Goal: Task Accomplishment & Management: Use online tool/utility

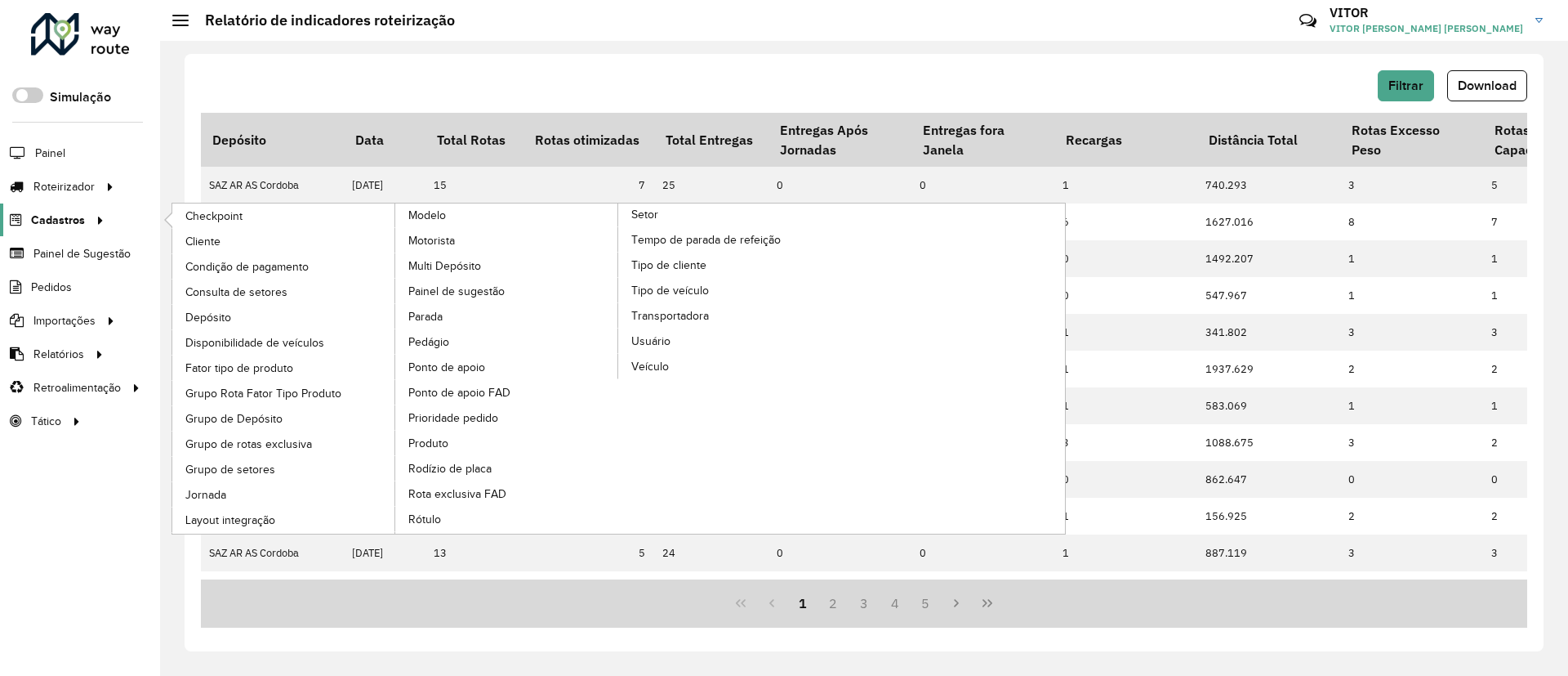
scroll to position [117, 0]
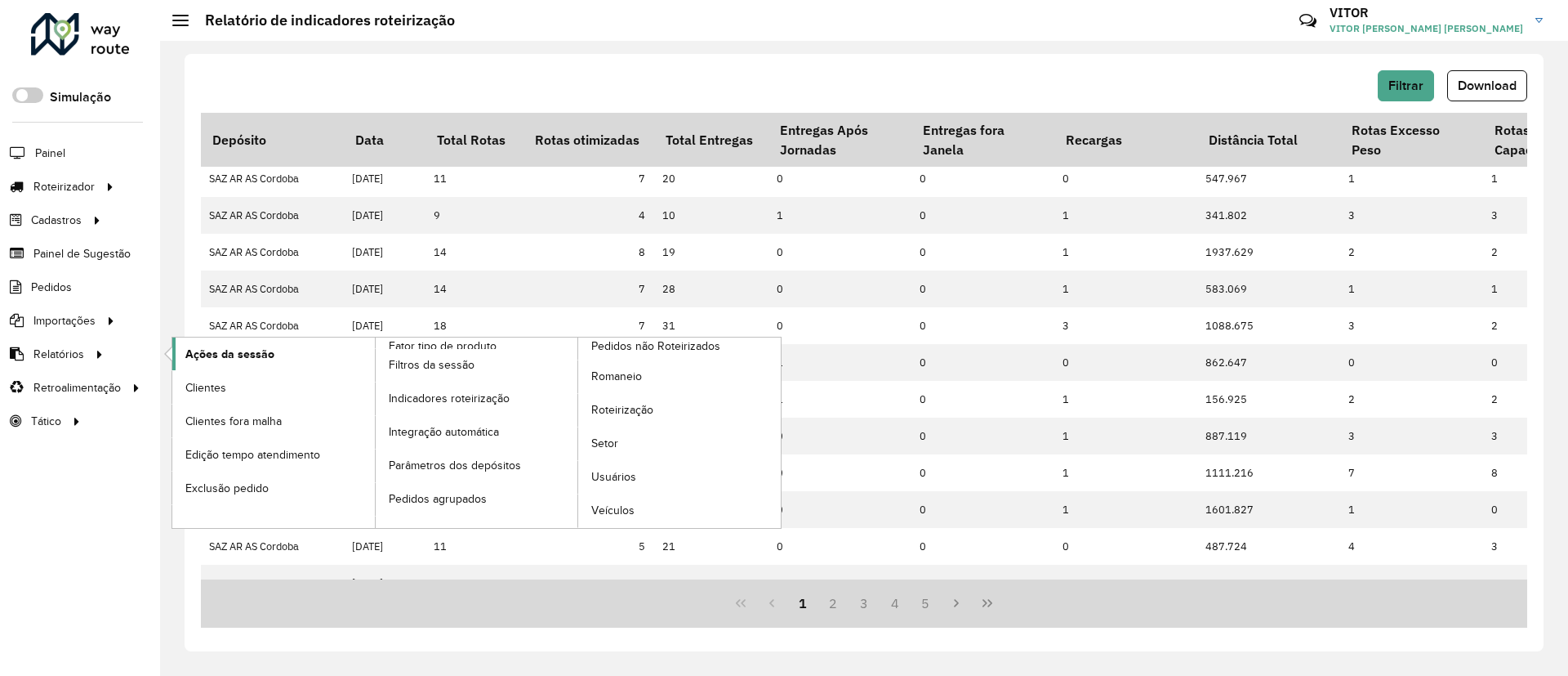
click at [216, 349] on span "Ações da sessão" at bounding box center [230, 354] width 89 height 17
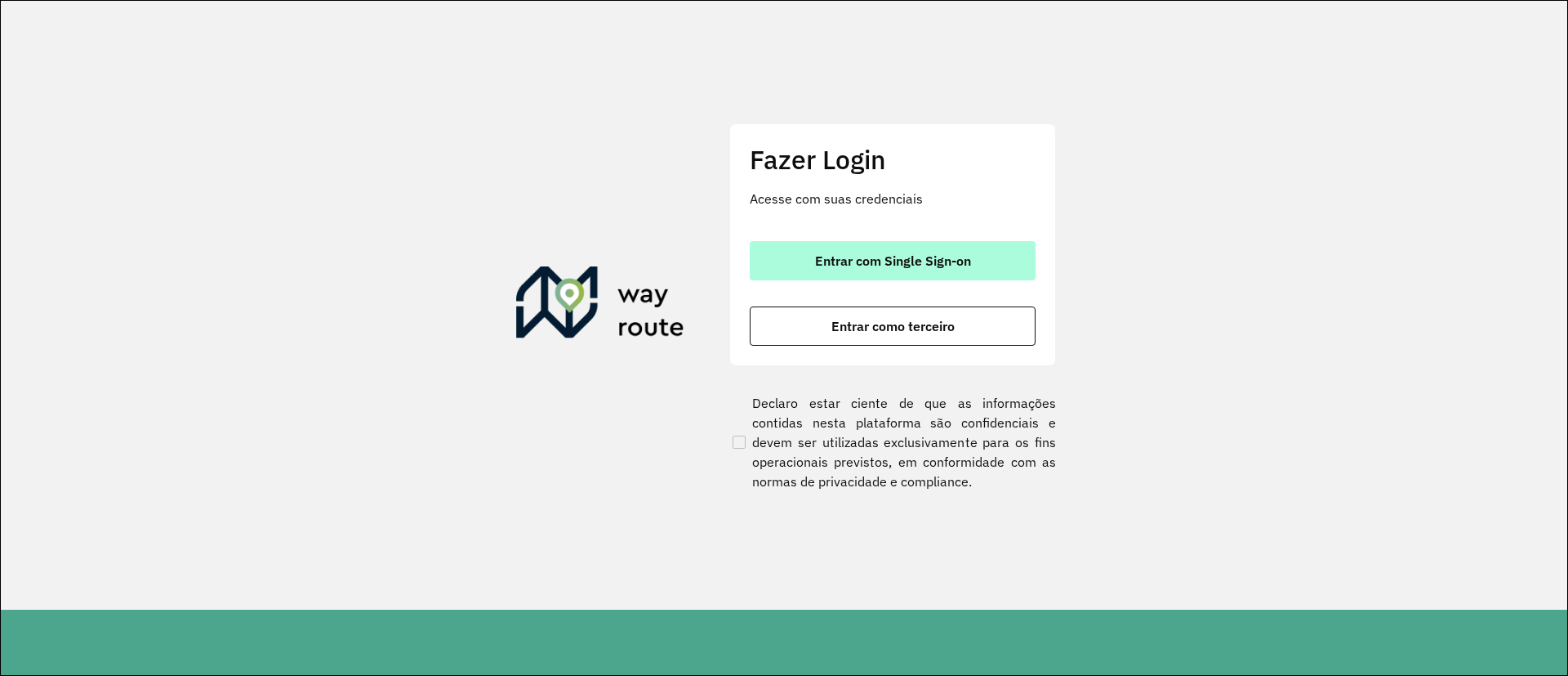
click at [964, 273] on button "Entrar com Single Sign-on" at bounding box center [892, 260] width 286 height 40
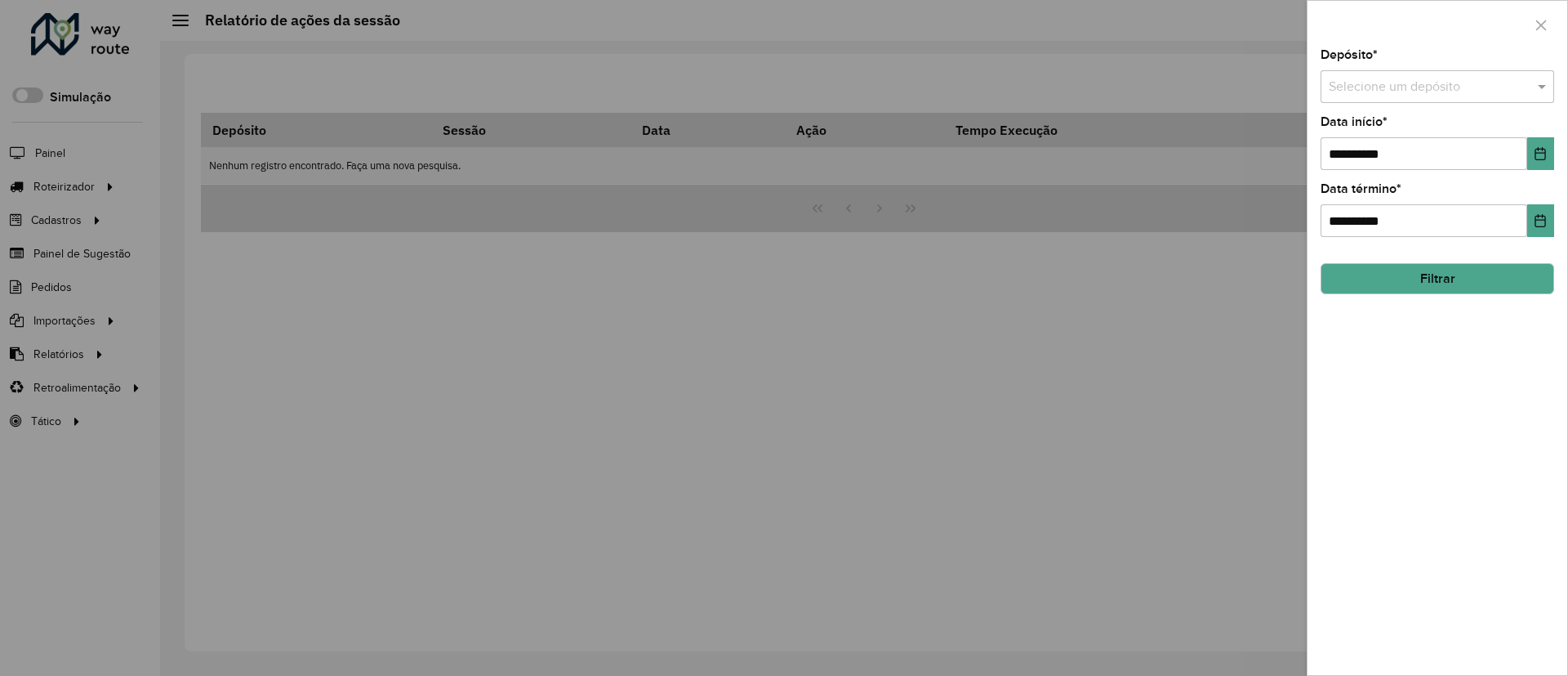
click at [1394, 89] on input "text" at bounding box center [1421, 87] width 185 height 19
type input "*****"
click at [1542, 151] on icon "Choose Date" at bounding box center [1541, 154] width 13 height 13
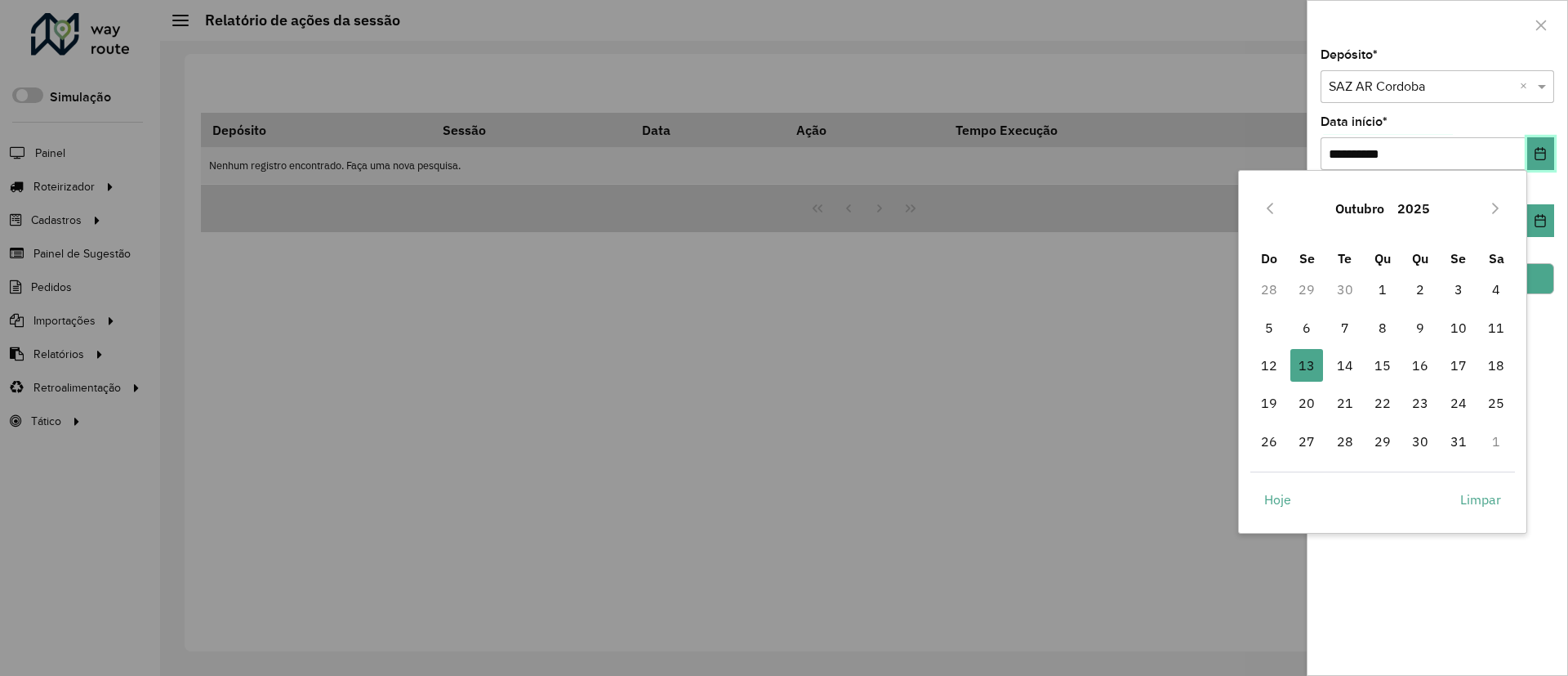
click at [1542, 151] on icon "Choose Date" at bounding box center [1541, 154] width 13 height 13
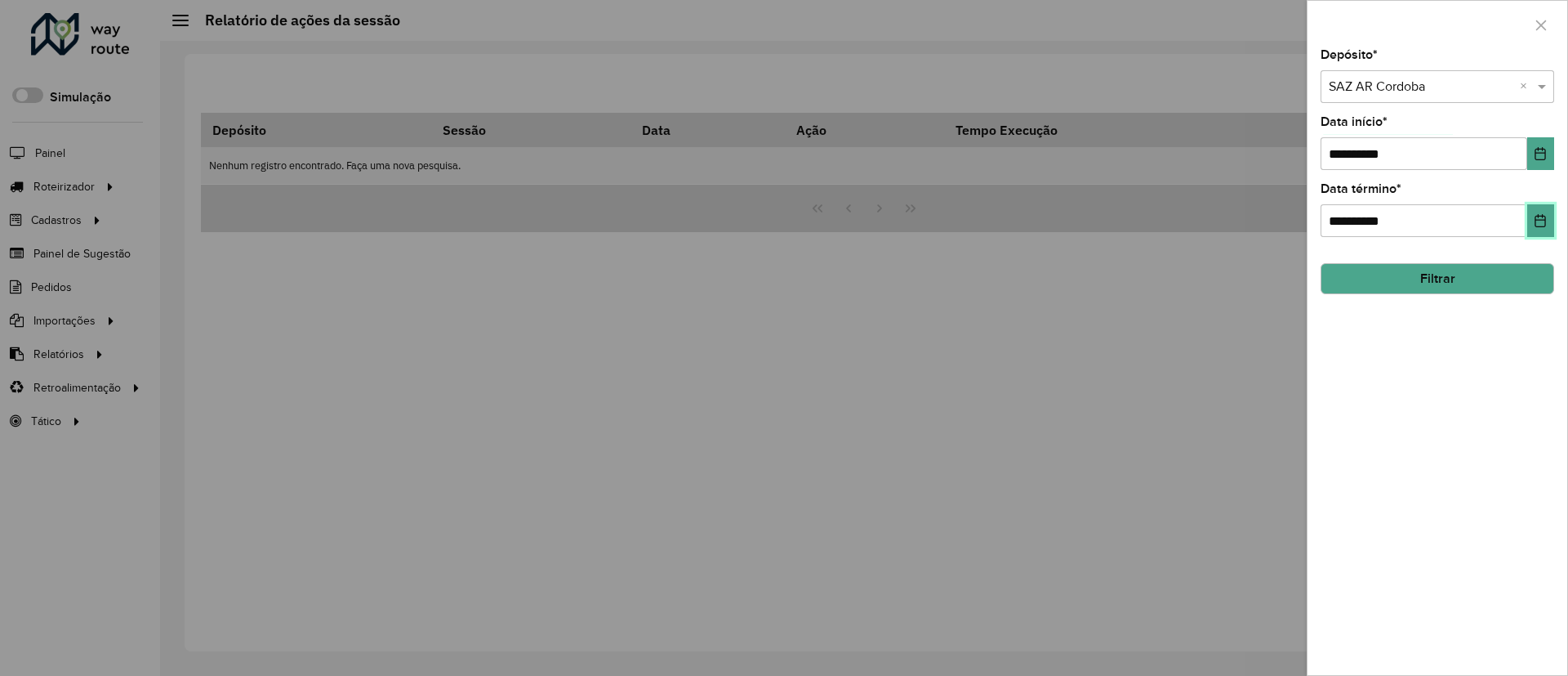
click at [1550, 222] on button "Choose Date" at bounding box center [1541, 220] width 27 height 33
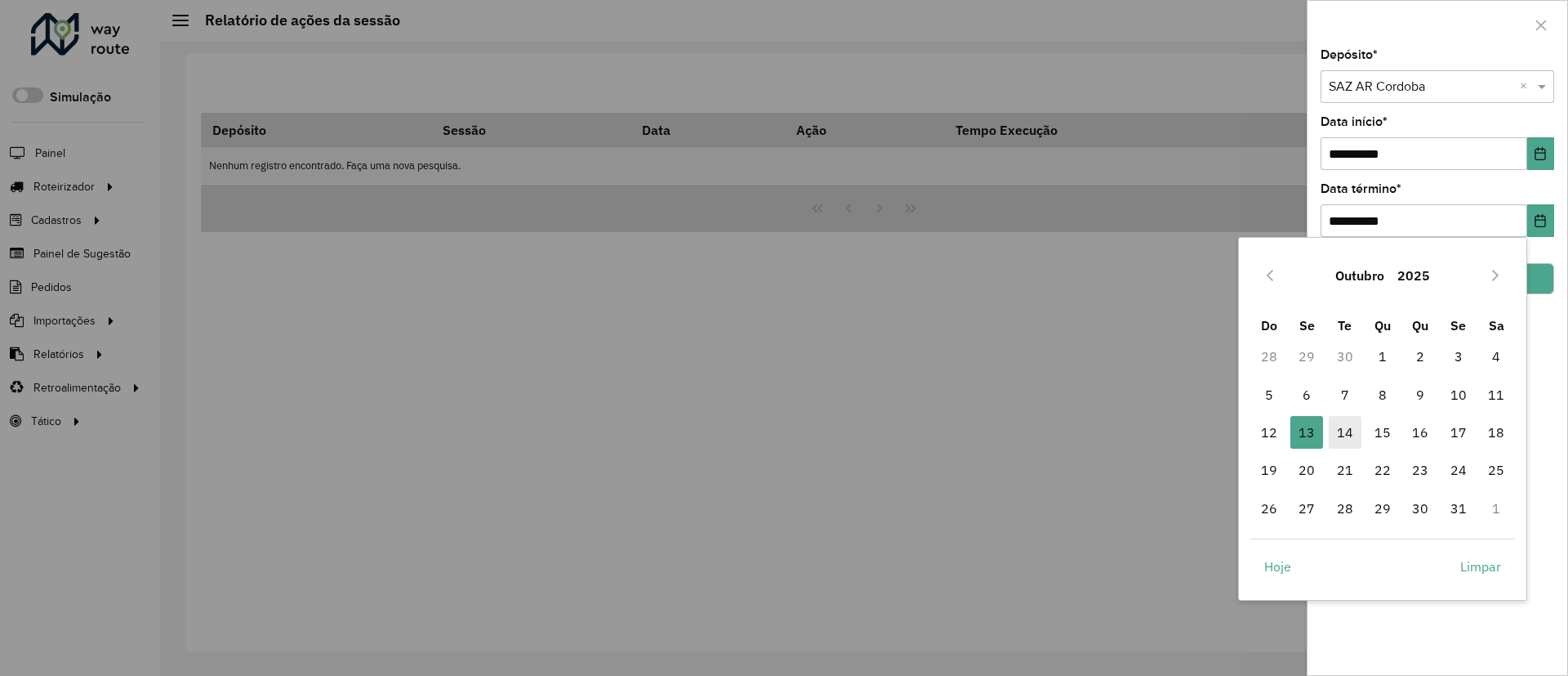
click at [1340, 443] on span "14" at bounding box center [1345, 432] width 33 height 33
type input "**********"
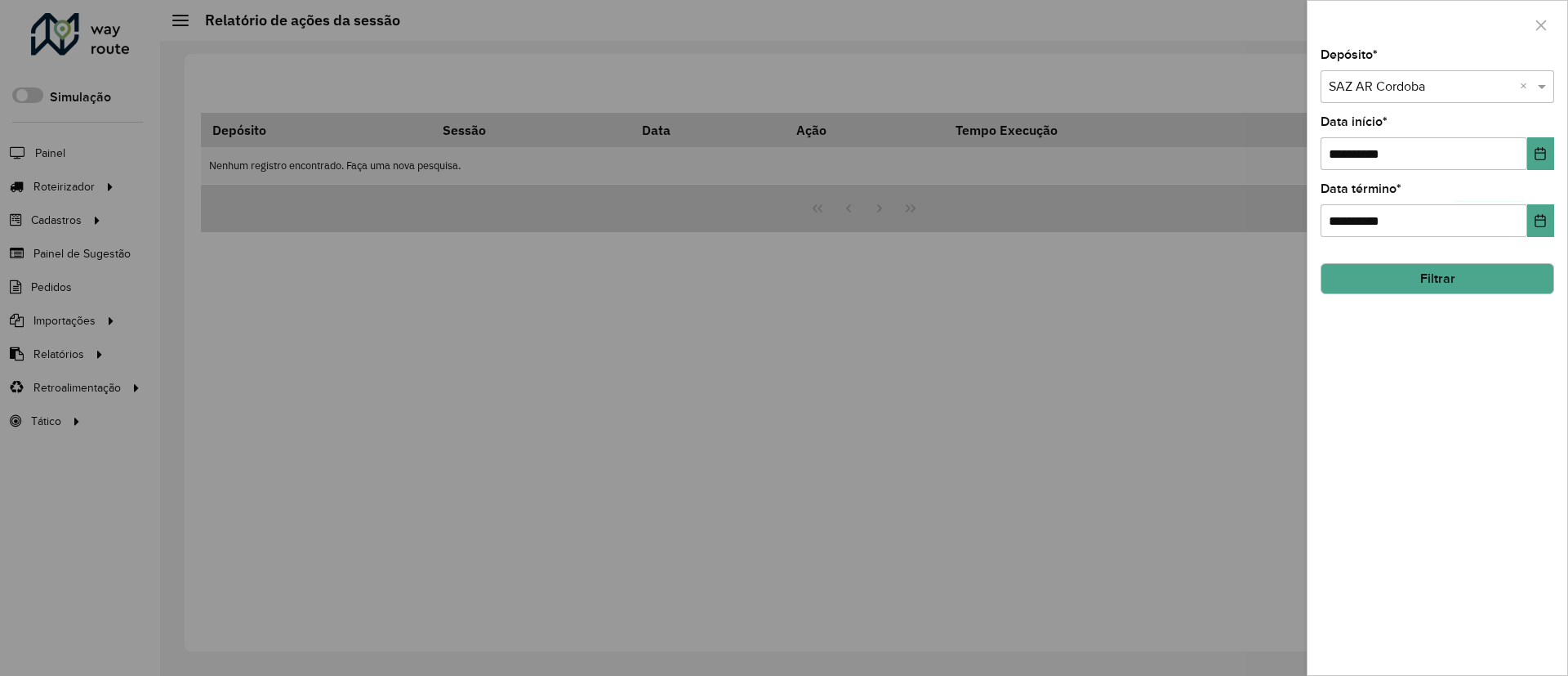
click at [1417, 285] on button "Filtrar" at bounding box center [1437, 278] width 233 height 31
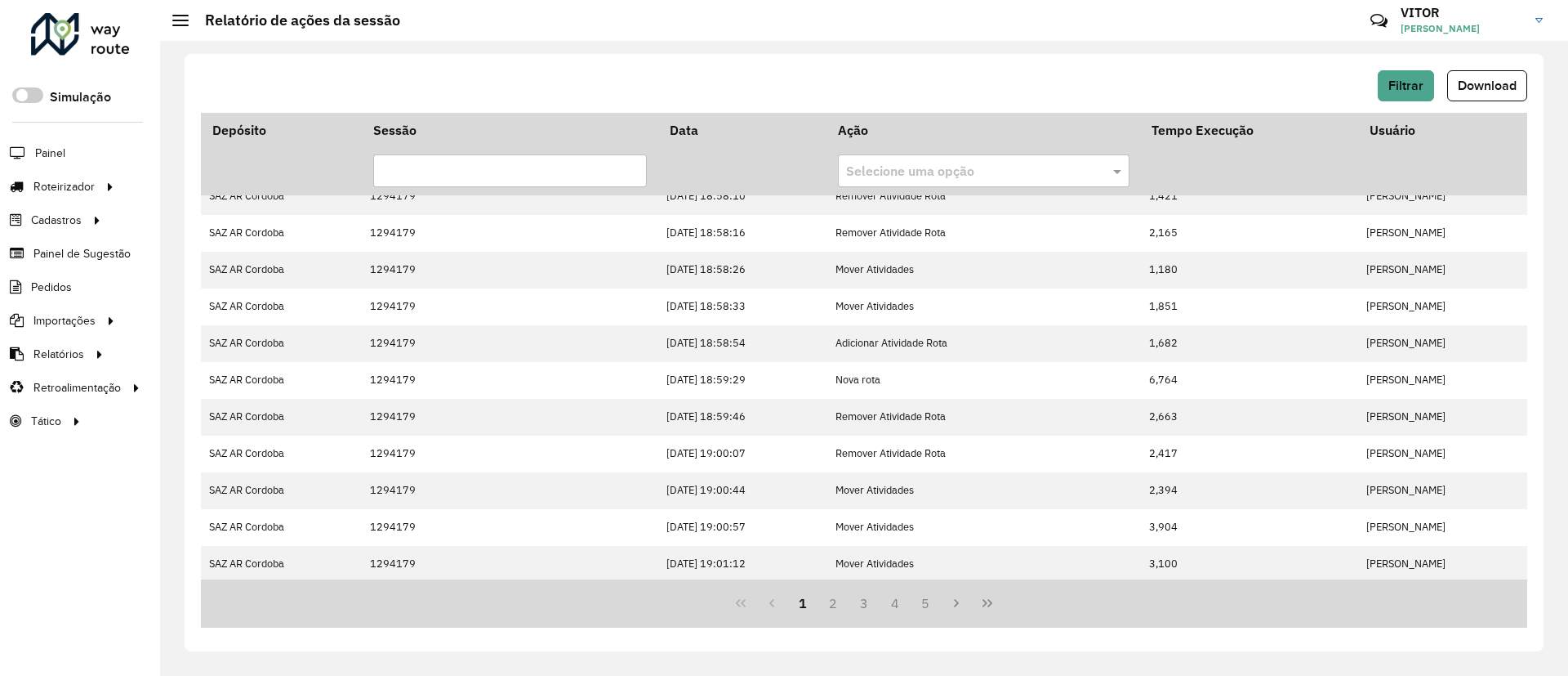
scroll to position [351, 0]
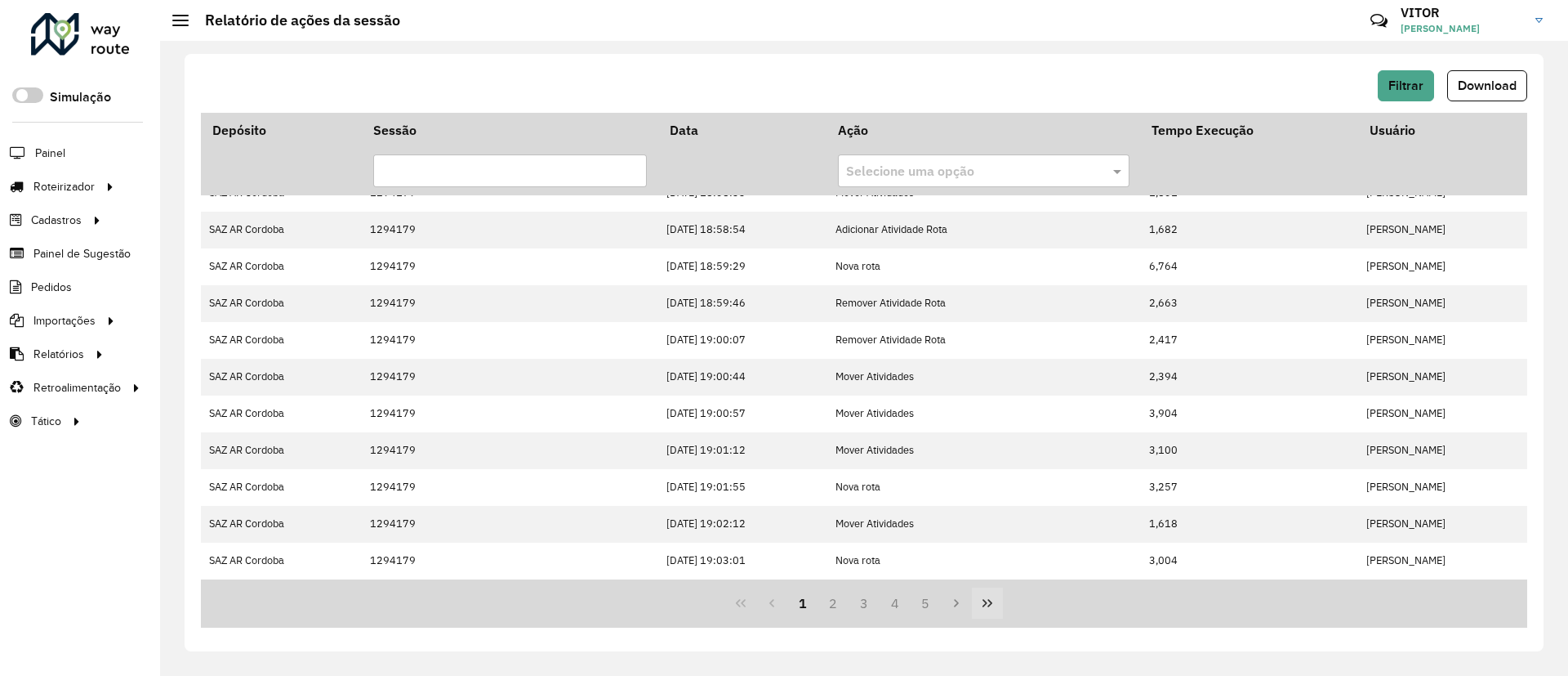
click at [987, 603] on icon "Last Page" at bounding box center [987, 604] width 13 height 13
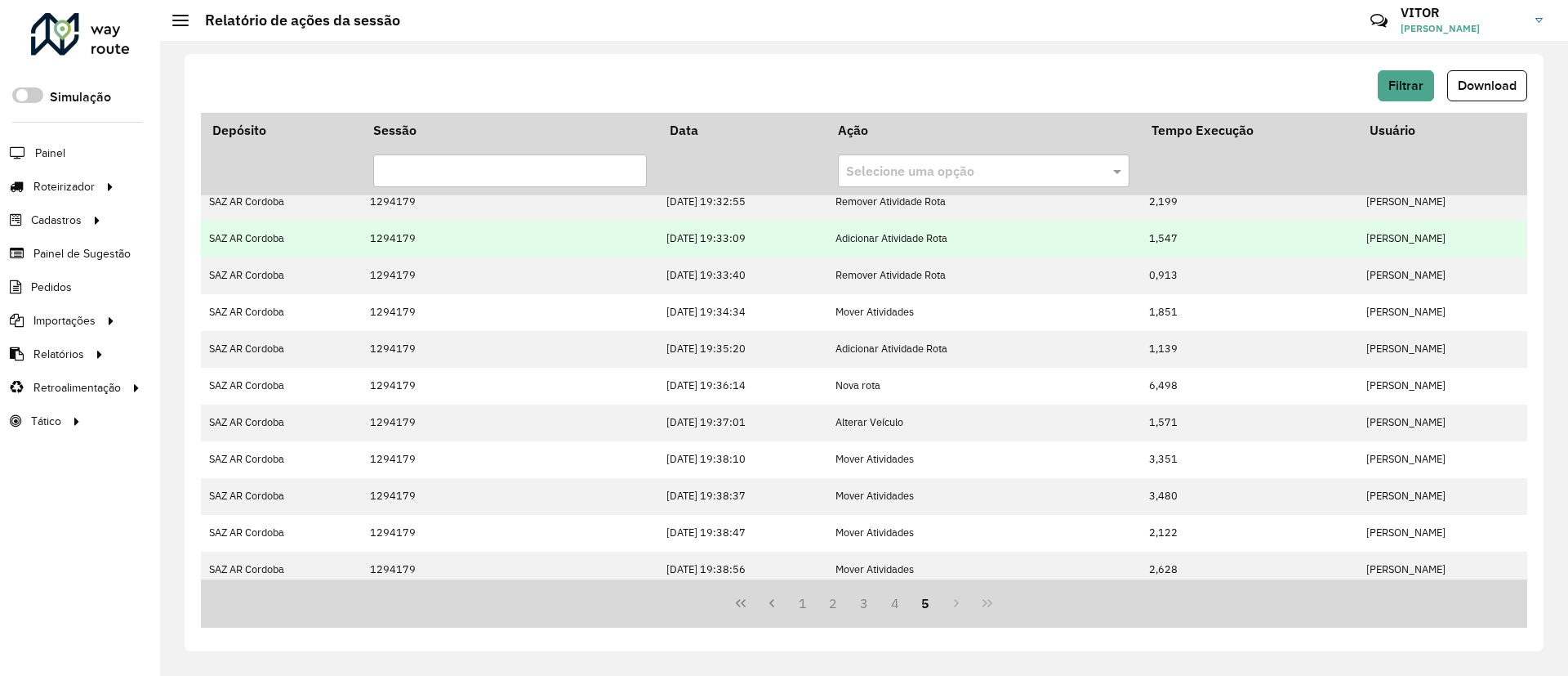
scroll to position [0, 0]
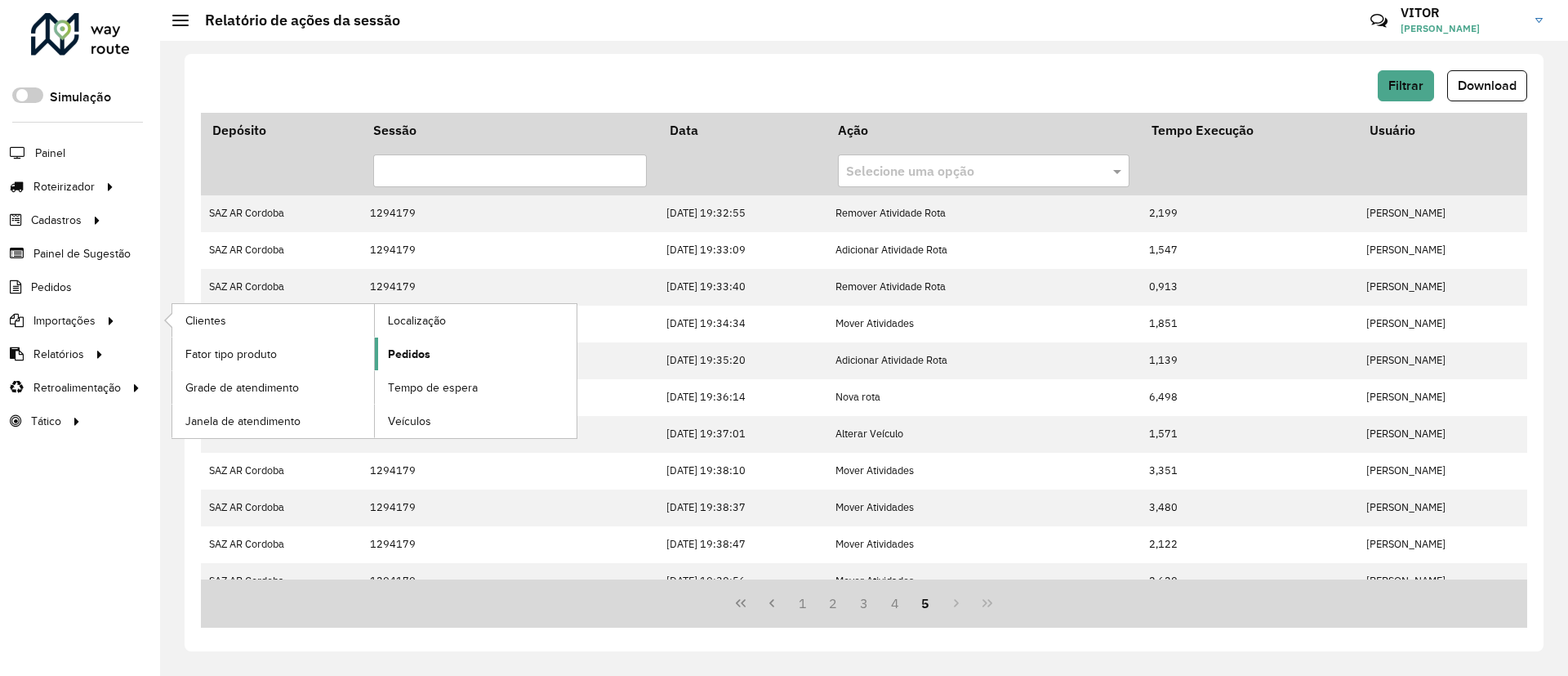
click at [388, 362] on link "Pedidos" at bounding box center [475, 353] width 201 height 33
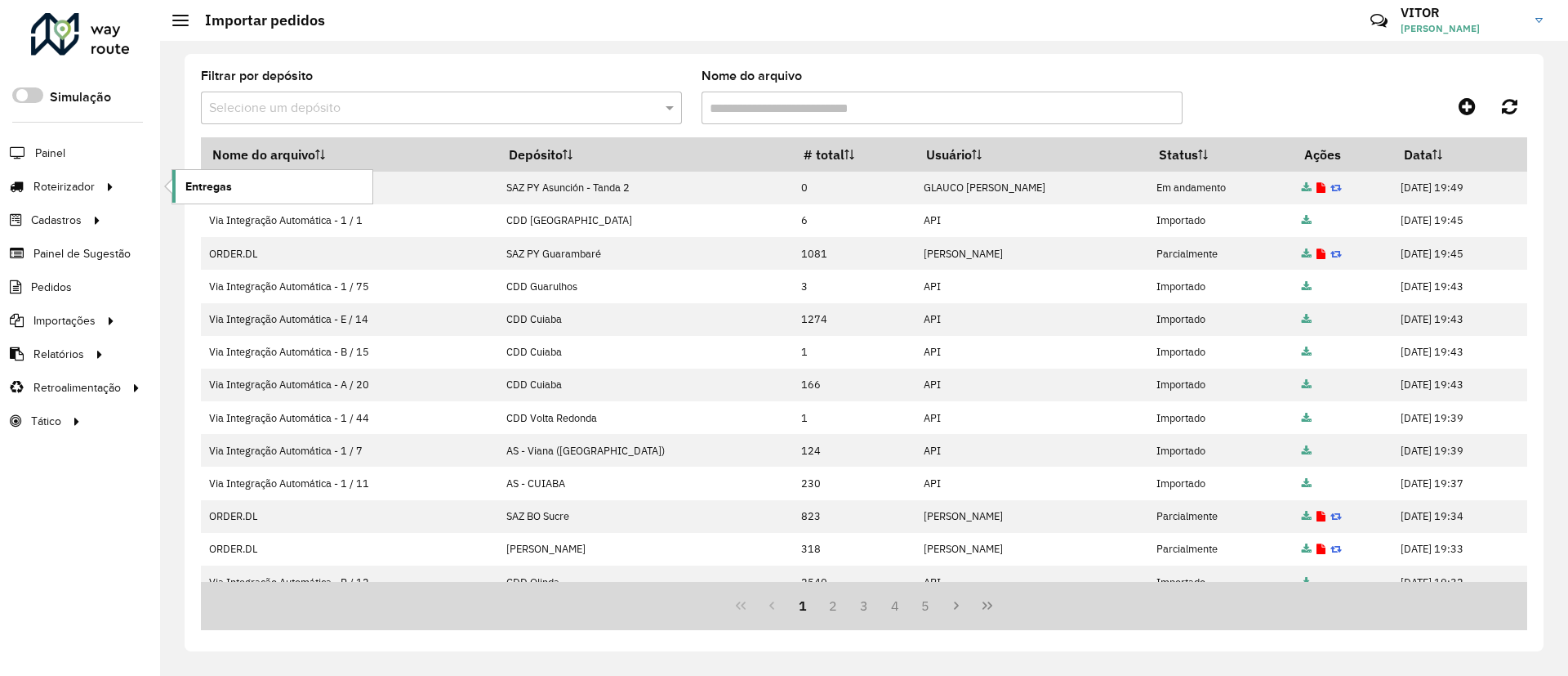
click at [238, 199] on link "Entregas" at bounding box center [273, 186] width 201 height 33
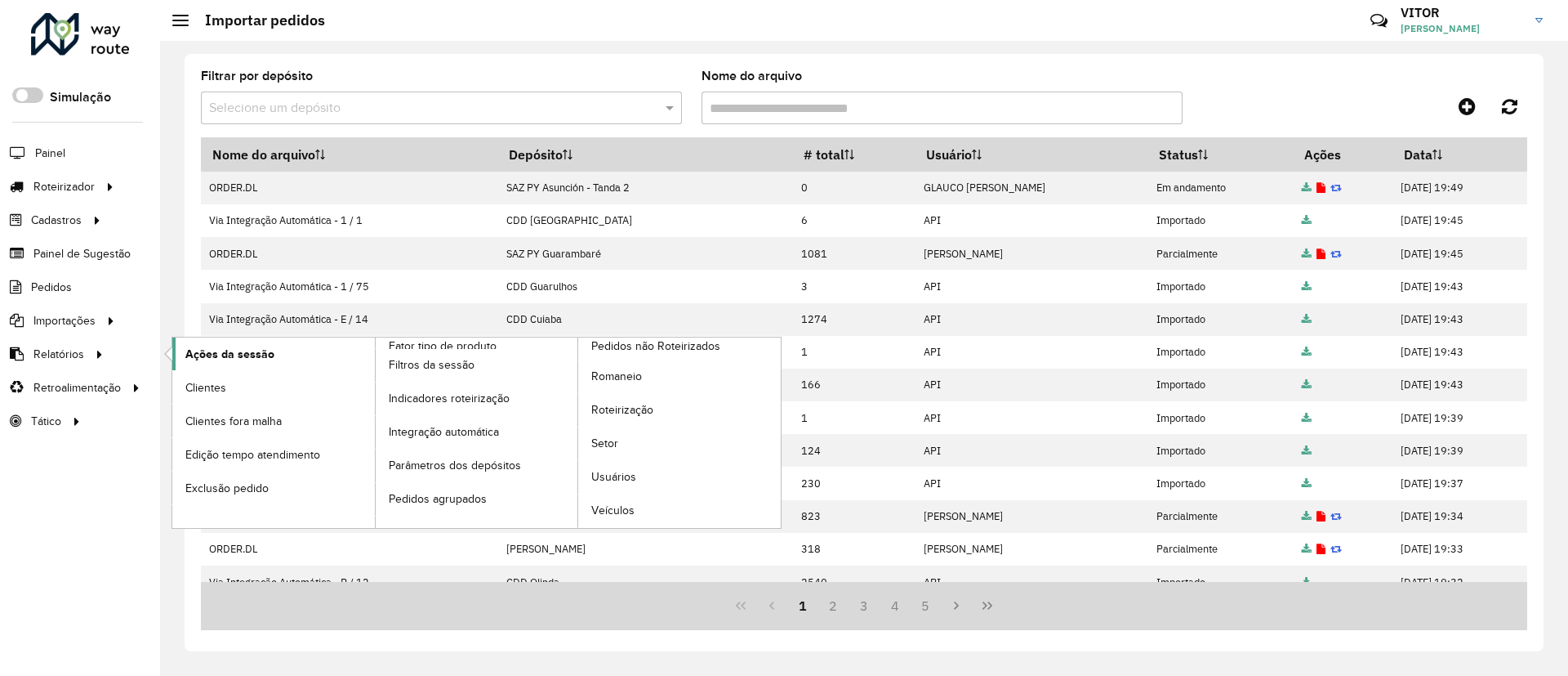
click at [189, 355] on span "Ações da sessão" at bounding box center [230, 354] width 89 height 17
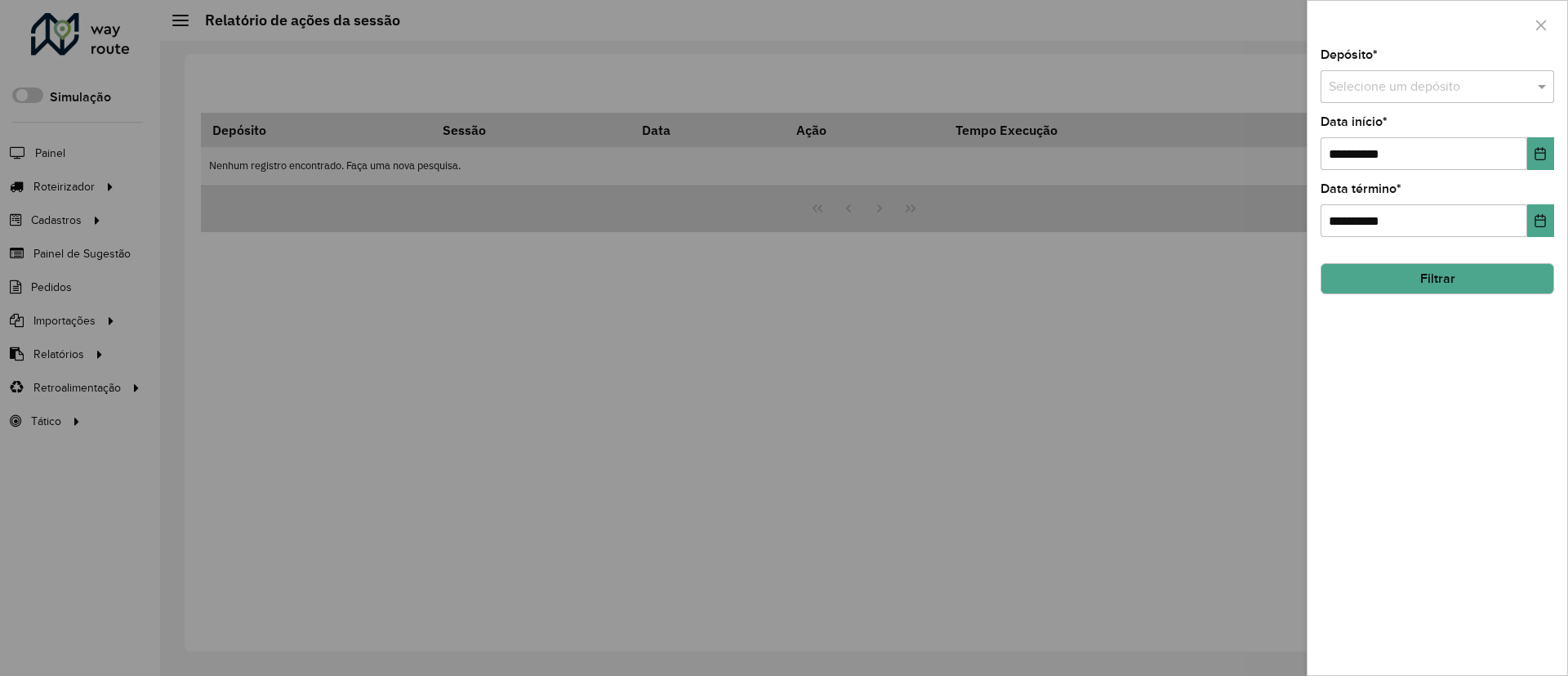
click at [1378, 84] on input "text" at bounding box center [1421, 87] width 185 height 19
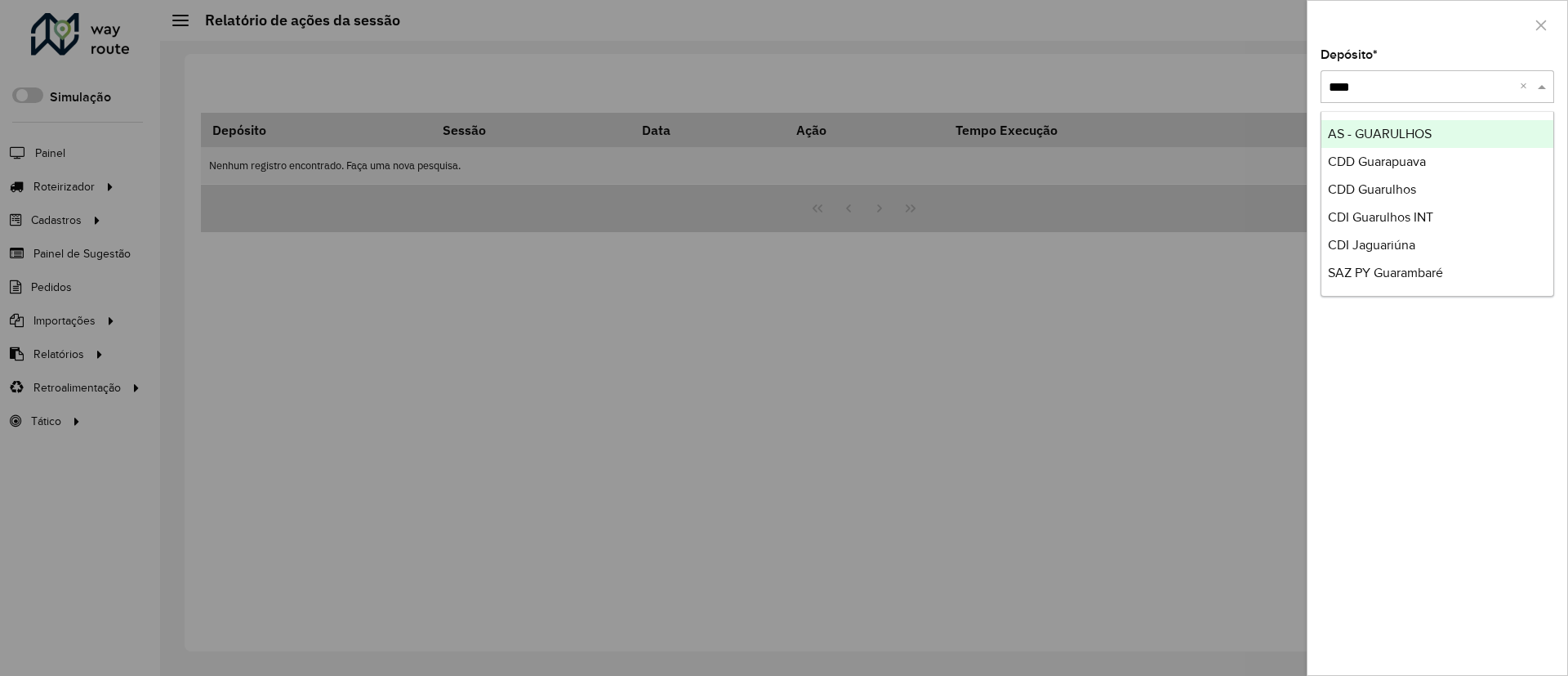
type input "*****"
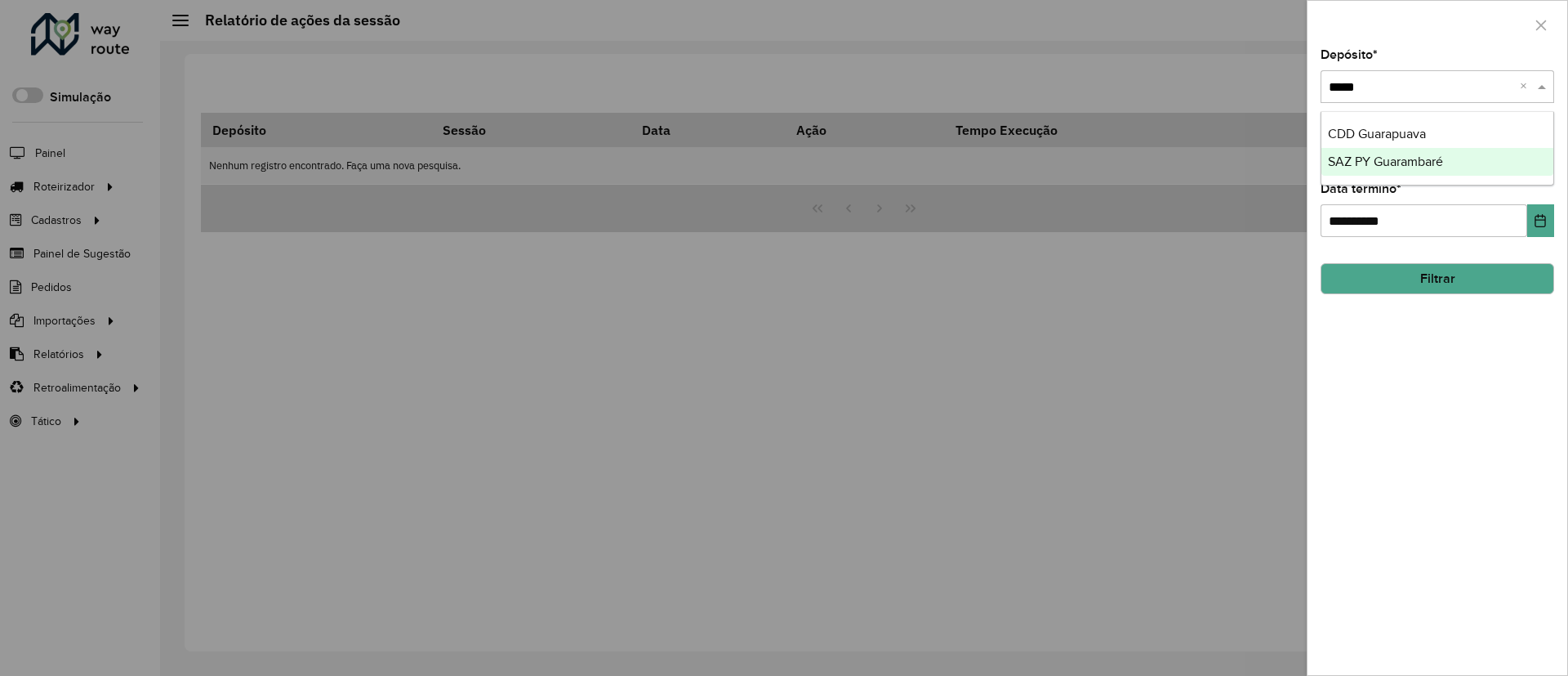
click at [1379, 154] on span "SAZ PY Guarambaré" at bounding box center [1385, 161] width 115 height 13
click at [1462, 279] on button "Filtrar" at bounding box center [1437, 278] width 233 height 31
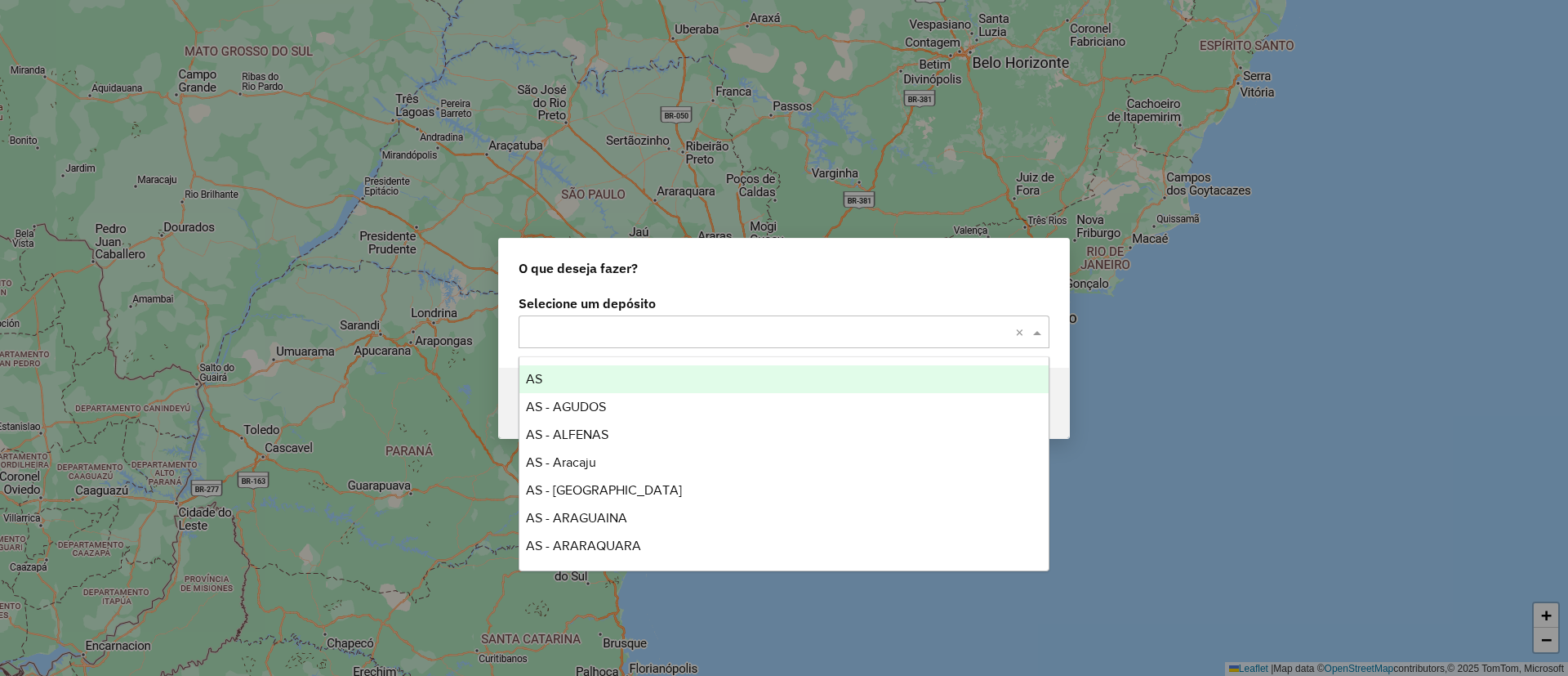
type input "*"
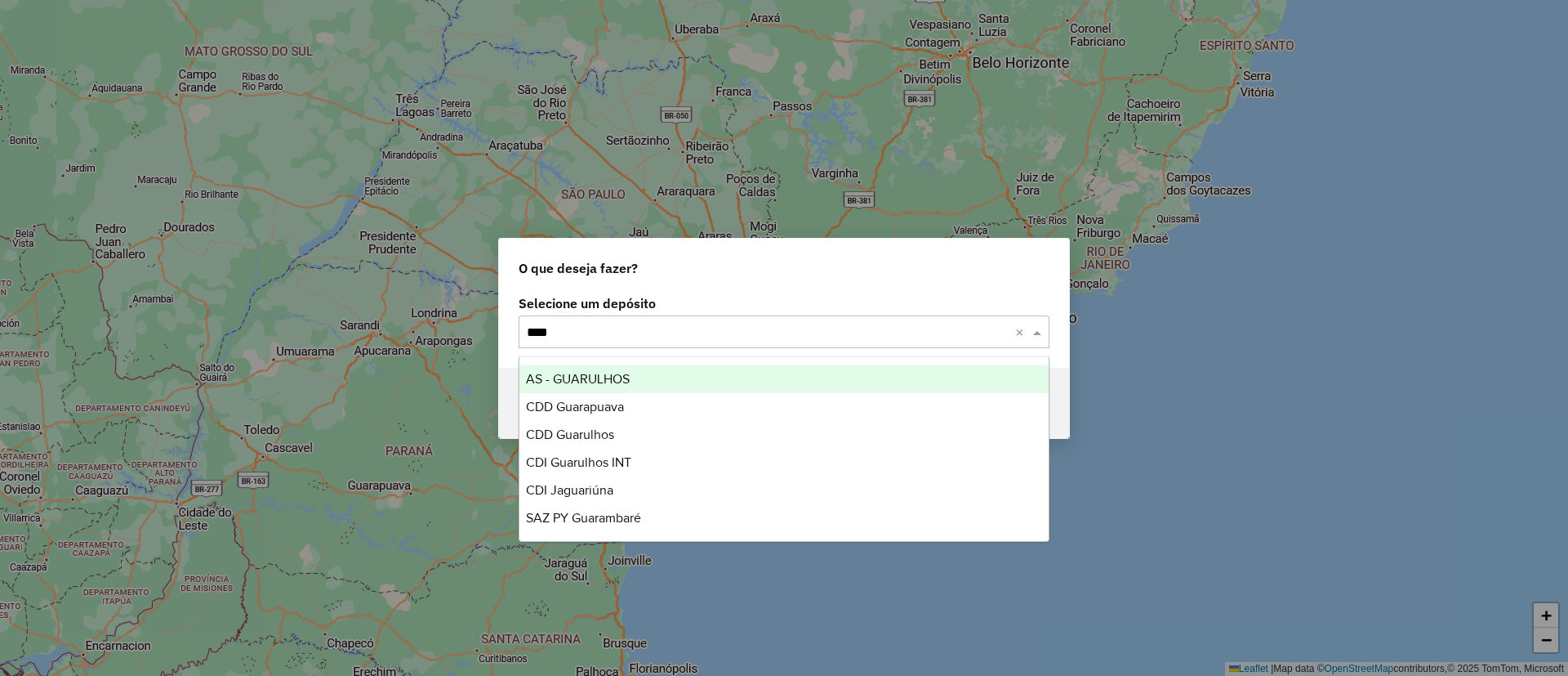
type input "*****"
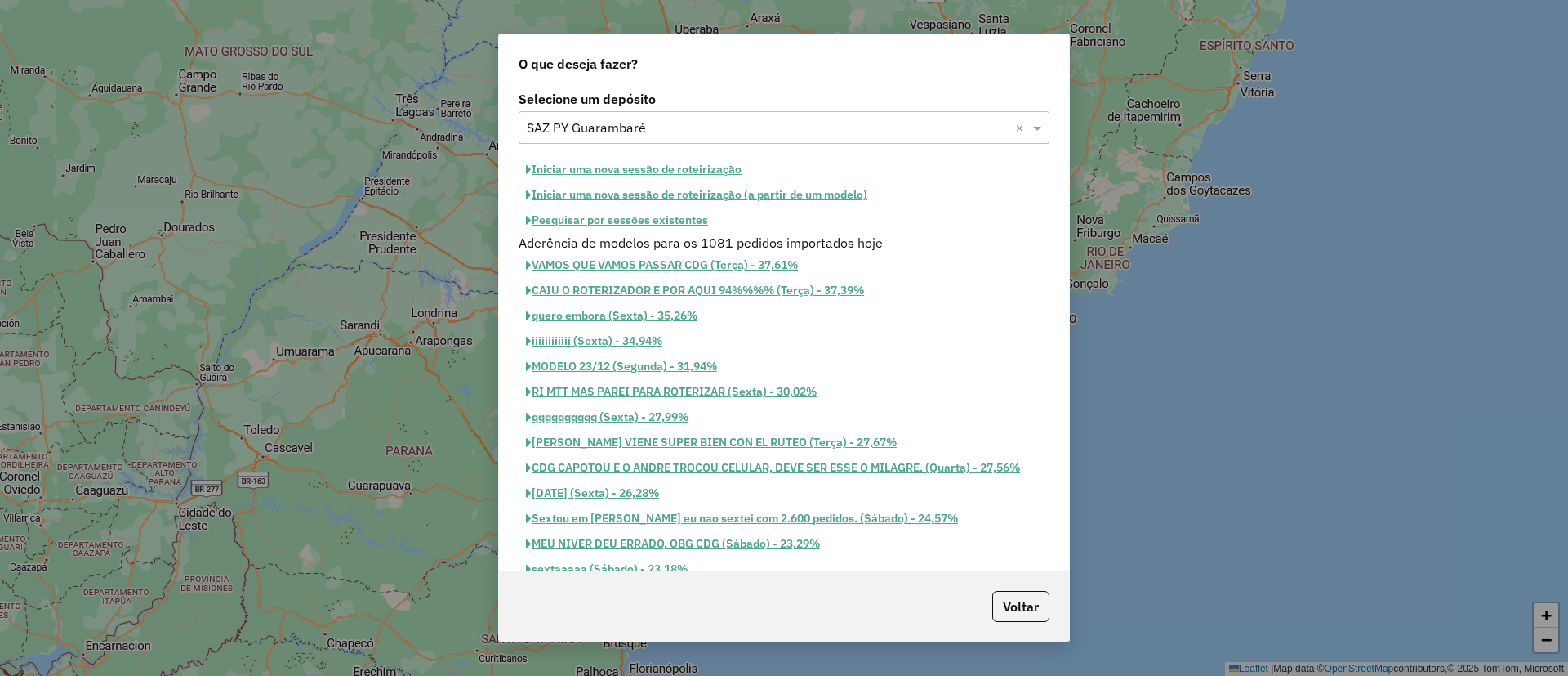
click at [607, 227] on button "Pesquisar por sessões existentes" at bounding box center [618, 220] width 197 height 25
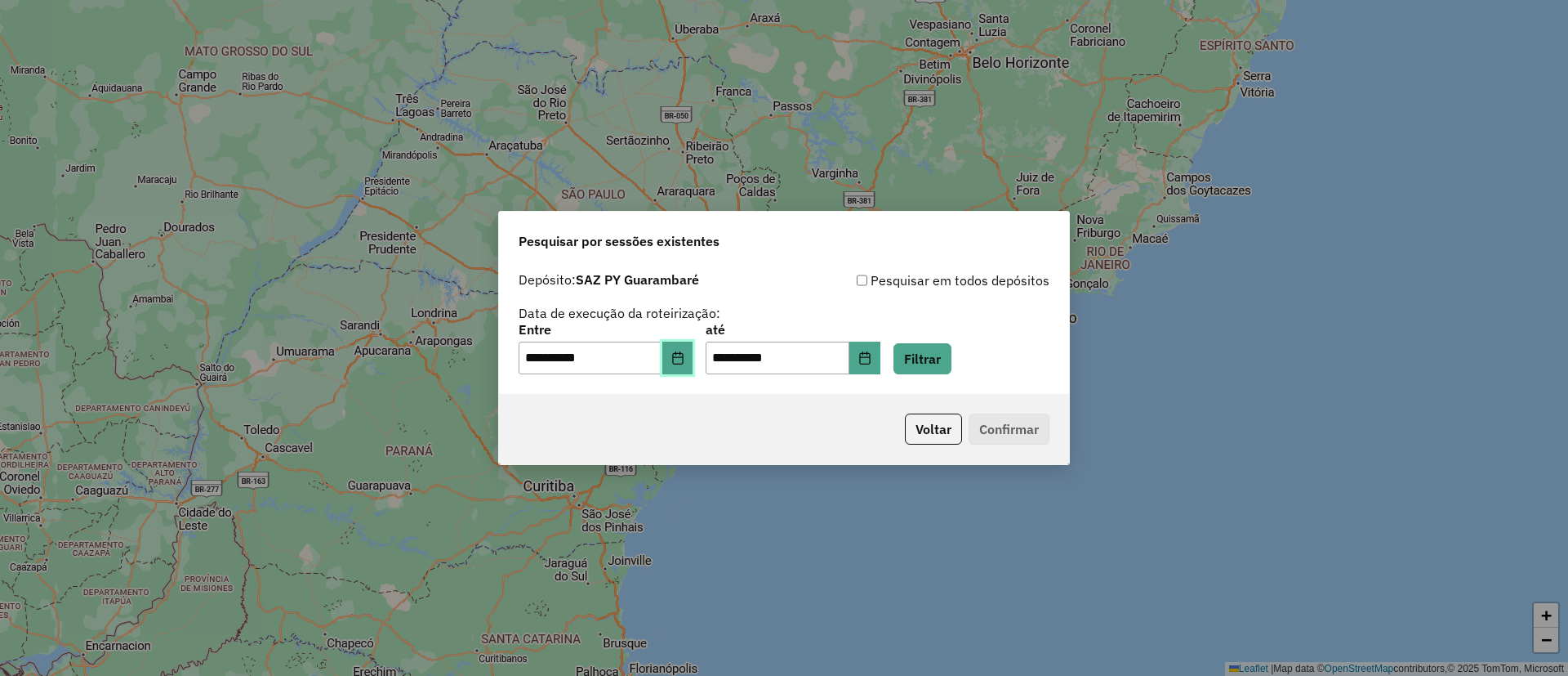
click at [690, 369] on button "Choose Date" at bounding box center [677, 357] width 31 height 33
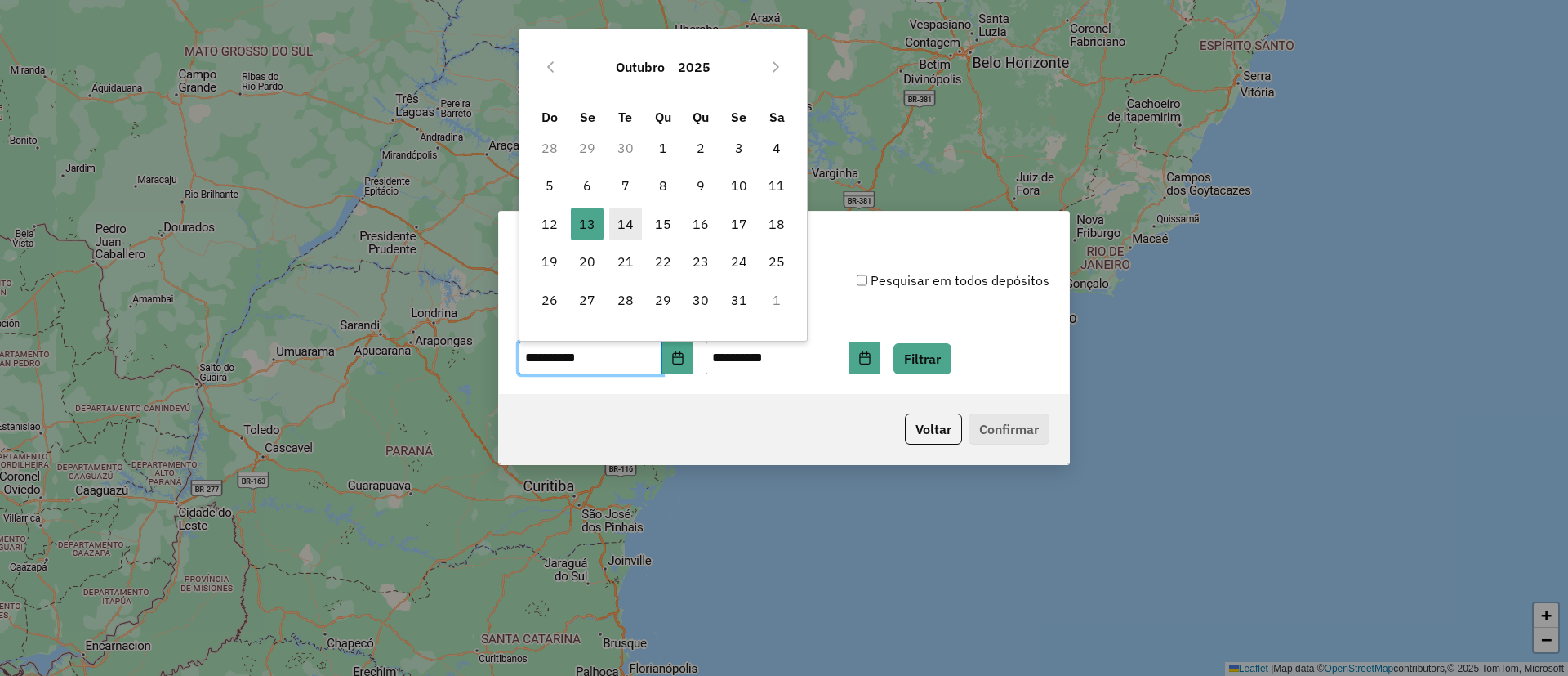
click at [609, 228] on span "14" at bounding box center [625, 223] width 33 height 33
type input "**********"
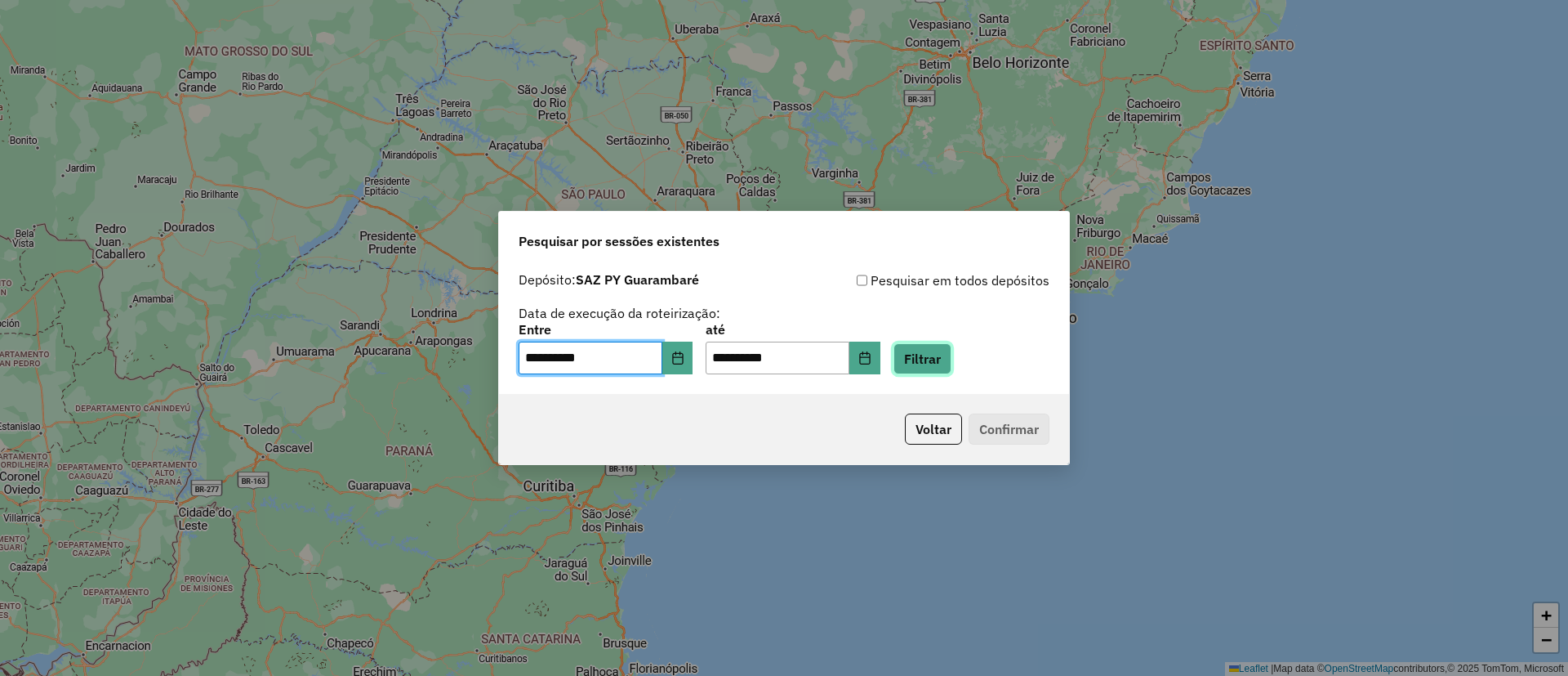
click at [918, 357] on button "Filtrar" at bounding box center [923, 358] width 58 height 31
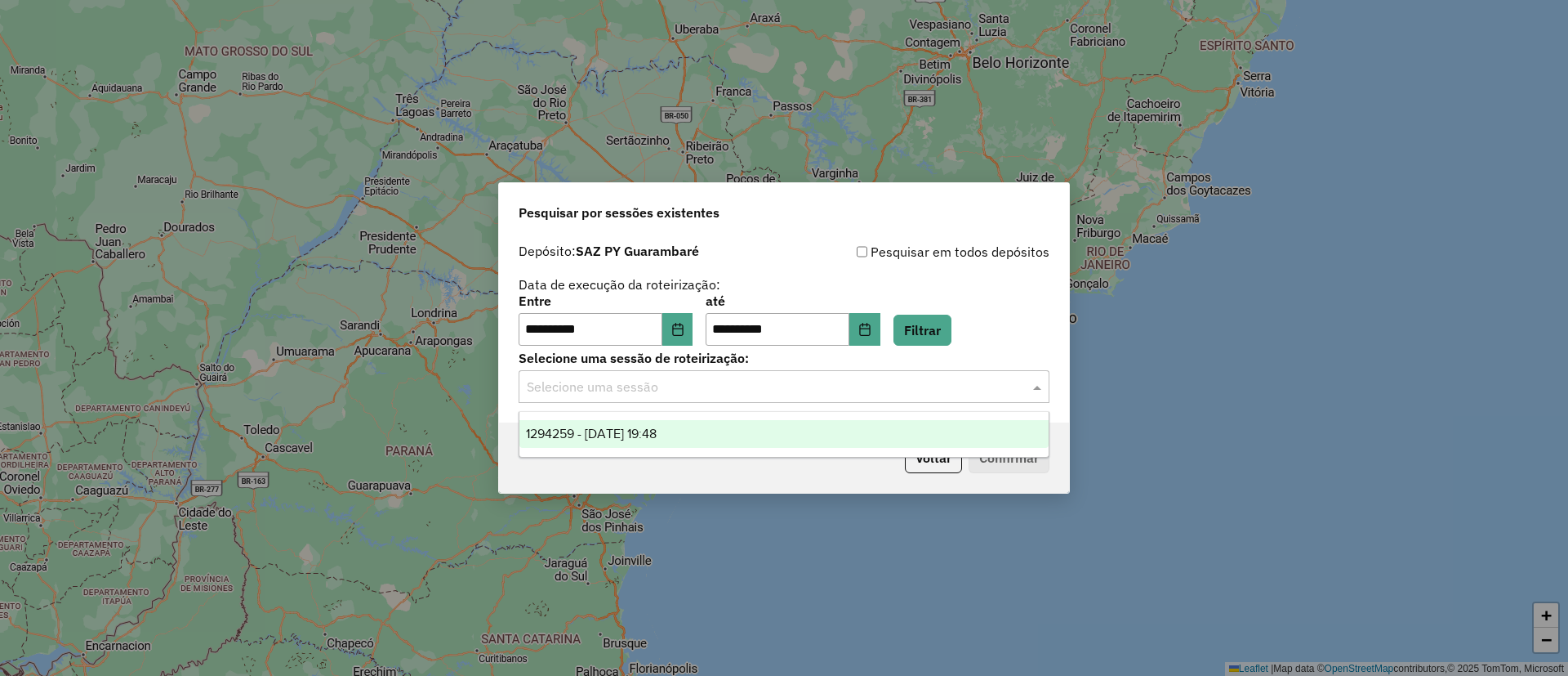
click at [700, 389] on input "text" at bounding box center [768, 387] width 482 height 19
click at [656, 427] on span "1294259 - 14/10/2025 19:48" at bounding box center [591, 433] width 131 height 13
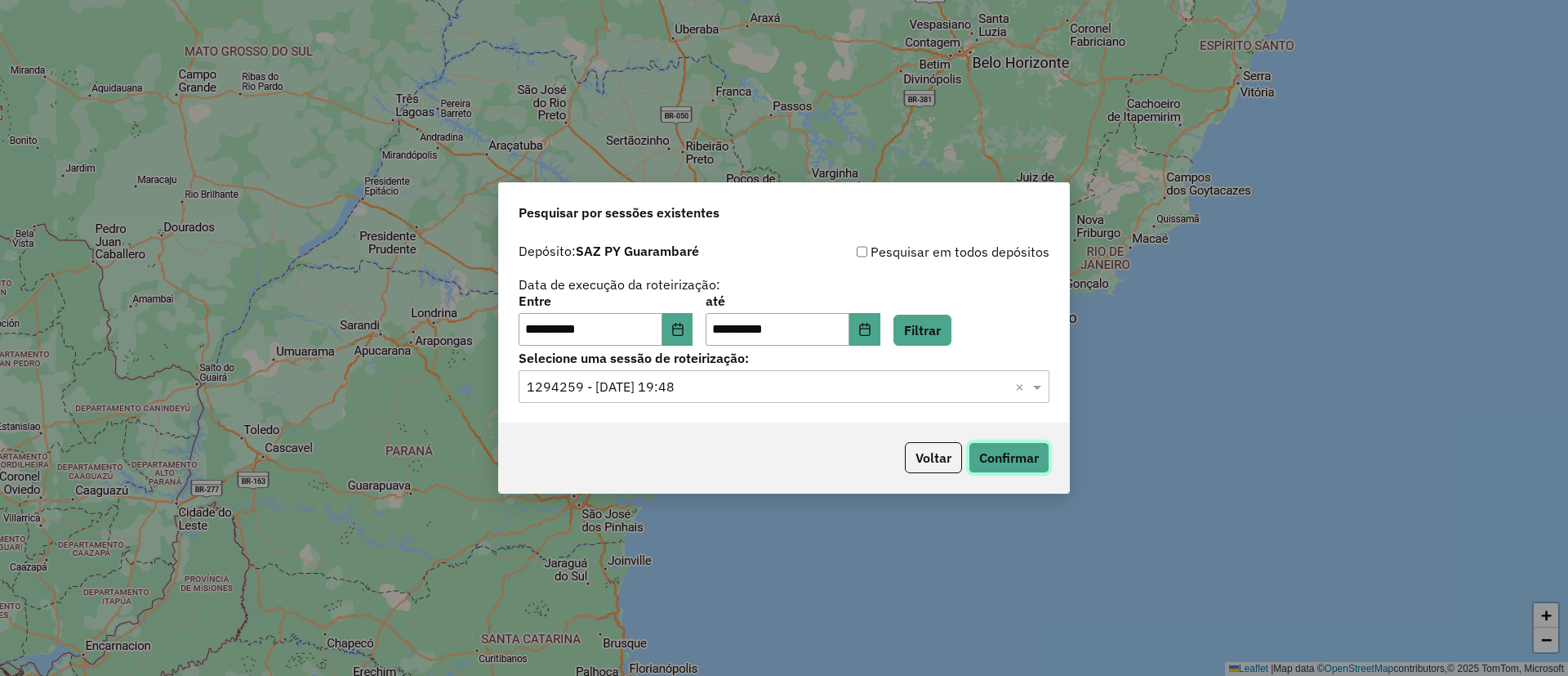
click at [1007, 464] on button "Confirmar" at bounding box center [1009, 458] width 81 height 31
click at [951, 428] on div "Voltar Confirmar" at bounding box center [784, 457] width 570 height 70
click at [962, 472] on p-footer "Voltar Confirmar" at bounding box center [973, 458] width 151 height 31
click at [943, 460] on button "Voltar" at bounding box center [934, 458] width 57 height 31
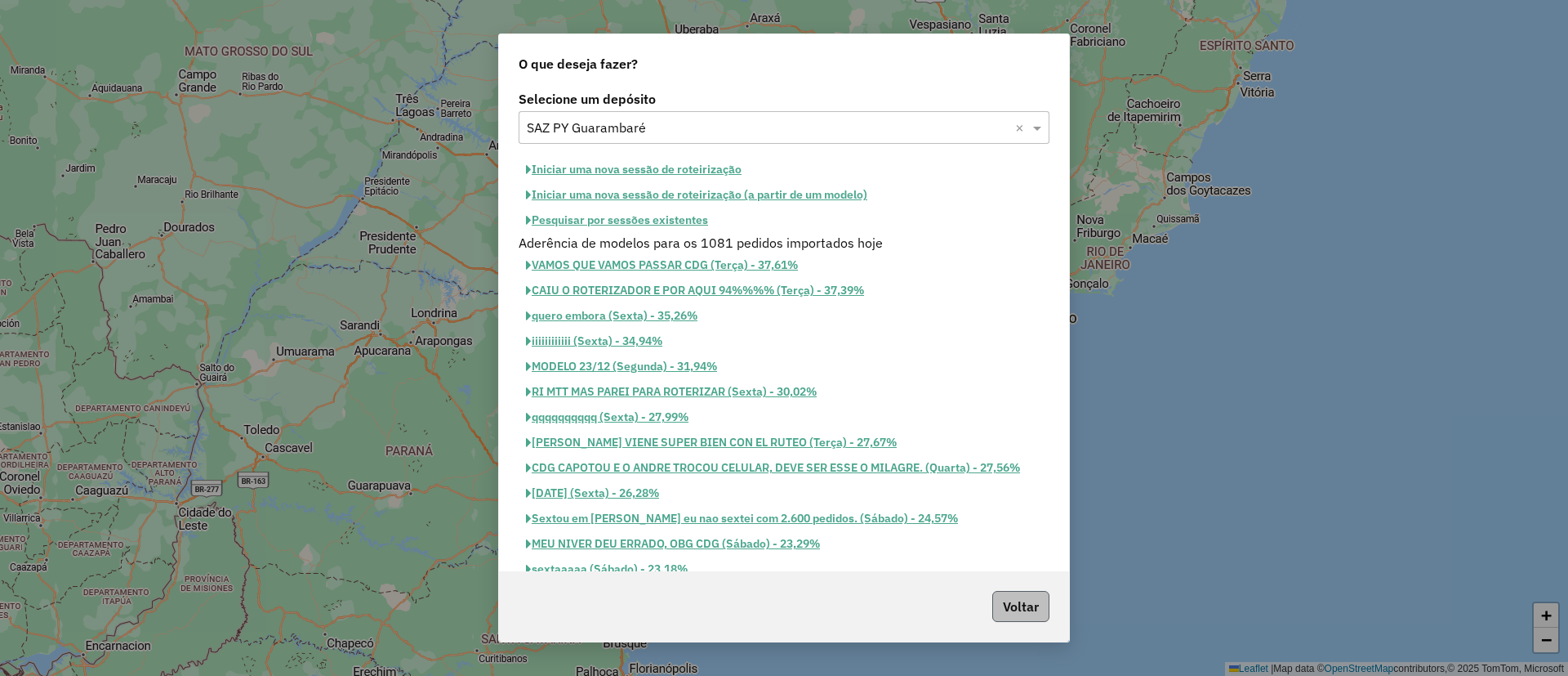
click at [1032, 586] on div "Voltar" at bounding box center [784, 606] width 570 height 70
click at [1039, 598] on button "Voltar" at bounding box center [1021, 606] width 57 height 31
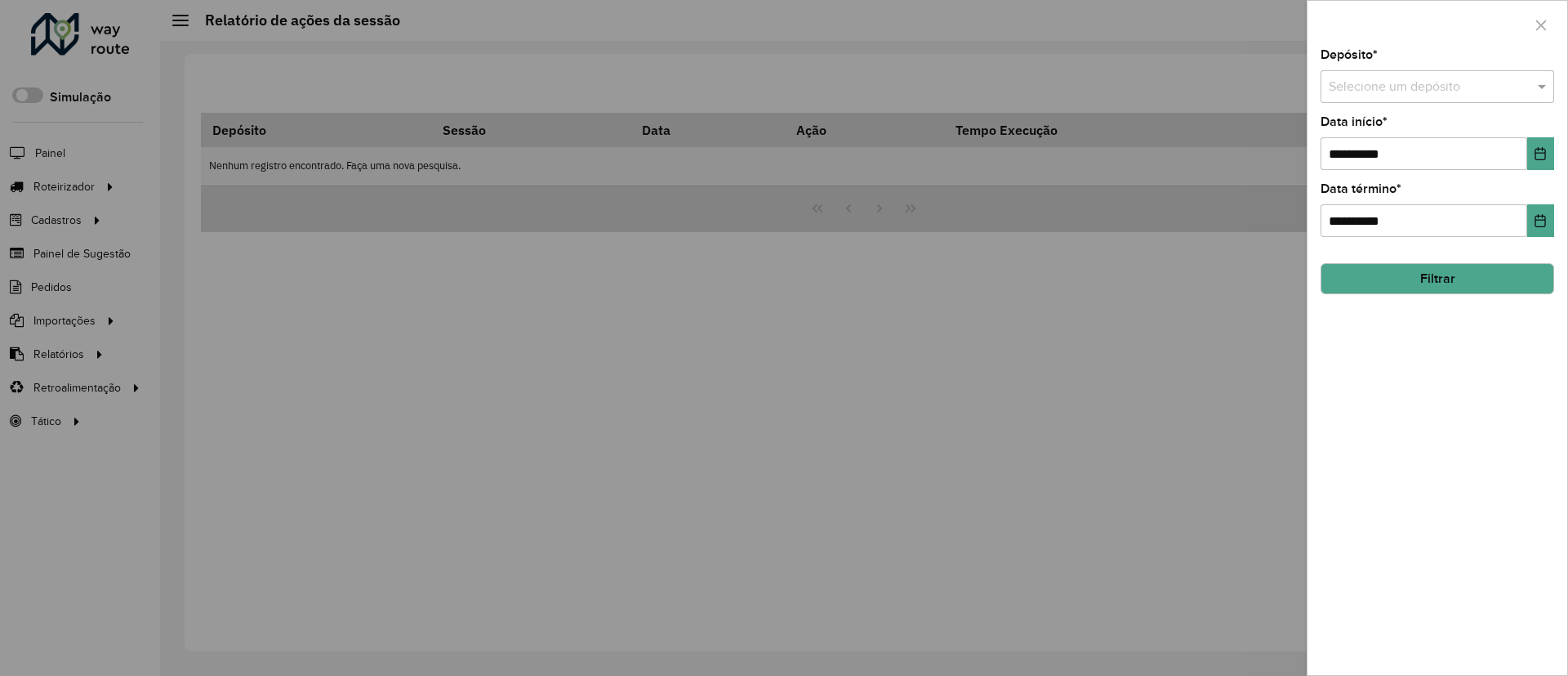
click at [125, 321] on div at bounding box center [784, 338] width 1568 height 676
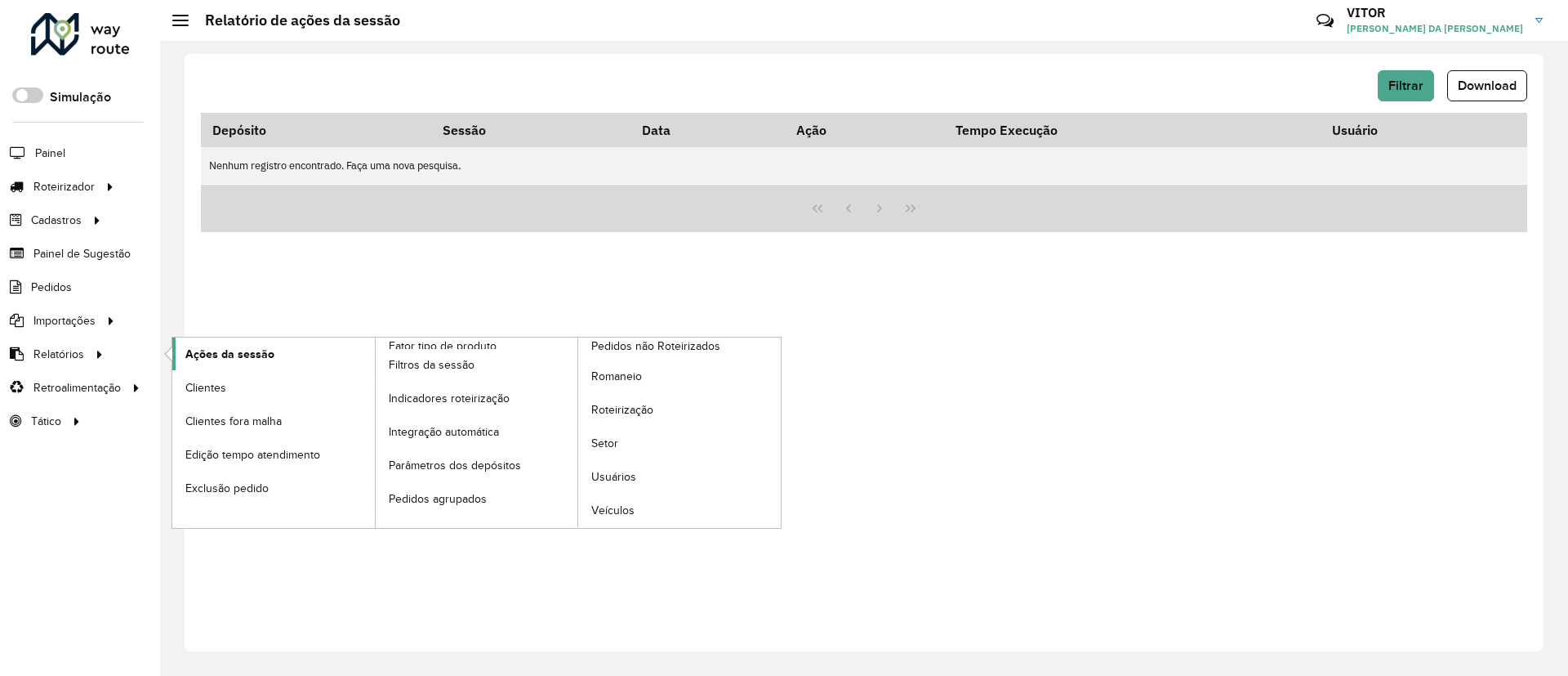
click at [184, 357] on link "Ações da sessão" at bounding box center [274, 353] width 202 height 33
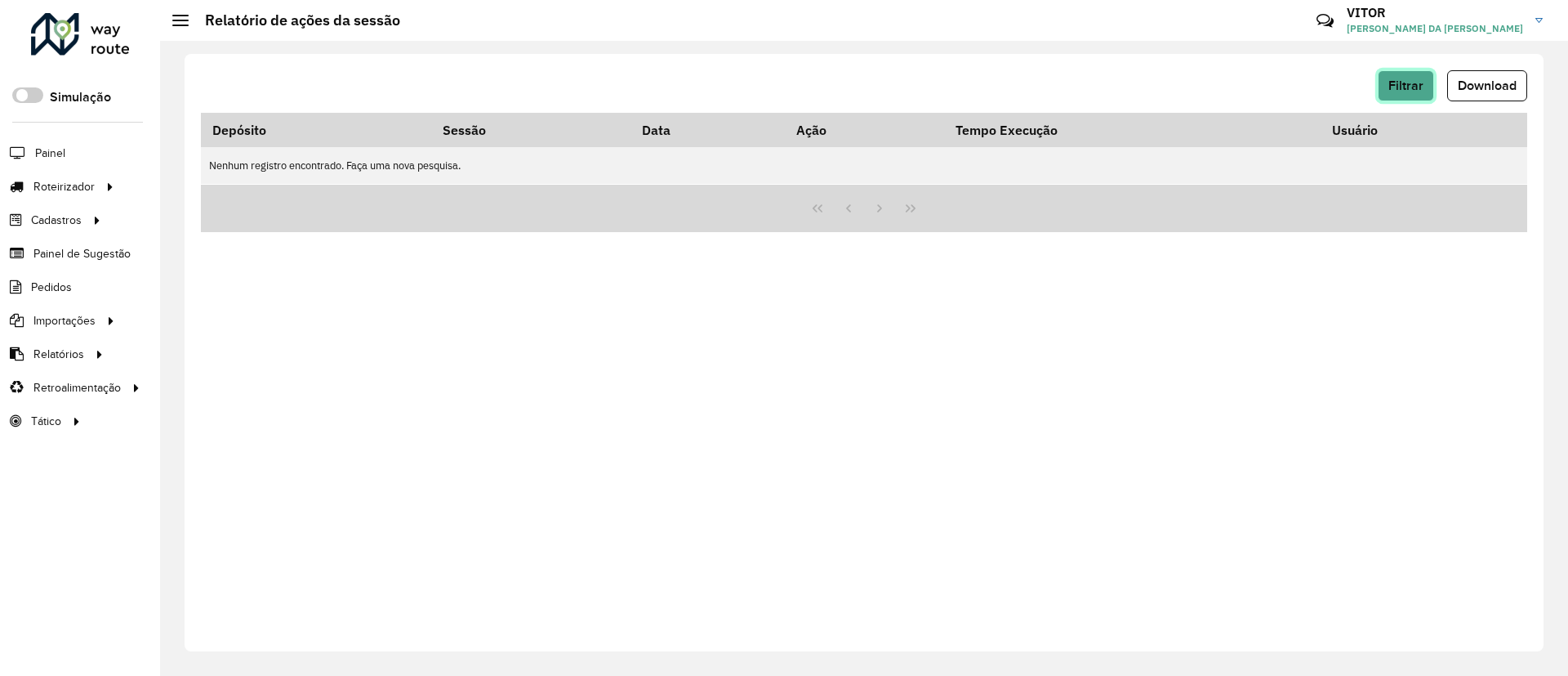
click at [1424, 95] on button "Filtrar" at bounding box center [1406, 85] width 56 height 31
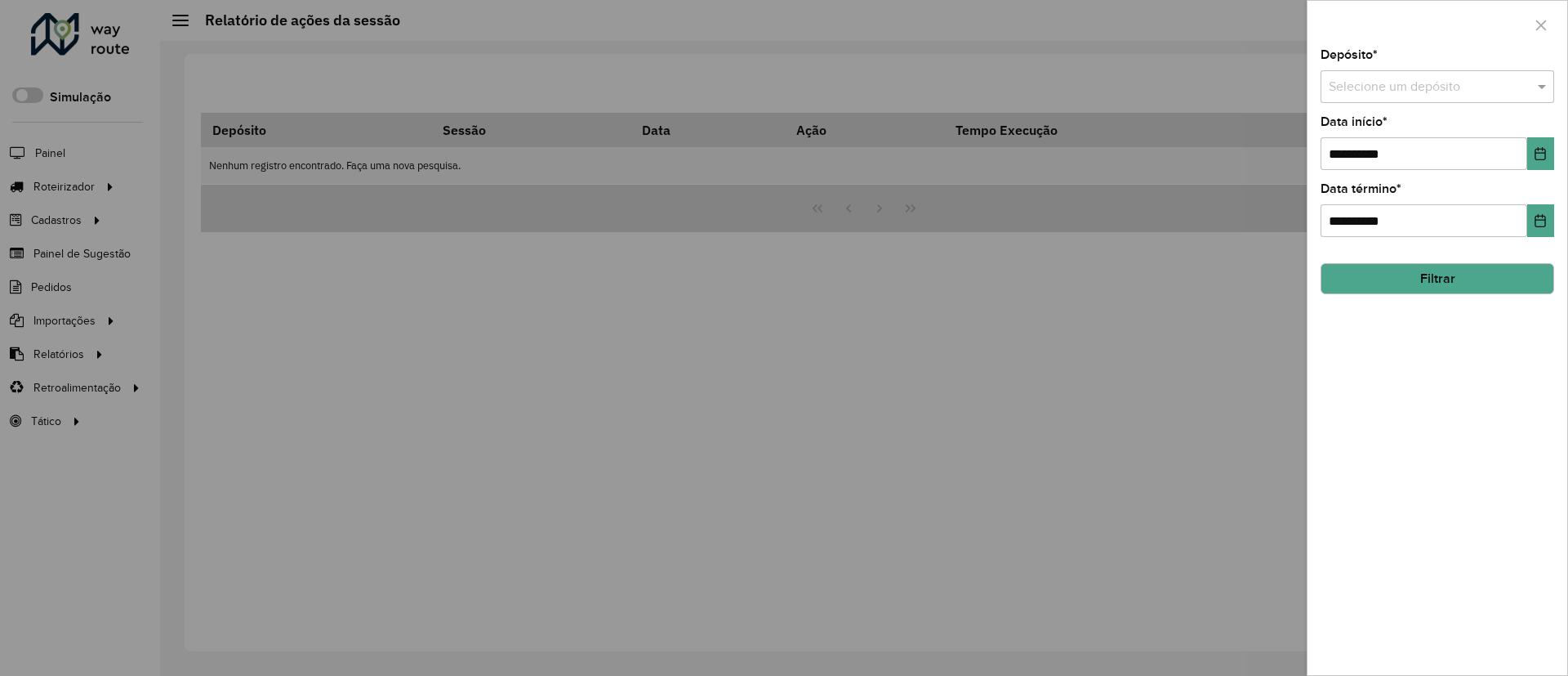
click at [1348, 100] on div "Selecione um depósito" at bounding box center [1437, 86] width 233 height 33
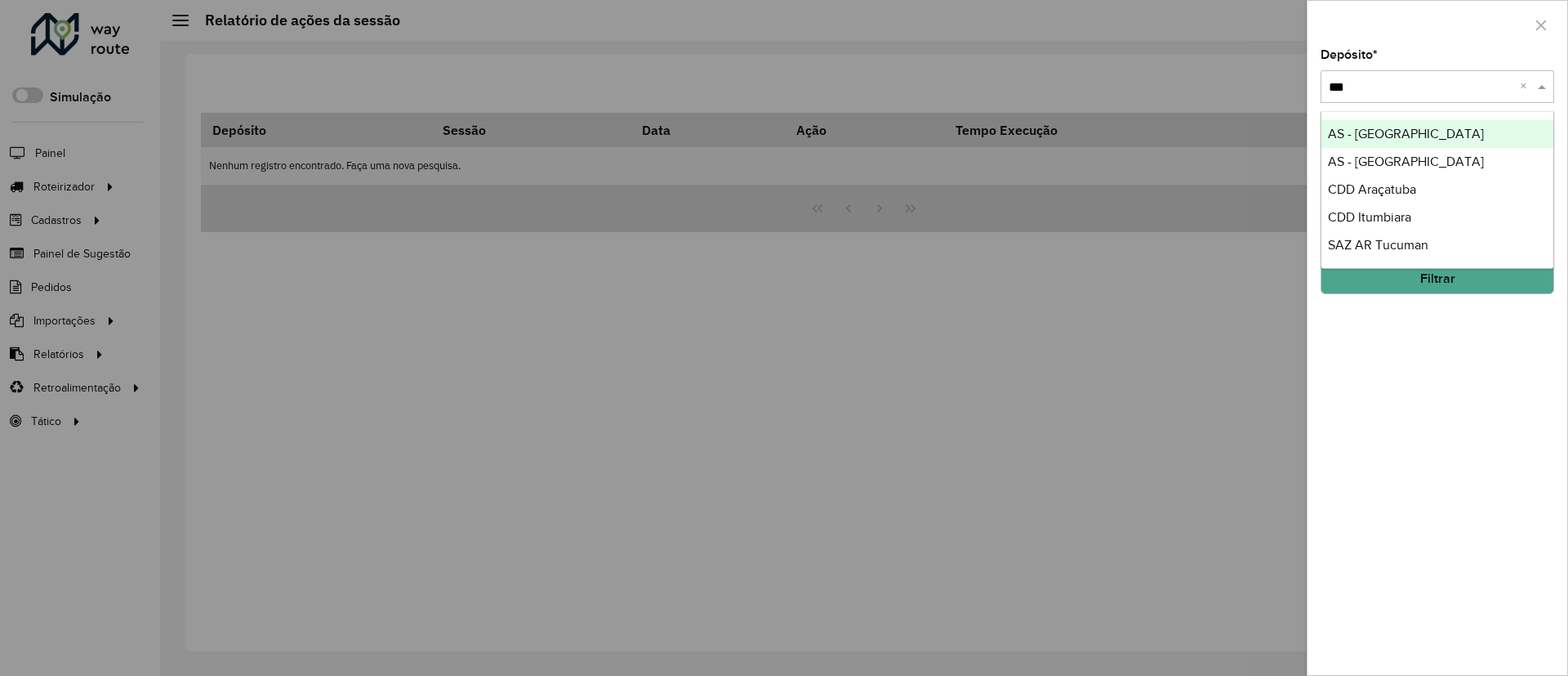
type input "****"
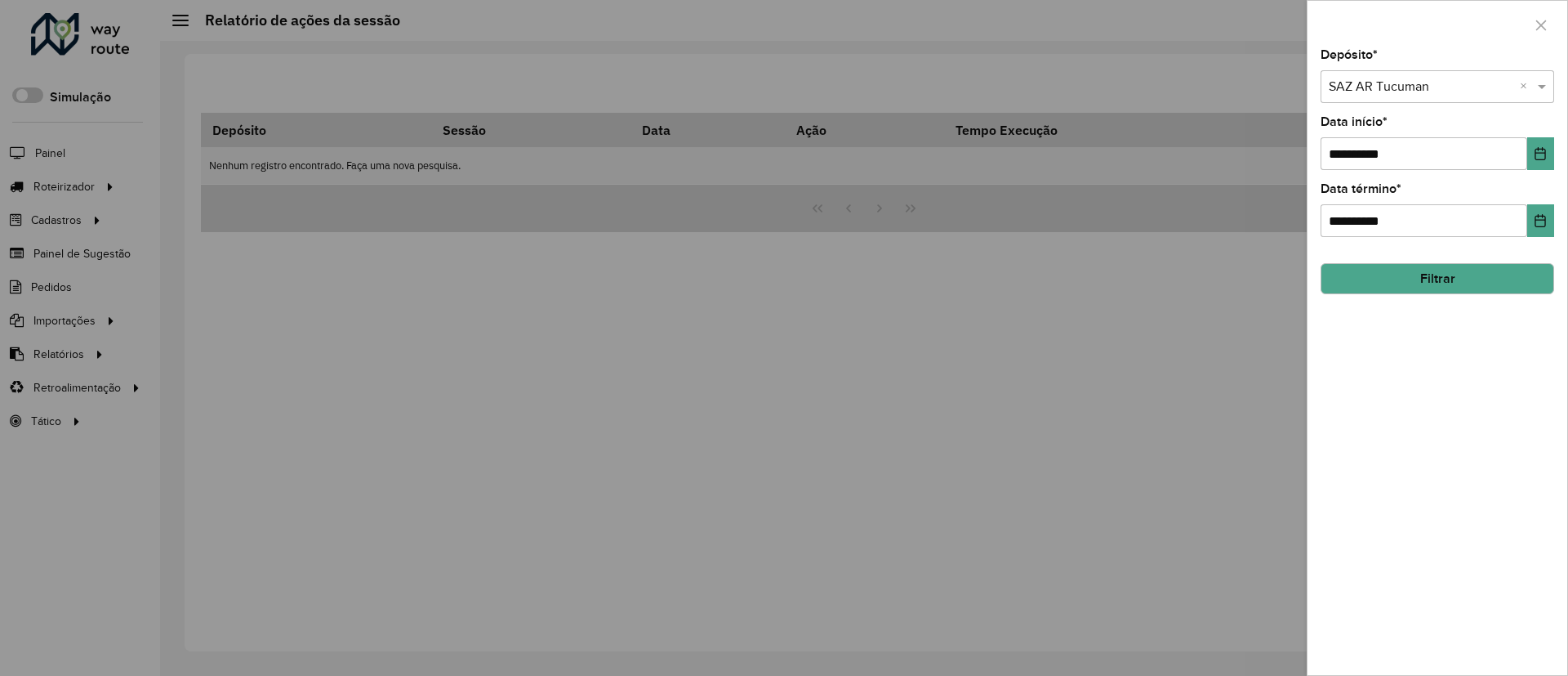
click at [1506, 309] on div "**********" at bounding box center [1437, 362] width 260 height 626
click at [1497, 314] on div "**********" at bounding box center [1437, 362] width 260 height 626
click at [1475, 294] on div "**********" at bounding box center [1437, 362] width 260 height 626
drag, startPoint x: 1471, startPoint y: 294, endPoint x: 1455, endPoint y: 278, distance: 22.6
click at [1468, 294] on div "**********" at bounding box center [1437, 362] width 260 height 626
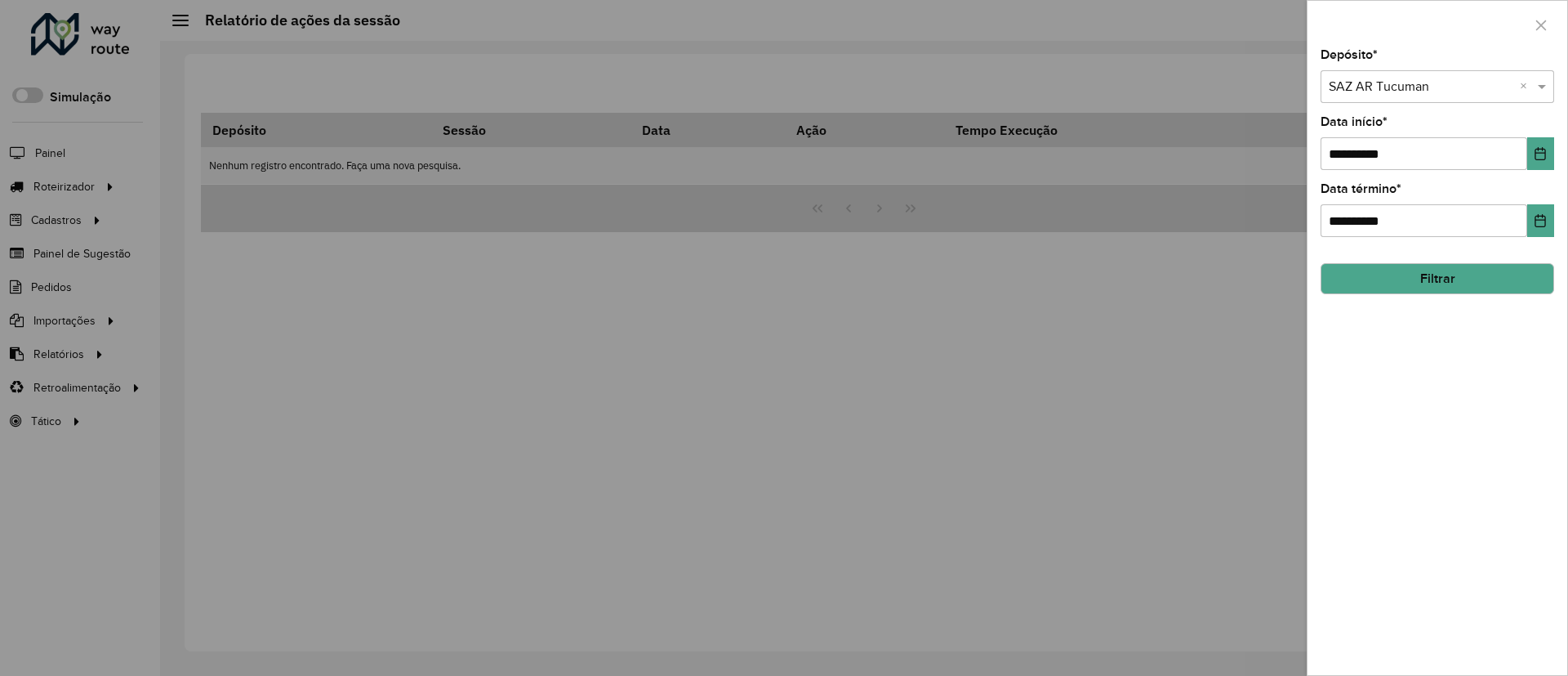
click at [1451, 276] on button "Filtrar" at bounding box center [1437, 278] width 233 height 31
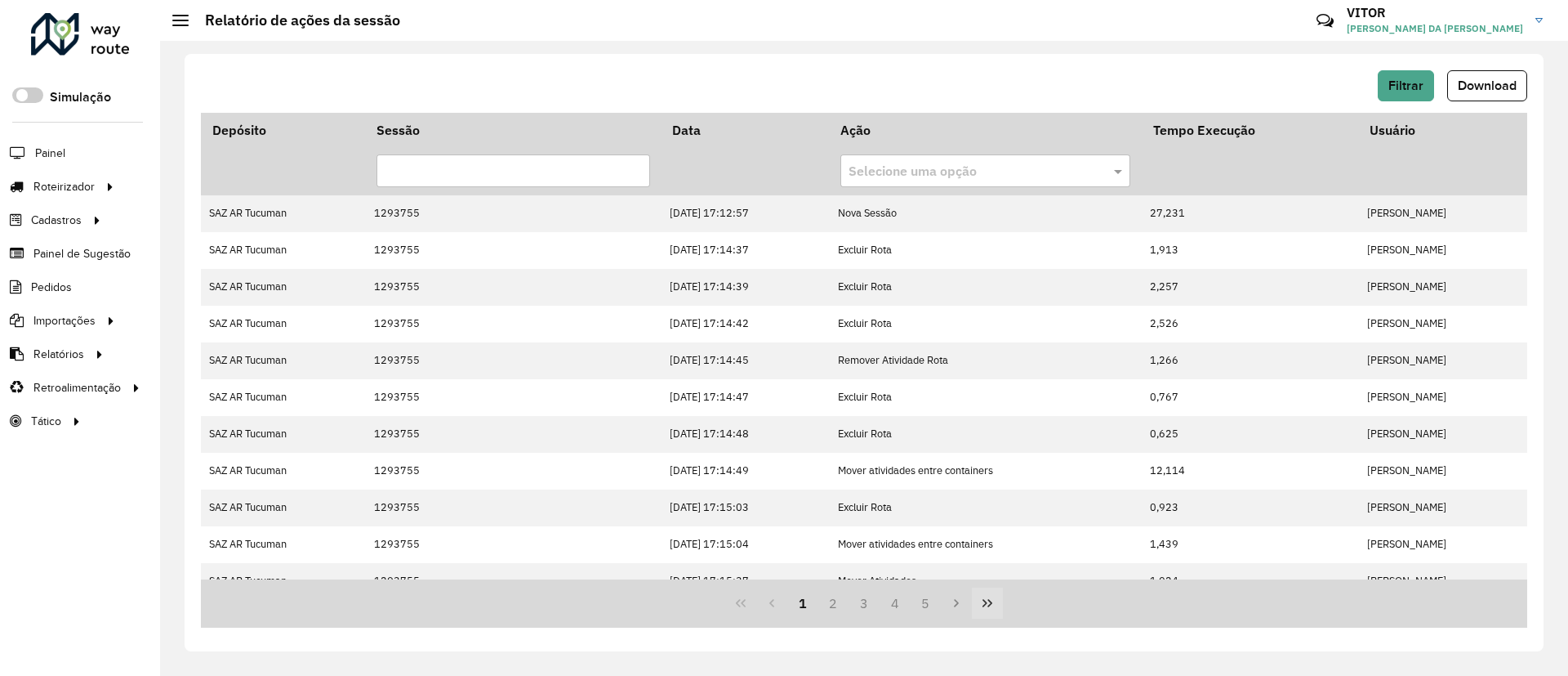
click at [987, 613] on button "Last Page" at bounding box center [987, 603] width 31 height 31
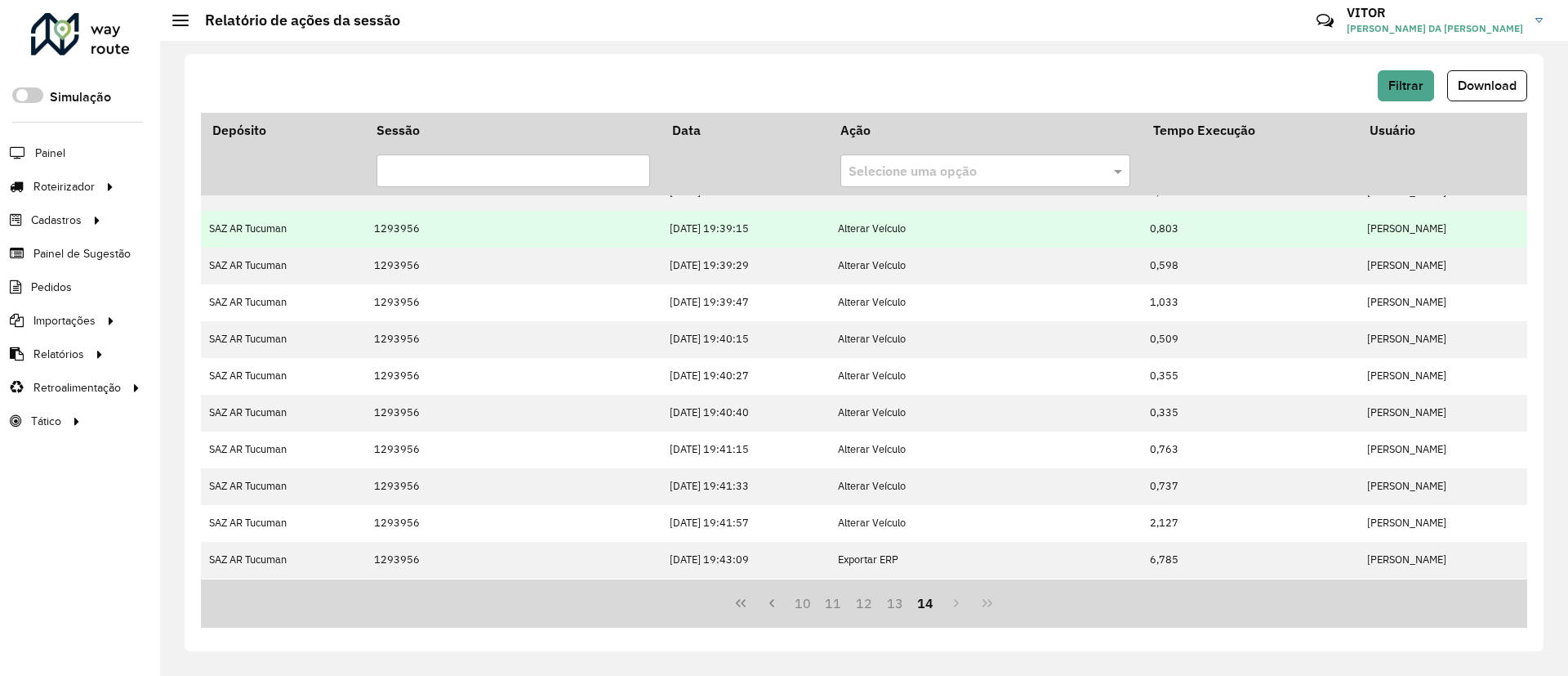
scroll to position [131, 0]
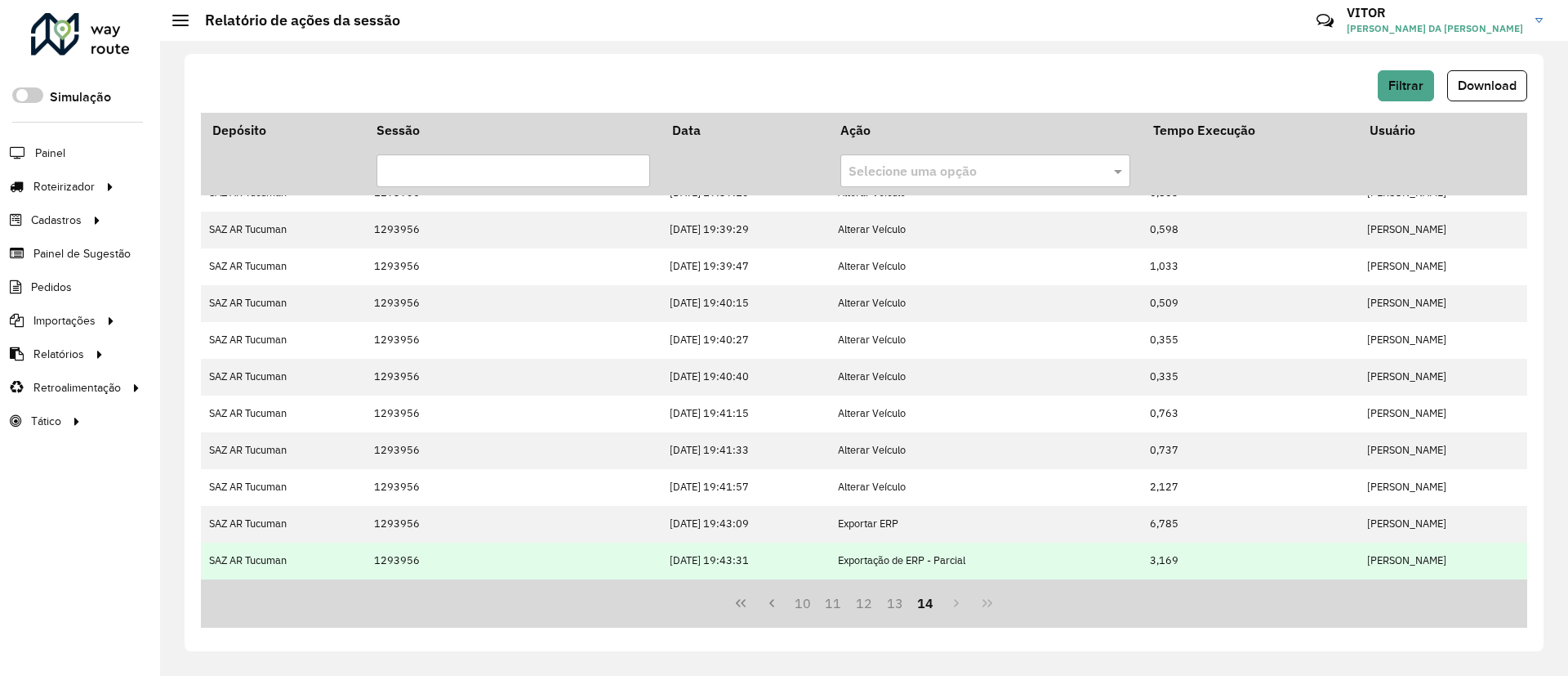
click at [877, 561] on td "Exportação de ERP - Parcial" at bounding box center [985, 561] width 313 height 37
drag, startPoint x: 251, startPoint y: 567, endPoint x: 1476, endPoint y: 543, distance: 1225.2
click at [1476, 543] on tr "SAZ AR Tucuman 1293956 13/10/2025 19:43:31 Exportação de ERP - Parcial 3,169 GL…" at bounding box center [864, 561] width 1326 height 37
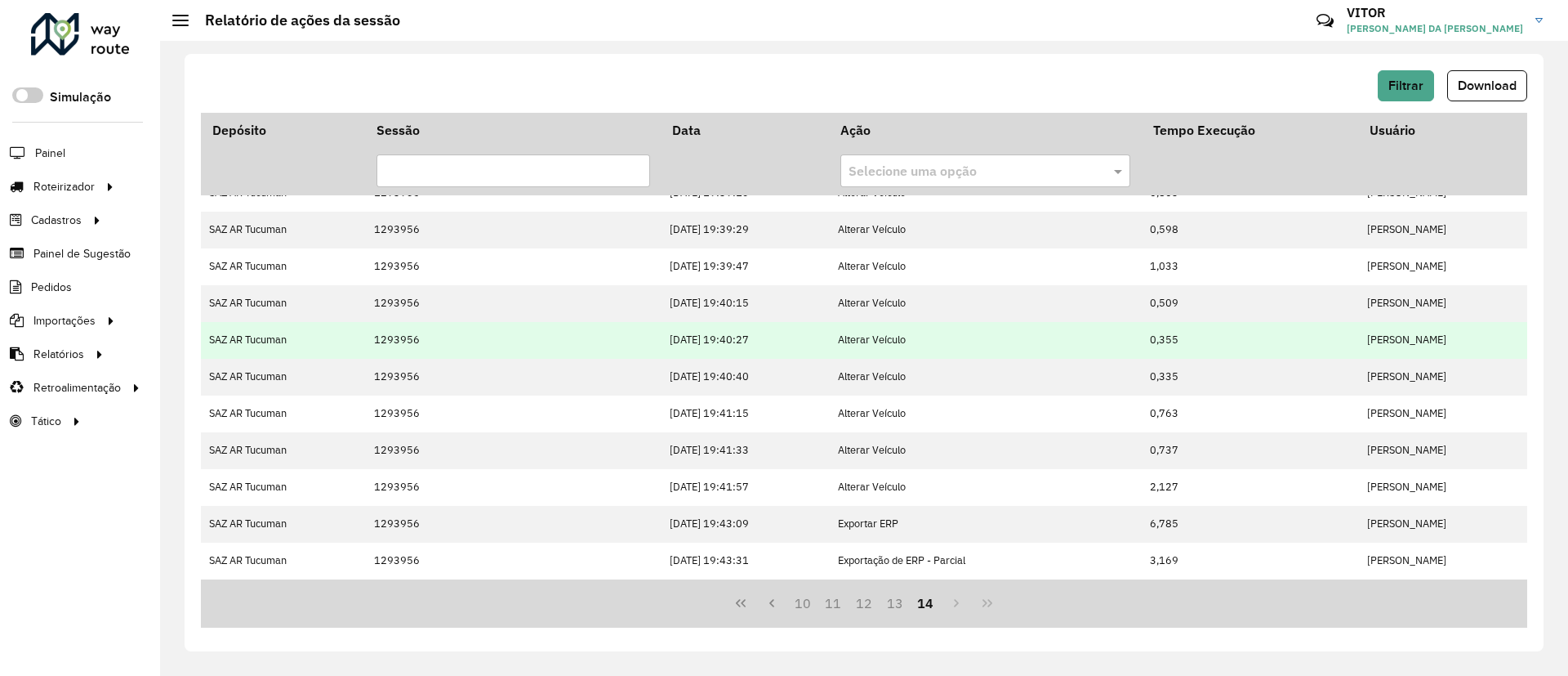
click at [843, 346] on td "Alterar Veículo" at bounding box center [985, 341] width 313 height 37
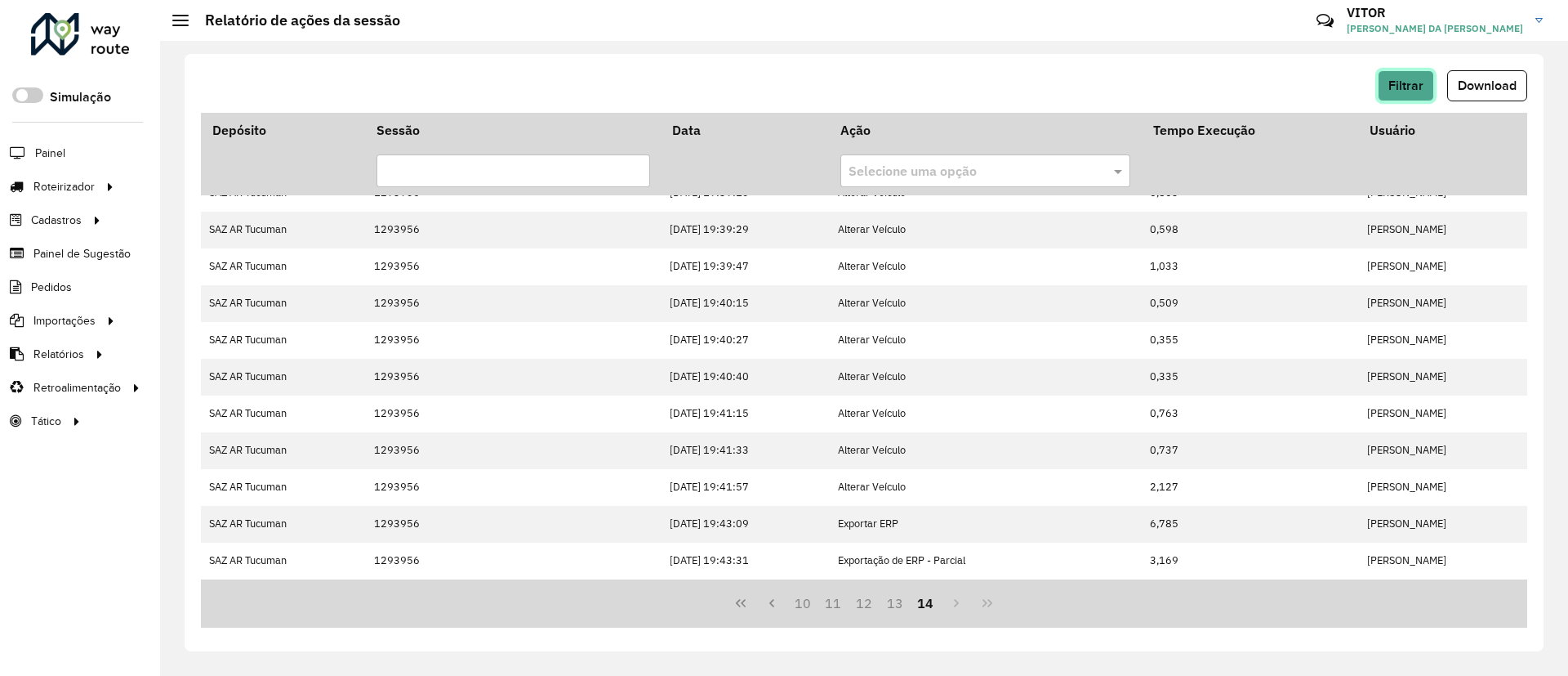
click at [1415, 78] on span "Filtrar" at bounding box center [1406, 85] width 35 height 13
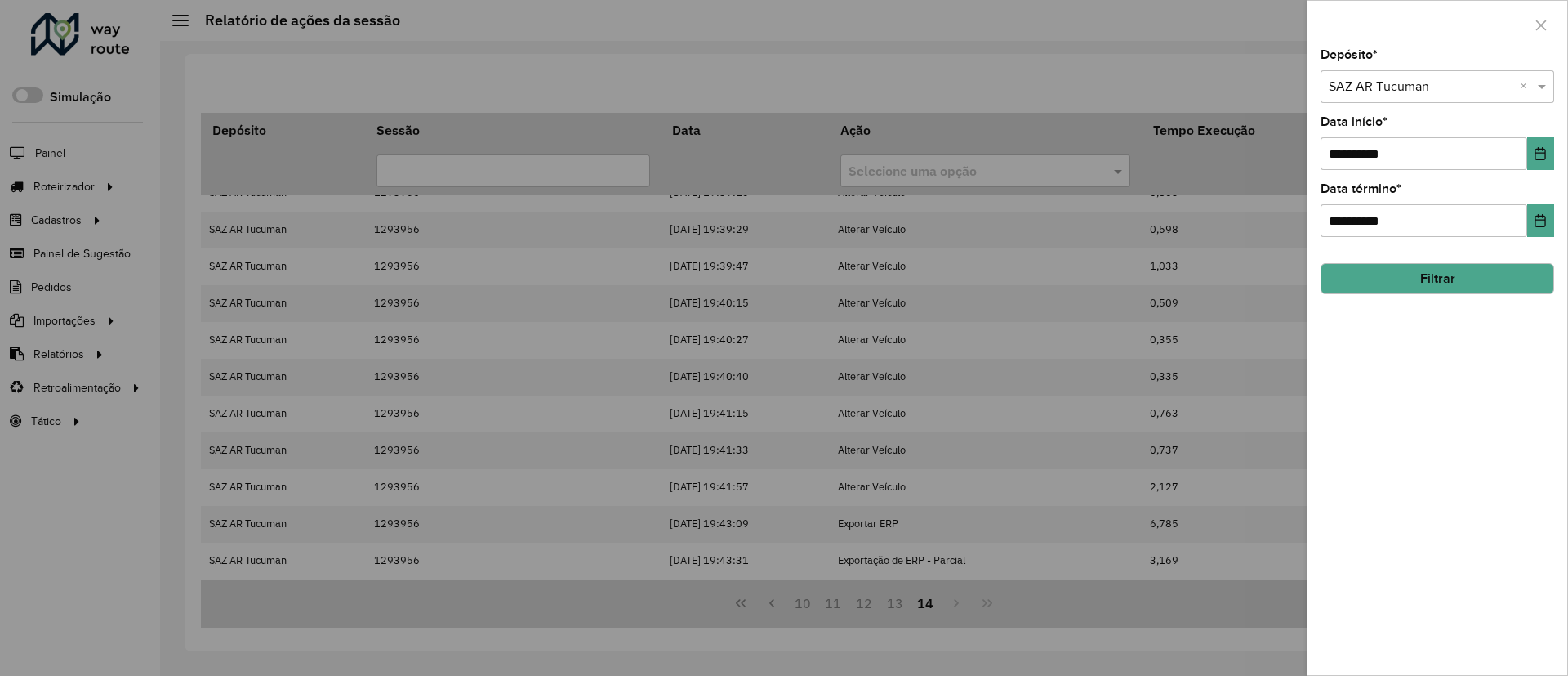
click at [1446, 95] on div "Selecione um depósito × SAZ AR Tucuman ×" at bounding box center [1437, 86] width 233 height 33
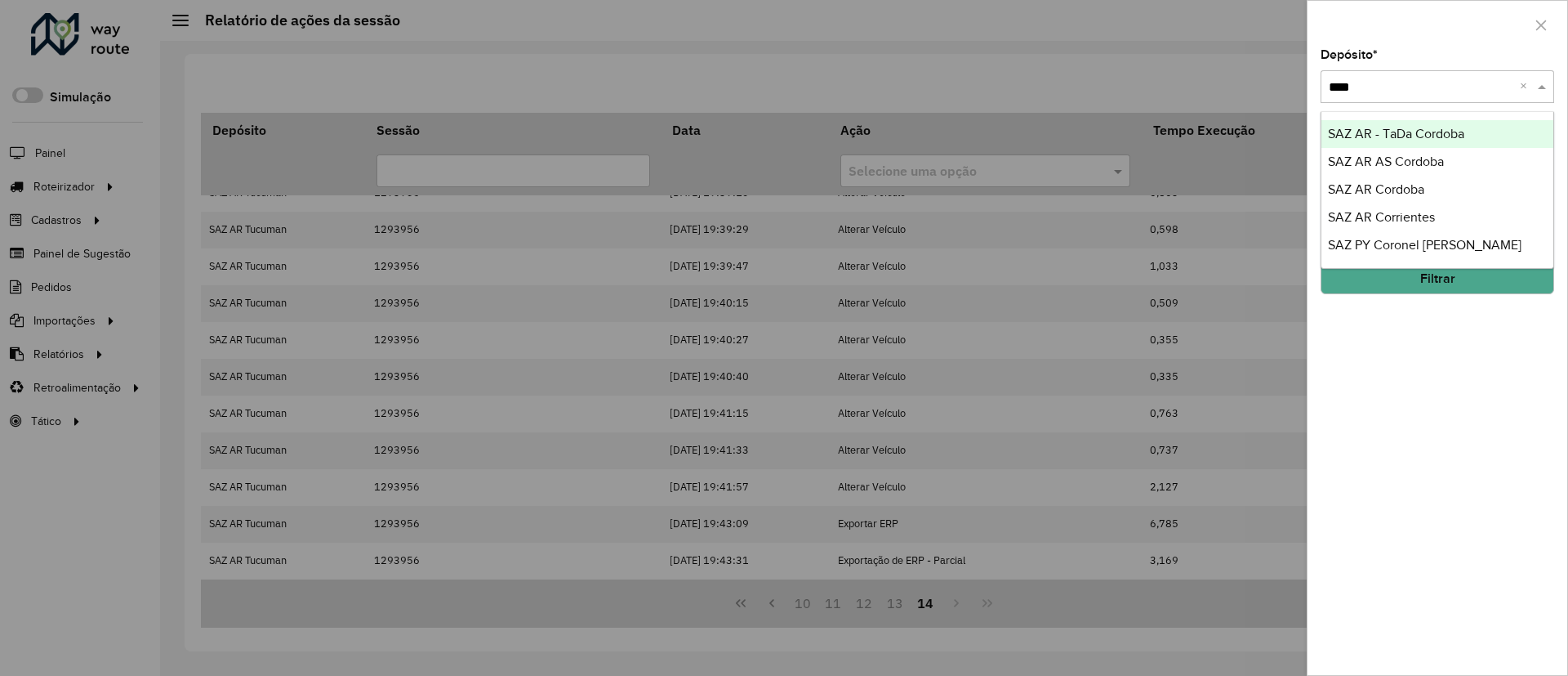
type input "*****"
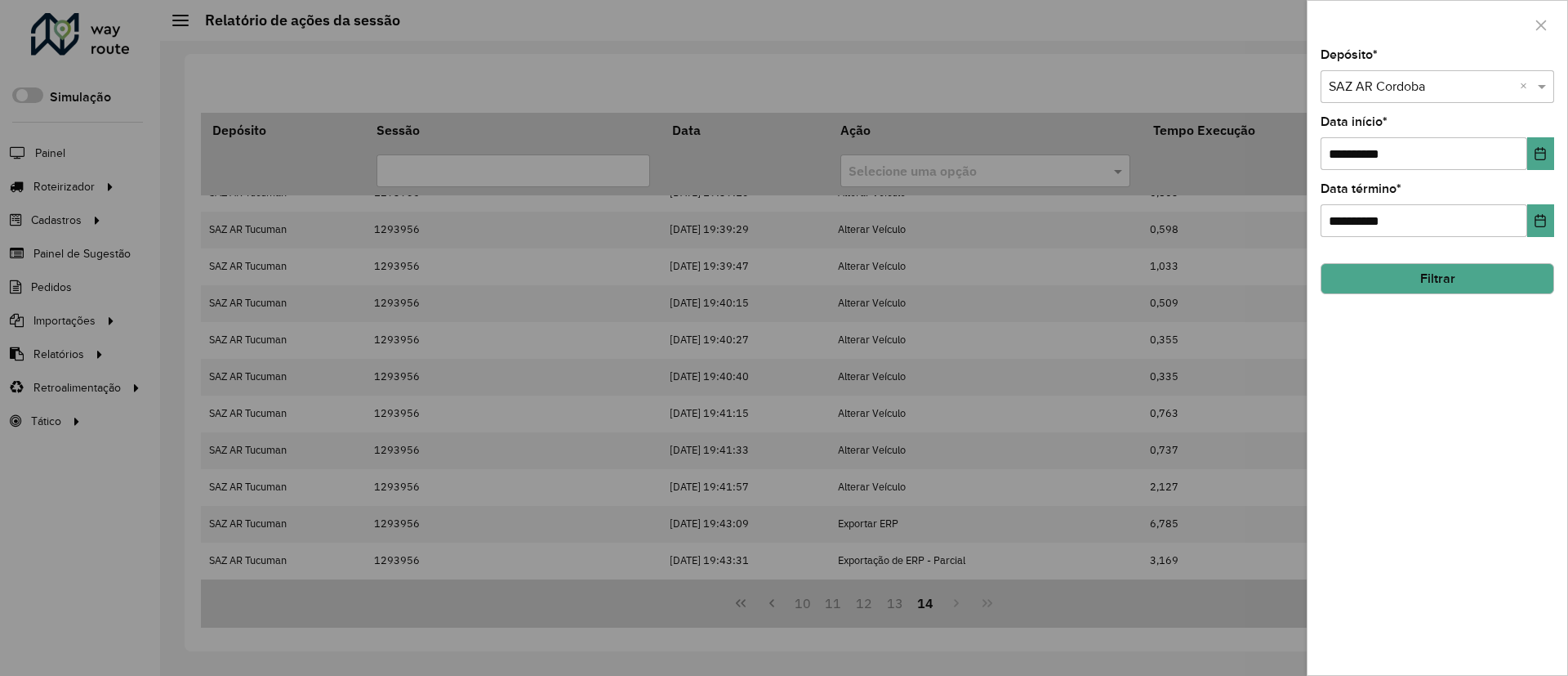
click at [1427, 287] on button "Filtrar" at bounding box center [1437, 278] width 233 height 31
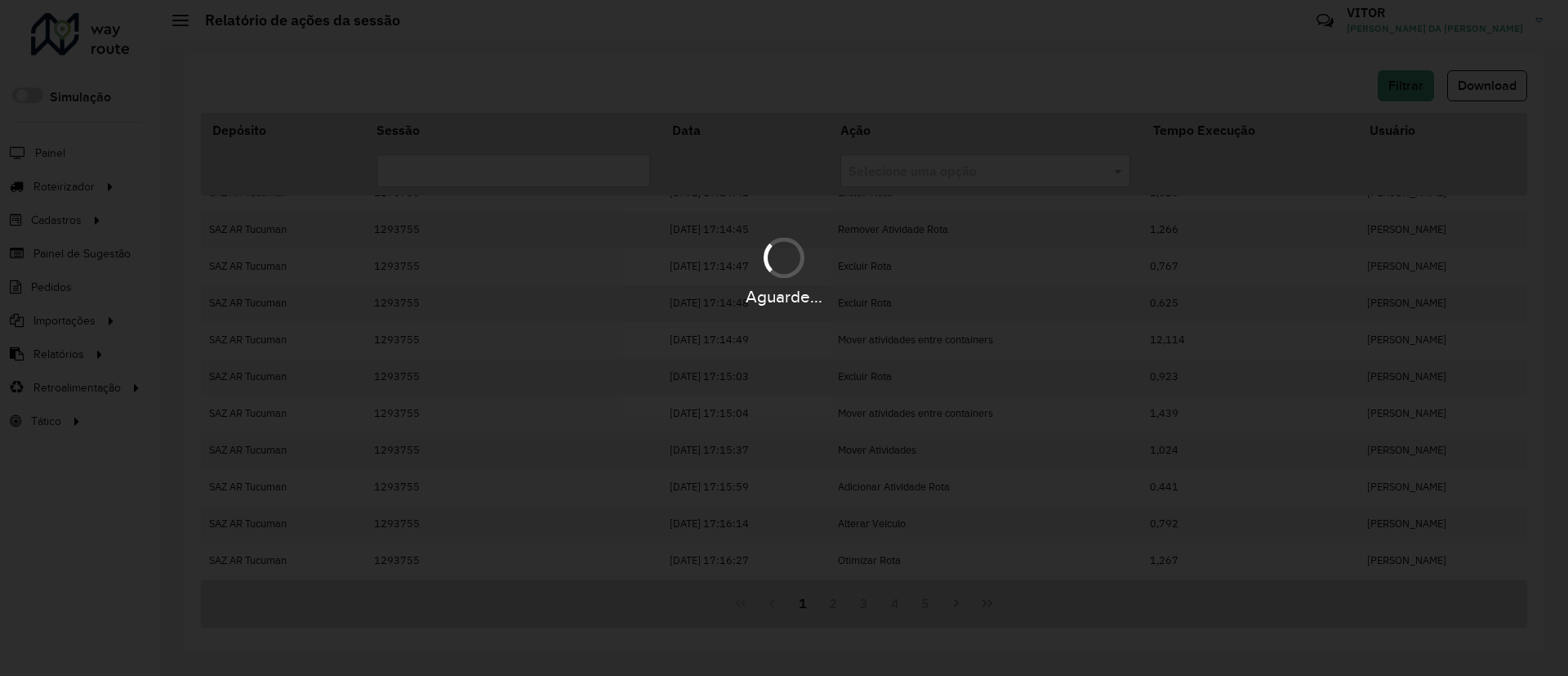
scroll to position [0, 0]
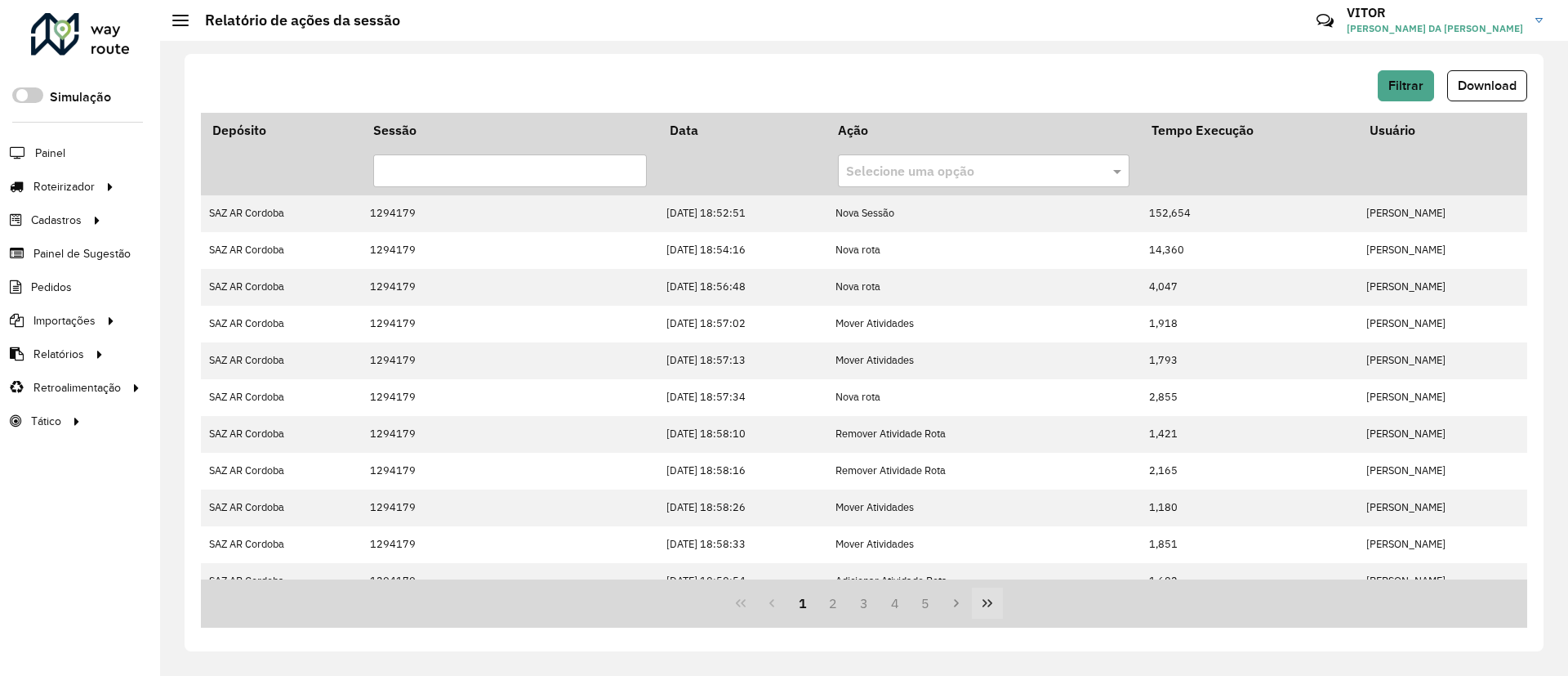
click at [985, 601] on icon "Last Page" at bounding box center [987, 604] width 10 height 8
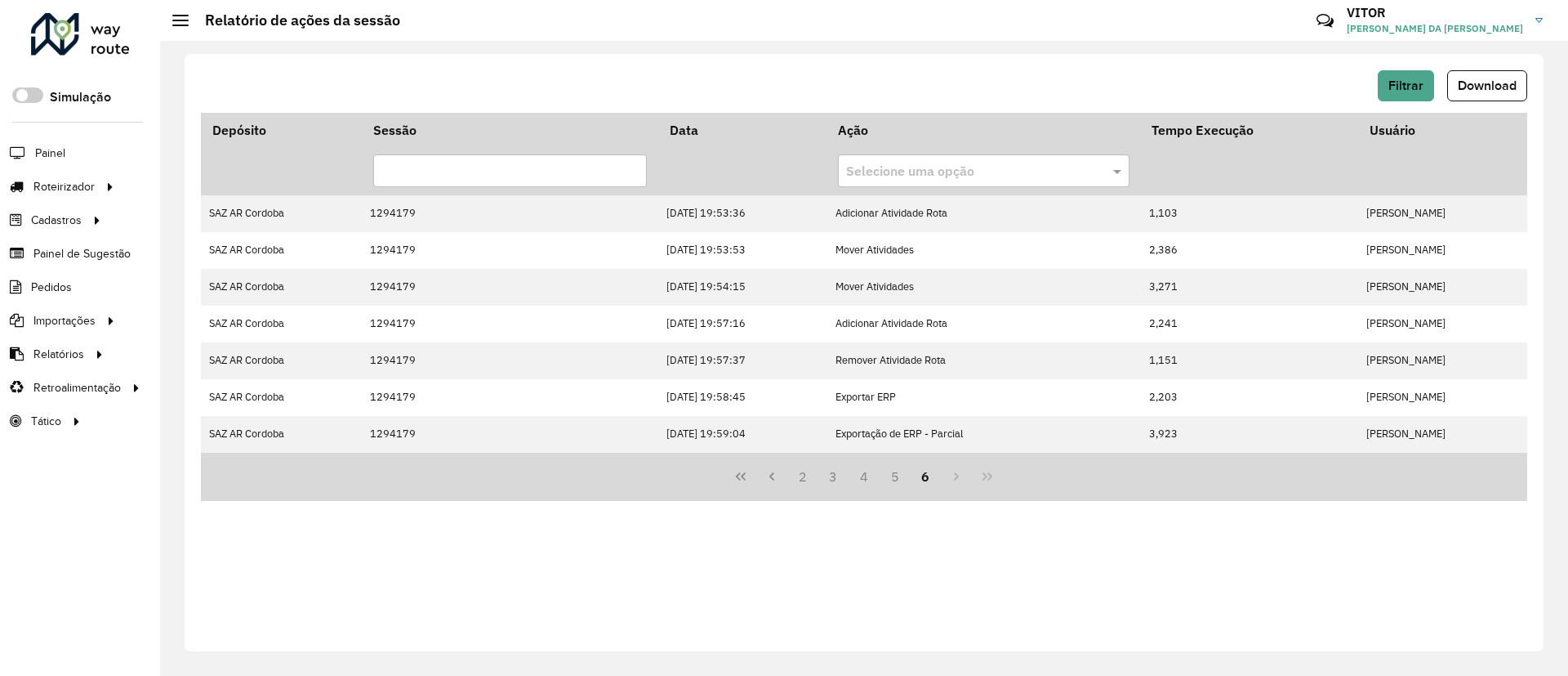
click at [724, 465] on div "2 3 4 5 6" at bounding box center [864, 476] width 1326 height 48
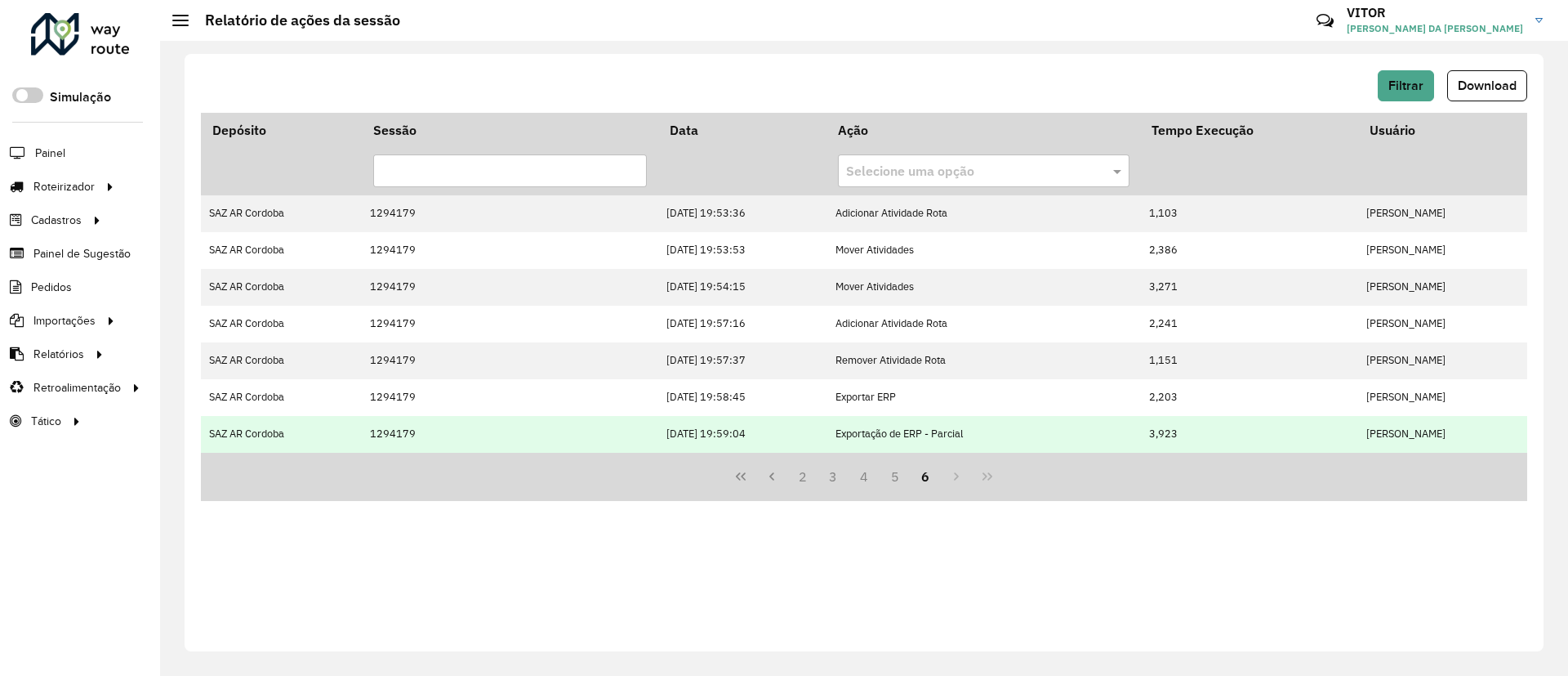
click at [701, 448] on td "13/10/2025 19:59:04" at bounding box center [742, 434] width 169 height 37
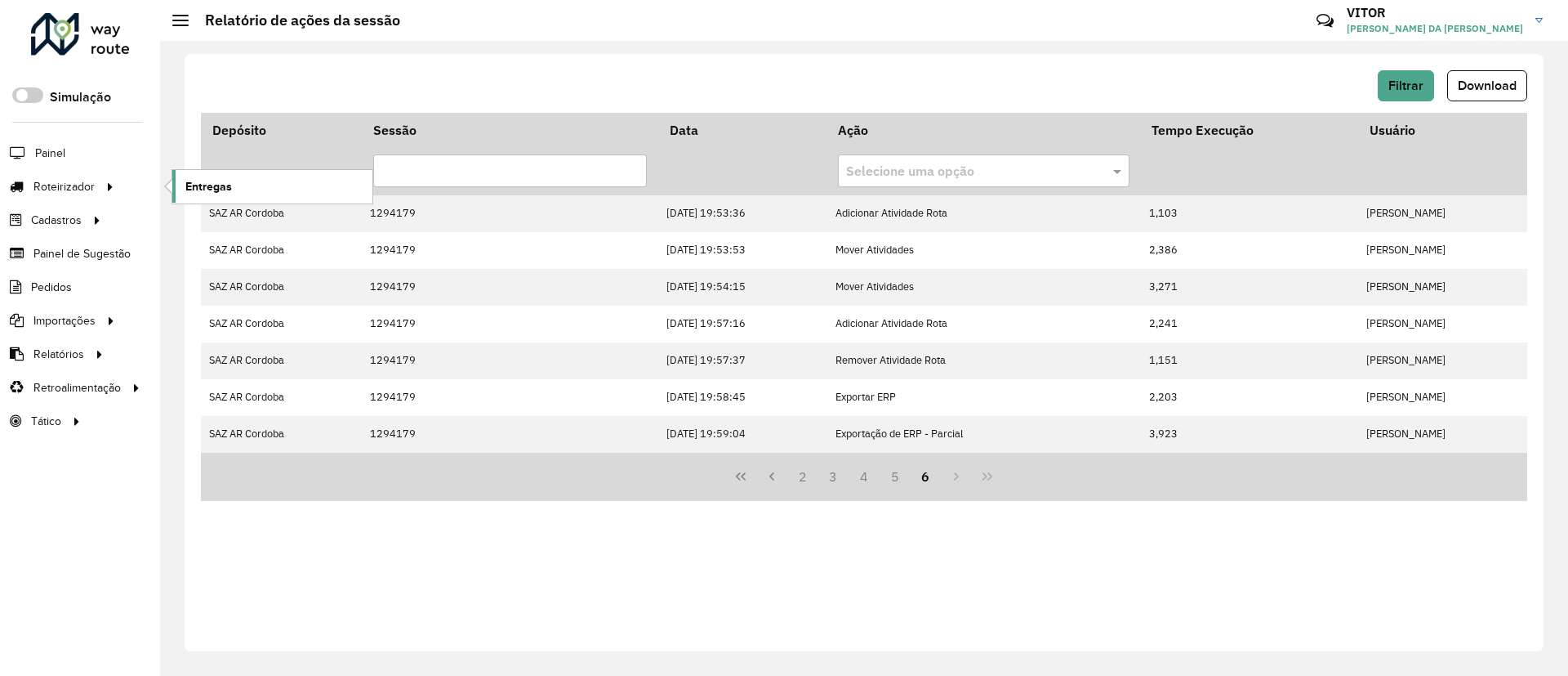
click at [193, 192] on span "Entregas" at bounding box center [208, 186] width 46 height 17
click at [1377, 93] on div "Filtrar Download" at bounding box center [864, 85] width 1326 height 31
click at [1380, 92] on button "Filtrar" at bounding box center [1406, 85] width 56 height 31
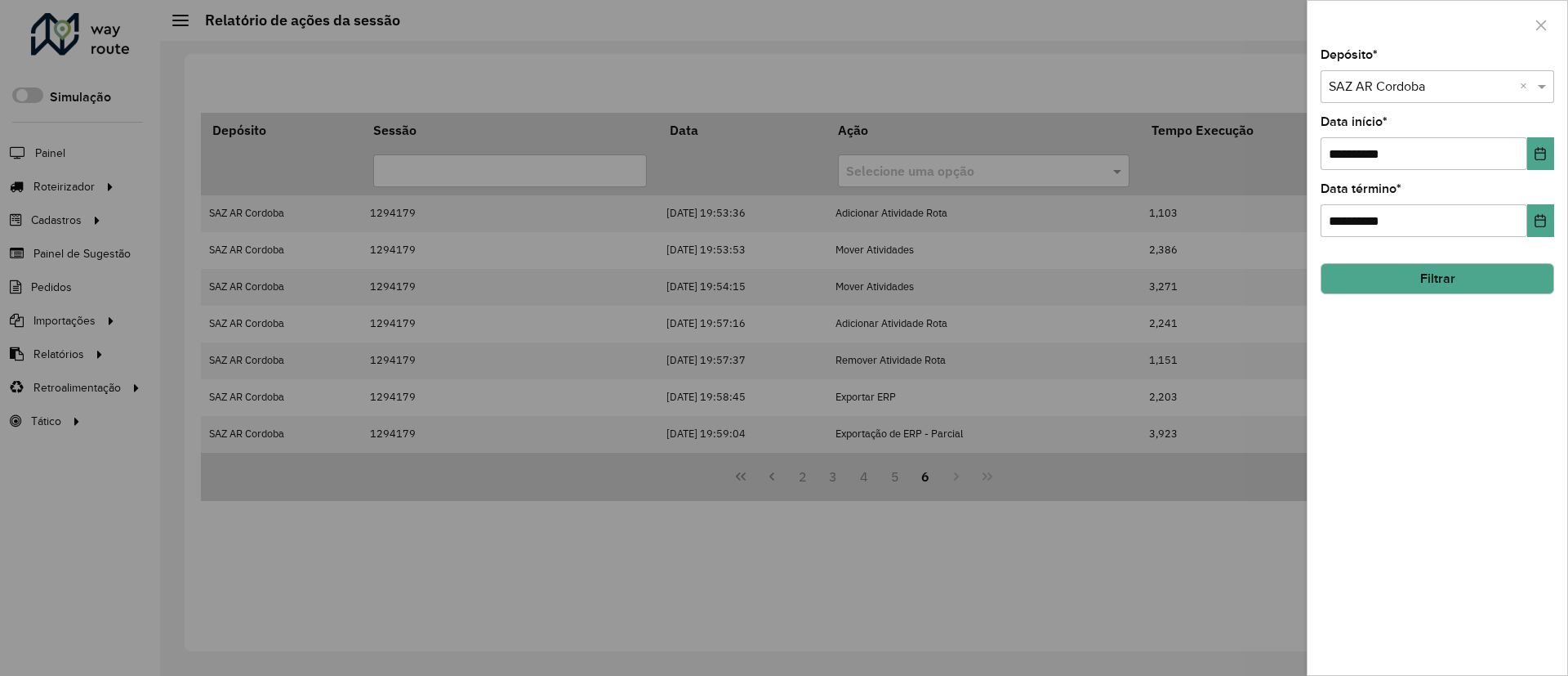
click at [1374, 82] on input "text" at bounding box center [1421, 87] width 185 height 19
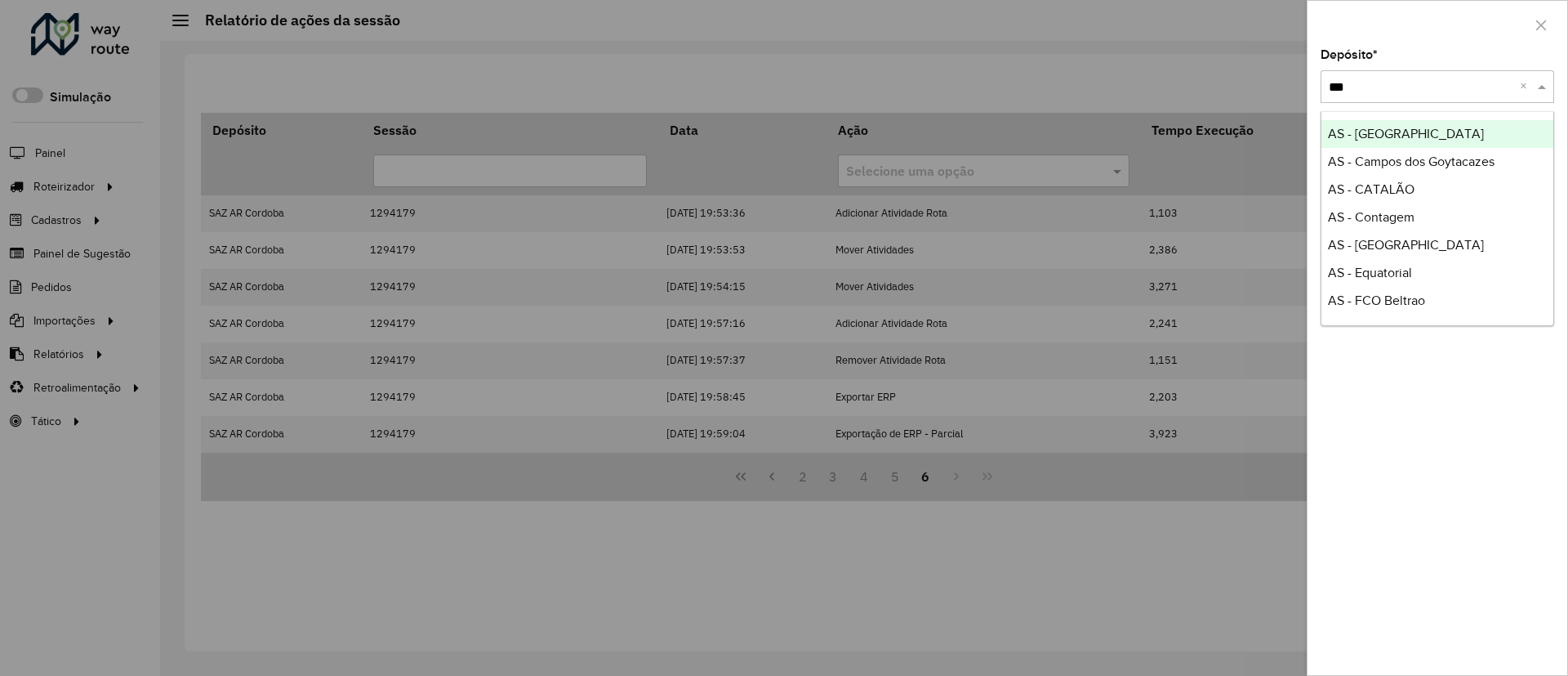
type input "****"
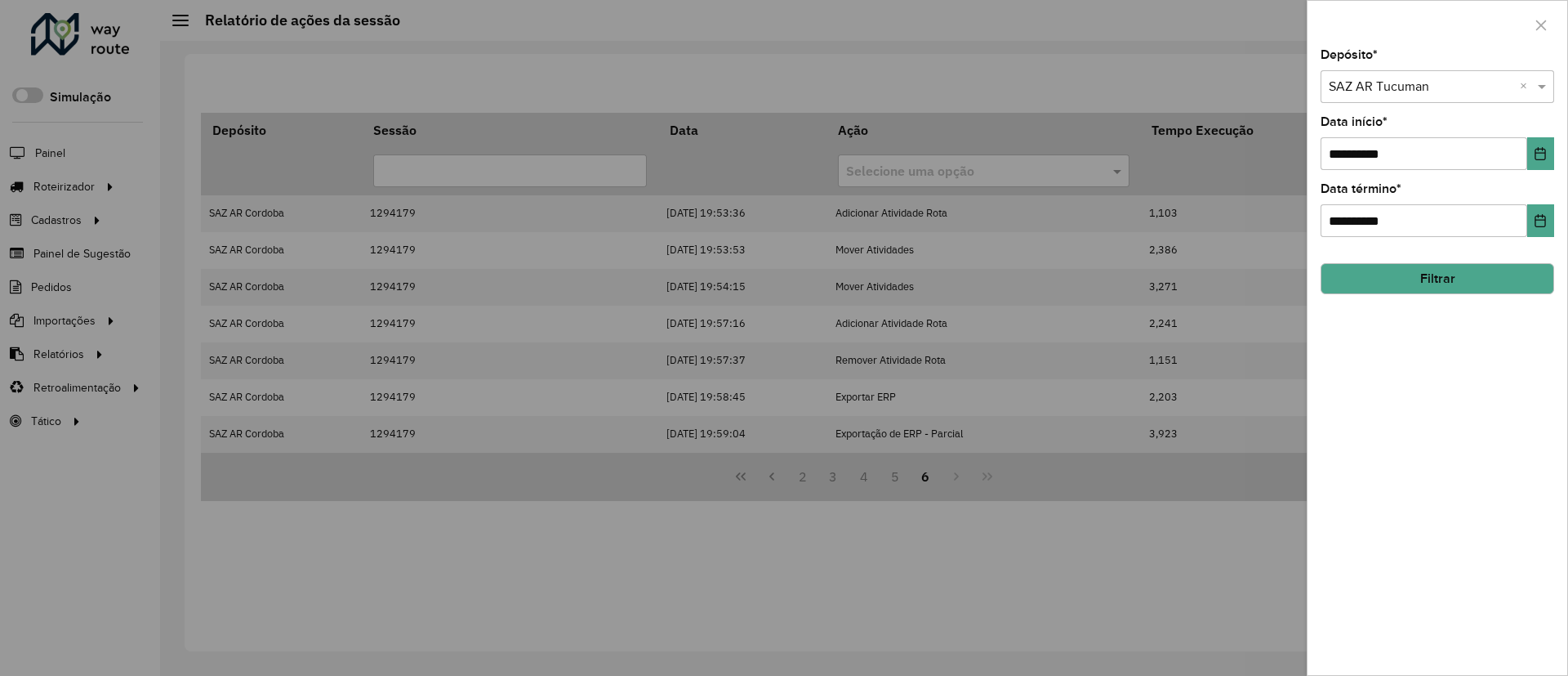
click at [1519, 282] on button "Filtrar" at bounding box center [1437, 278] width 233 height 31
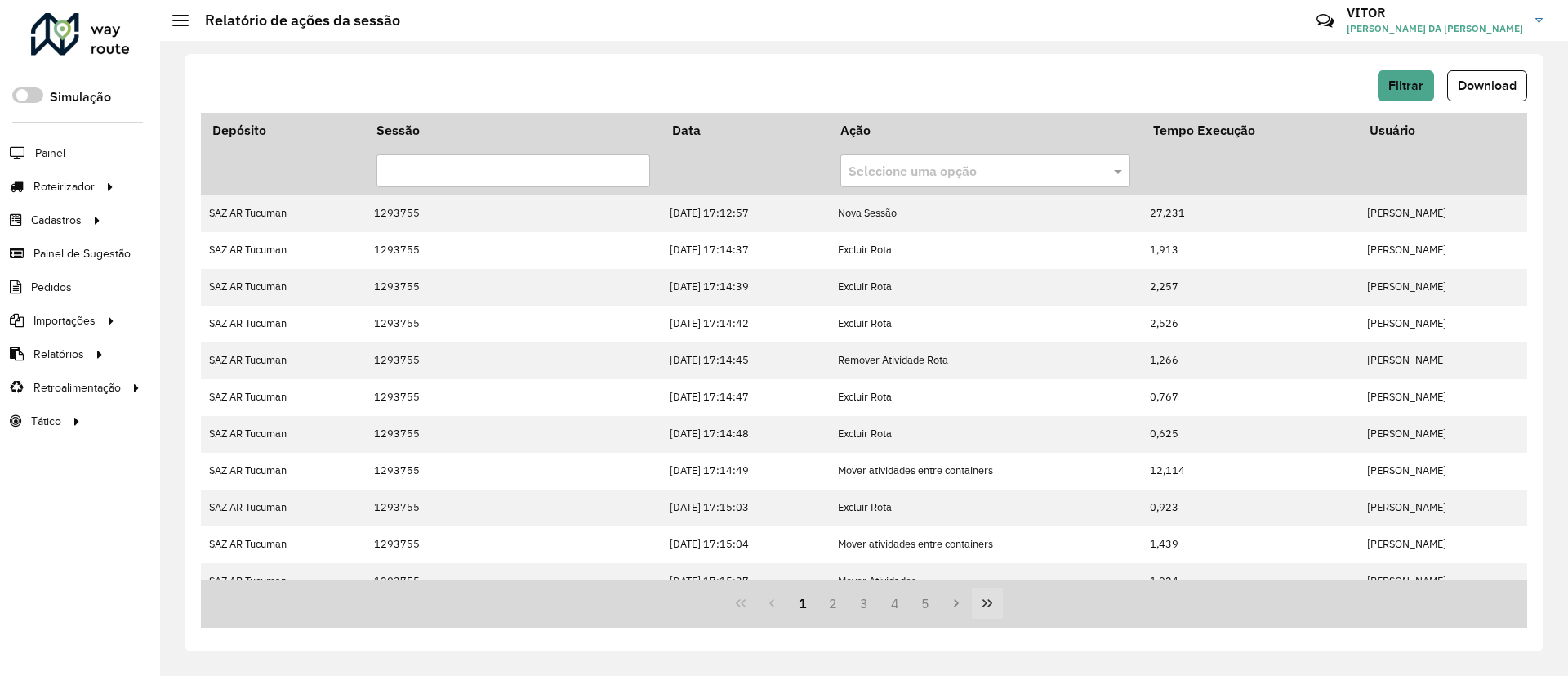
click at [988, 598] on icon "Last Page" at bounding box center [987, 604] width 13 height 13
click at [894, 596] on button "13" at bounding box center [895, 603] width 31 height 31
click at [1406, 84] on span "Filtrar" at bounding box center [1406, 85] width 35 height 13
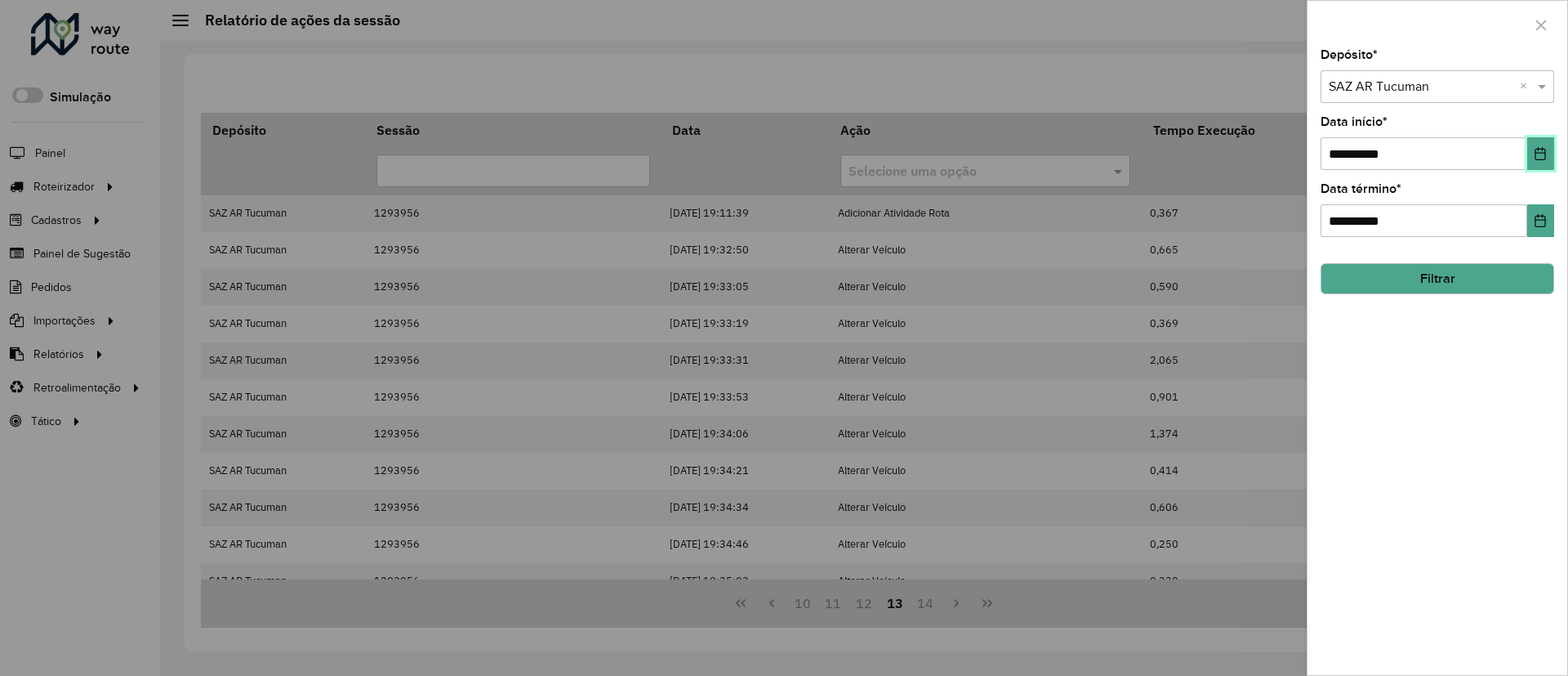
click at [1548, 150] on button "Choose Date" at bounding box center [1541, 153] width 27 height 33
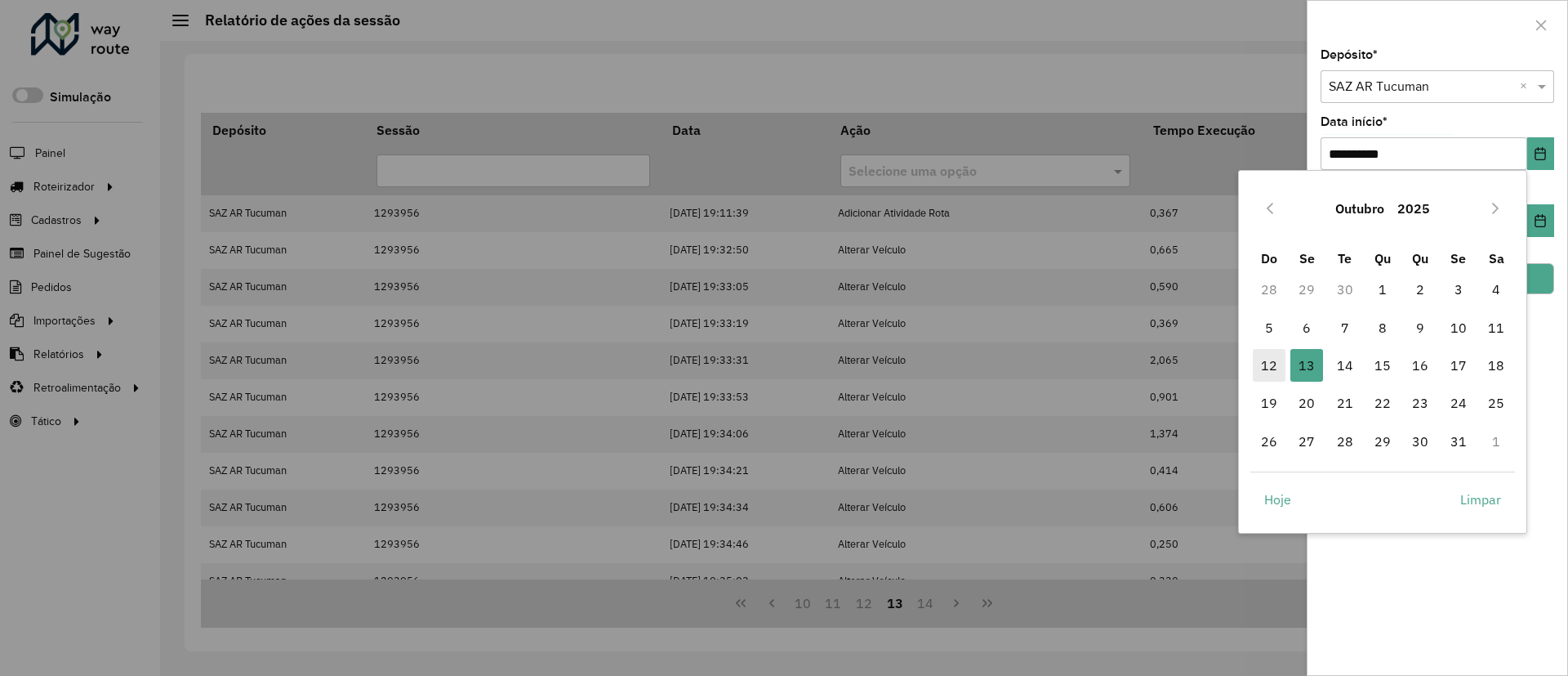
click at [1260, 367] on span "12" at bounding box center [1269, 365] width 33 height 33
type input "**********"
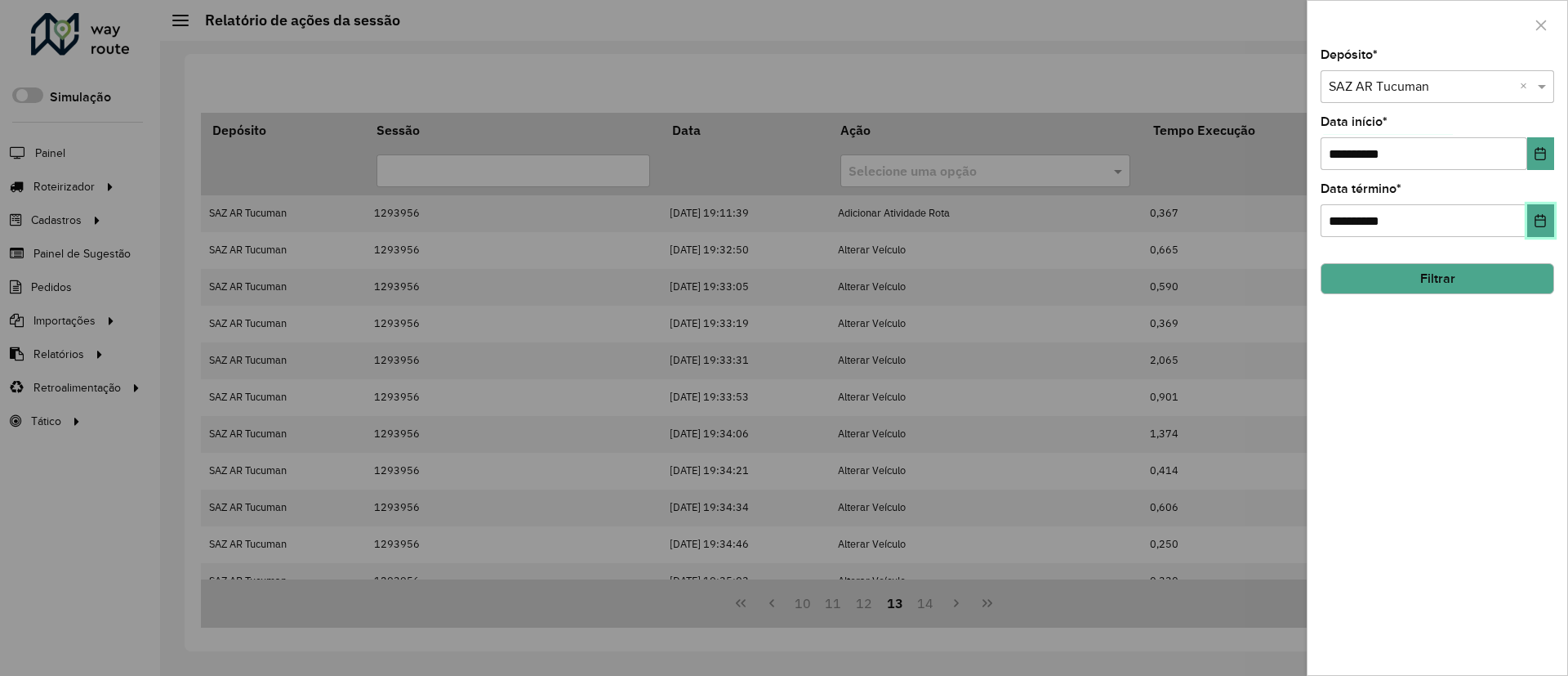
click at [1531, 220] on button "Choose Date" at bounding box center [1541, 220] width 27 height 33
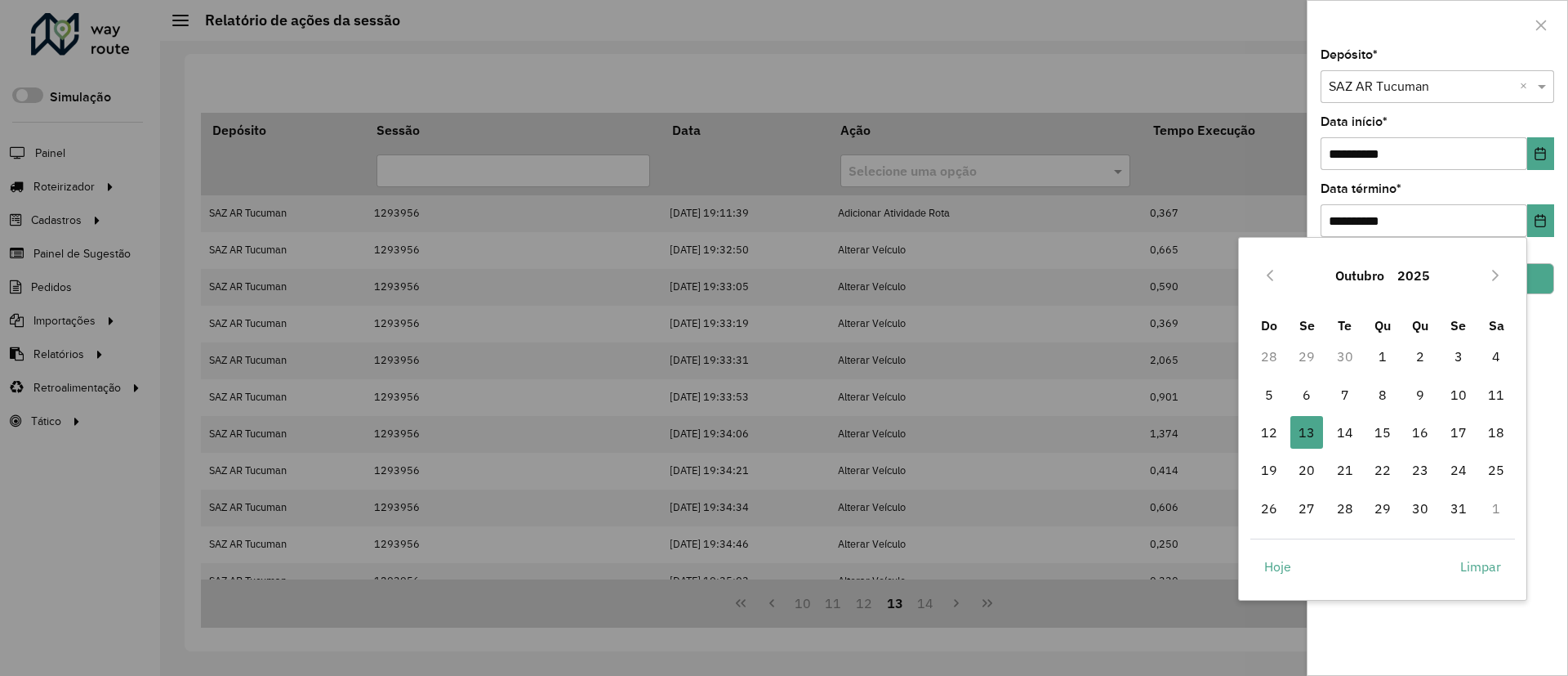
click at [1276, 437] on span "12" at bounding box center [1269, 432] width 33 height 33
type input "**********"
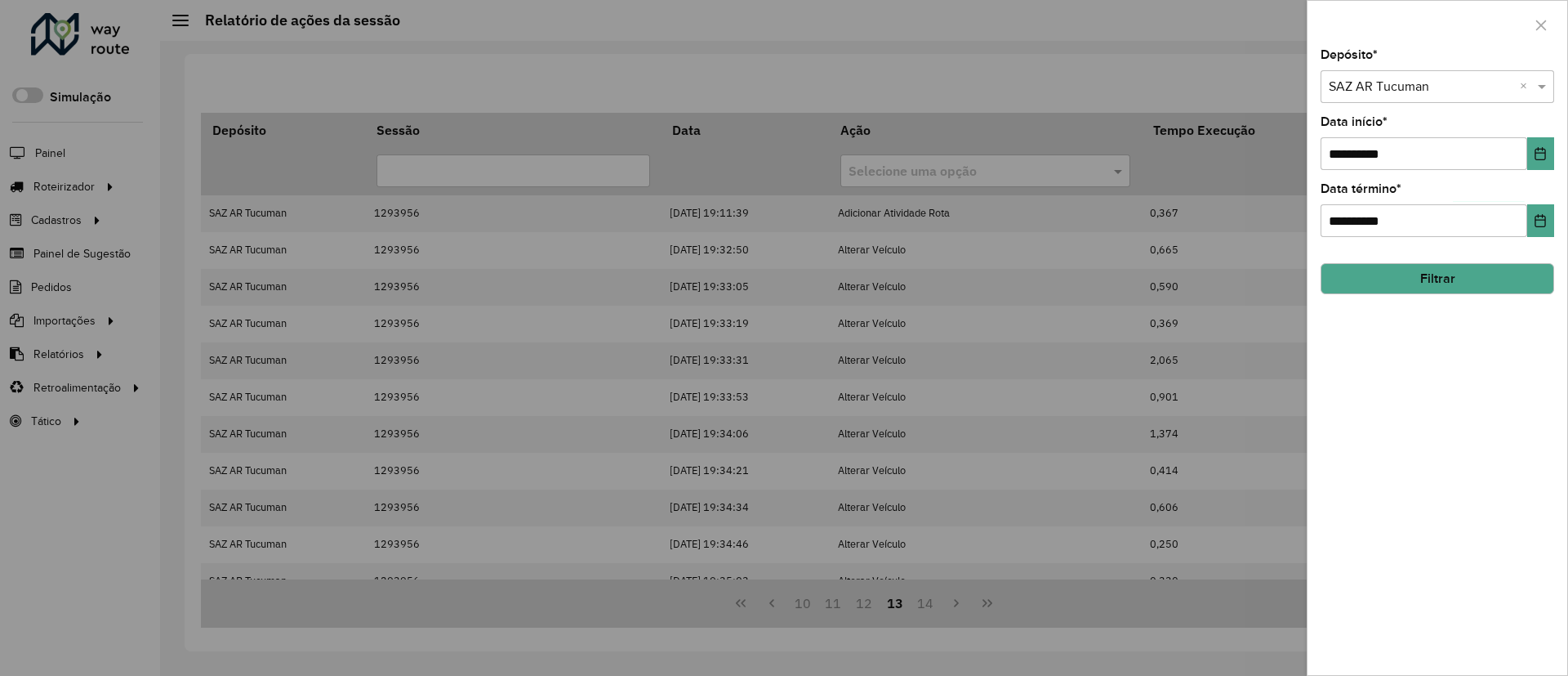
click at [1407, 274] on button "Filtrar" at bounding box center [1437, 278] width 233 height 31
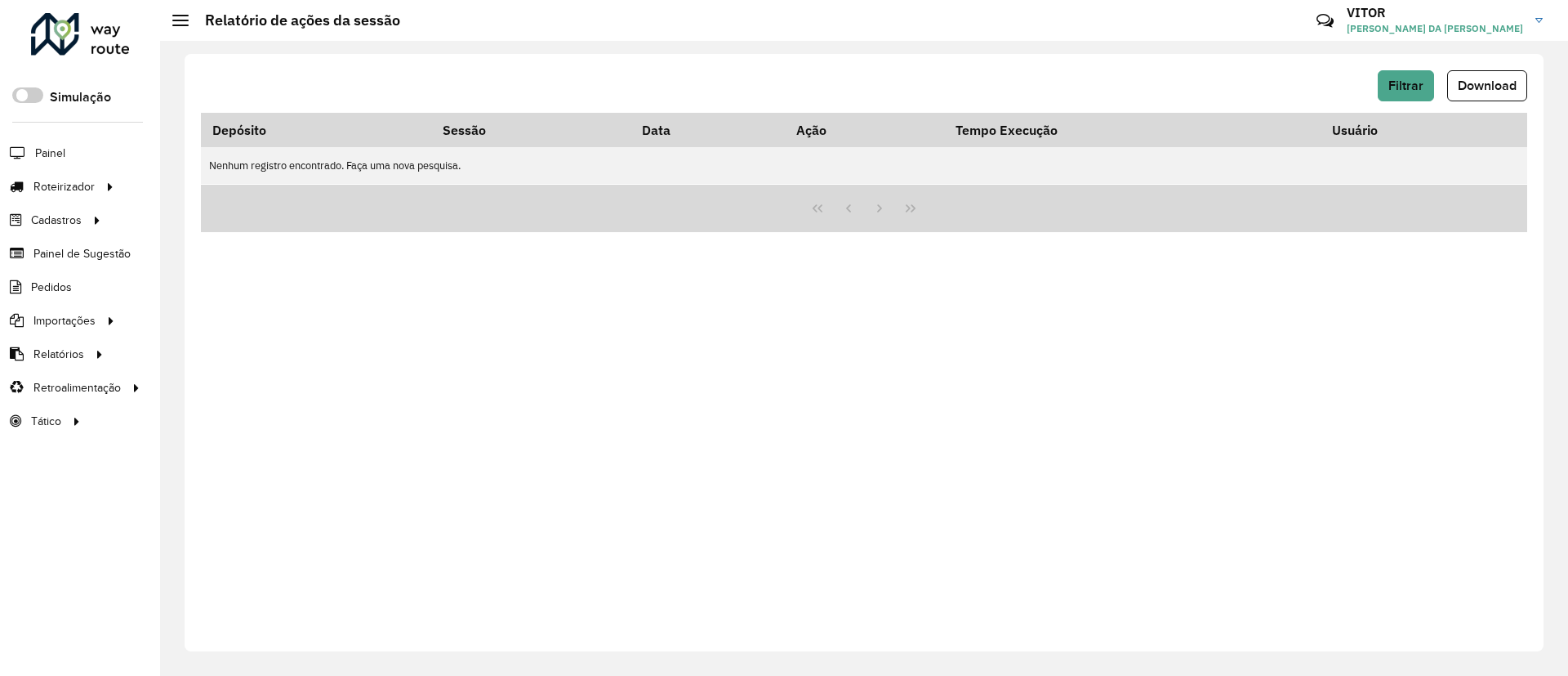
click at [1385, 107] on div "Filtrar Download" at bounding box center [864, 91] width 1326 height 42
click at [1385, 106] on div "Filtrar Download" at bounding box center [864, 91] width 1326 height 42
click at [1401, 89] on span "Filtrar" at bounding box center [1406, 85] width 35 height 13
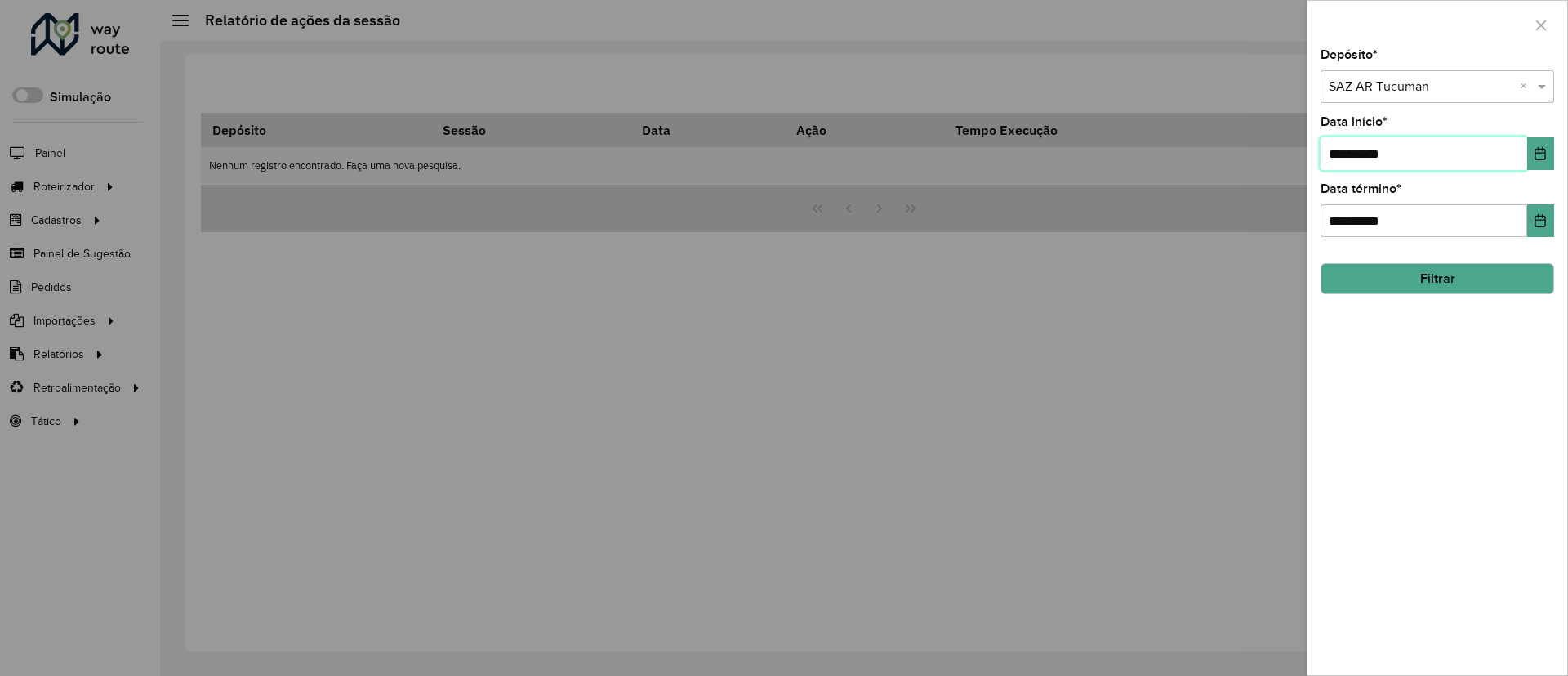
click at [1526, 157] on input "**********" at bounding box center [1424, 153] width 206 height 33
click at [1540, 158] on icon "Choose Date" at bounding box center [1541, 154] width 13 height 13
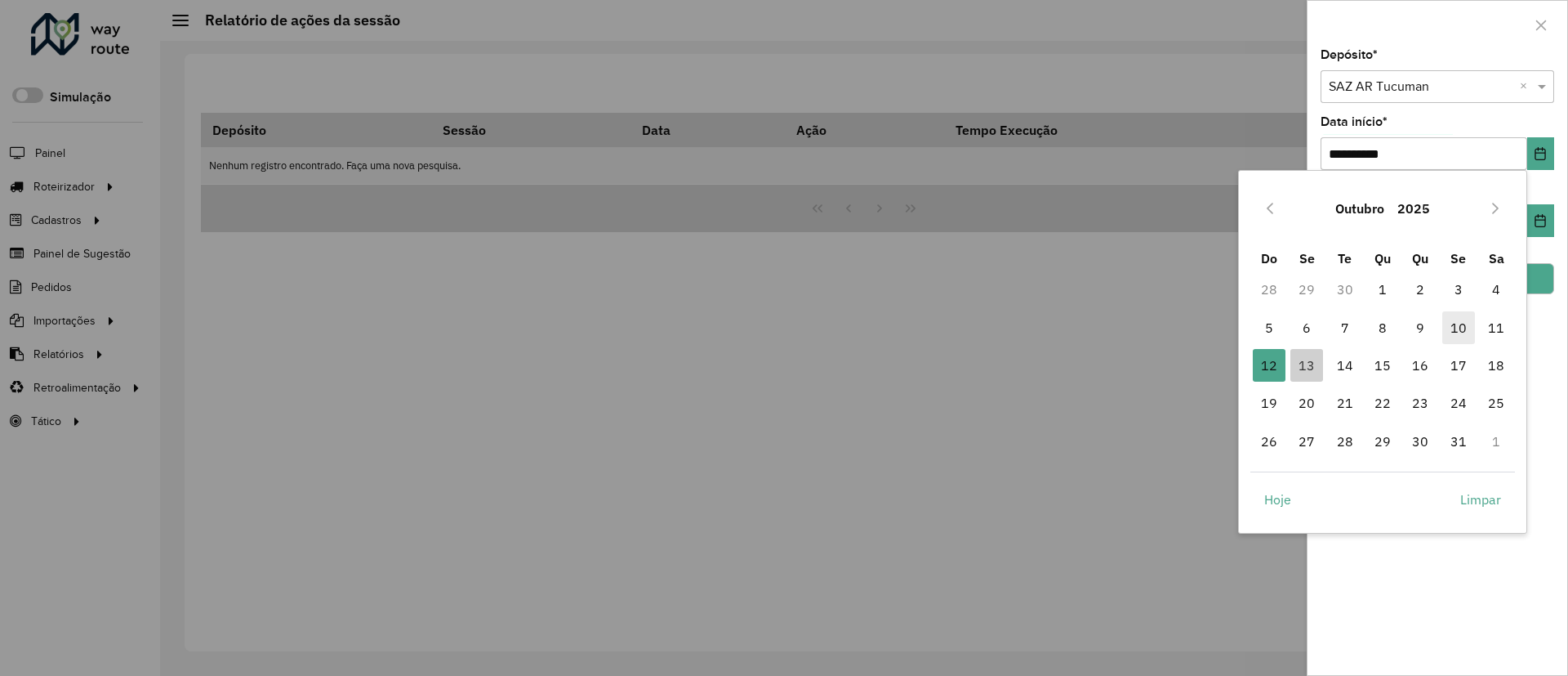
click at [1447, 319] on span "10" at bounding box center [1458, 327] width 33 height 33
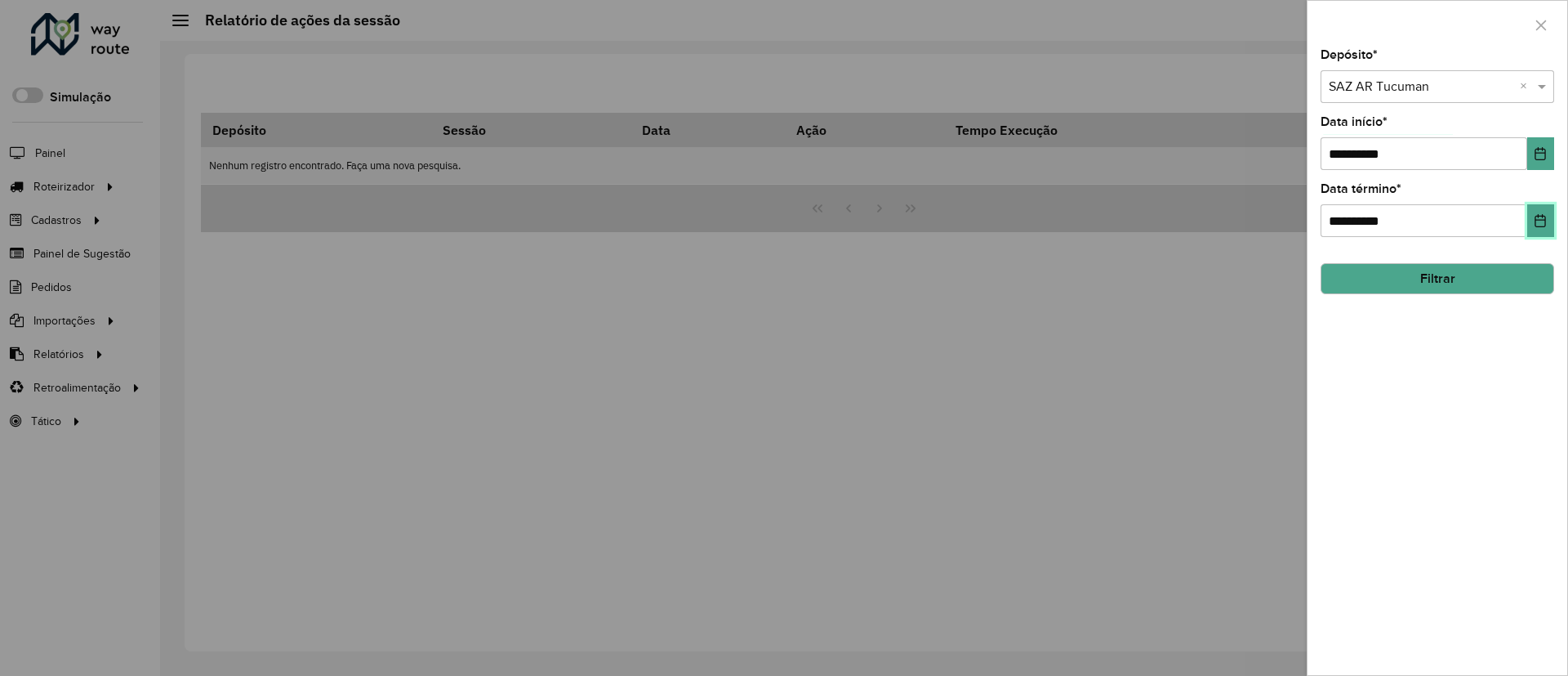
click at [1533, 211] on button "Choose Date" at bounding box center [1541, 220] width 27 height 33
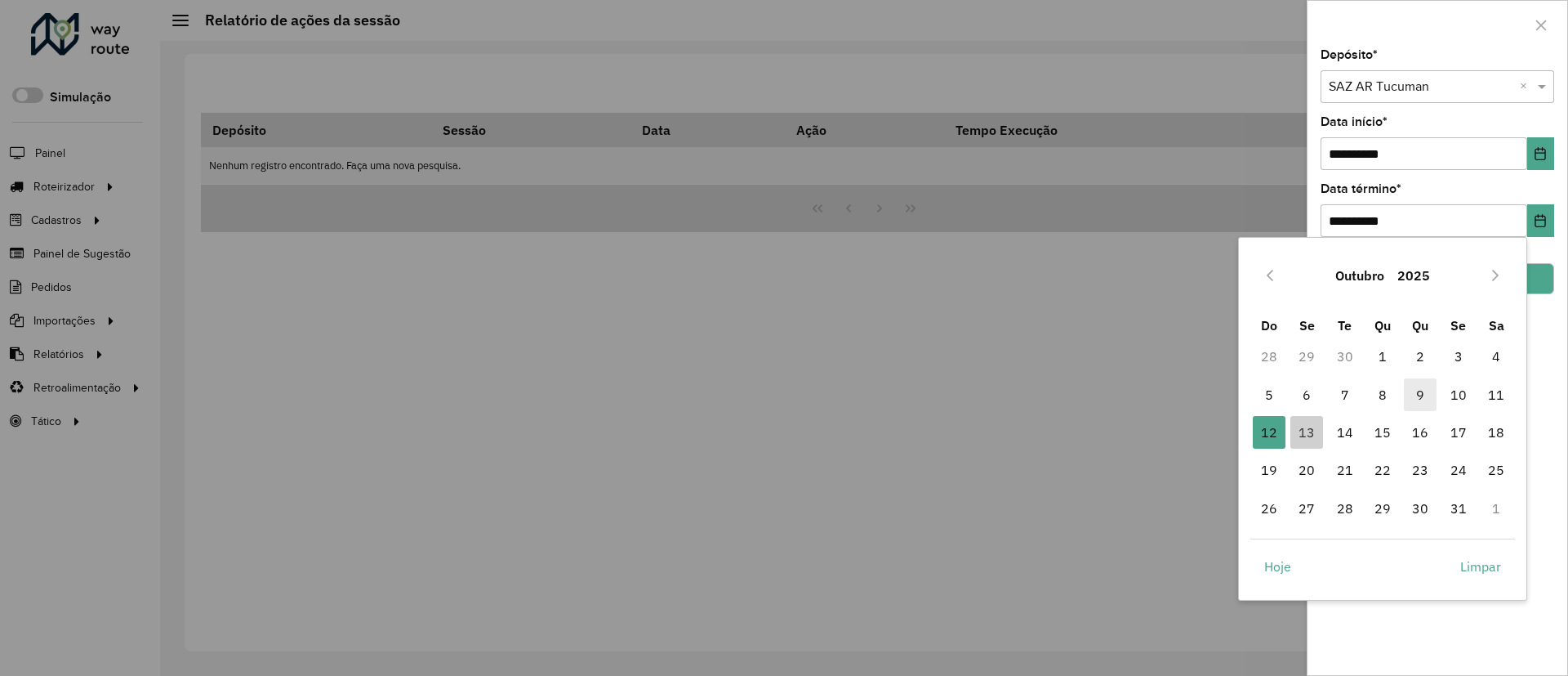
click at [1426, 385] on span "9" at bounding box center [1421, 394] width 33 height 33
type input "**********"
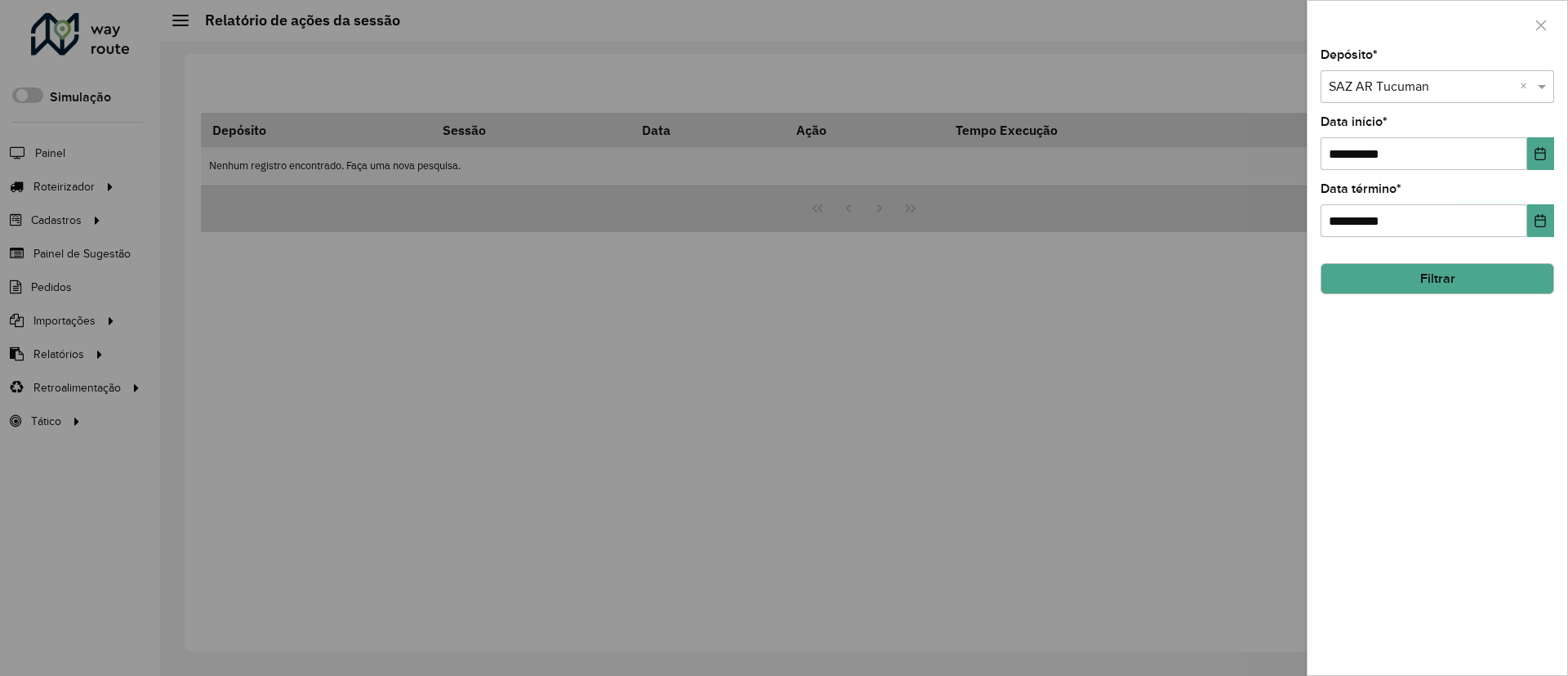
click at [1452, 287] on button "Filtrar" at bounding box center [1437, 278] width 233 height 31
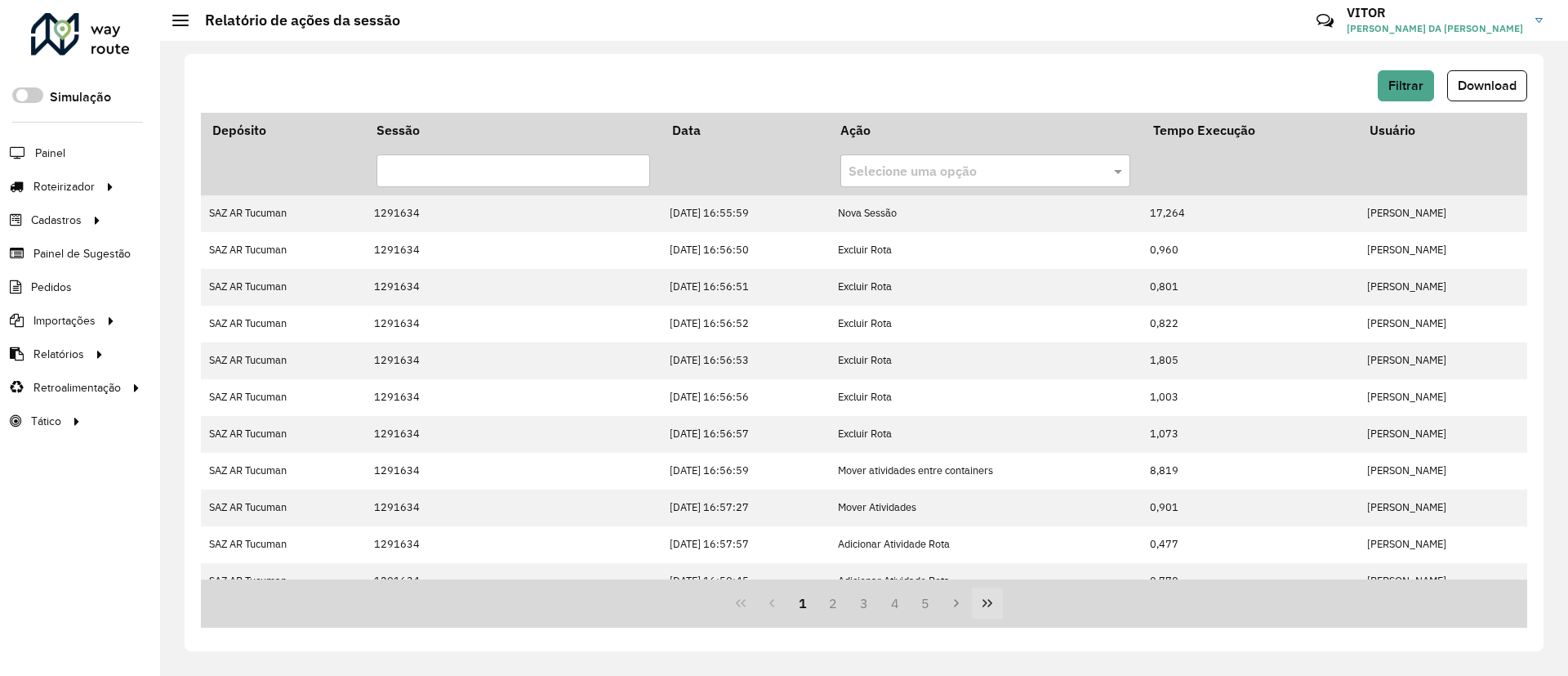
click at [986, 618] on button "Last Page" at bounding box center [987, 603] width 31 height 31
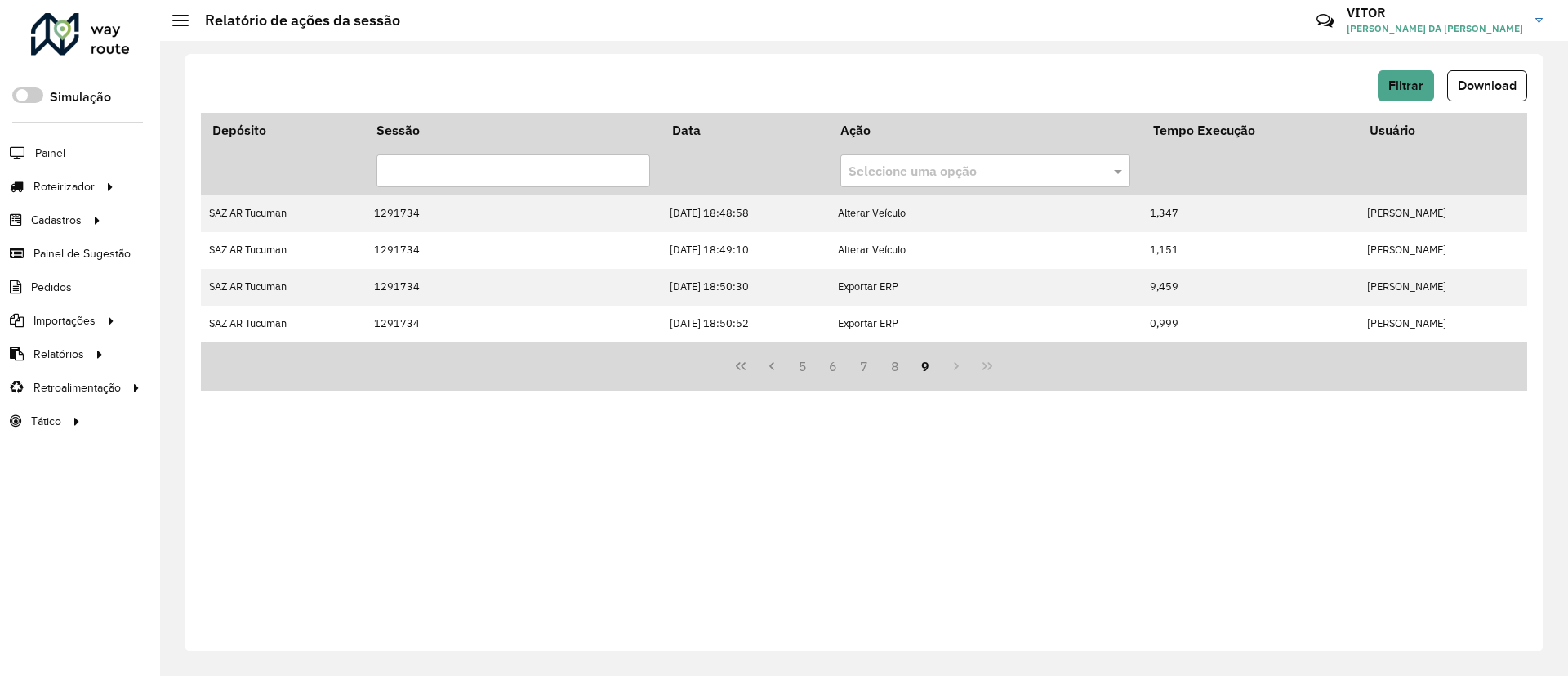
click at [912, 359] on button "9" at bounding box center [926, 366] width 31 height 31
click at [905, 361] on button "8" at bounding box center [895, 366] width 31 height 31
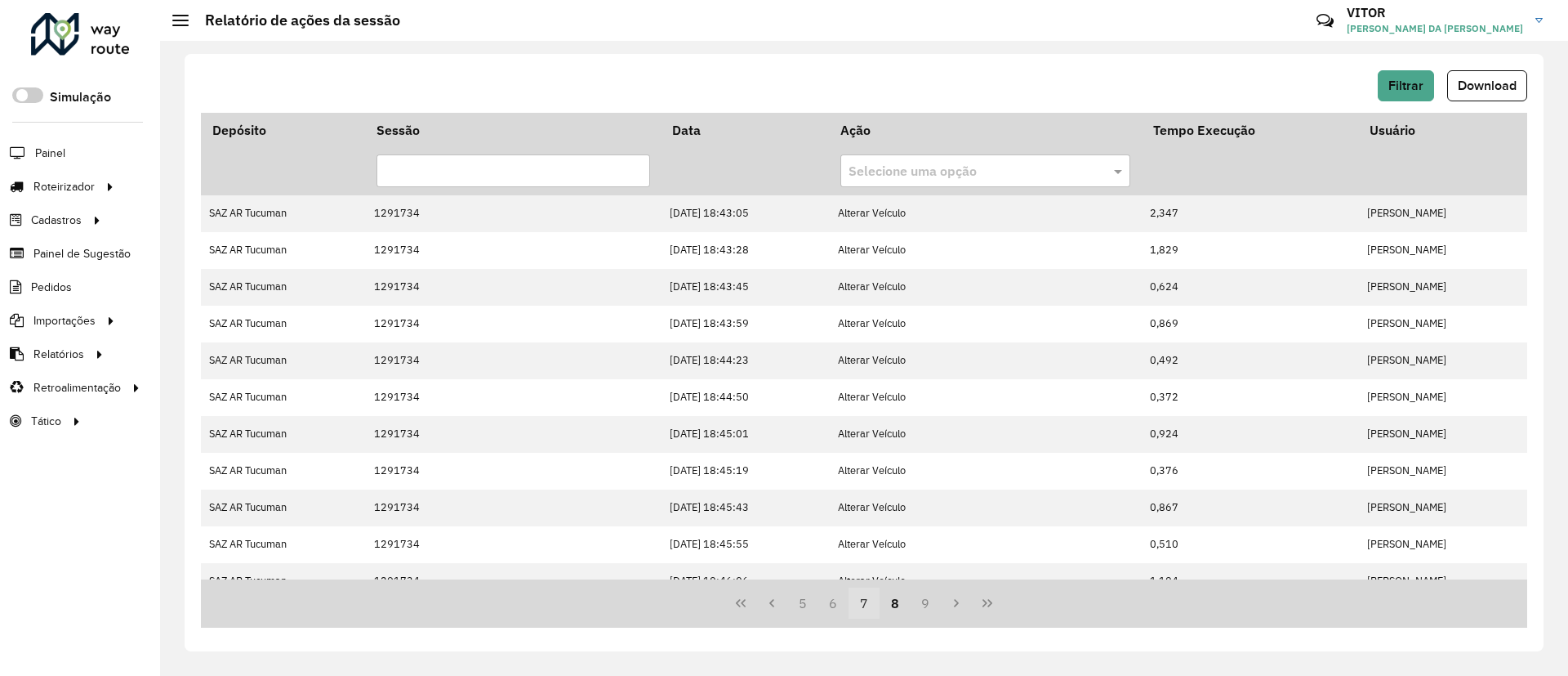
click at [866, 597] on button "7" at bounding box center [864, 603] width 31 height 31
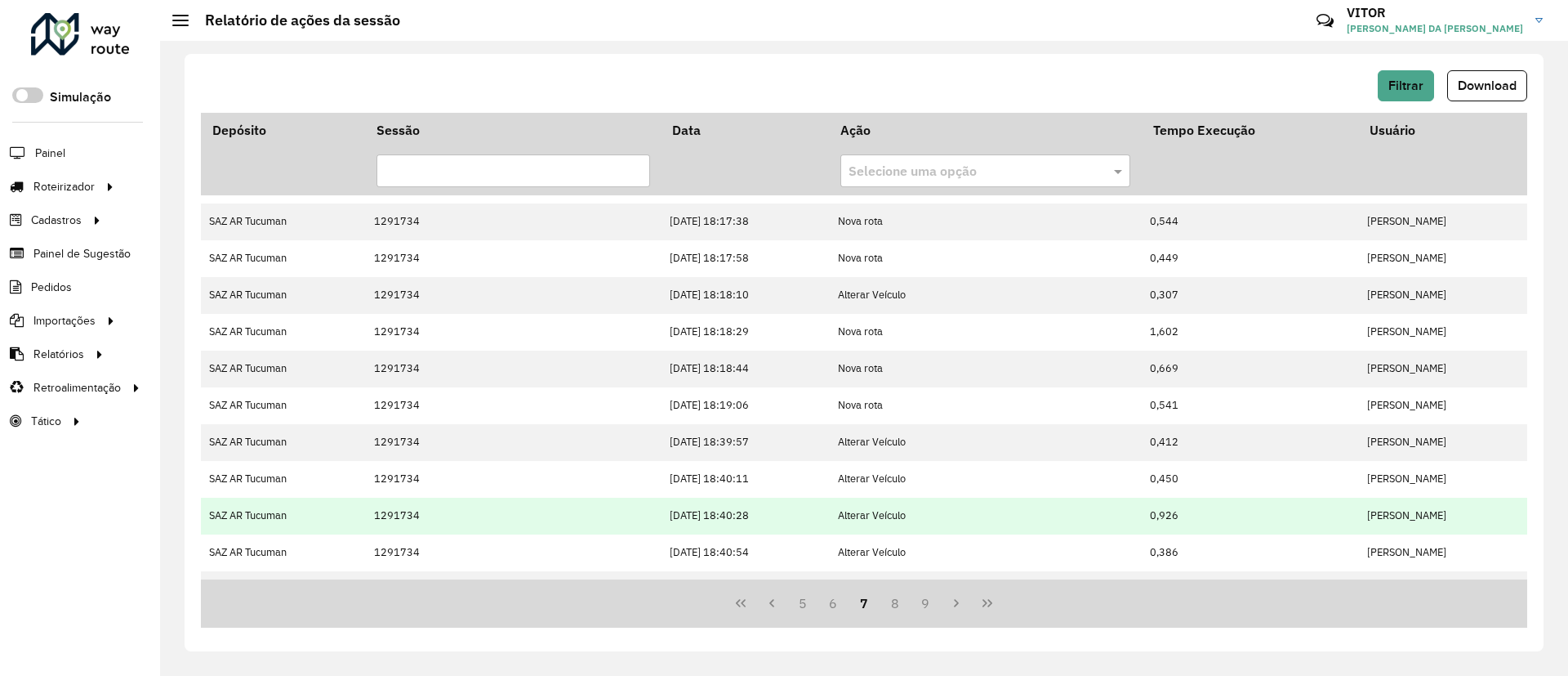
scroll to position [228, 0]
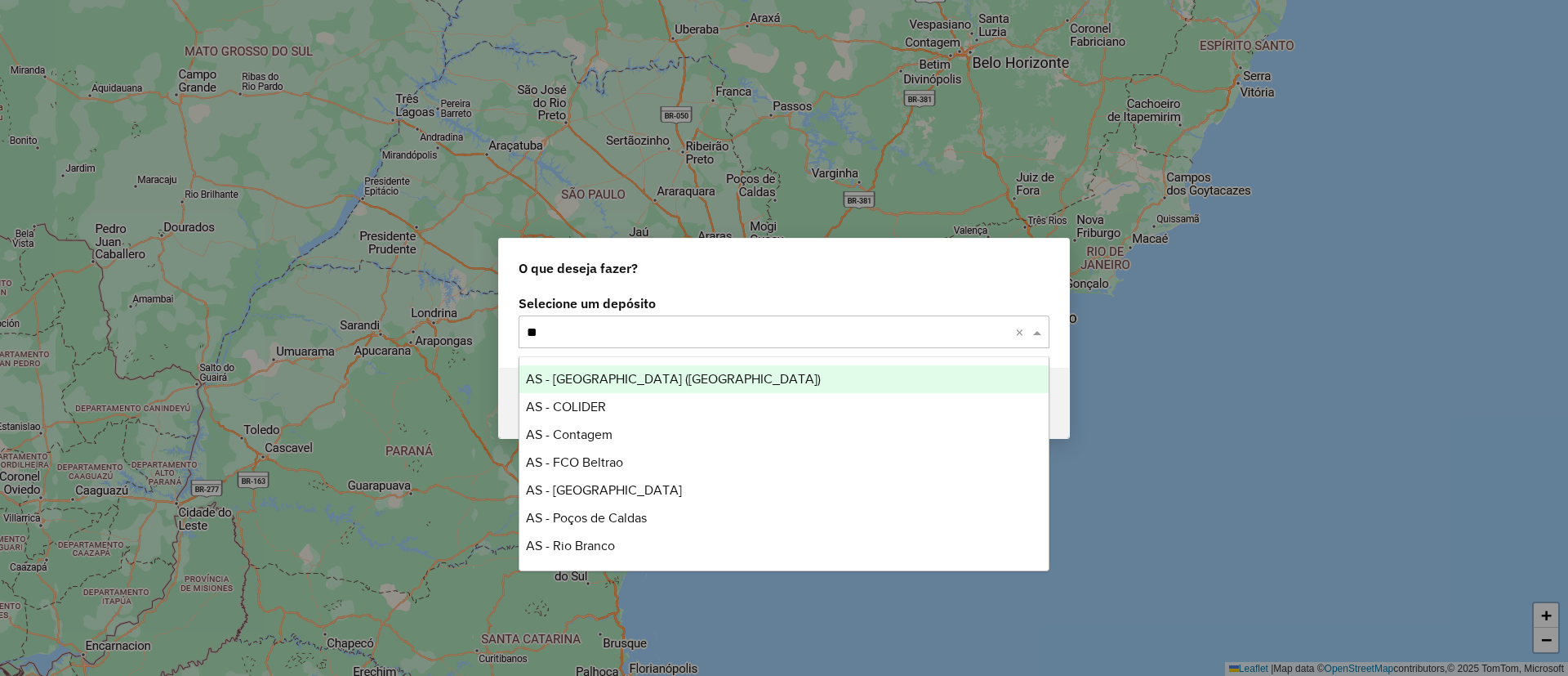
type input "***"
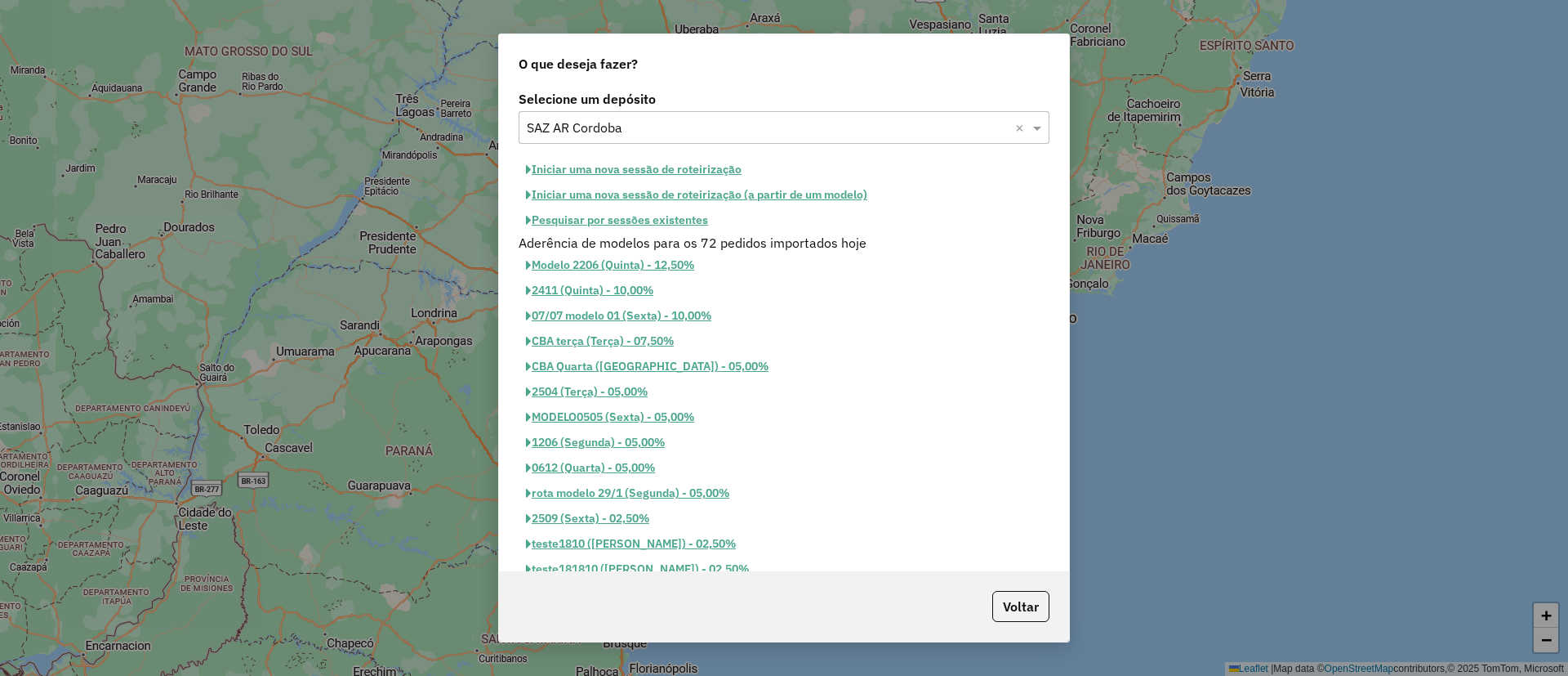
click at [638, 224] on button "Pesquisar por sessões existentes" at bounding box center [618, 220] width 197 height 25
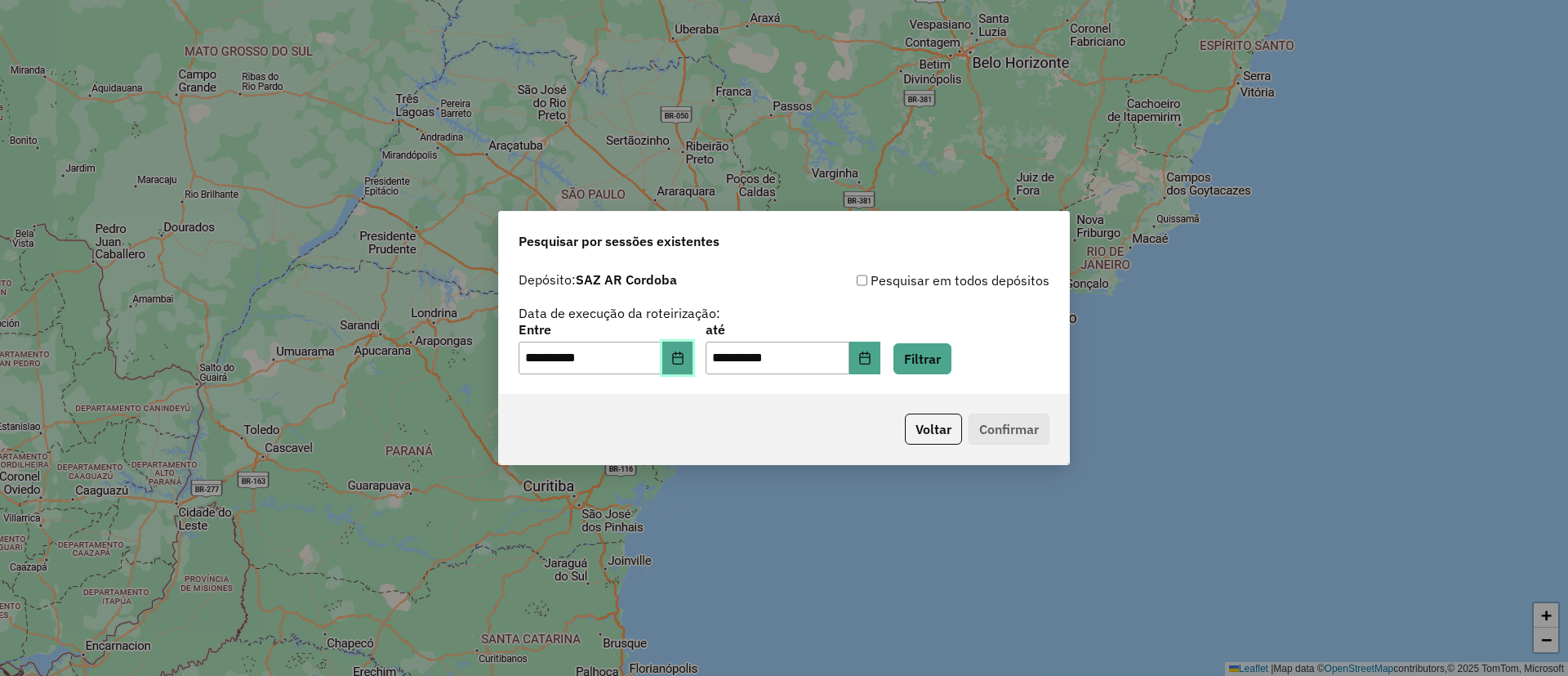
click at [682, 342] on button "Choose Date" at bounding box center [677, 357] width 31 height 33
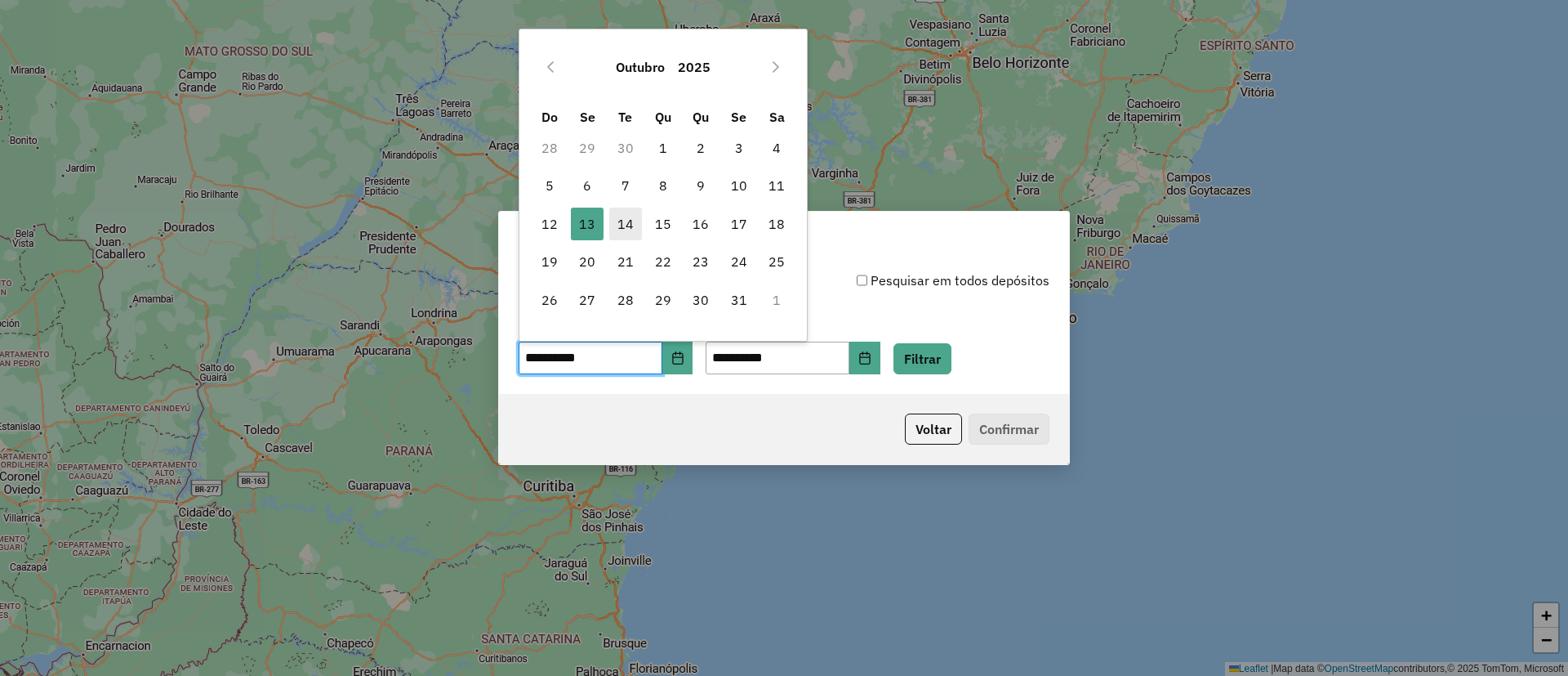
click at [629, 223] on span "14" at bounding box center [625, 223] width 33 height 33
type input "**********"
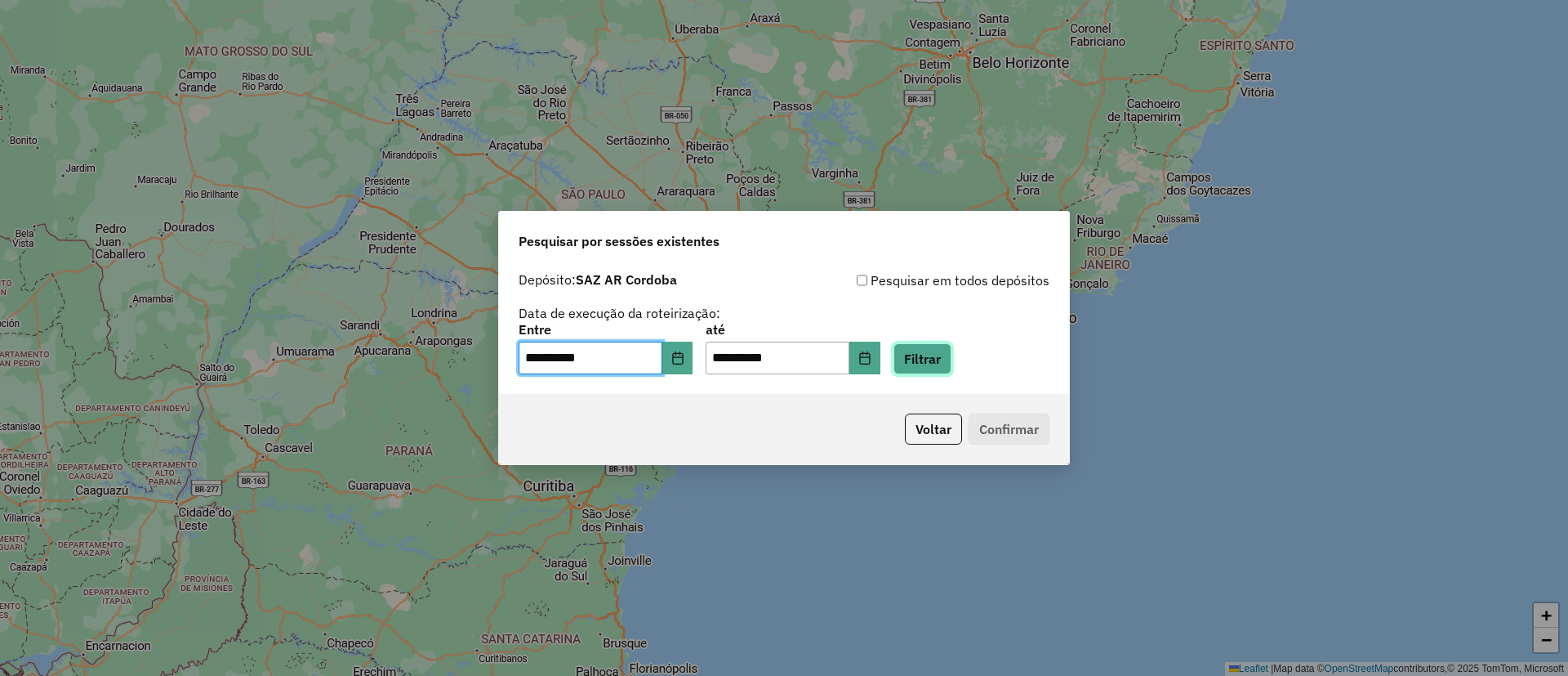
click at [933, 362] on button "Filtrar" at bounding box center [923, 358] width 58 height 31
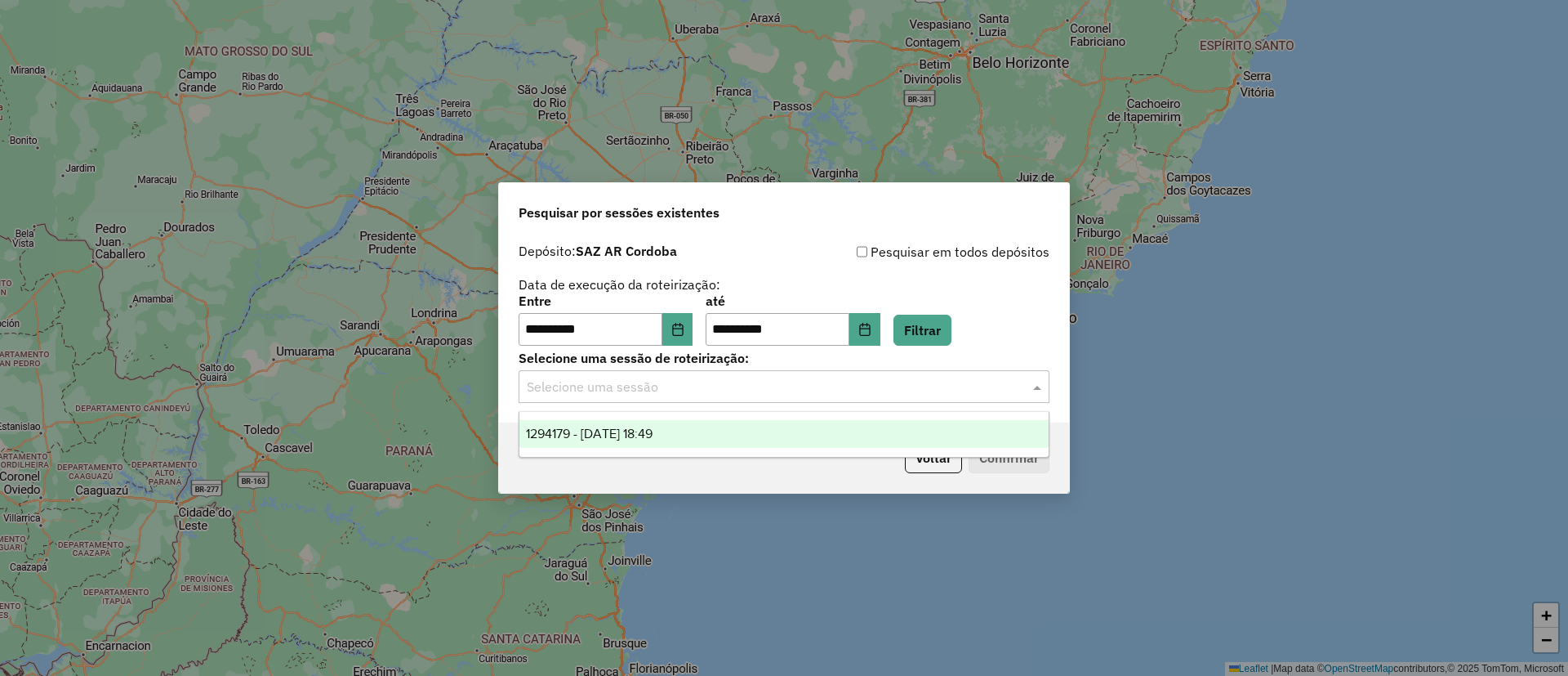
click at [698, 388] on input "text" at bounding box center [768, 387] width 482 height 19
click at [676, 444] on div "1294179 - [DATE] 18:49" at bounding box center [784, 433] width 529 height 28
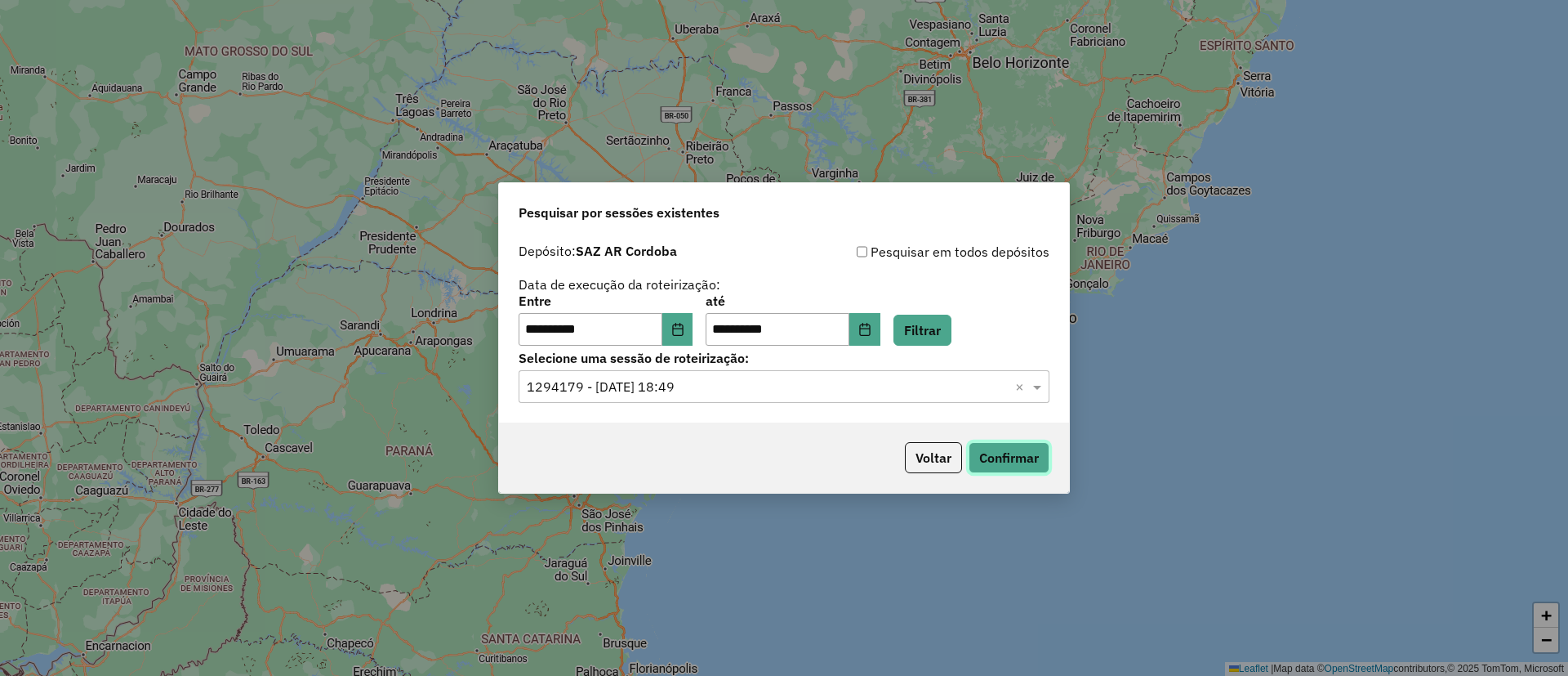
click at [991, 446] on button "Confirmar" at bounding box center [1009, 458] width 81 height 31
click at [933, 339] on button "Filtrar" at bounding box center [923, 330] width 58 height 31
click at [704, 388] on input "text" at bounding box center [768, 387] width 482 height 19
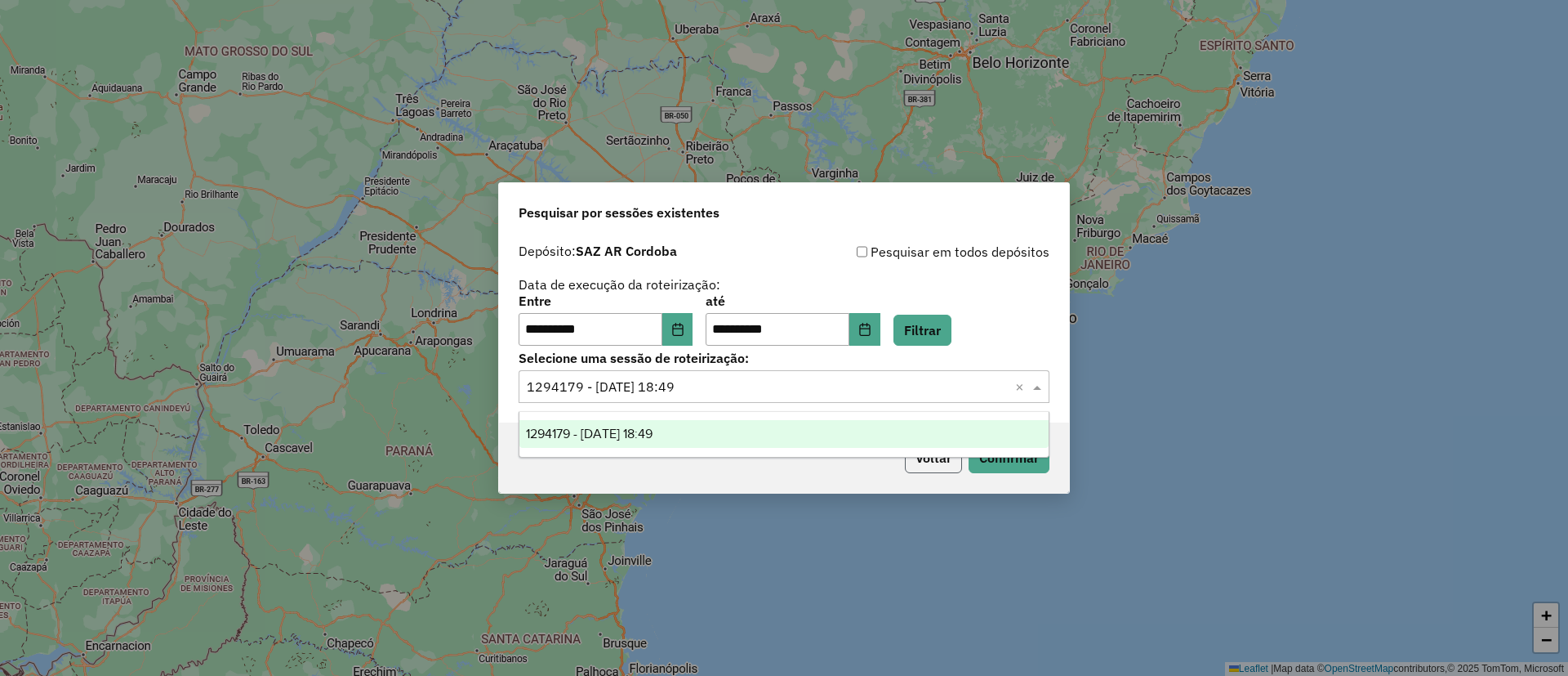
click at [924, 464] on button "Voltar" at bounding box center [934, 458] width 57 height 31
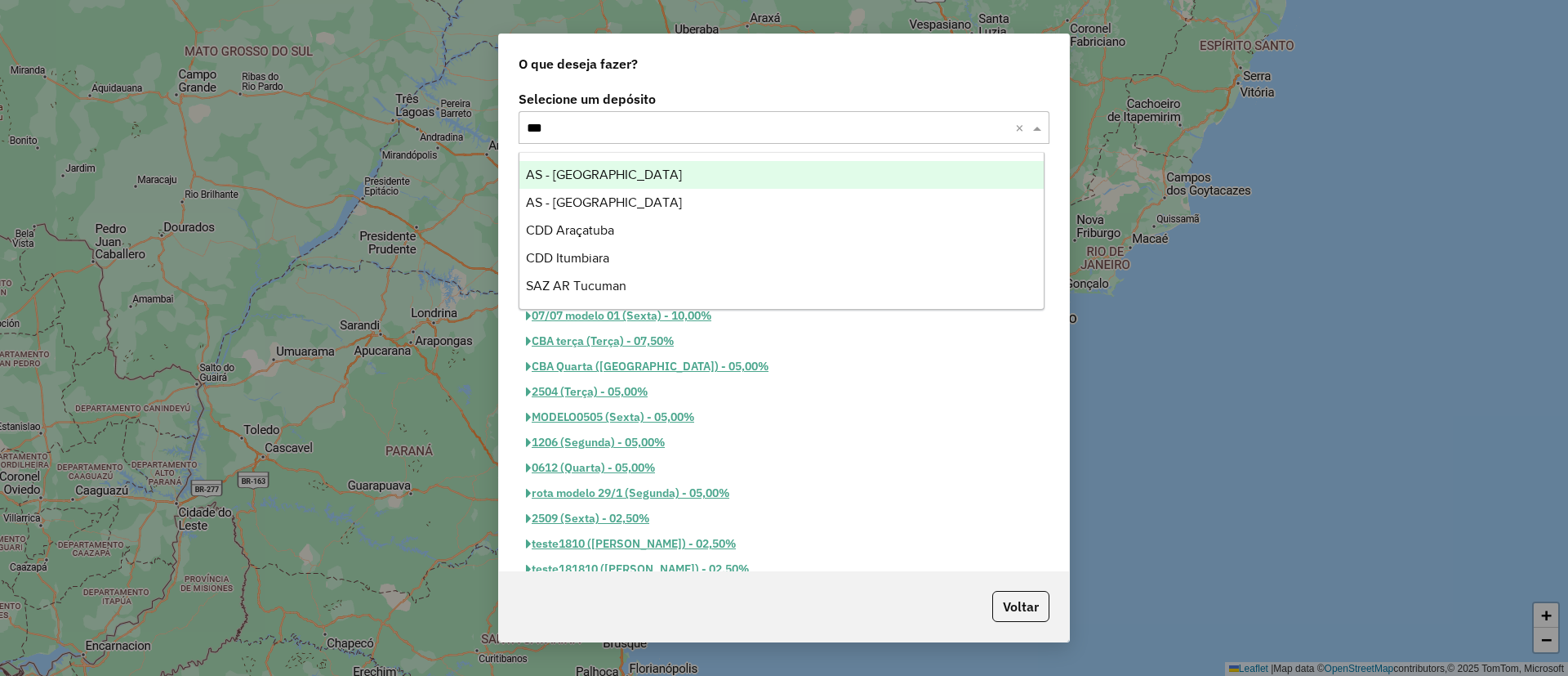
type input "****"
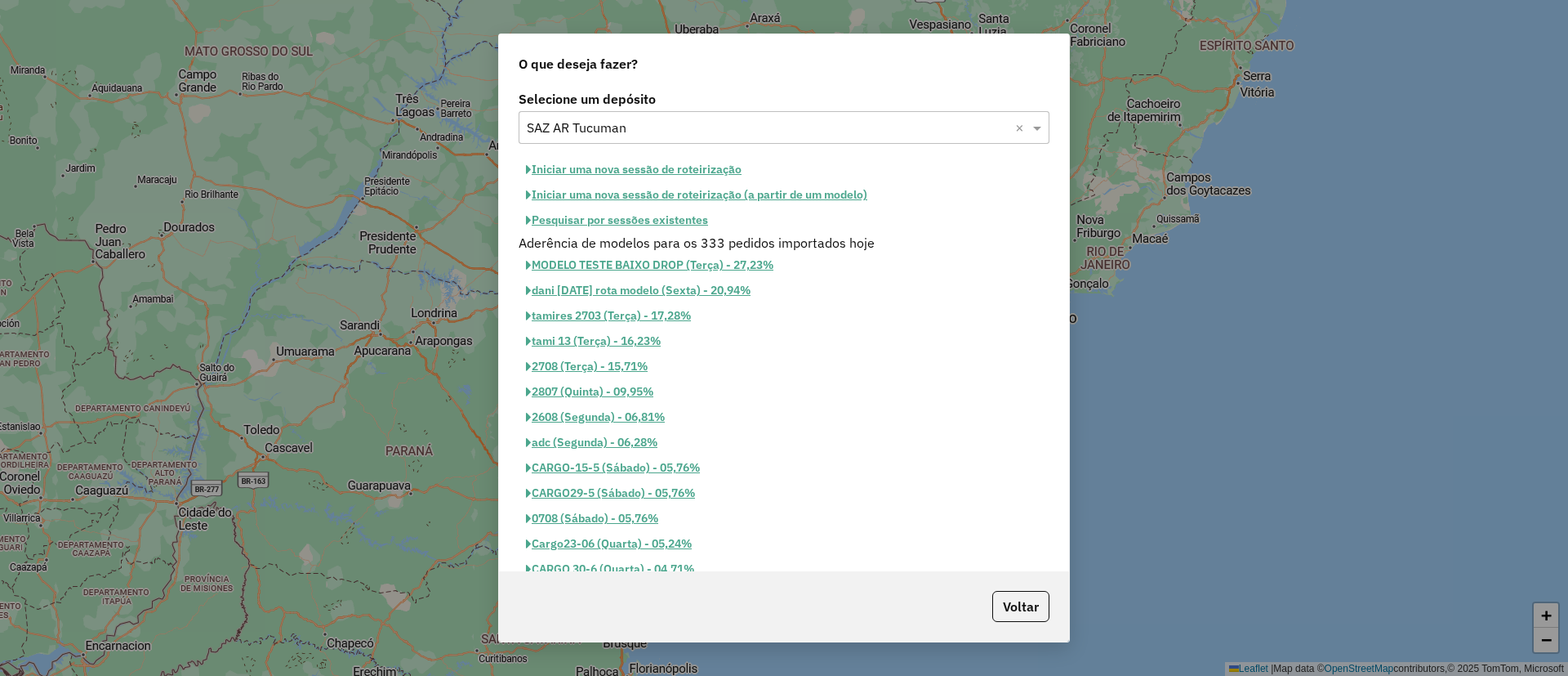
click at [580, 231] on button "Pesquisar por sessões existentes" at bounding box center [618, 220] width 197 height 25
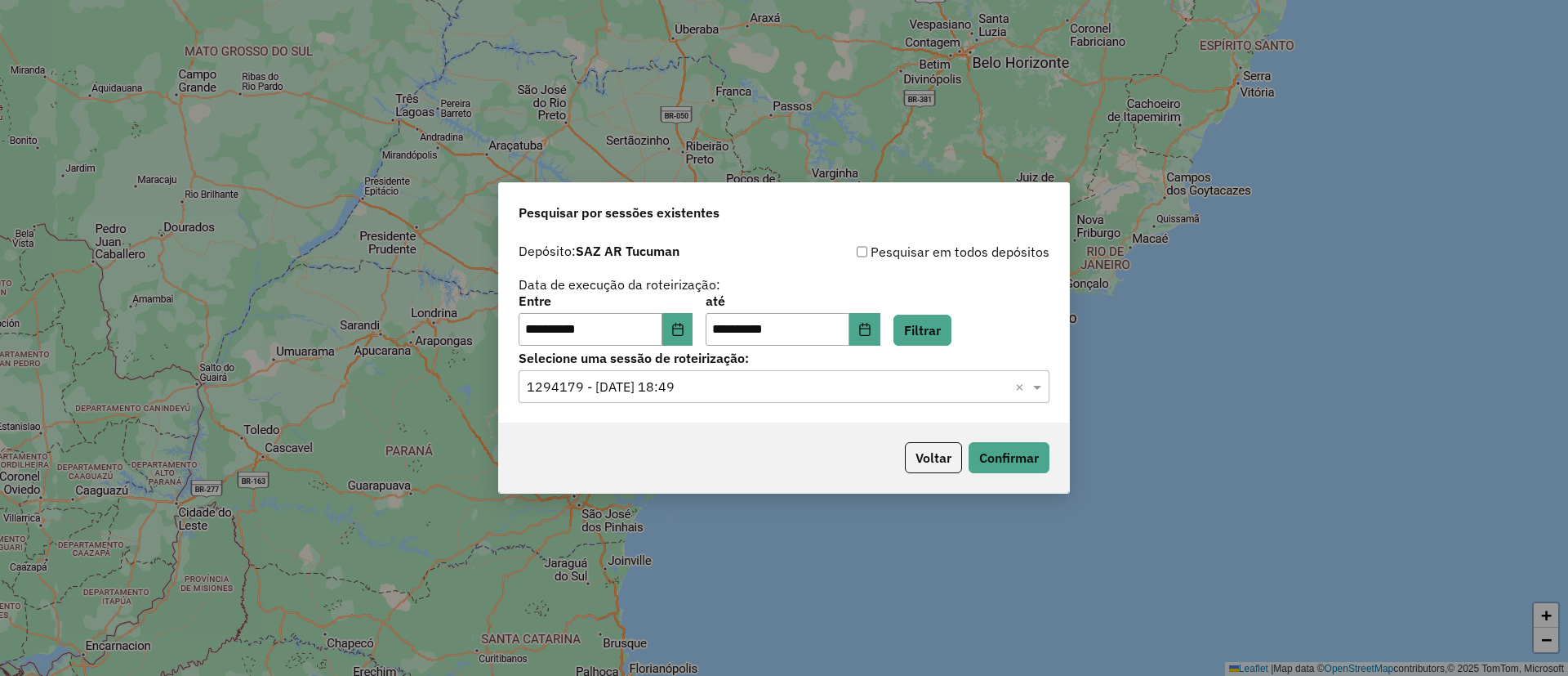
click at [710, 344] on div "**********" at bounding box center [784, 320] width 531 height 51
click at [700, 345] on div "**********" at bounding box center [784, 329] width 570 height 187
click at [693, 345] on button "Choose Date" at bounding box center [677, 329] width 31 height 33
click at [951, 330] on button "Filtrar" at bounding box center [923, 330] width 58 height 31
click at [686, 386] on input "text" at bounding box center [768, 387] width 482 height 19
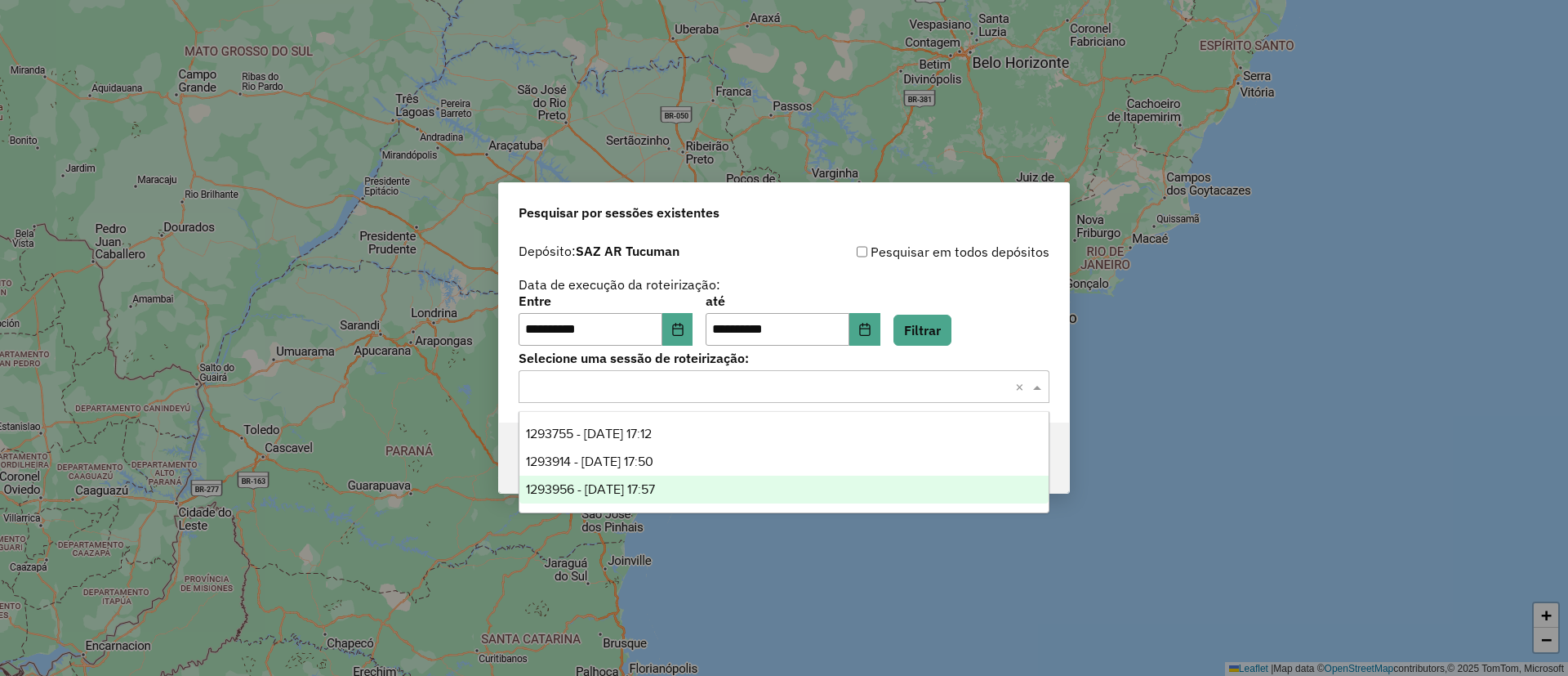
click at [698, 476] on div "1293956 - 14/10/2025 17:57" at bounding box center [784, 489] width 529 height 28
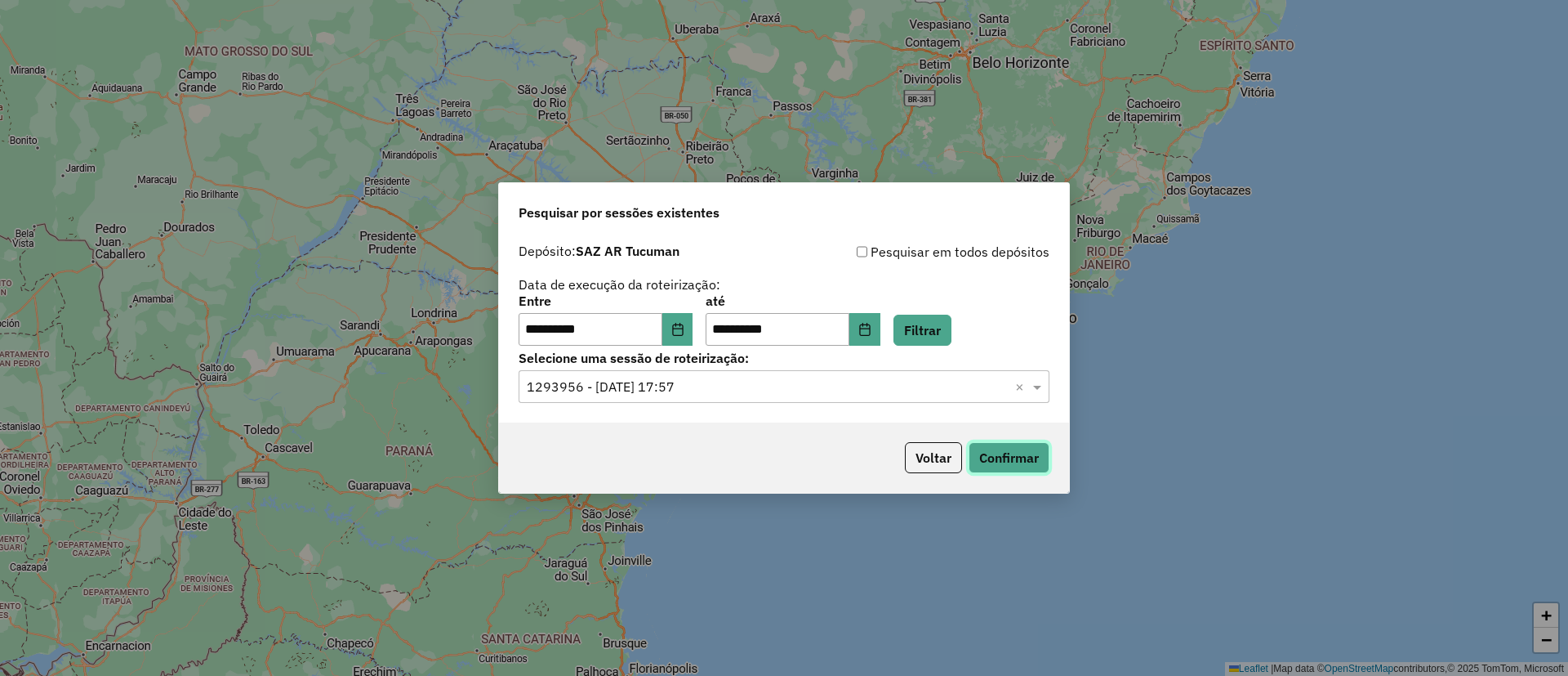
click at [1004, 445] on button "Confirmar" at bounding box center [1009, 458] width 81 height 31
click at [916, 462] on button "Voltar" at bounding box center [934, 458] width 57 height 31
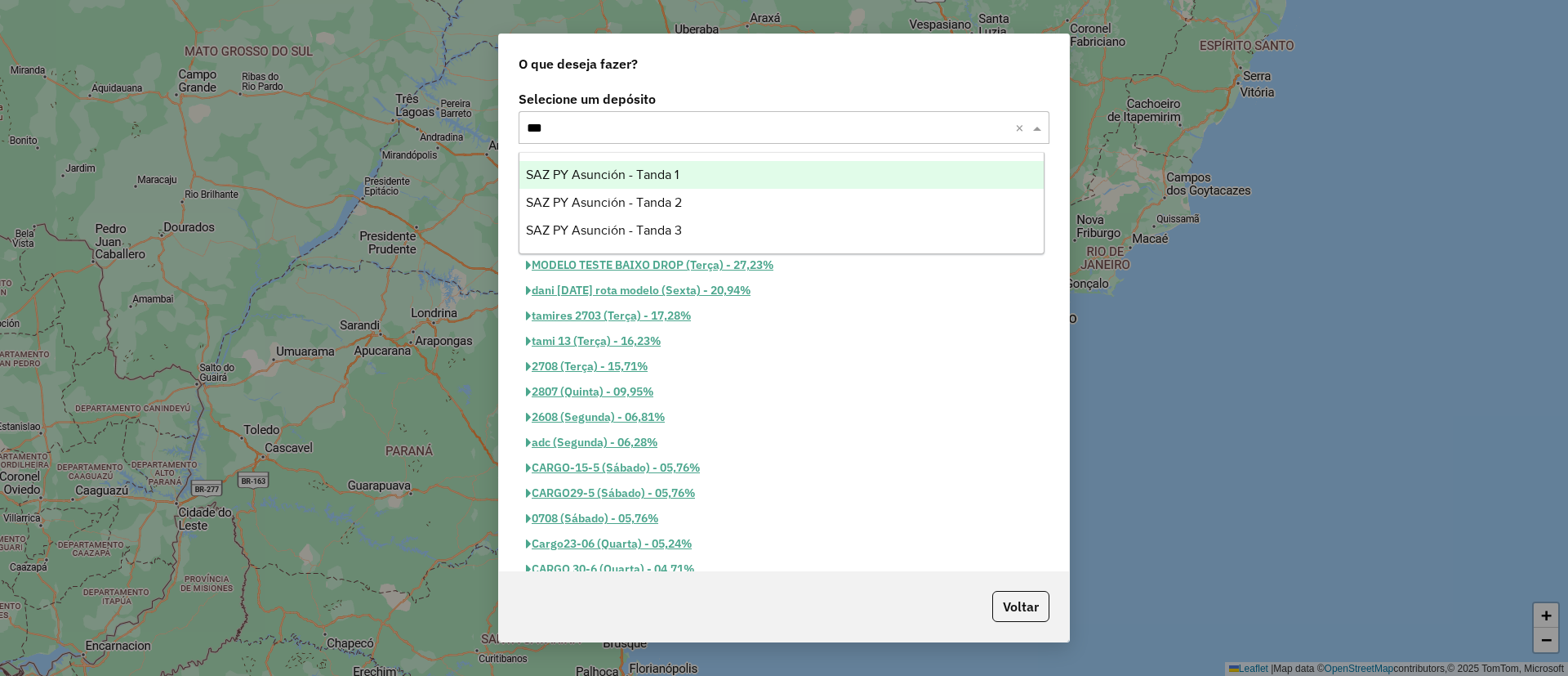
type input "****"
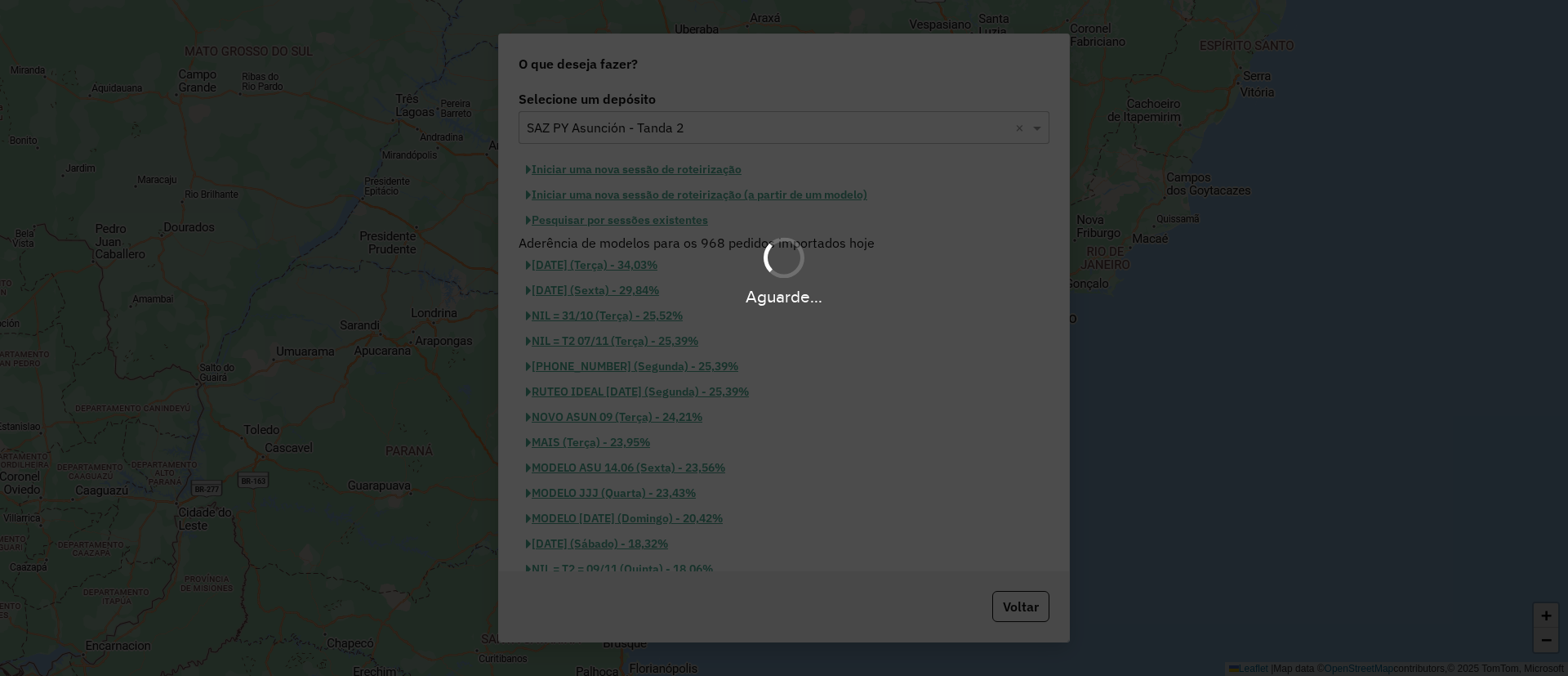
click at [652, 228] on div "Aguarde..." at bounding box center [784, 338] width 1568 height 676
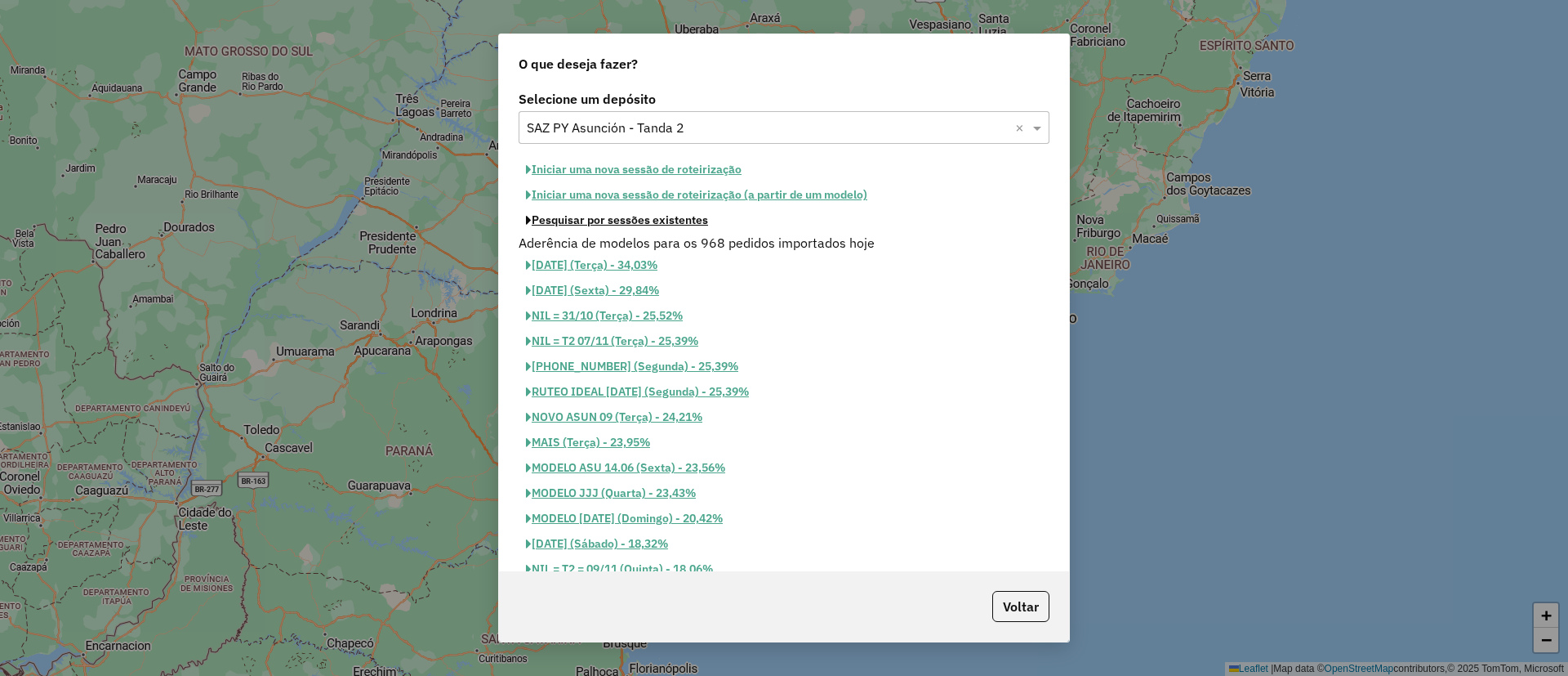
click at [652, 228] on button "Pesquisar por sessões existentes" at bounding box center [618, 220] width 197 height 25
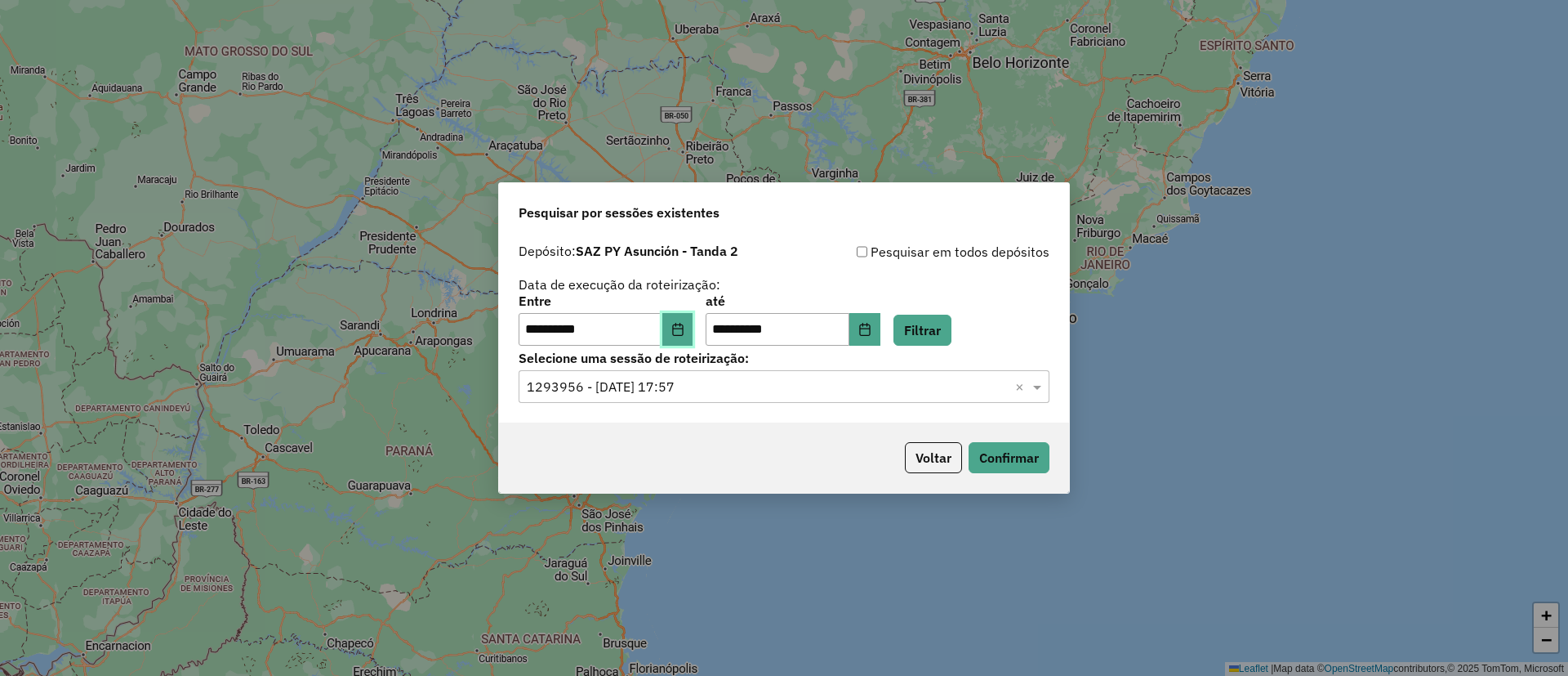
click at [682, 338] on button "Choose Date" at bounding box center [677, 329] width 31 height 33
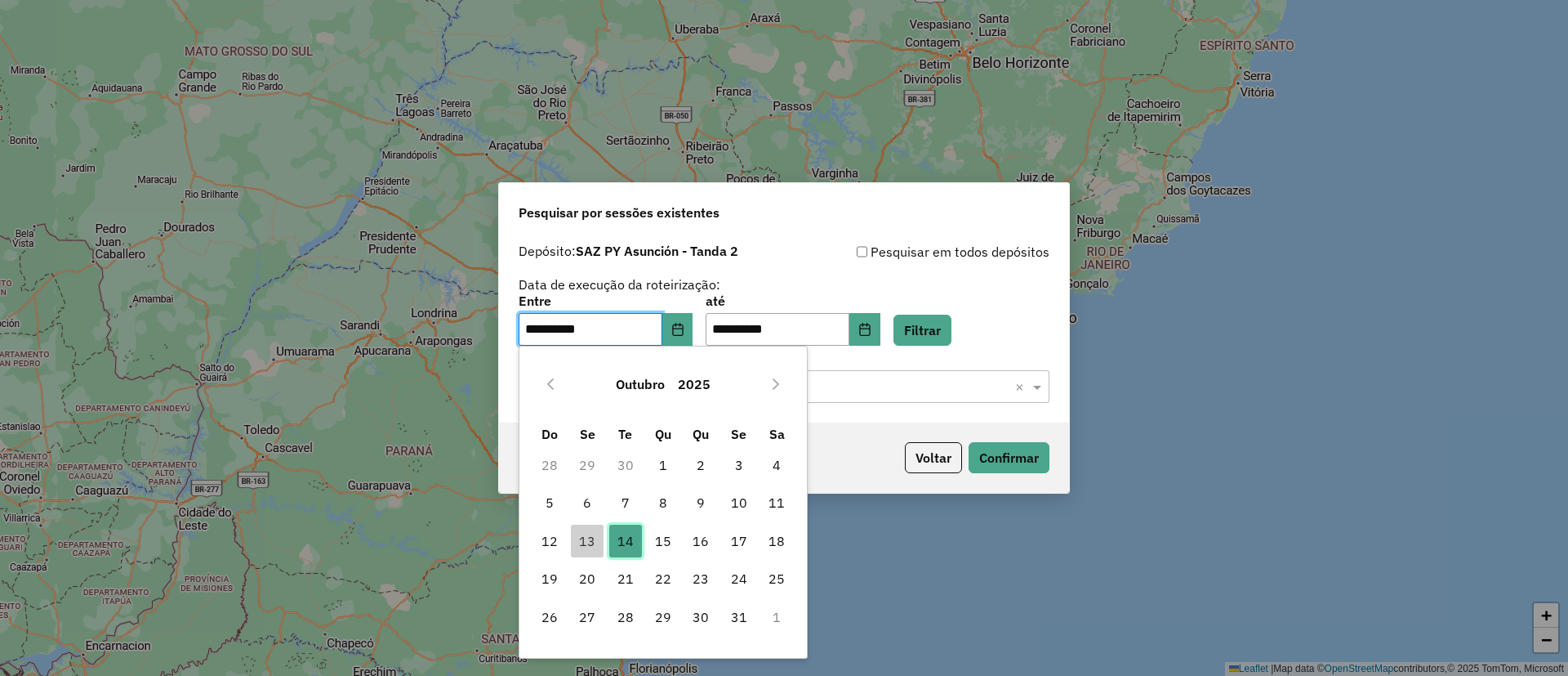
click at [618, 552] on span "14" at bounding box center [625, 540] width 33 height 33
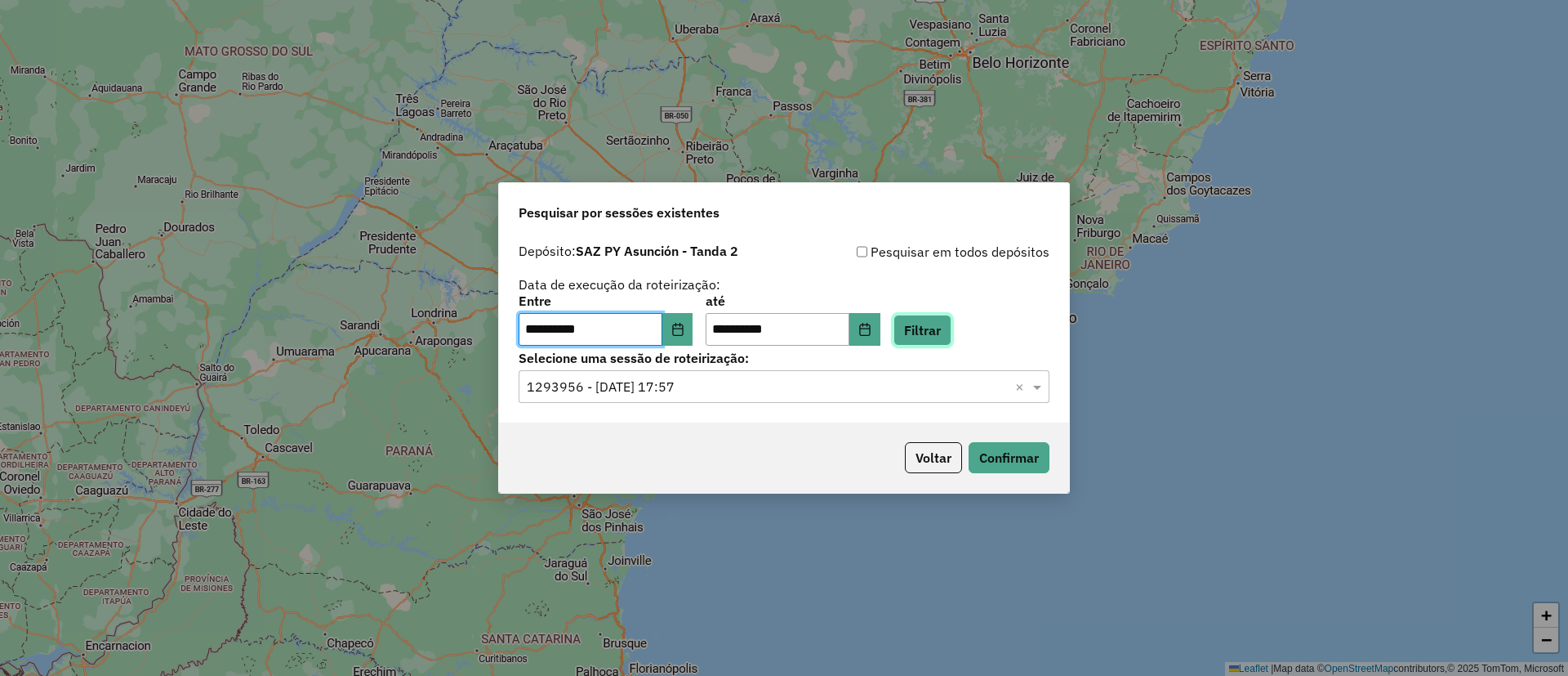
click at [951, 331] on button "Filtrar" at bounding box center [923, 330] width 58 height 31
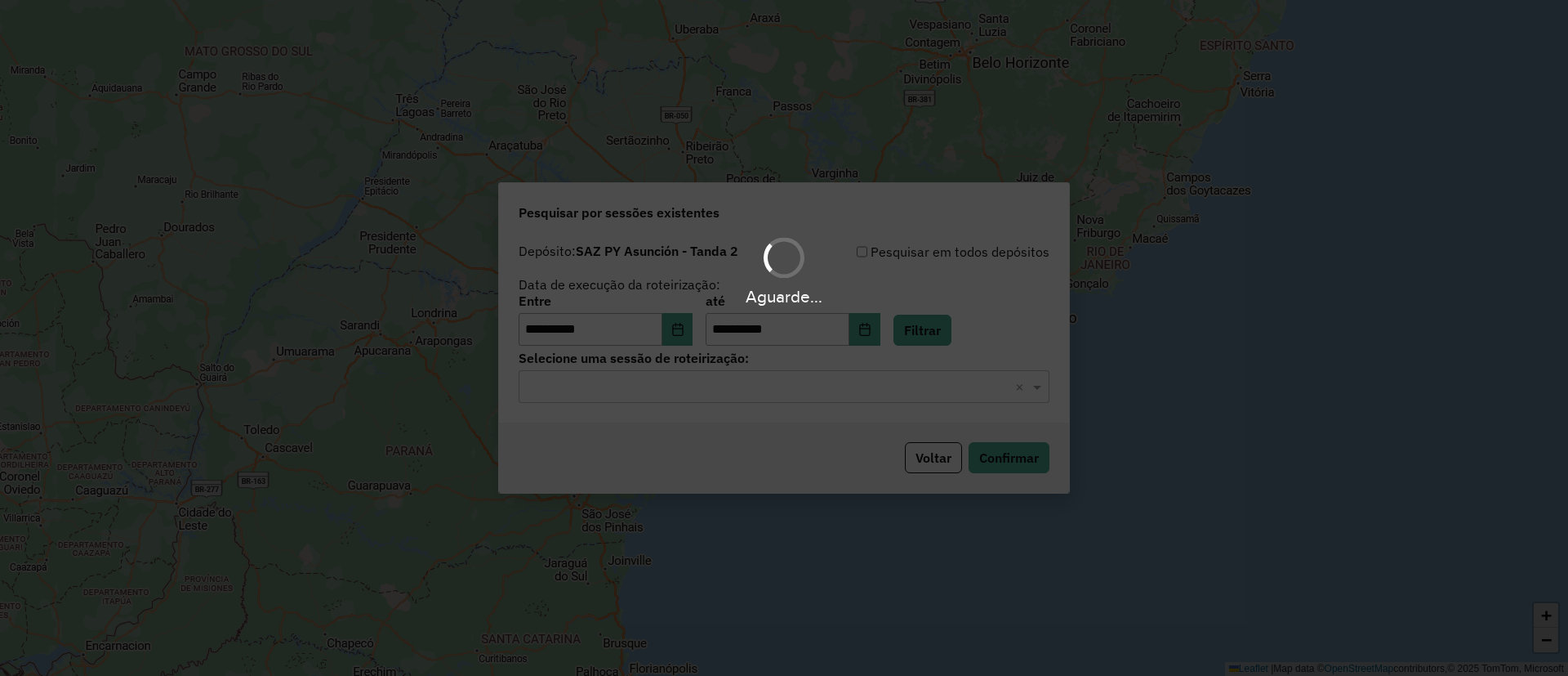
click at [800, 385] on hb-app "**********" at bounding box center [784, 338] width 1568 height 676
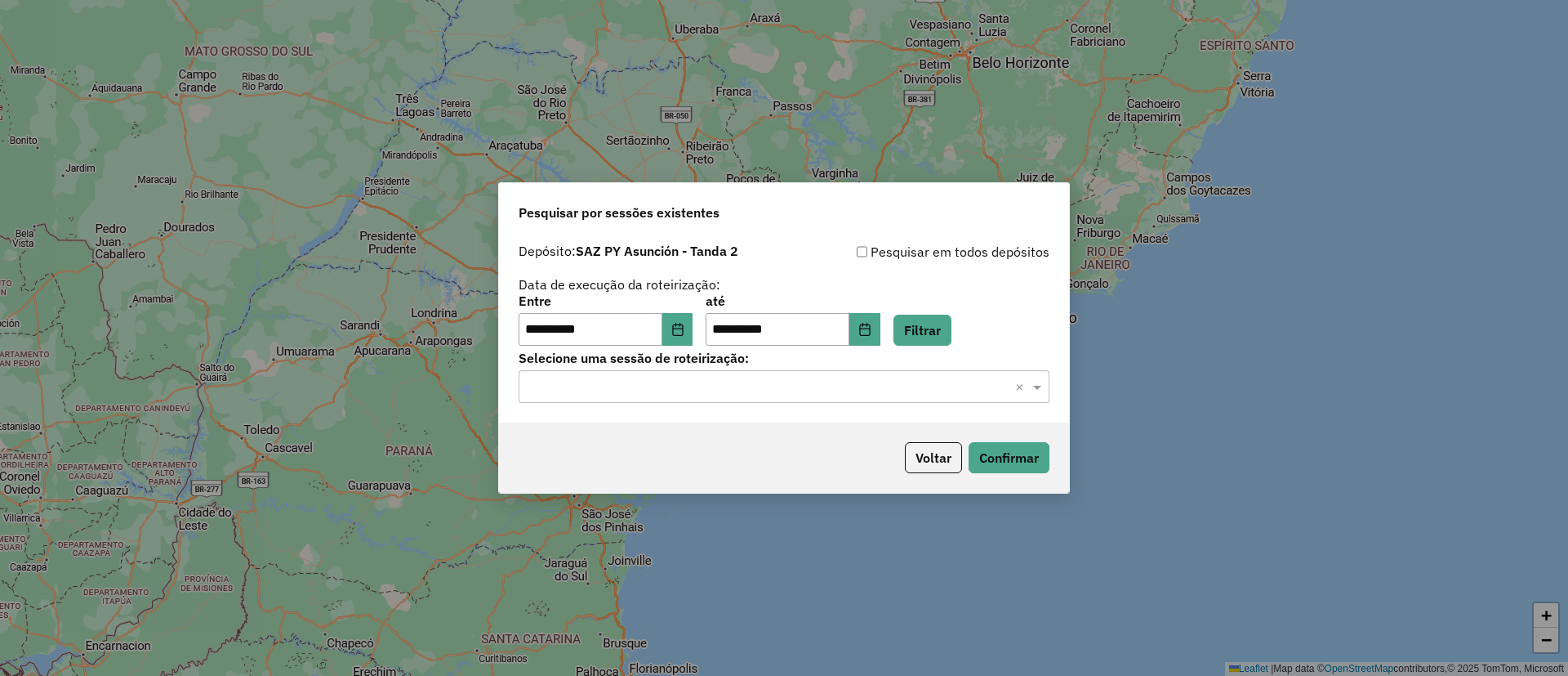
click at [717, 393] on input "text" at bounding box center [768, 387] width 482 height 19
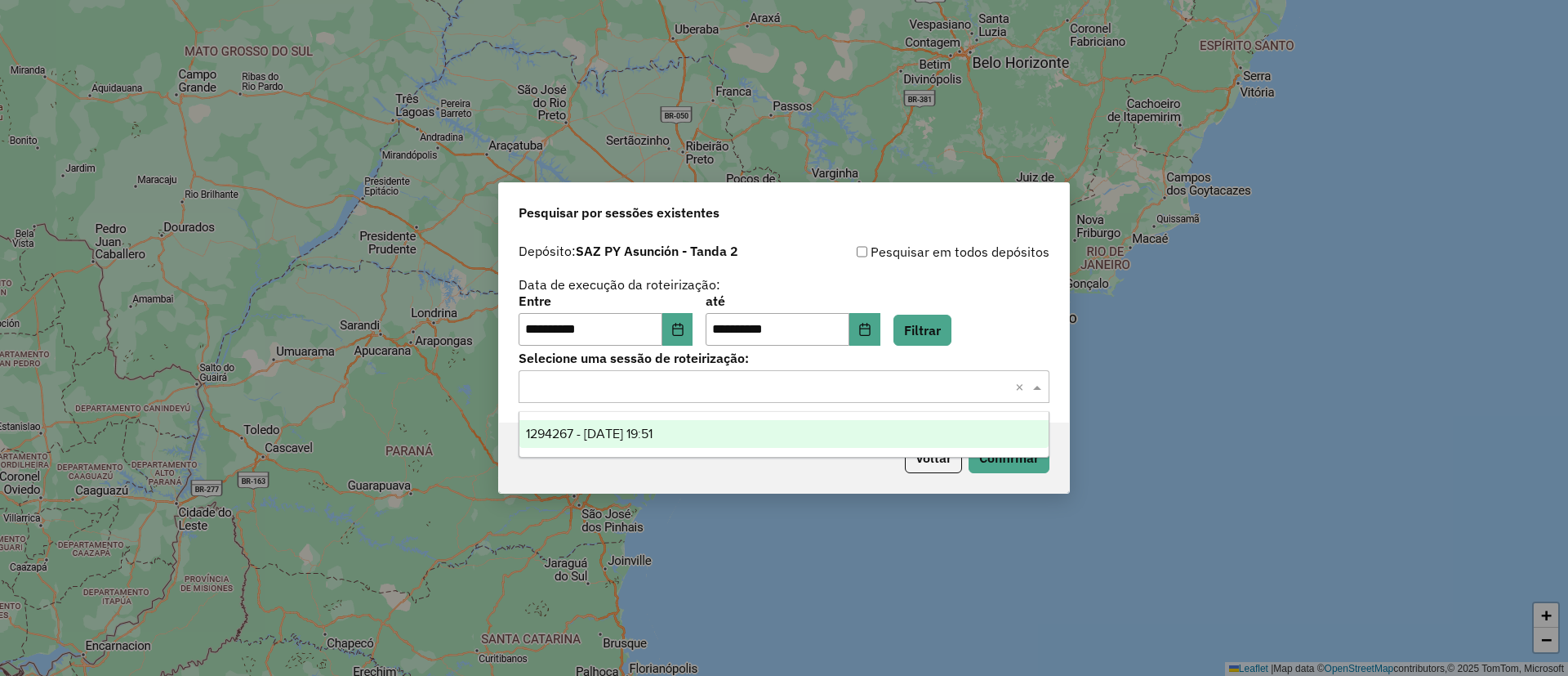
click at [719, 425] on div "1294267 - 14/10/2025 19:51" at bounding box center [784, 433] width 529 height 28
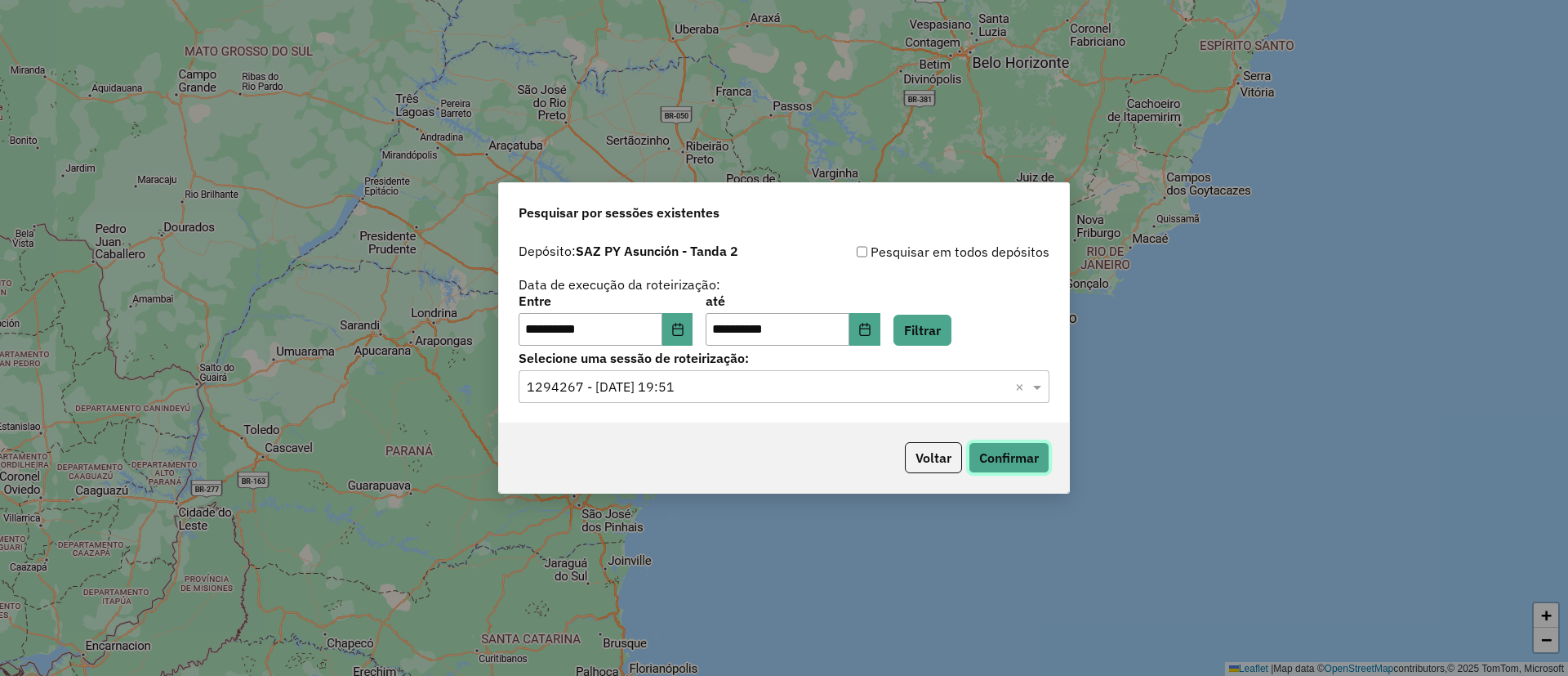
click at [980, 453] on button "Confirmar" at bounding box center [1009, 458] width 81 height 31
click at [955, 475] on div "Voltar Confirmar" at bounding box center [784, 457] width 570 height 70
click at [950, 469] on button "Voltar" at bounding box center [934, 458] width 57 height 31
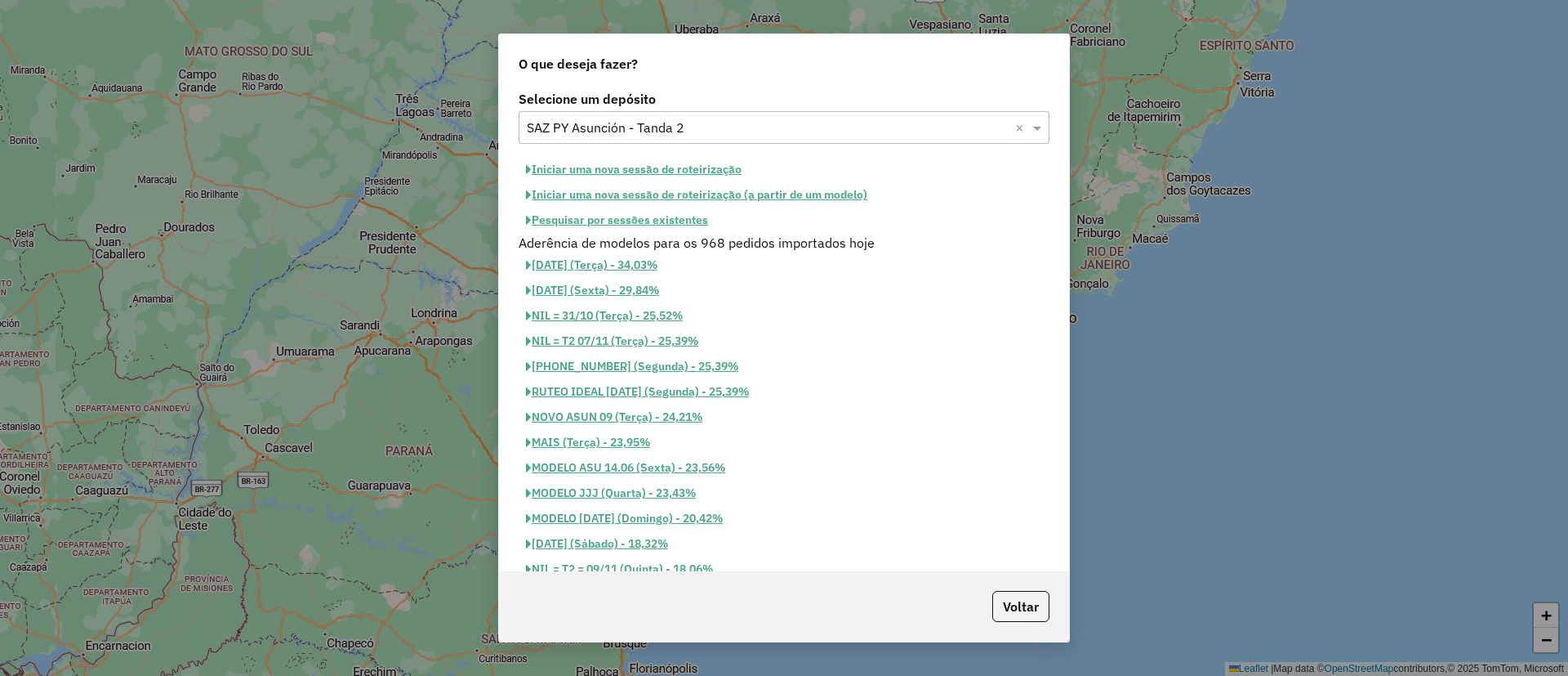
click at [1039, 583] on div "Voltar" at bounding box center [784, 606] width 570 height 70
click at [1043, 588] on div "Voltar" at bounding box center [784, 606] width 570 height 70
click at [1046, 588] on div "Voltar" at bounding box center [784, 606] width 570 height 70
click at [1046, 595] on button "Voltar" at bounding box center [1021, 606] width 57 height 31
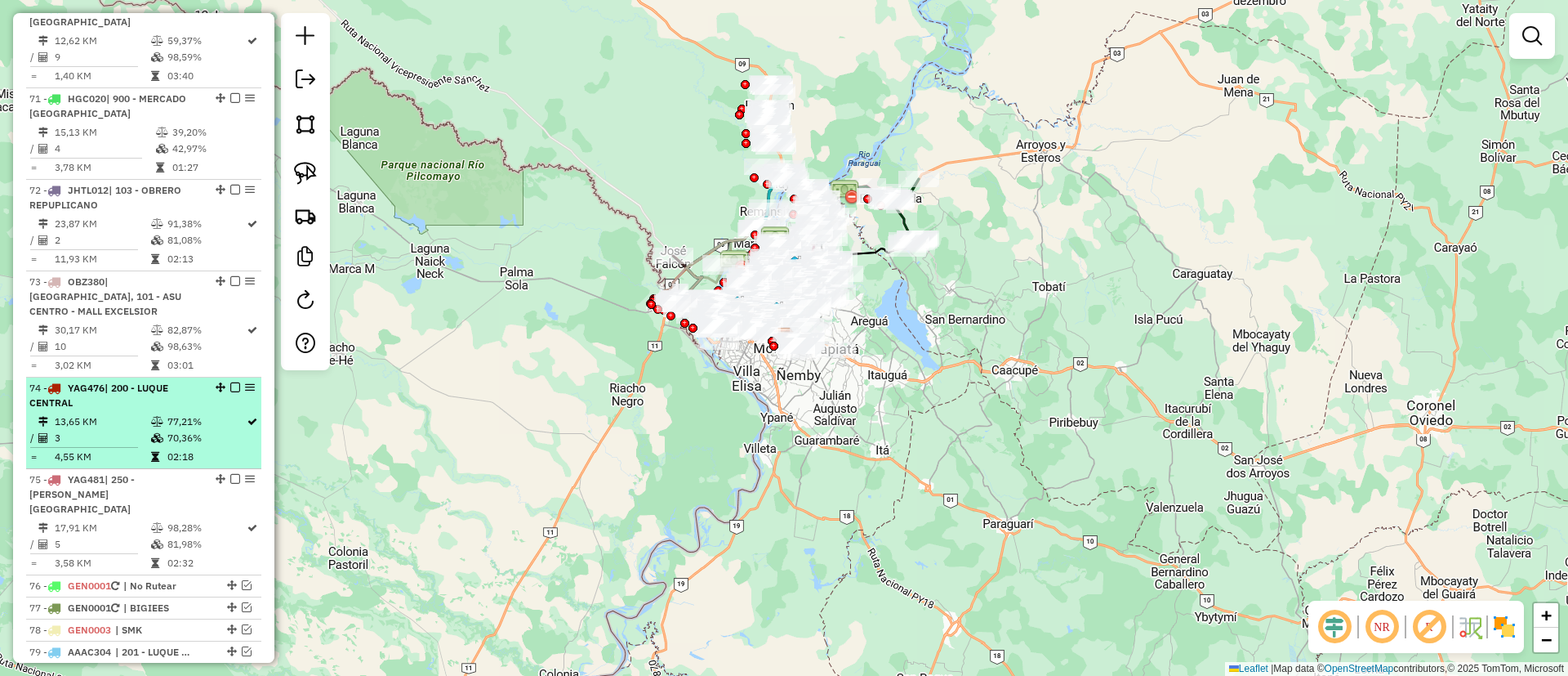
scroll to position [6834, 0]
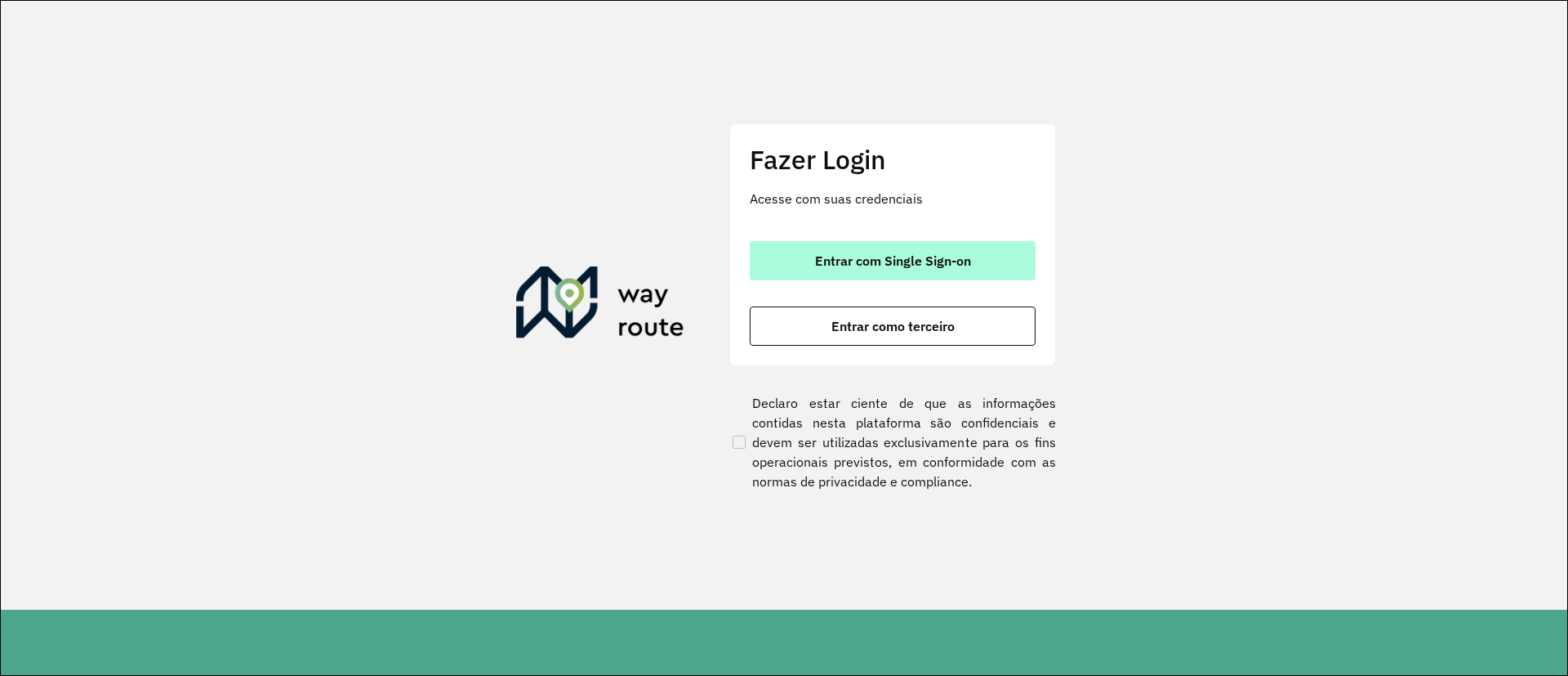
click at [879, 276] on button "Entrar com Single Sign-on" at bounding box center [892, 260] width 286 height 40
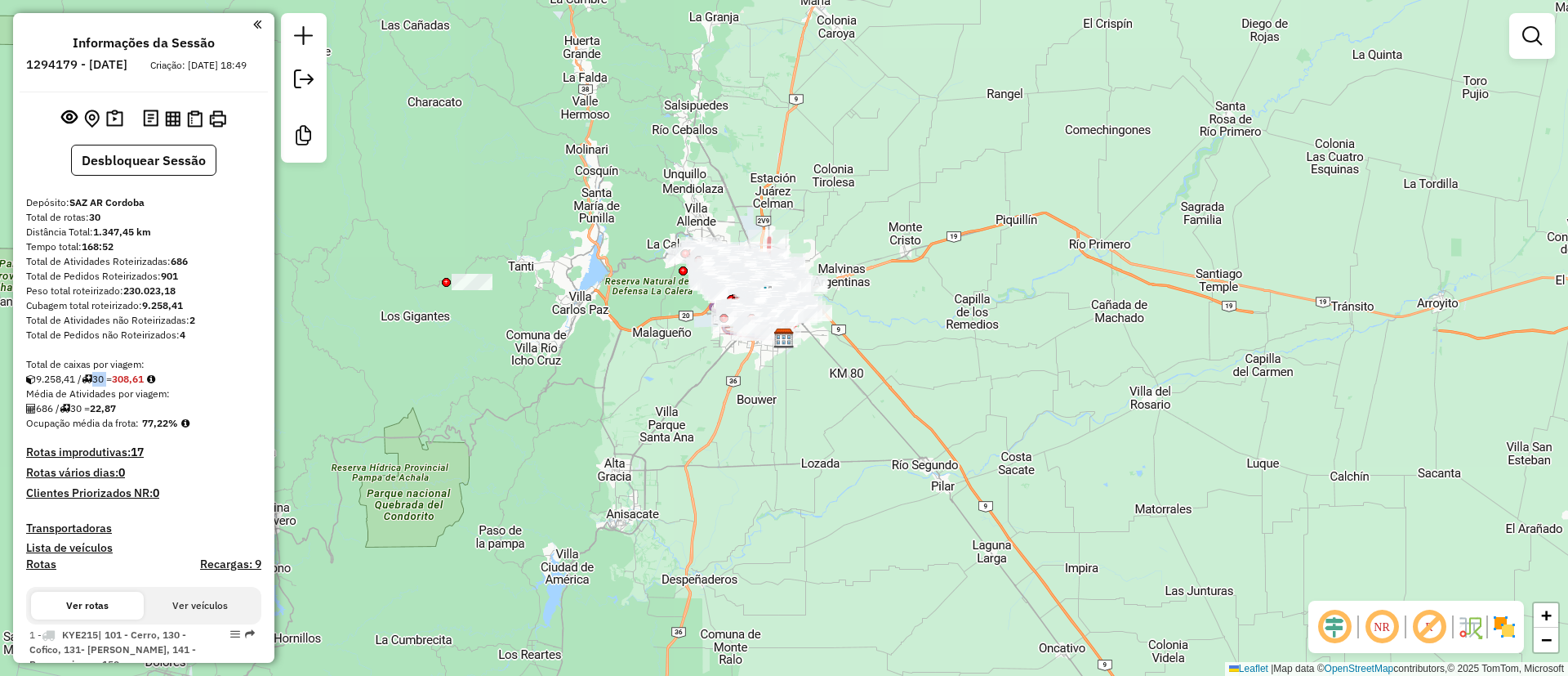
drag, startPoint x: 99, startPoint y: 389, endPoint x: 112, endPoint y: 393, distance: 13.6
click at [112, 387] on div "9.258,41 / 30 = 308,61" at bounding box center [143, 378] width 235 height 14
click at [204, 387] on div "9.258,41 / 30 = 308,61" at bounding box center [143, 378] width 235 height 14
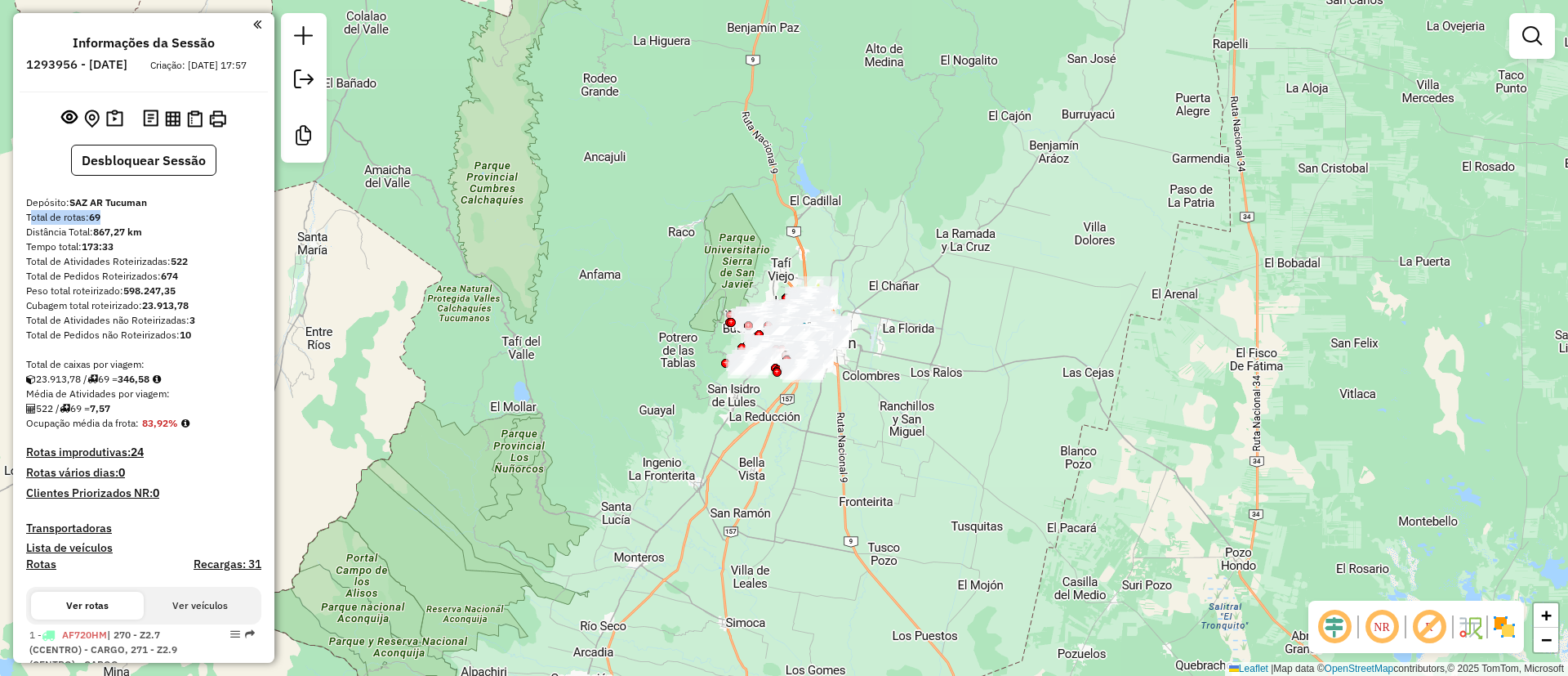
drag, startPoint x: 107, startPoint y: 234, endPoint x: 15, endPoint y: 239, distance: 92.1
click at [15, 239] on div "Informações da Sessão 1293956 - [DATE] Criação: [DATE] 17:57 Desbloquear Sessão…" at bounding box center [144, 338] width 261 height 650
click at [229, 387] on div "23.913,78 / 69 = 346,58" at bounding box center [143, 378] width 235 height 14
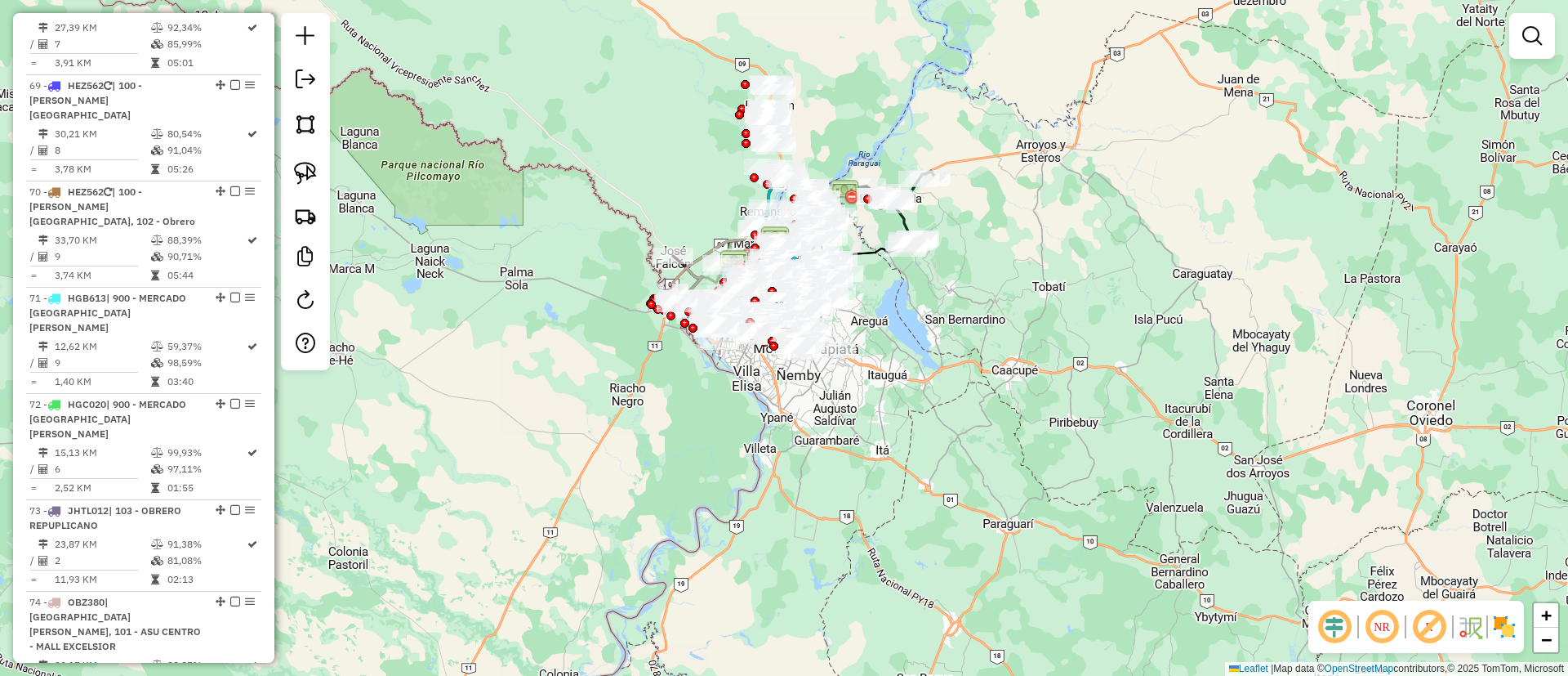
scroll to position [6619, 0]
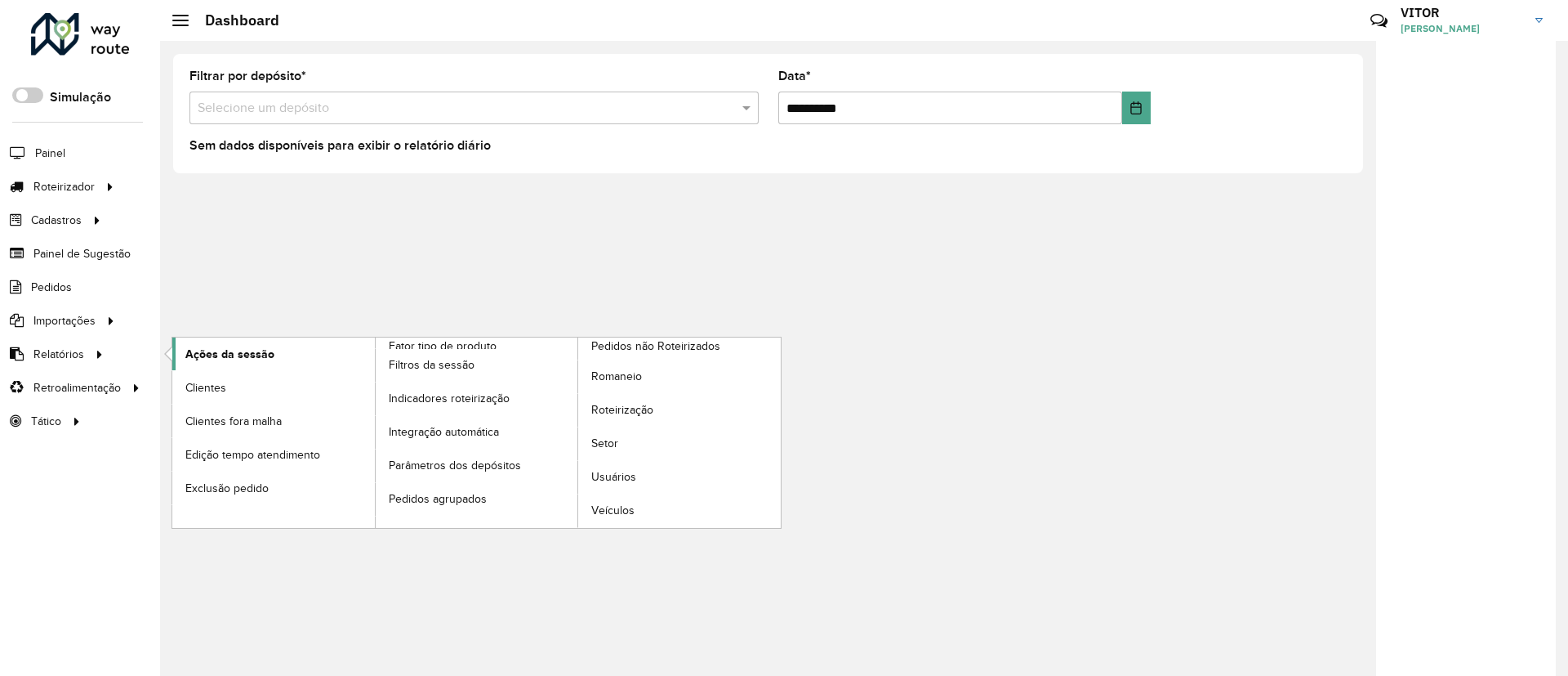
click at [197, 363] on link "Ações da sessão" at bounding box center [274, 353] width 202 height 33
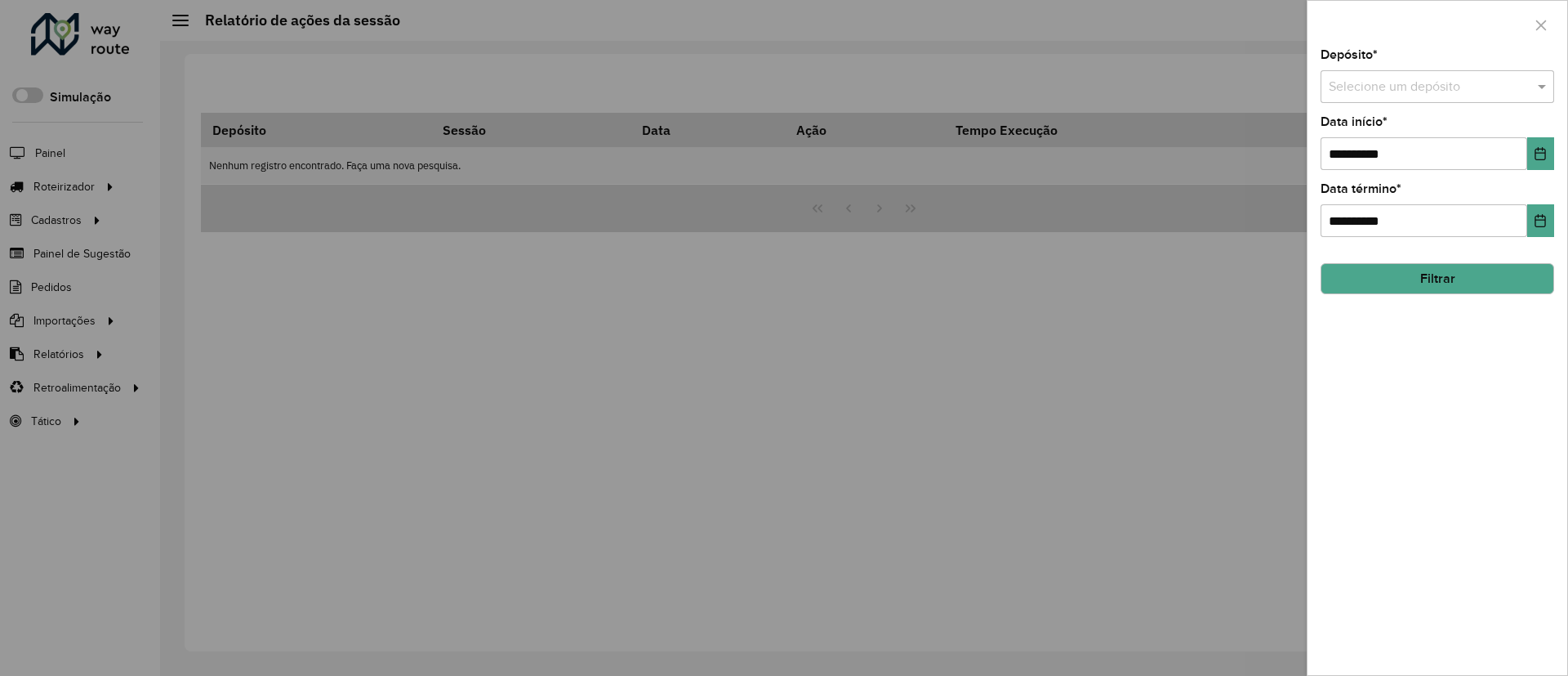
click at [1400, 87] on input "text" at bounding box center [1421, 87] width 185 height 19
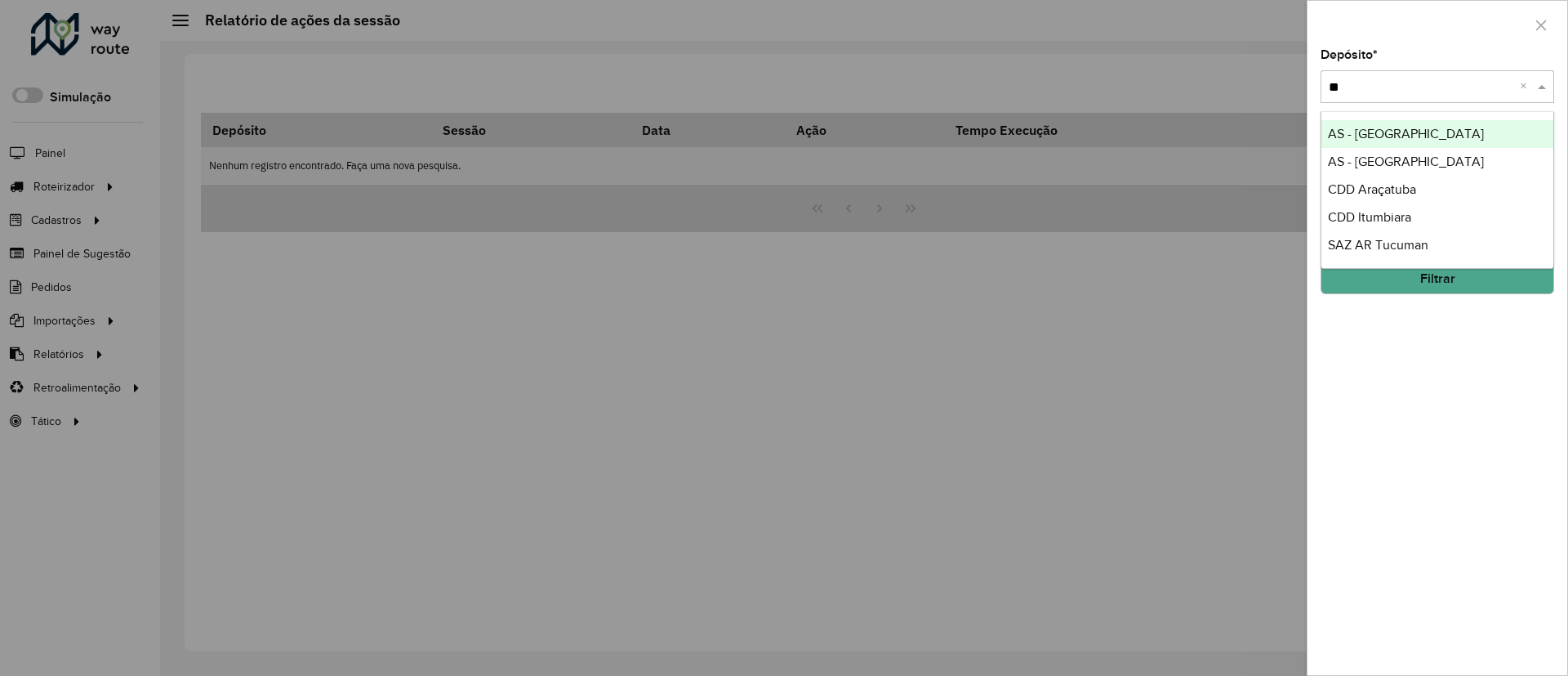
type input "*"
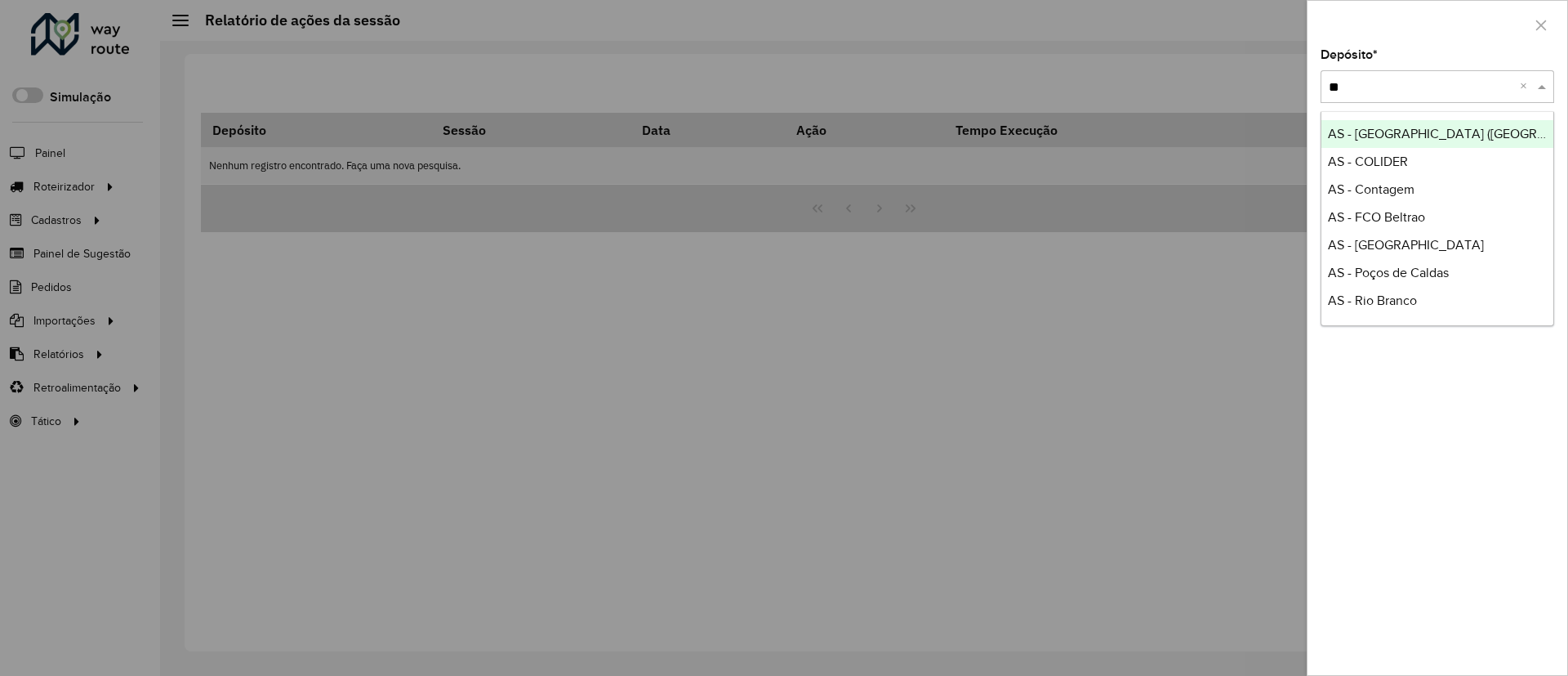
type input "*"
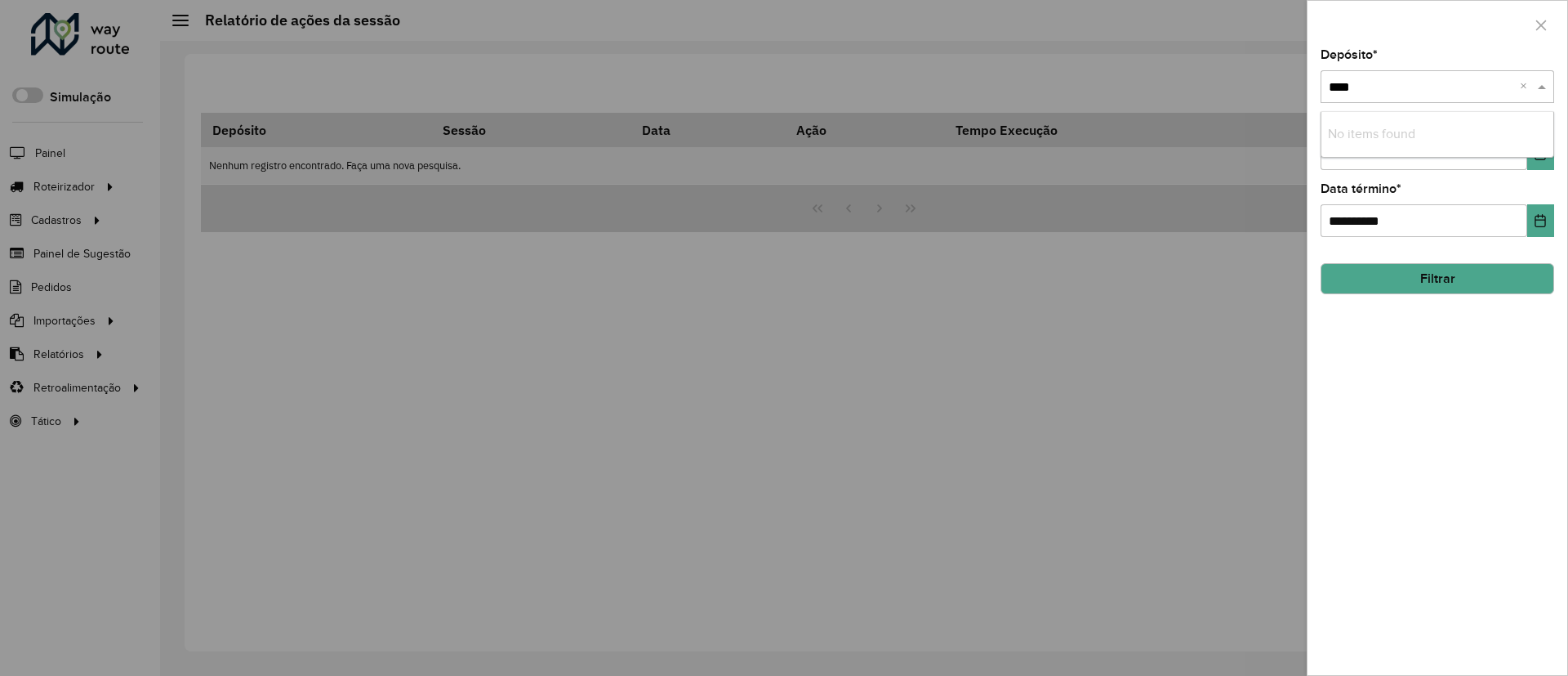
type input "***"
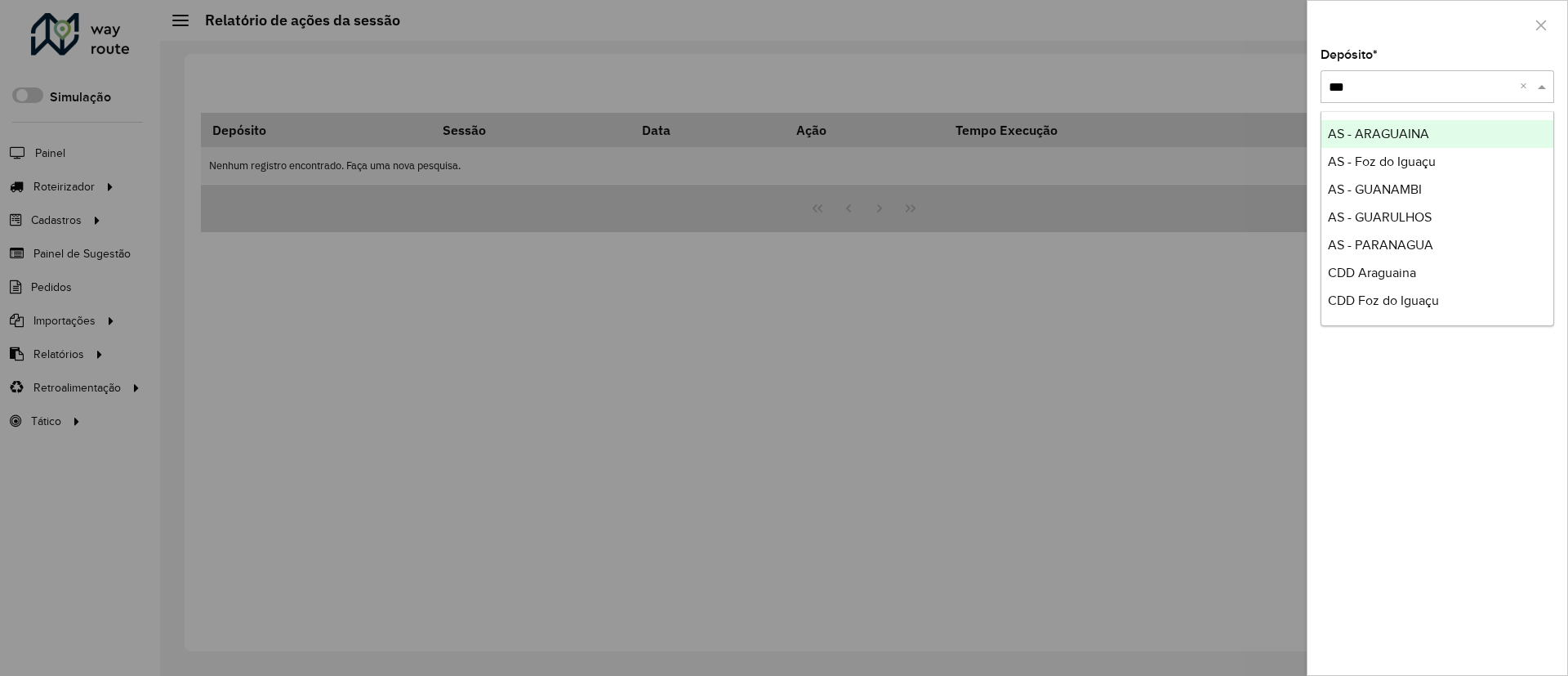
drag, startPoint x: 1421, startPoint y: 83, endPoint x: 1216, endPoint y: 90, distance: 205.1
click at [1216, 90] on body "Aguarde... Pop-up bloqueado! Seu navegador bloqueou automáticamente a abertura …" at bounding box center [784, 338] width 1568 height 676
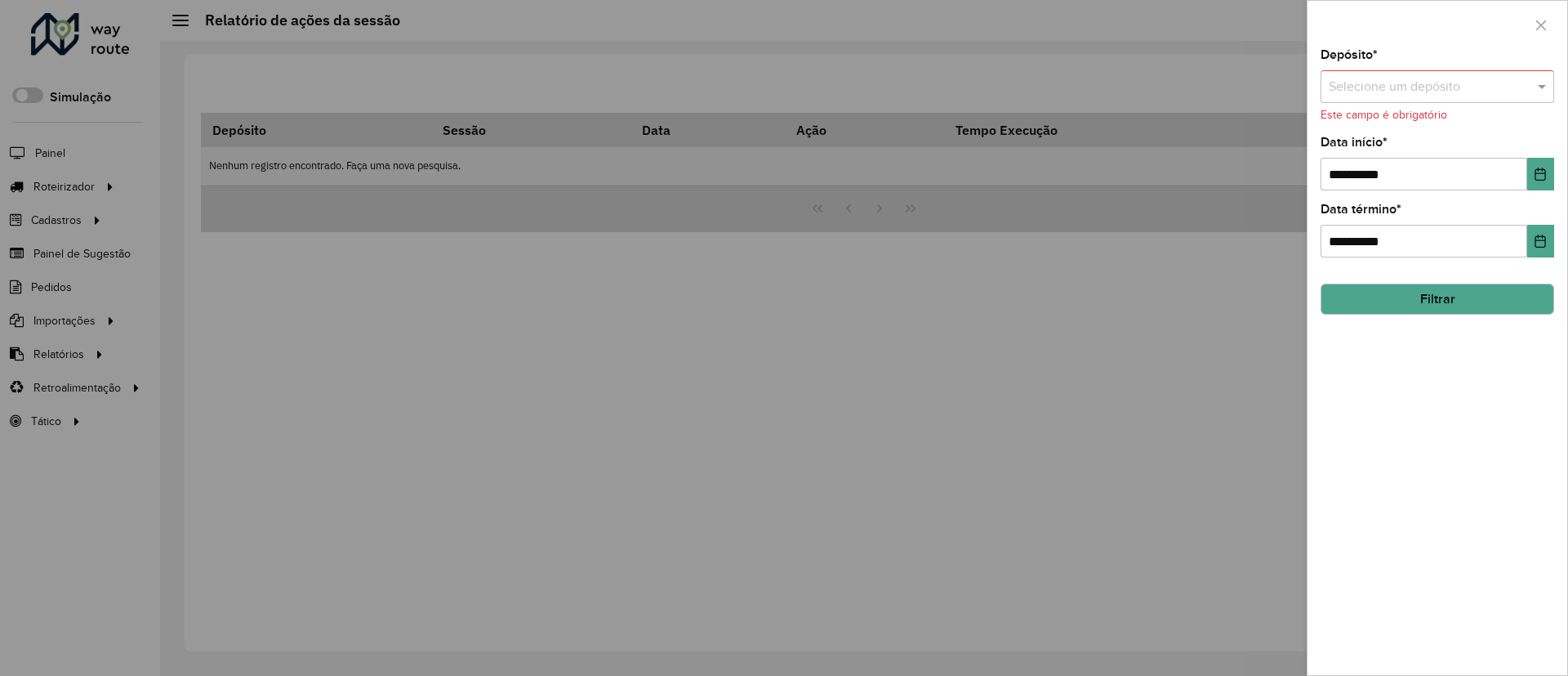
type input "*"
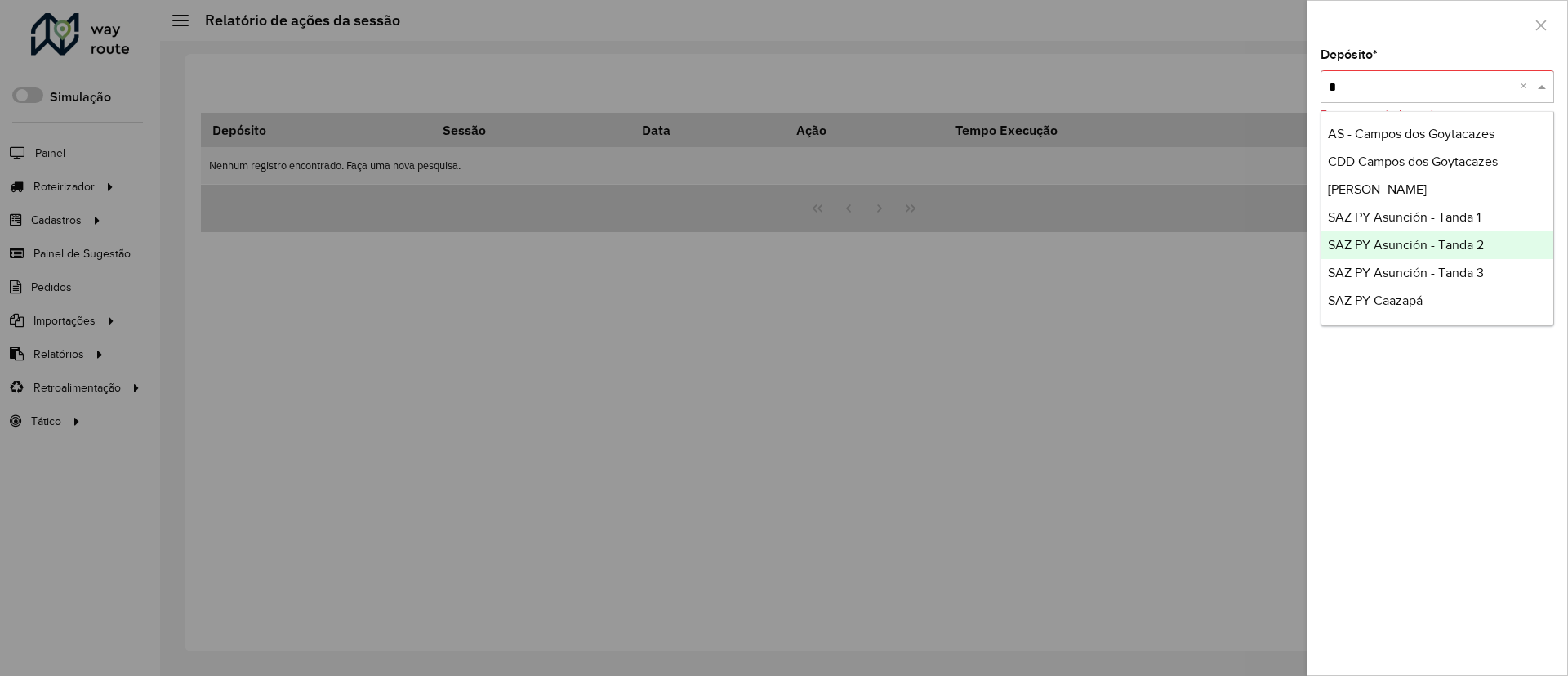
scroll to position [193, 0]
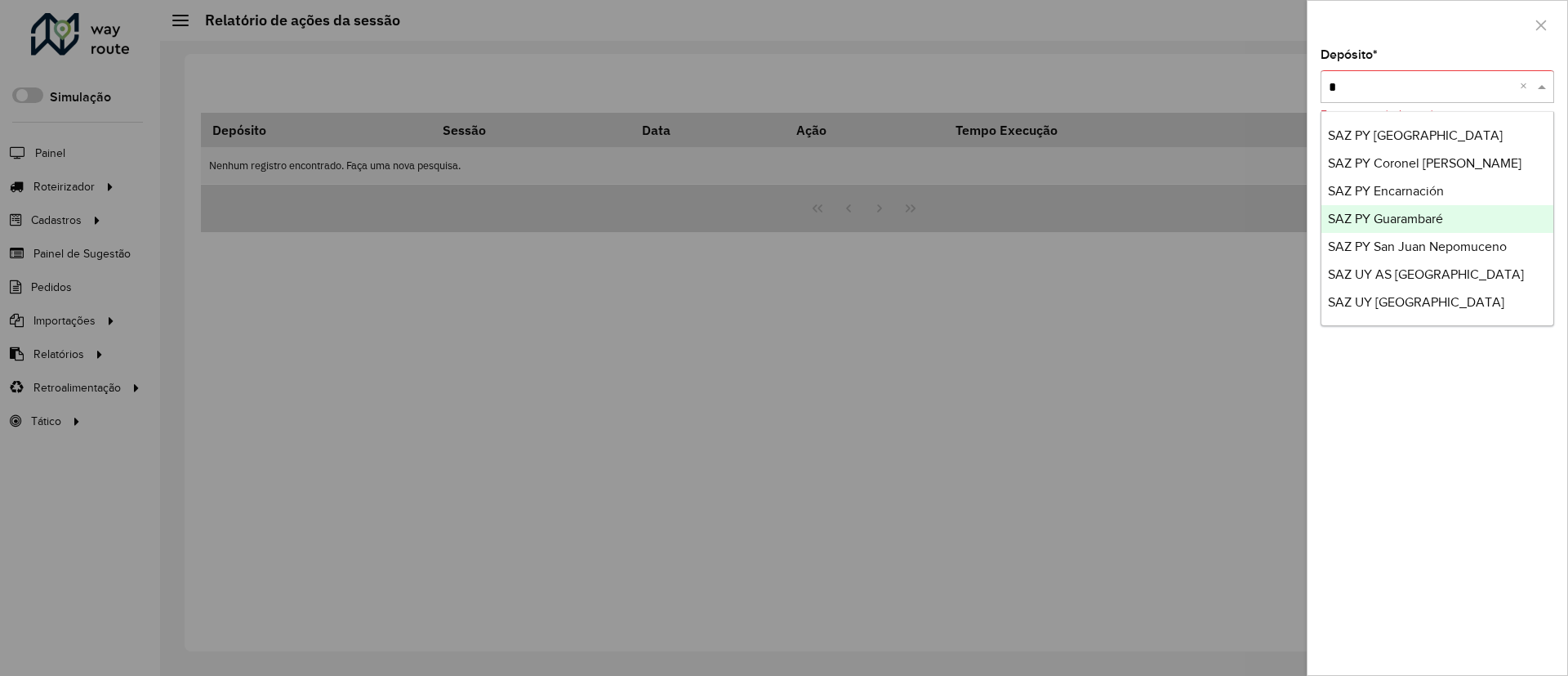
click at [1411, 212] on span "SAZ PY Guarambaré" at bounding box center [1385, 218] width 115 height 13
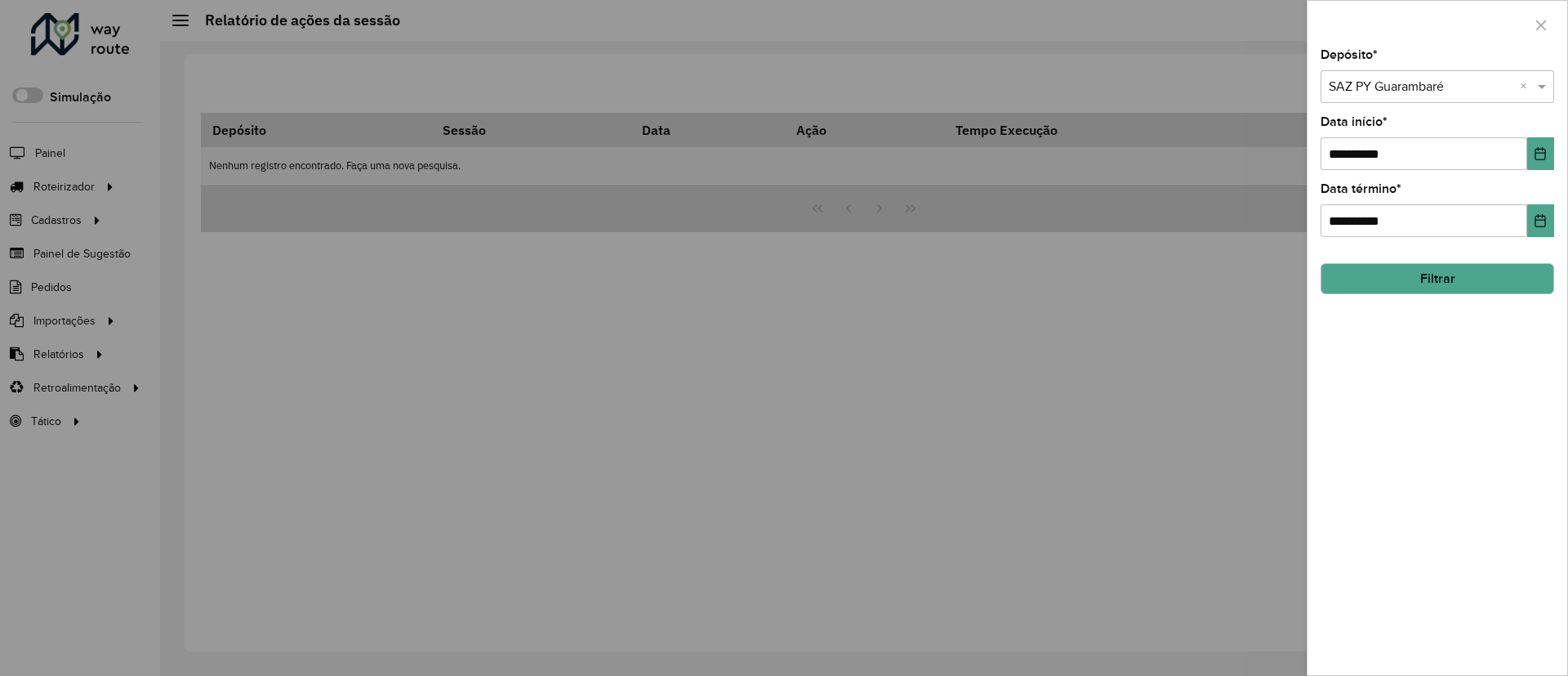
click at [1548, 274] on button "Filtrar" at bounding box center [1437, 278] width 233 height 31
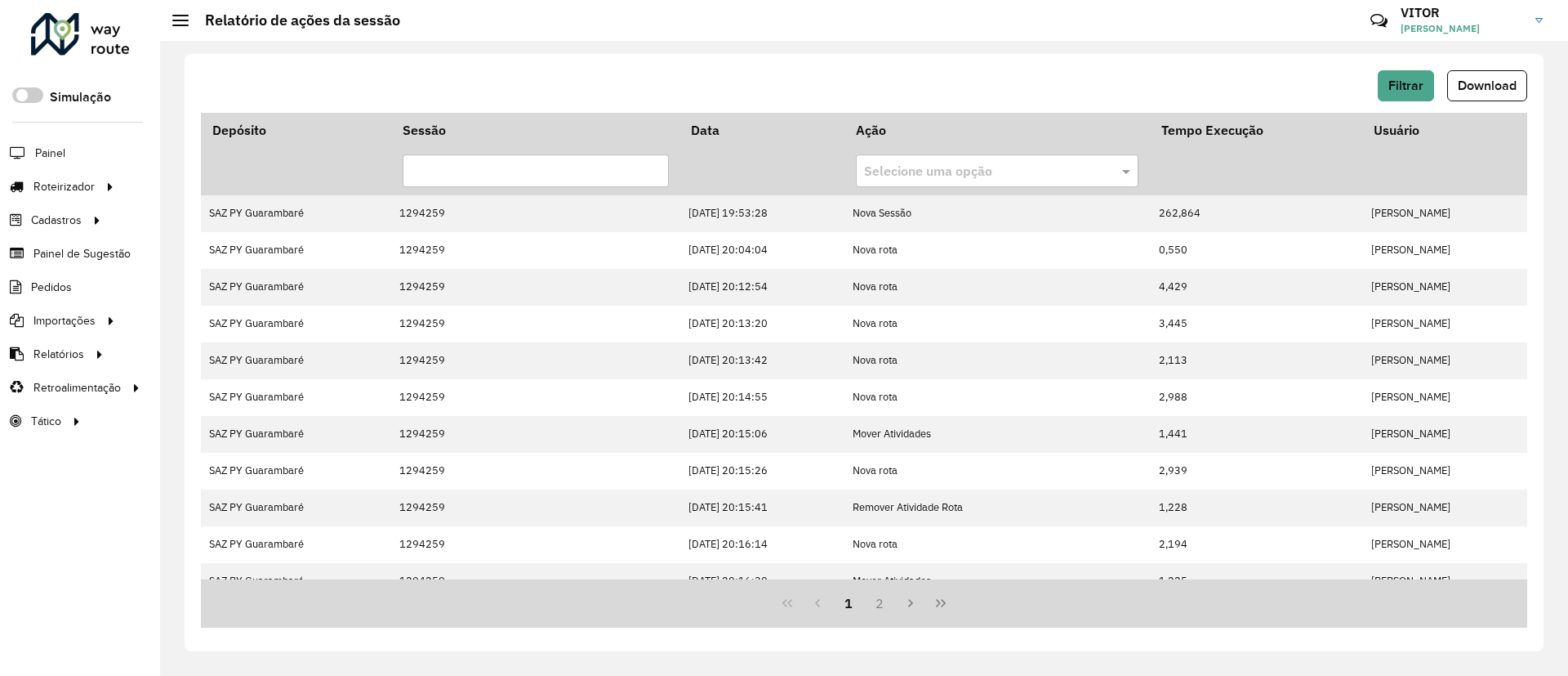
click at [951, 626] on div "1 2" at bounding box center [864, 603] width 1326 height 48
click at [937, 613] on button "Last Page" at bounding box center [940, 603] width 31 height 31
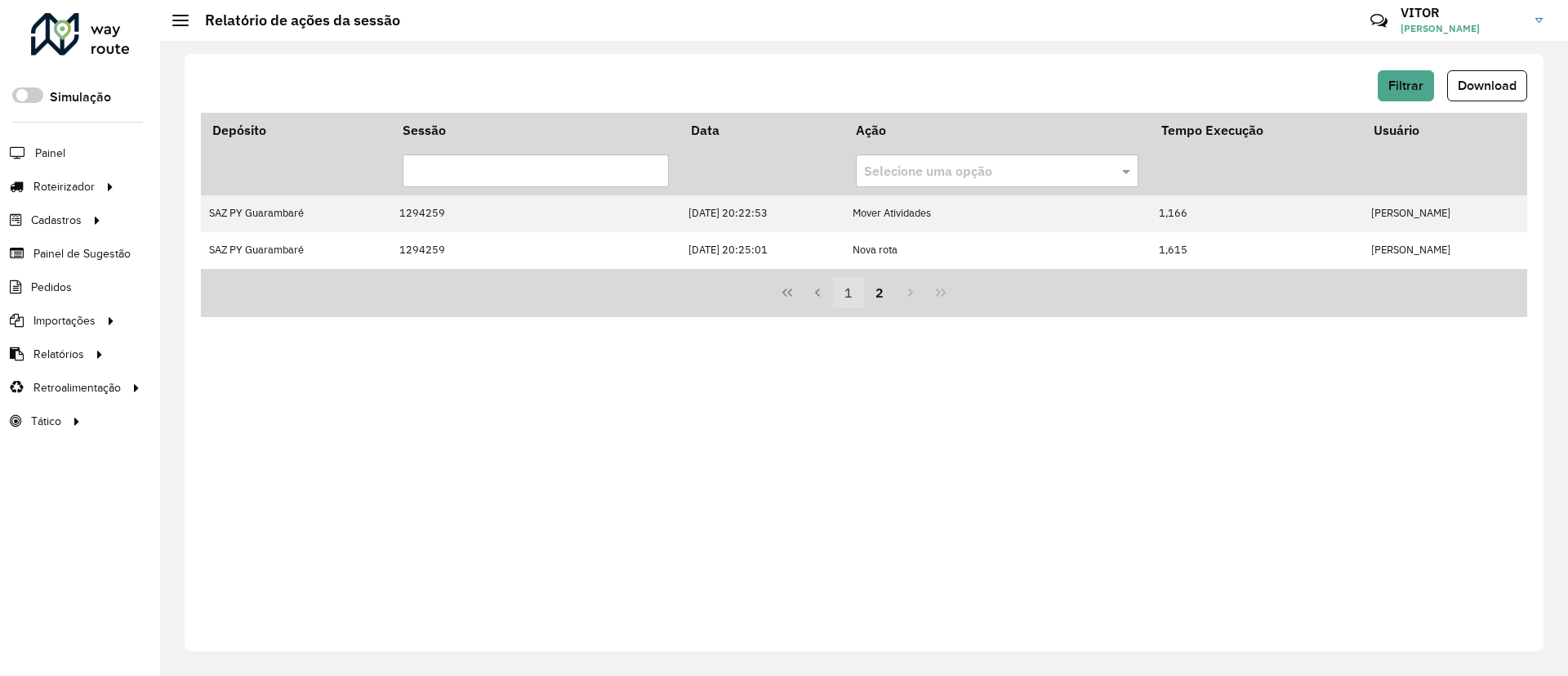
click at [859, 290] on button "1" at bounding box center [848, 292] width 31 height 31
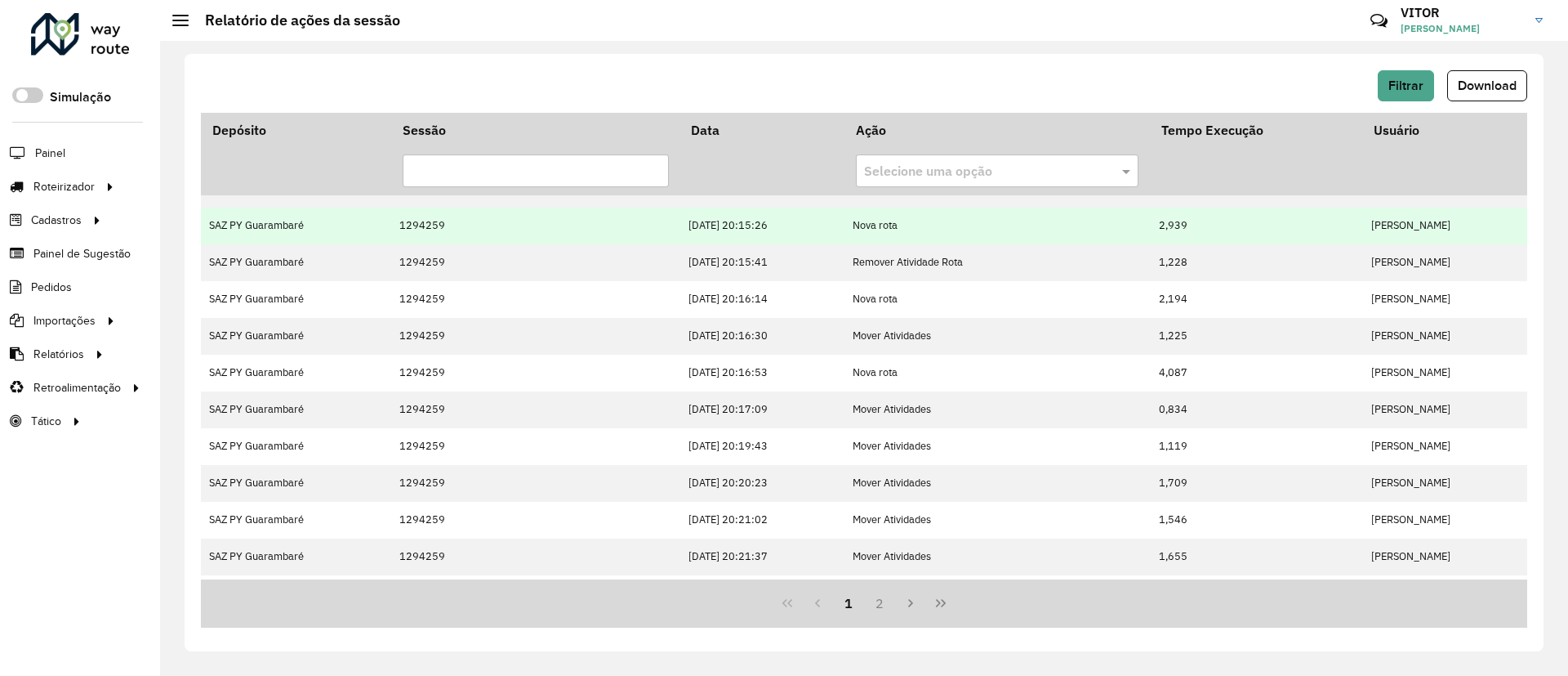
scroll to position [351, 0]
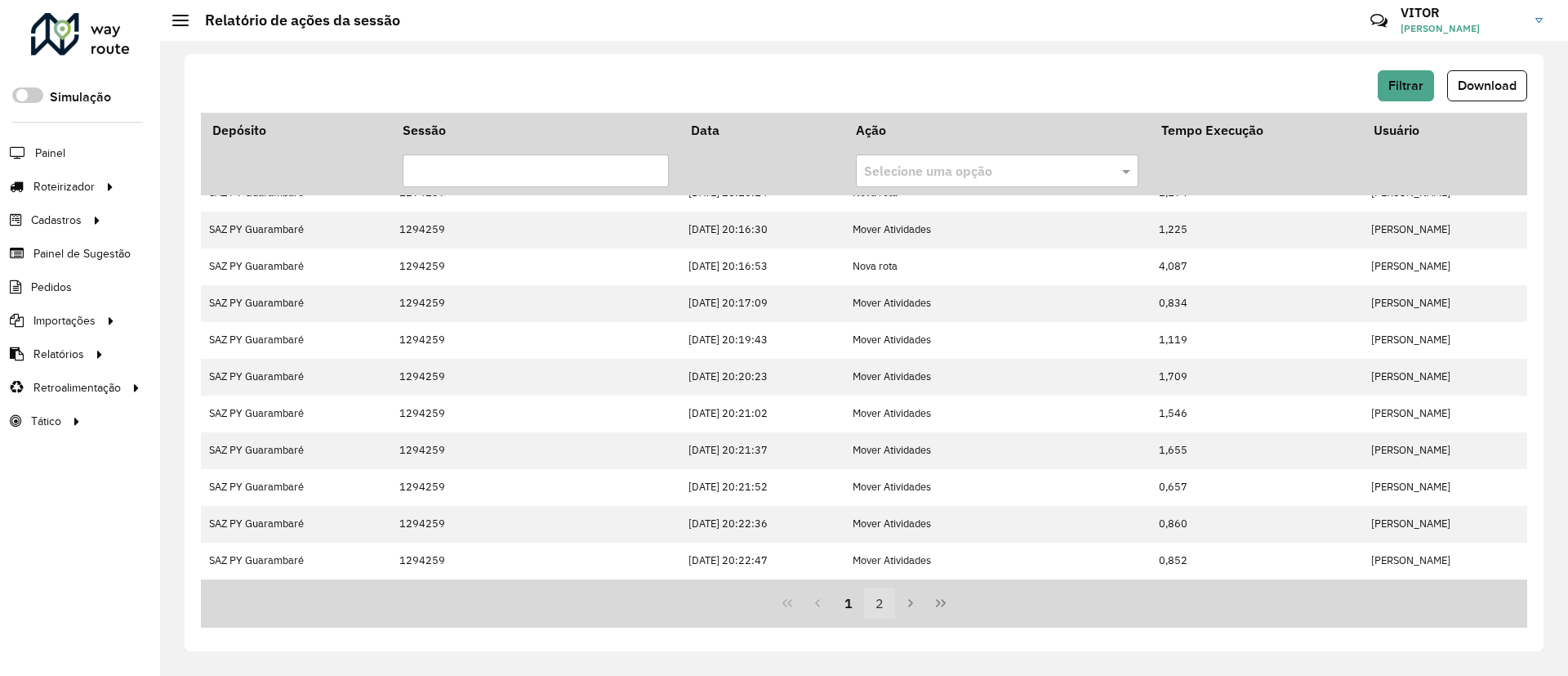
click at [892, 598] on button "2" at bounding box center [880, 603] width 31 height 31
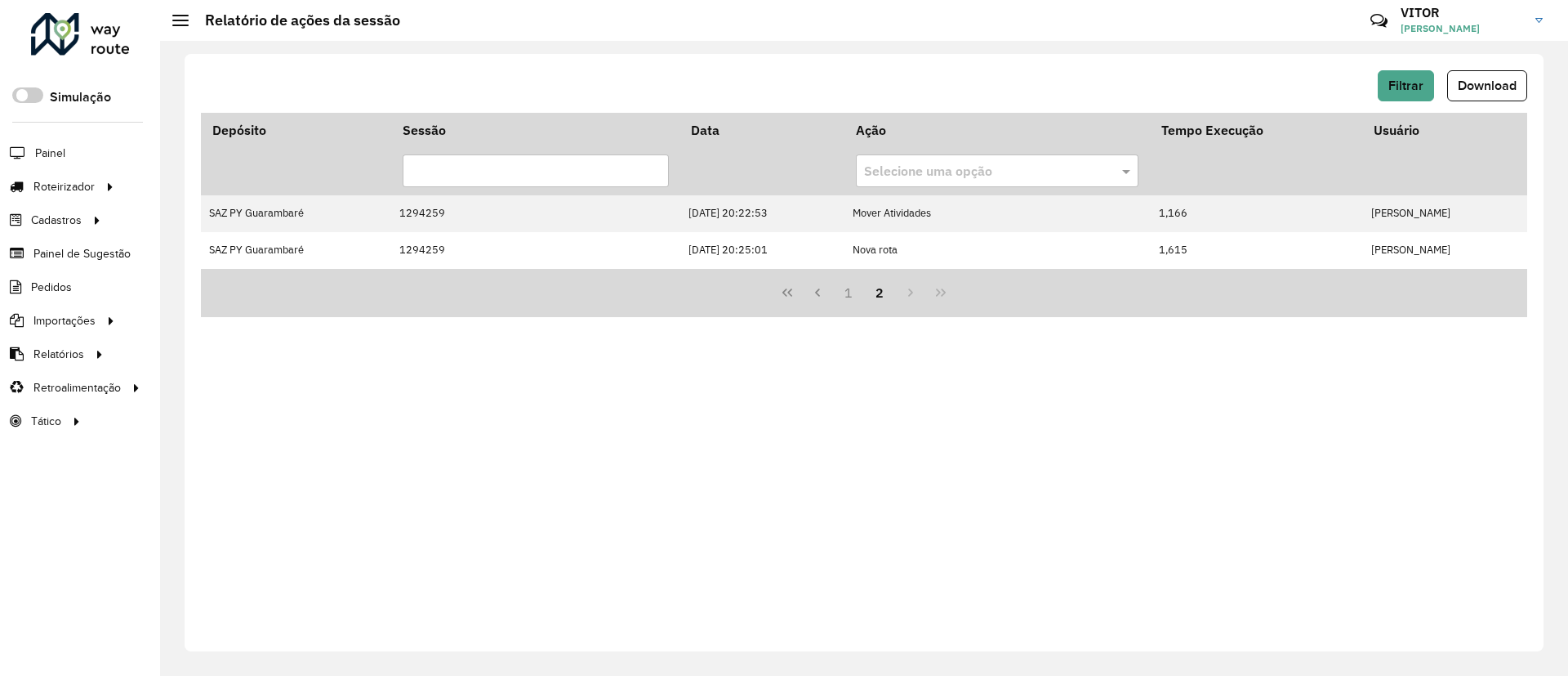
scroll to position [0, 0]
click at [1396, 73] on button "Filtrar" at bounding box center [1406, 85] width 56 height 31
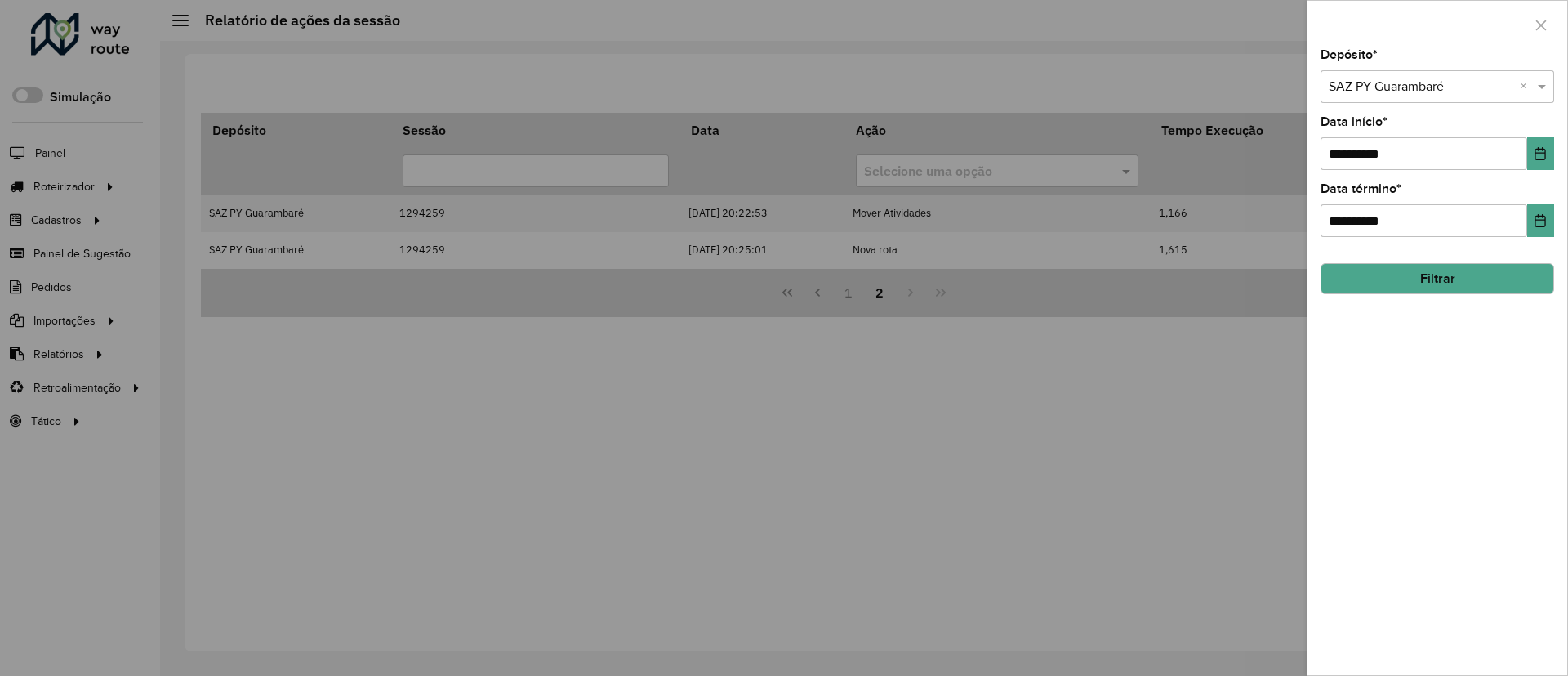
click at [1394, 272] on button "Filtrar" at bounding box center [1437, 278] width 233 height 31
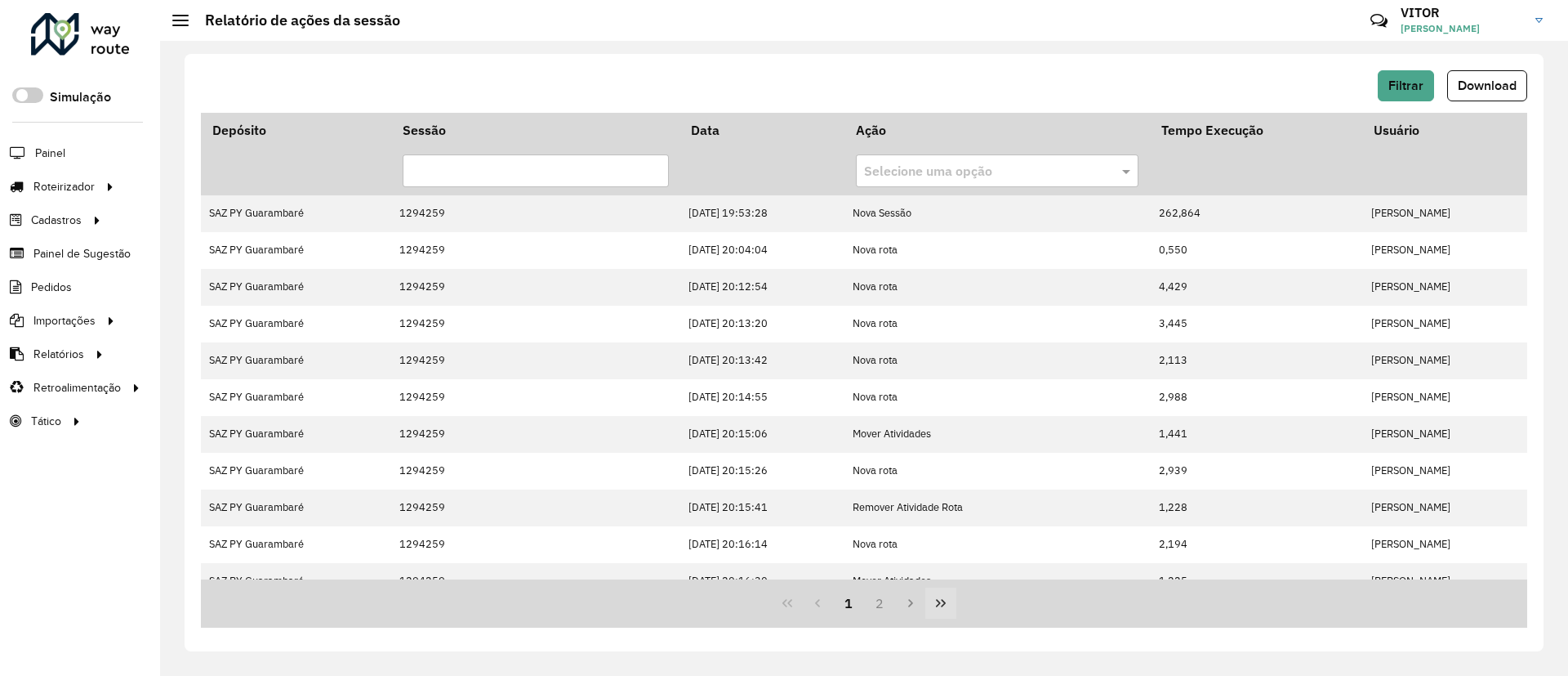
click at [937, 604] on icon "Last Page" at bounding box center [941, 604] width 13 height 13
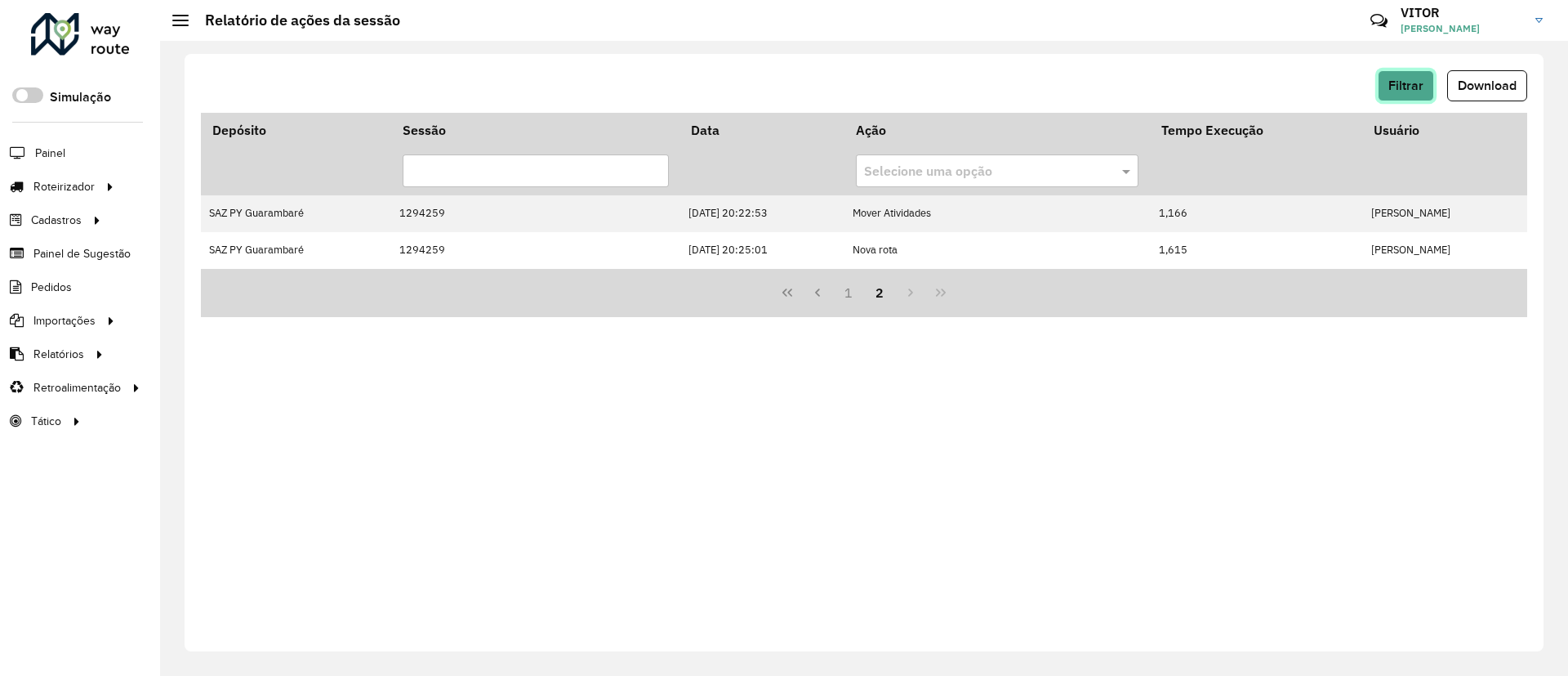
click at [1384, 93] on button "Filtrar" at bounding box center [1406, 85] width 56 height 31
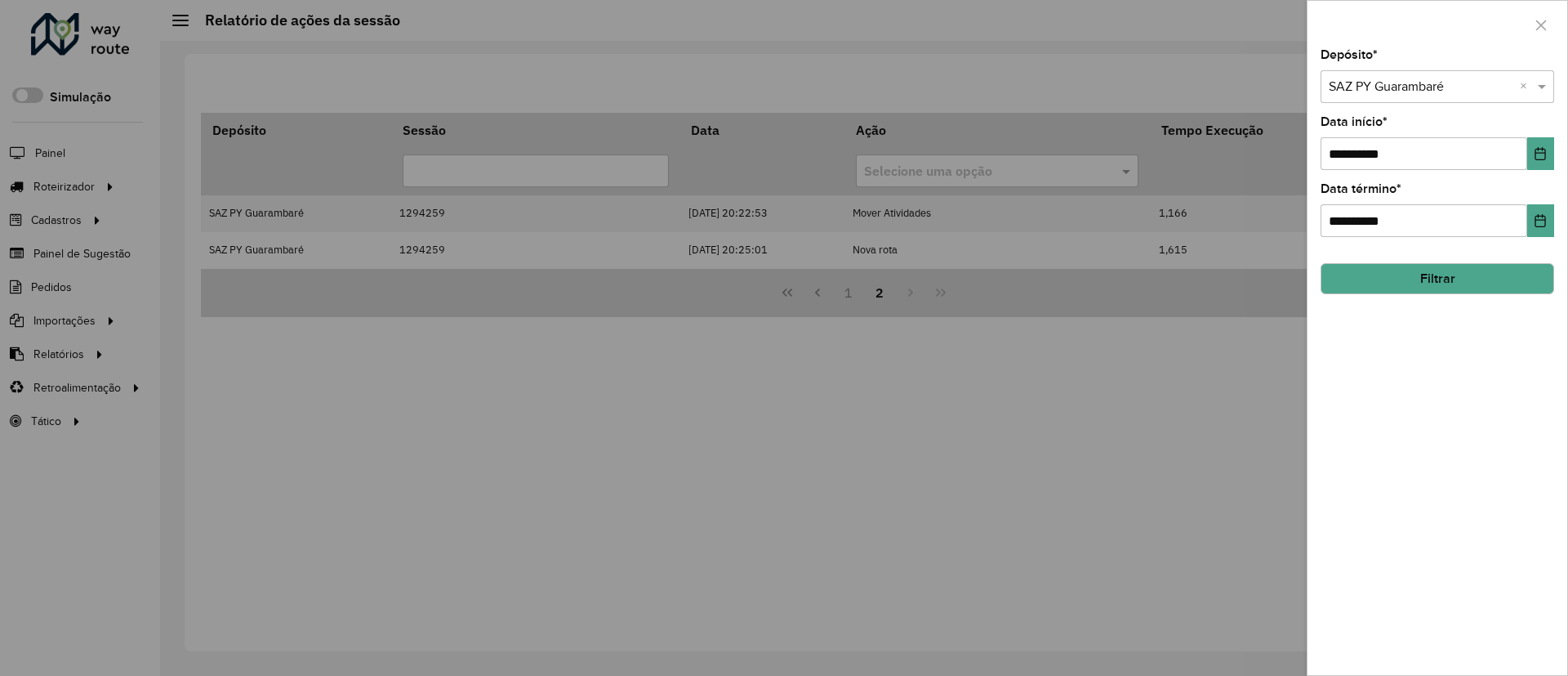
click at [1413, 274] on button "Filtrar" at bounding box center [1437, 278] width 233 height 31
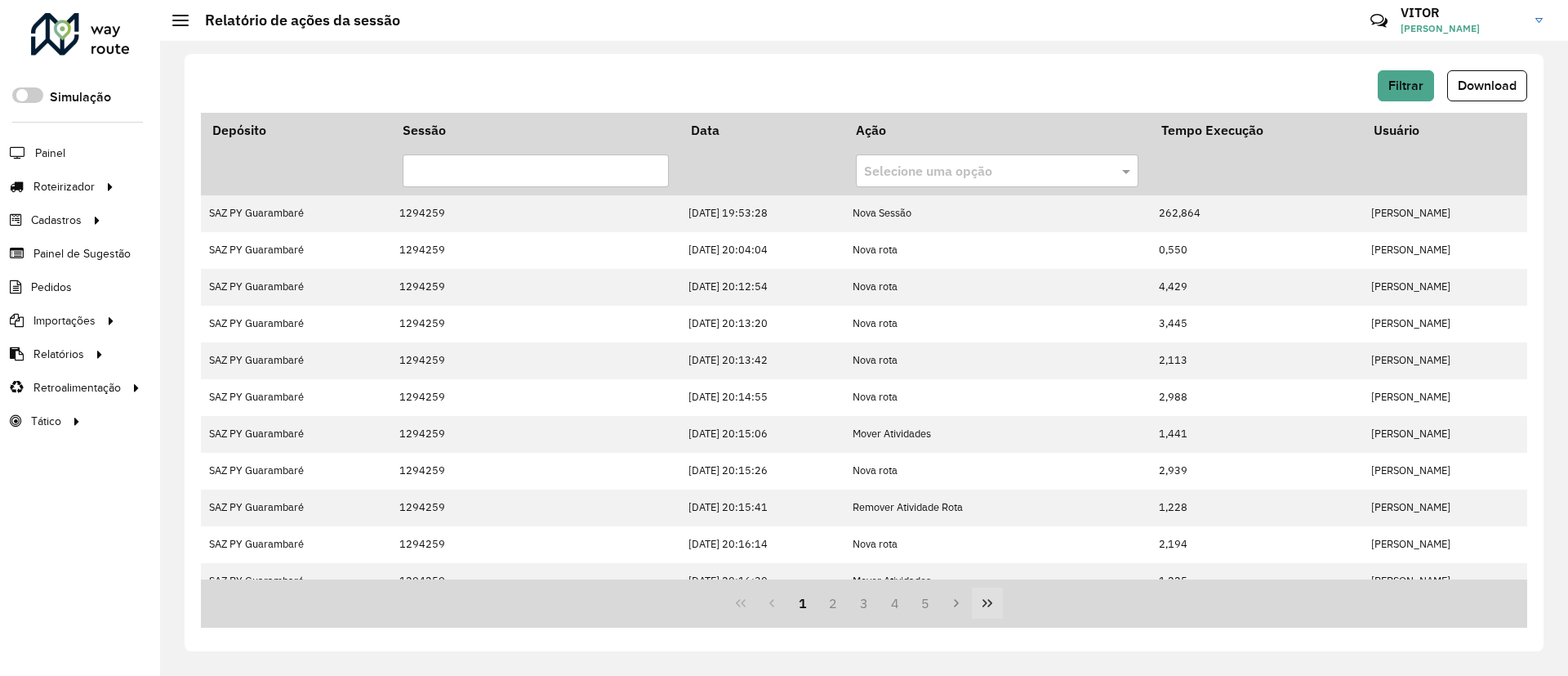
click at [991, 608] on icon "Last Page" at bounding box center [987, 604] width 13 height 13
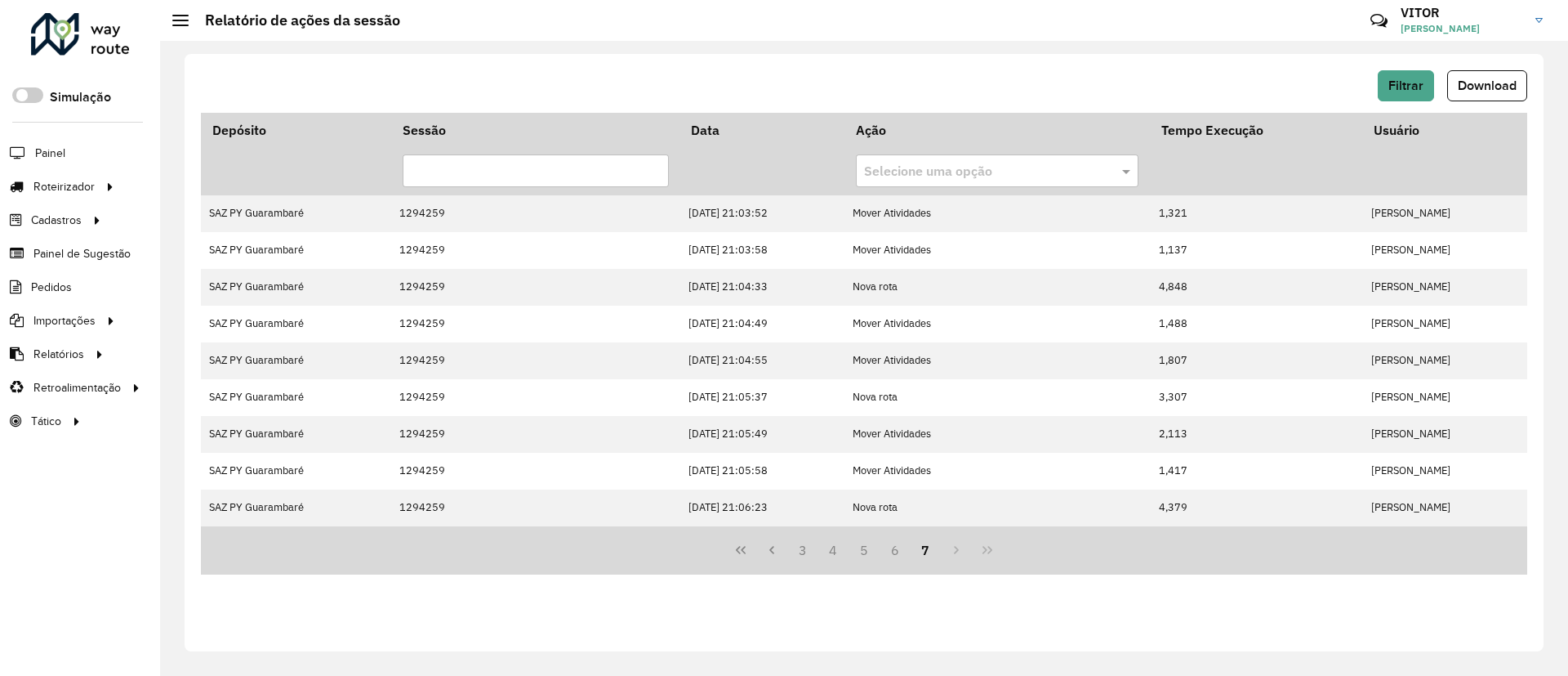
click at [1421, 101] on div "Filtrar Download" at bounding box center [864, 91] width 1326 height 42
click at [1407, 92] on span "Filtrar" at bounding box center [1406, 85] width 35 height 13
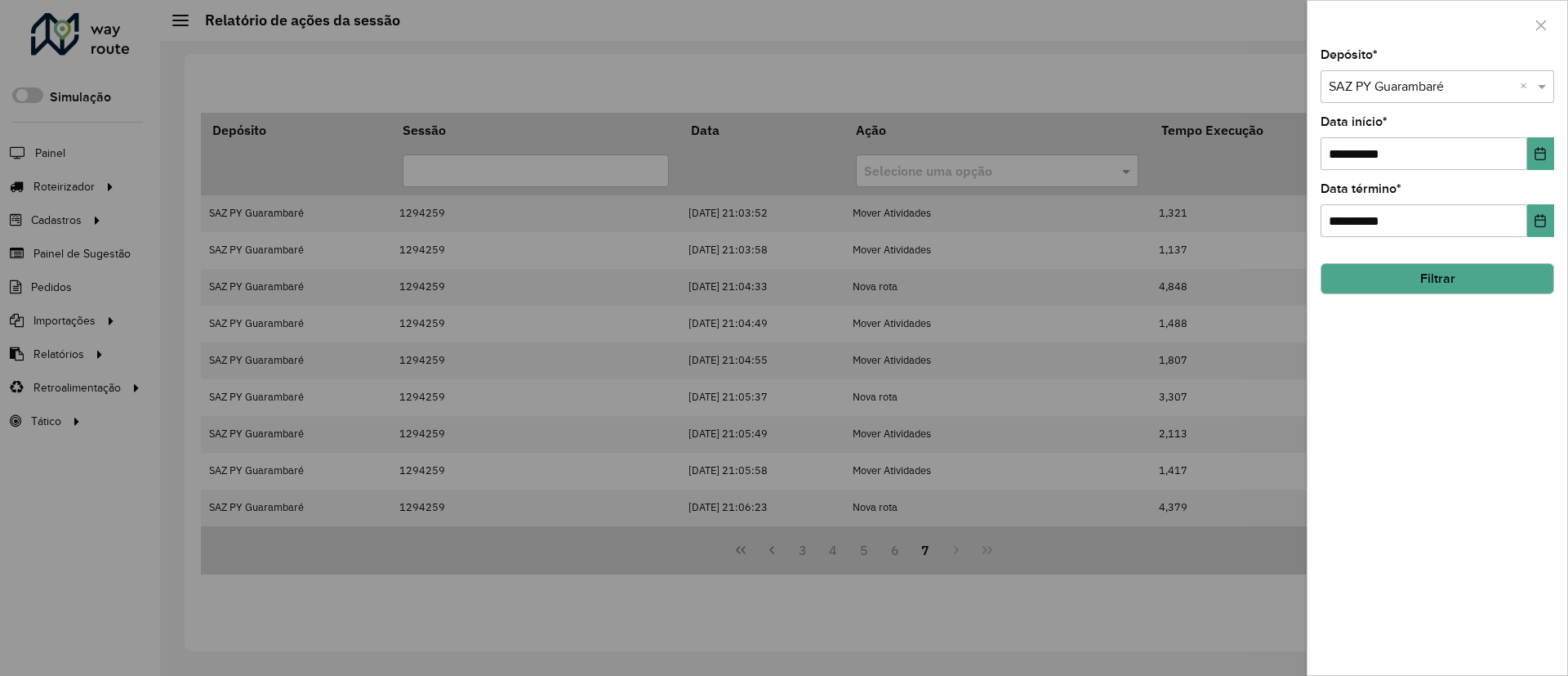
click at [681, 155] on div at bounding box center [784, 338] width 1568 height 676
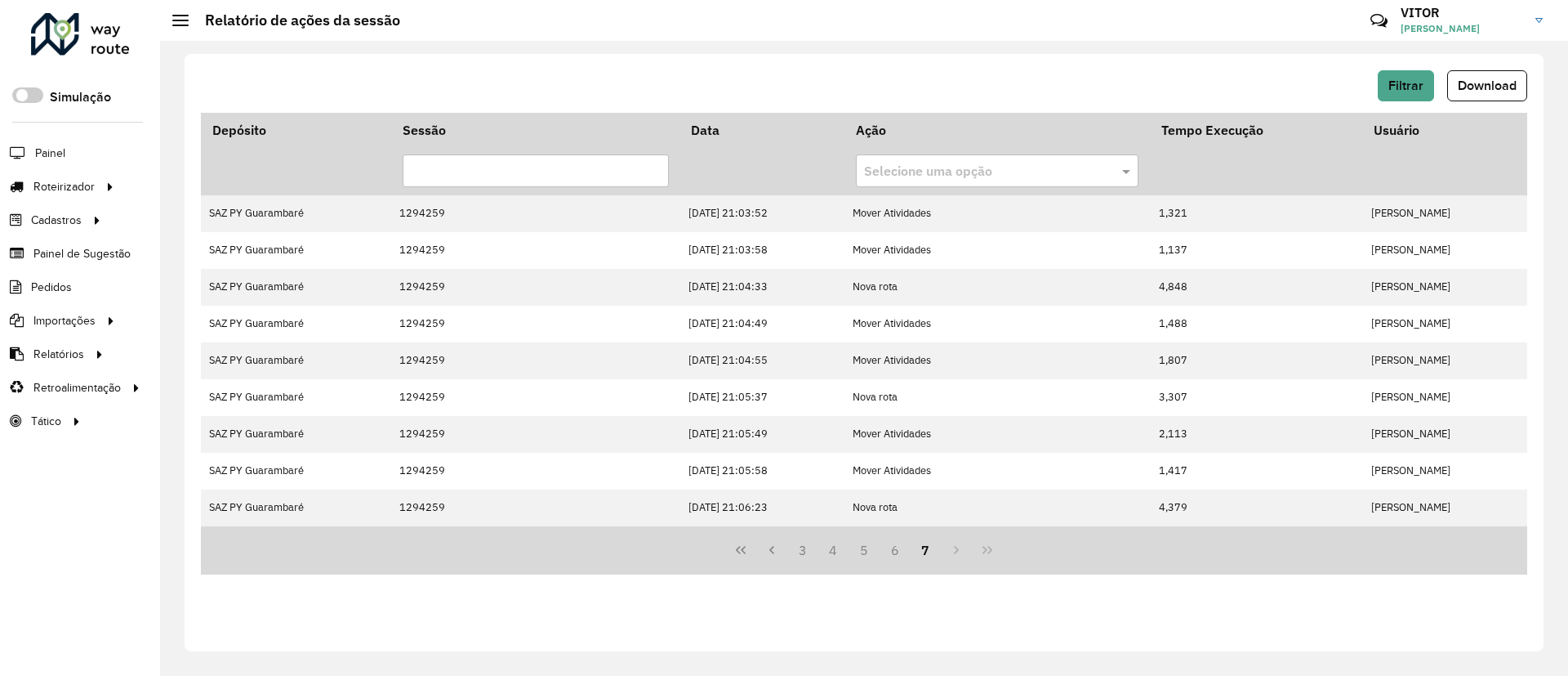
click at [1000, 551] on div "3 4 5 6 7" at bounding box center [864, 550] width 1326 height 48
click at [1399, 62] on div "Filtrar Download Depósito Sessão Data Ação Tempo Execução Usuário Selecione uma…" at bounding box center [864, 352] width 1359 height 598
click at [1394, 91] on span "Filtrar" at bounding box center [1406, 85] width 35 height 13
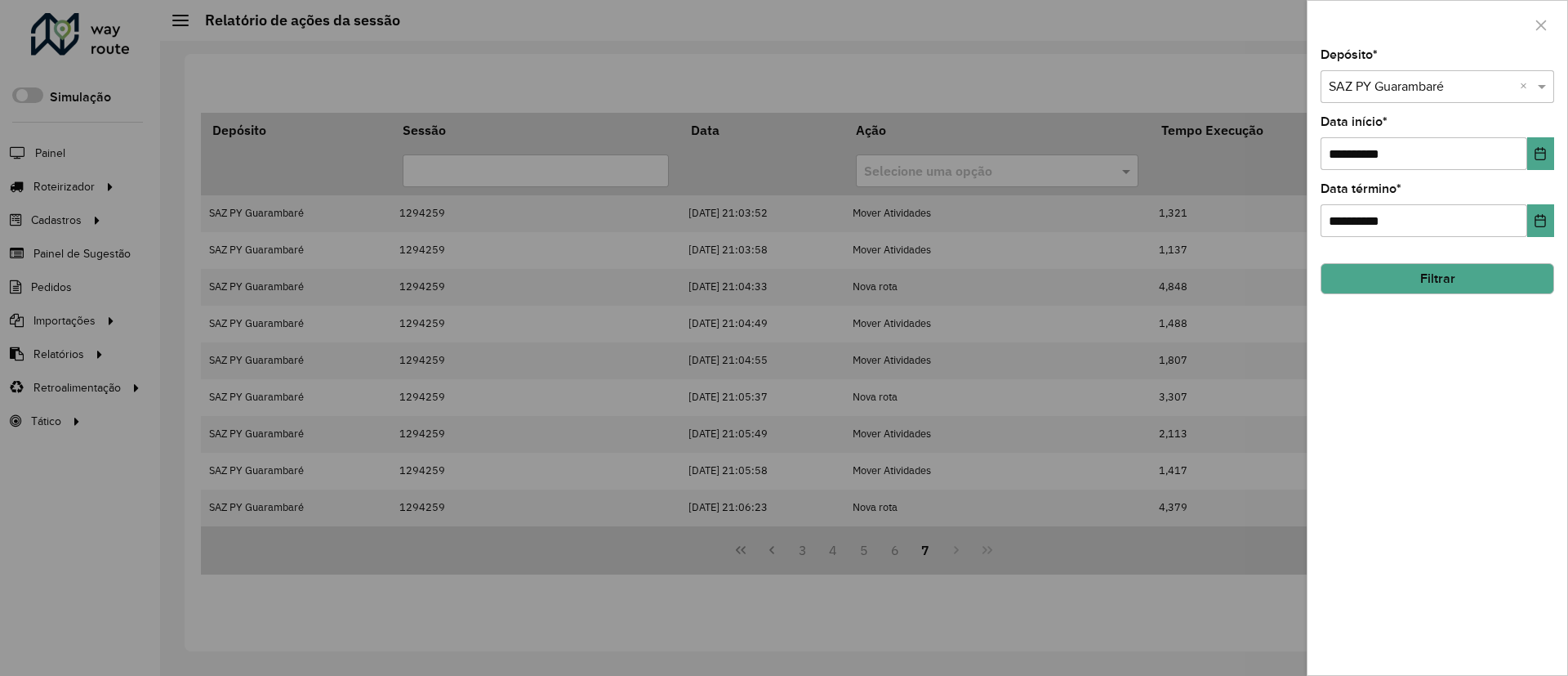
click at [1403, 87] on input "text" at bounding box center [1421, 87] width 185 height 19
type input "****"
click at [1517, 263] on button "Filtrar" at bounding box center [1437, 278] width 233 height 31
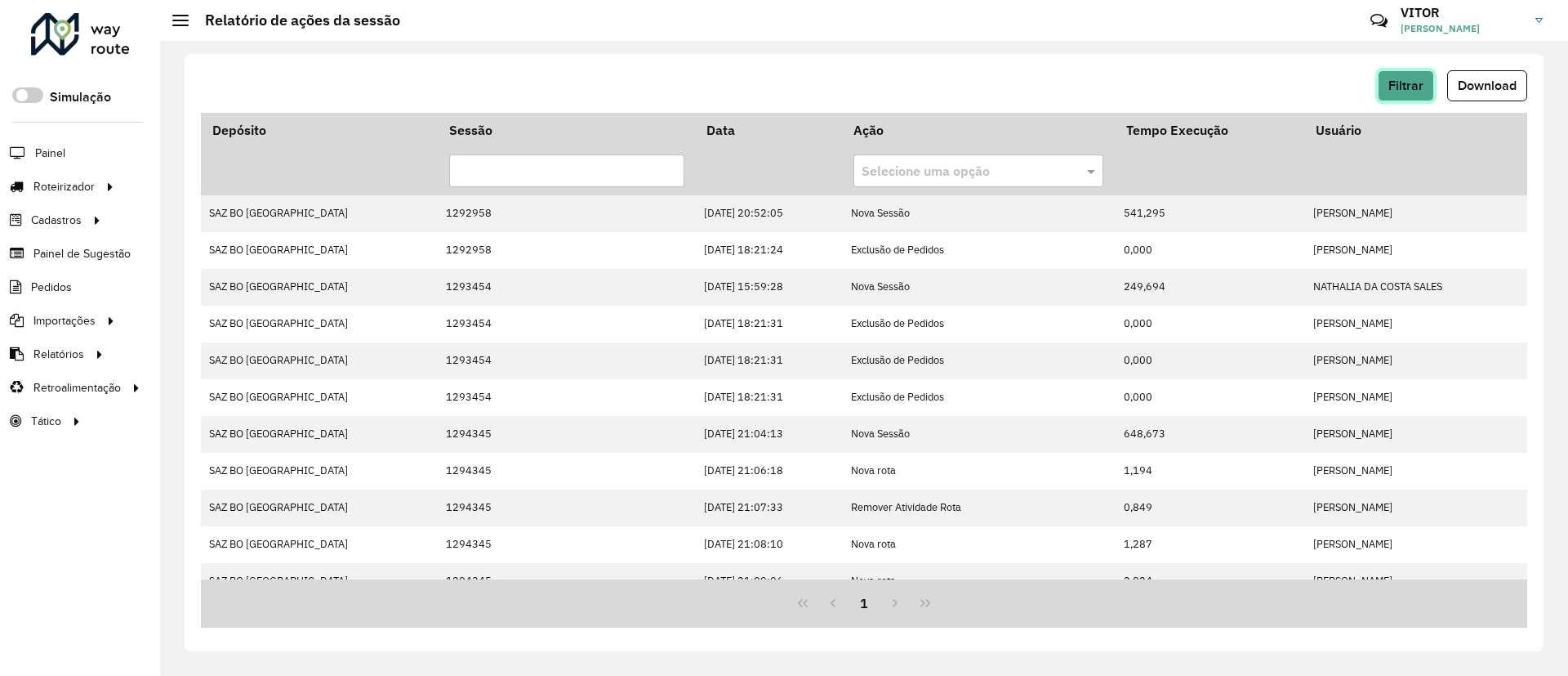
click at [1434, 76] on button "Filtrar" at bounding box center [1406, 85] width 56 height 31
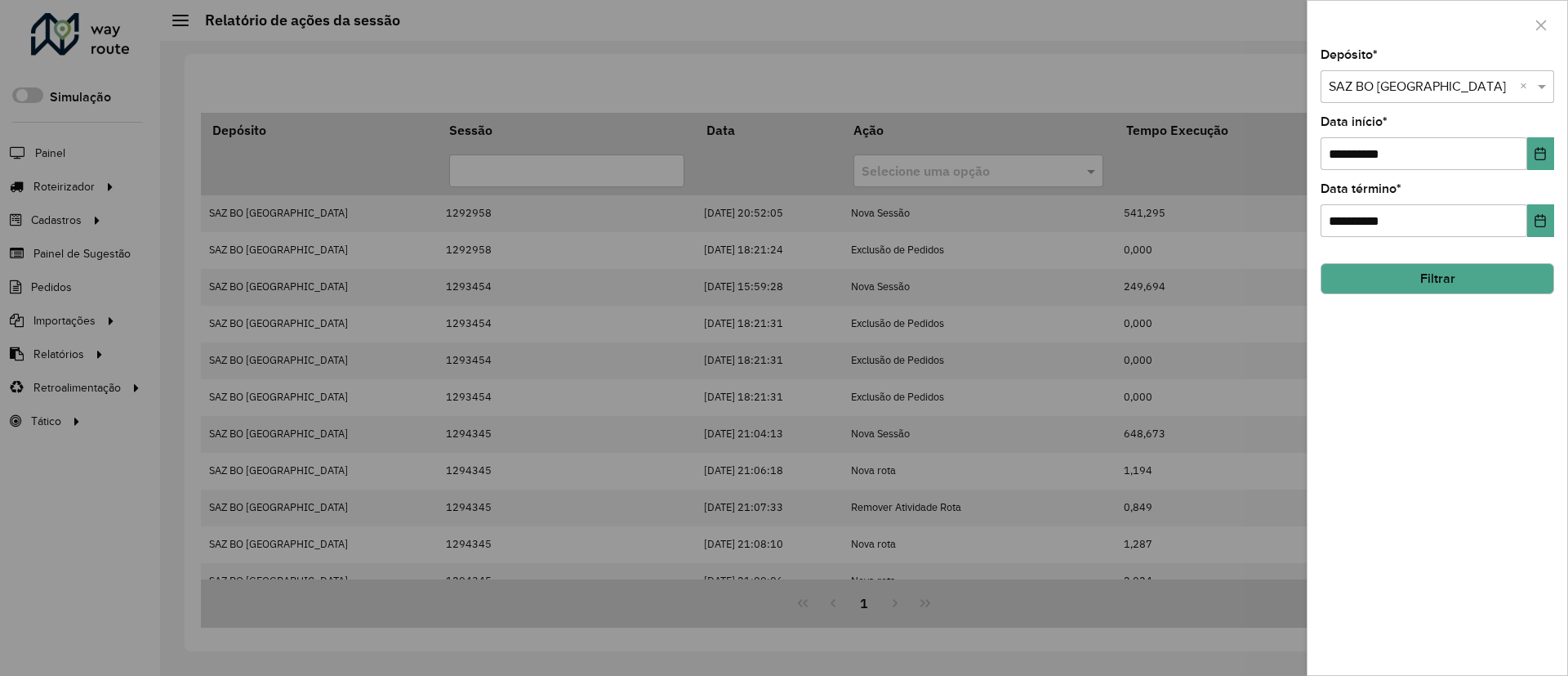
click at [1482, 276] on button "Filtrar" at bounding box center [1437, 278] width 233 height 31
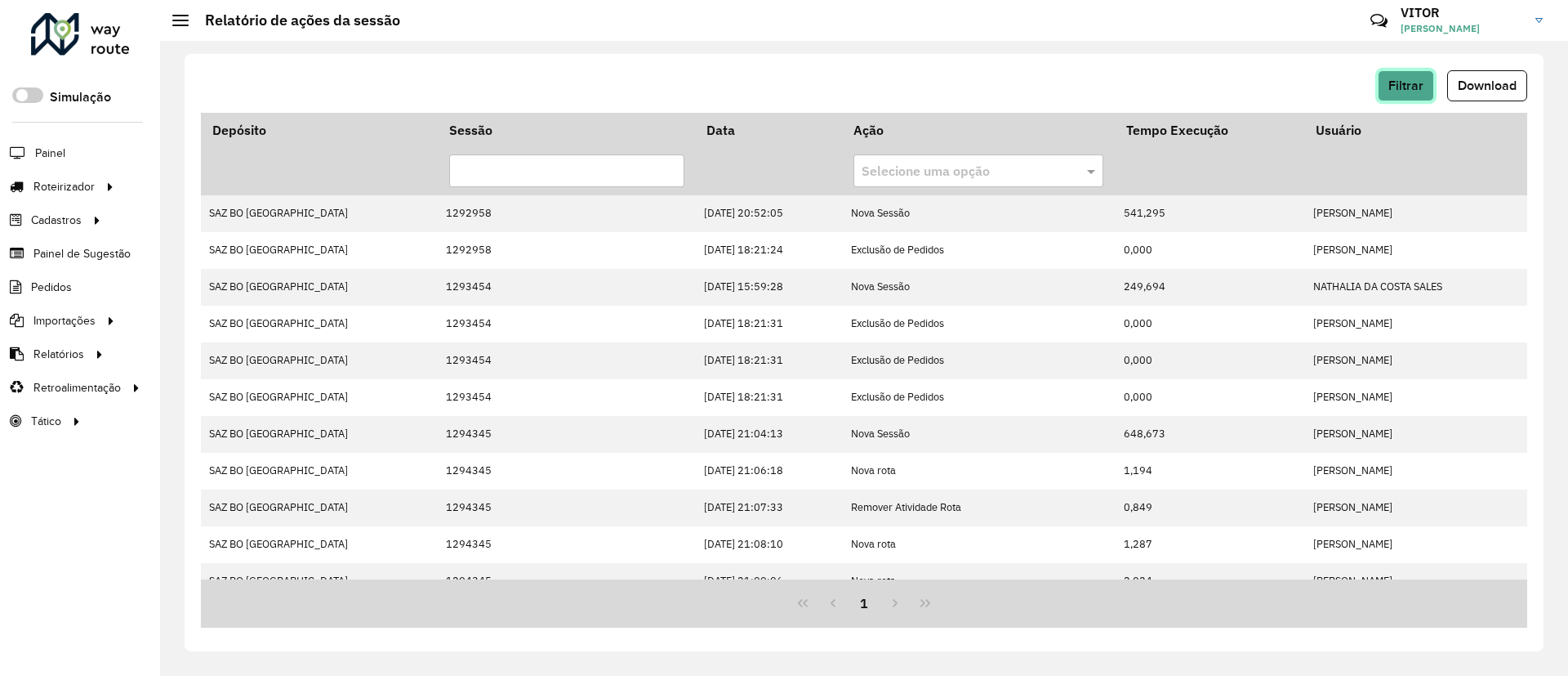
click at [1415, 95] on button "Filtrar" at bounding box center [1406, 85] width 56 height 31
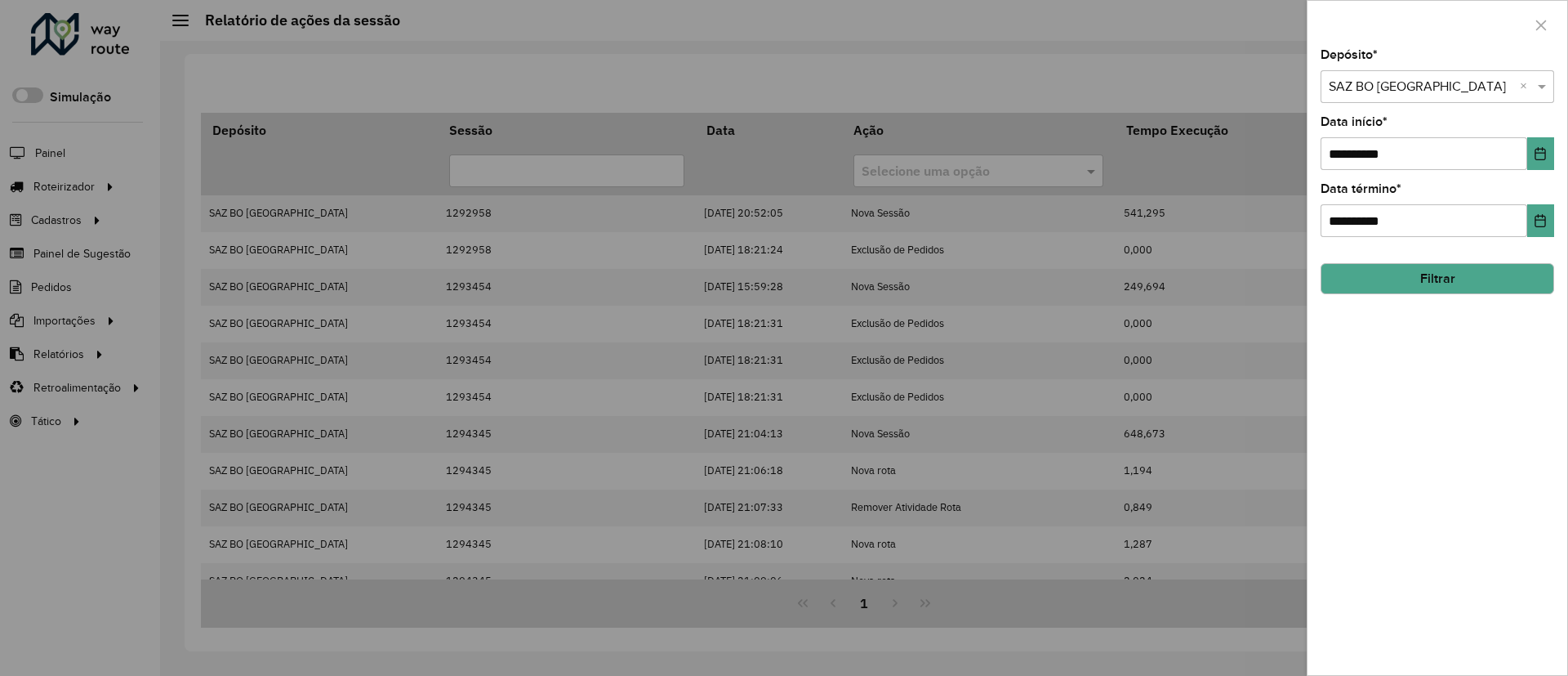
click at [1432, 98] on div "Selecione um depósito × SAZ BO Cochabamba ×" at bounding box center [1437, 86] width 233 height 33
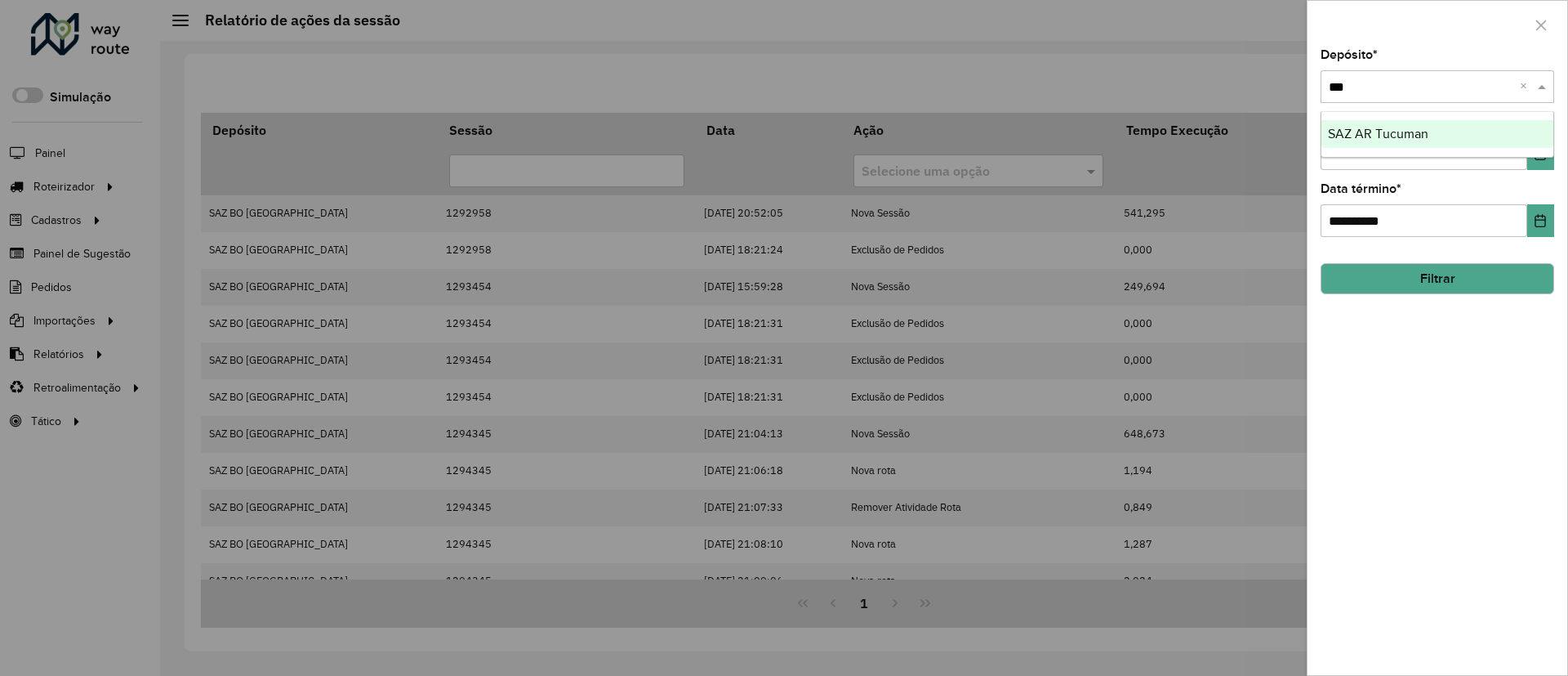
type input "****"
click at [1383, 256] on hb-field-button "Filtrar" at bounding box center [1437, 272] width 233 height 44
click at [1409, 281] on button "Filtrar" at bounding box center [1437, 278] width 233 height 31
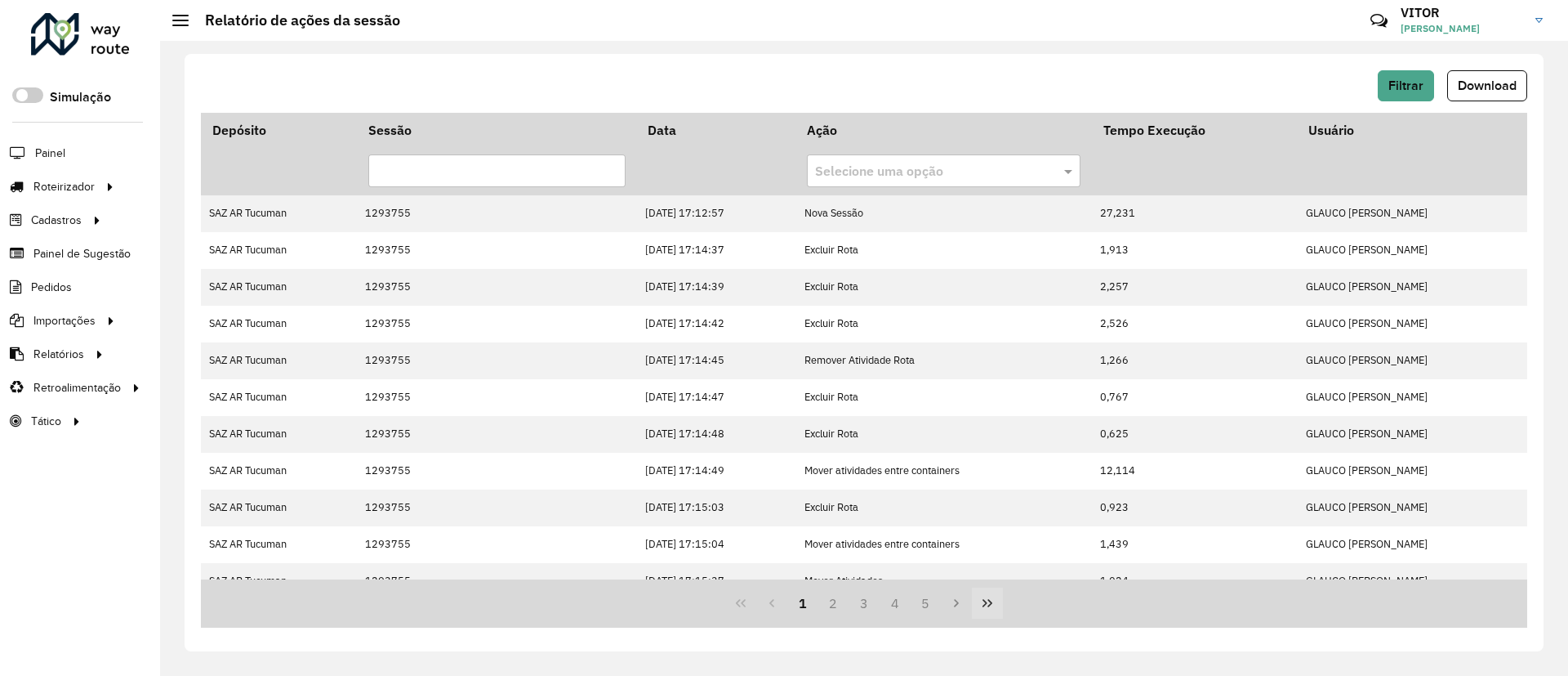
click at [982, 600] on icon "Last Page" at bounding box center [987, 604] width 13 height 13
click at [1408, 71] on button "Filtrar" at bounding box center [1406, 85] width 56 height 31
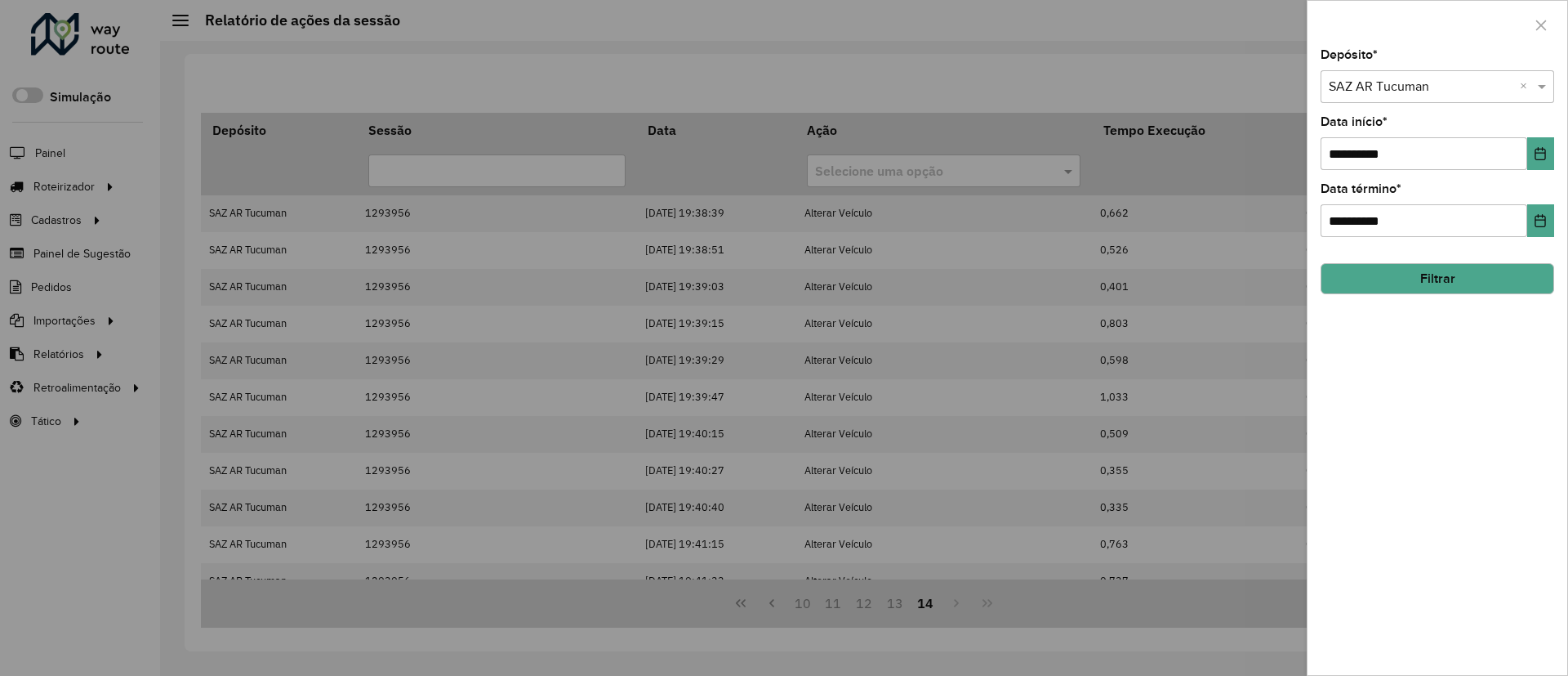
click at [1378, 78] on input "text" at bounding box center [1421, 87] width 185 height 19
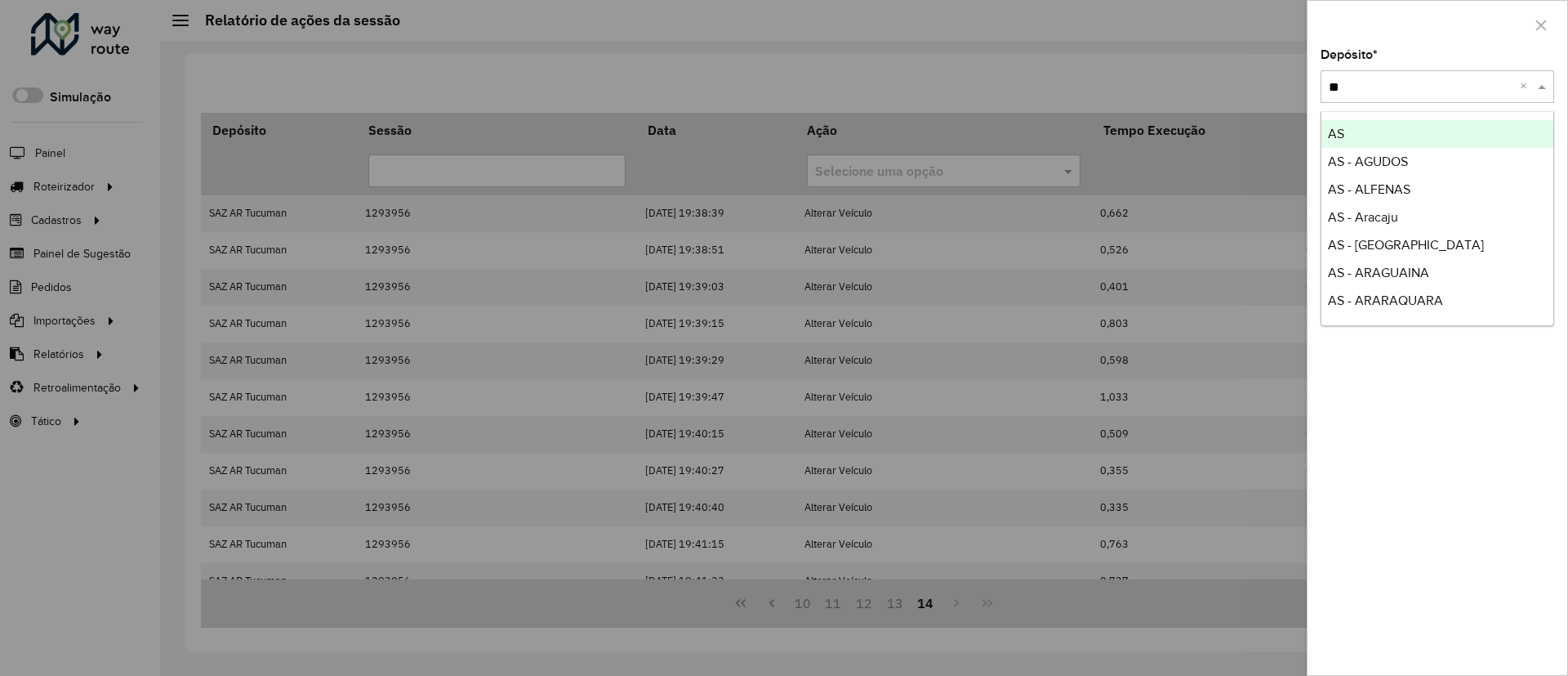
type input "***"
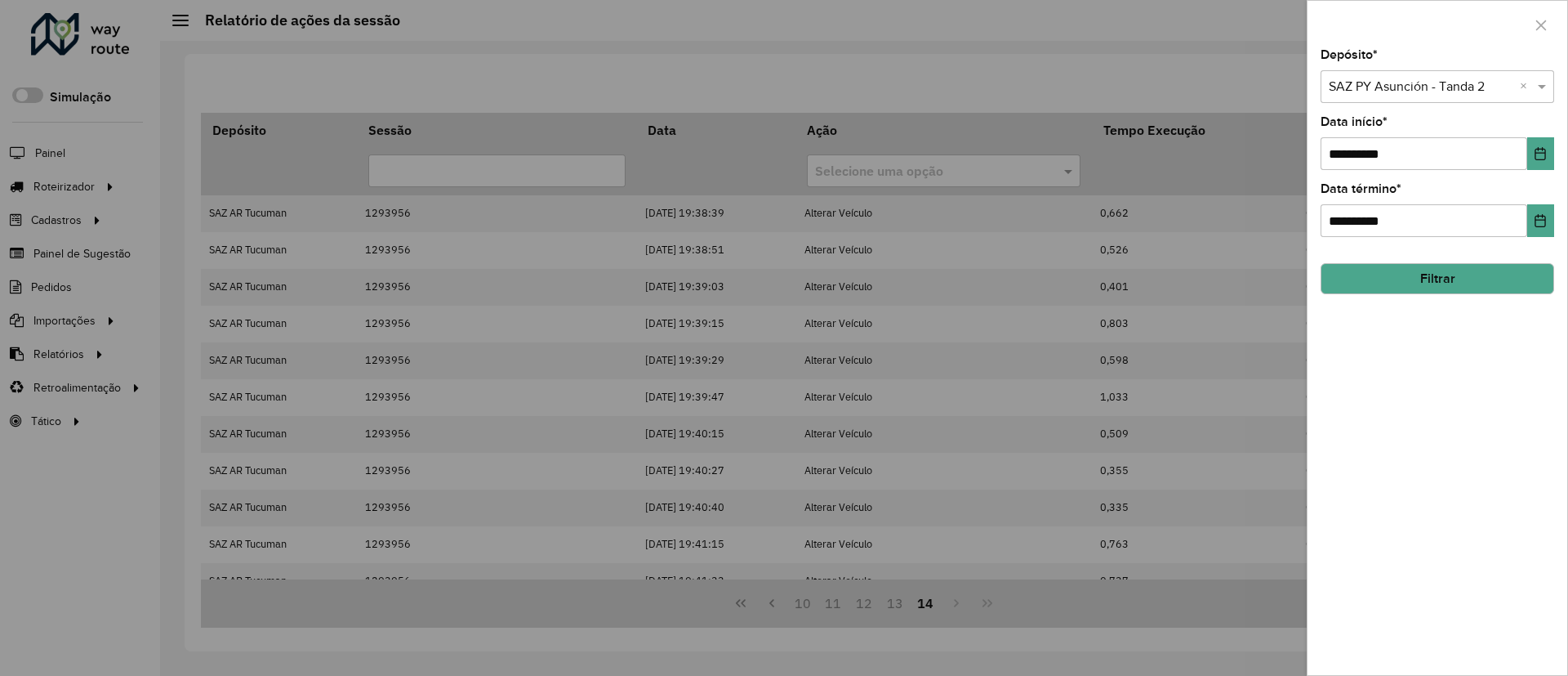
click at [1494, 276] on button "Filtrar" at bounding box center [1437, 278] width 233 height 31
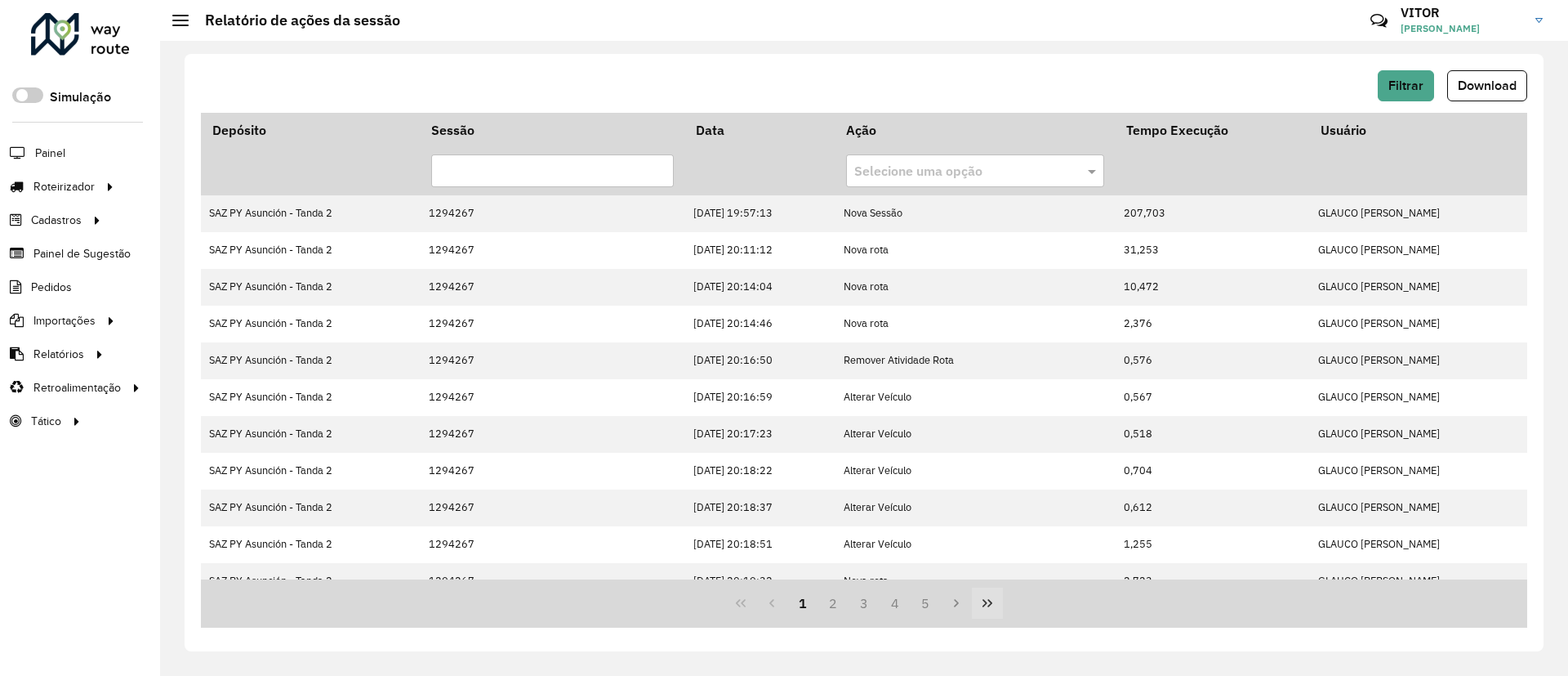
click at [985, 588] on button "Last Page" at bounding box center [987, 603] width 31 height 31
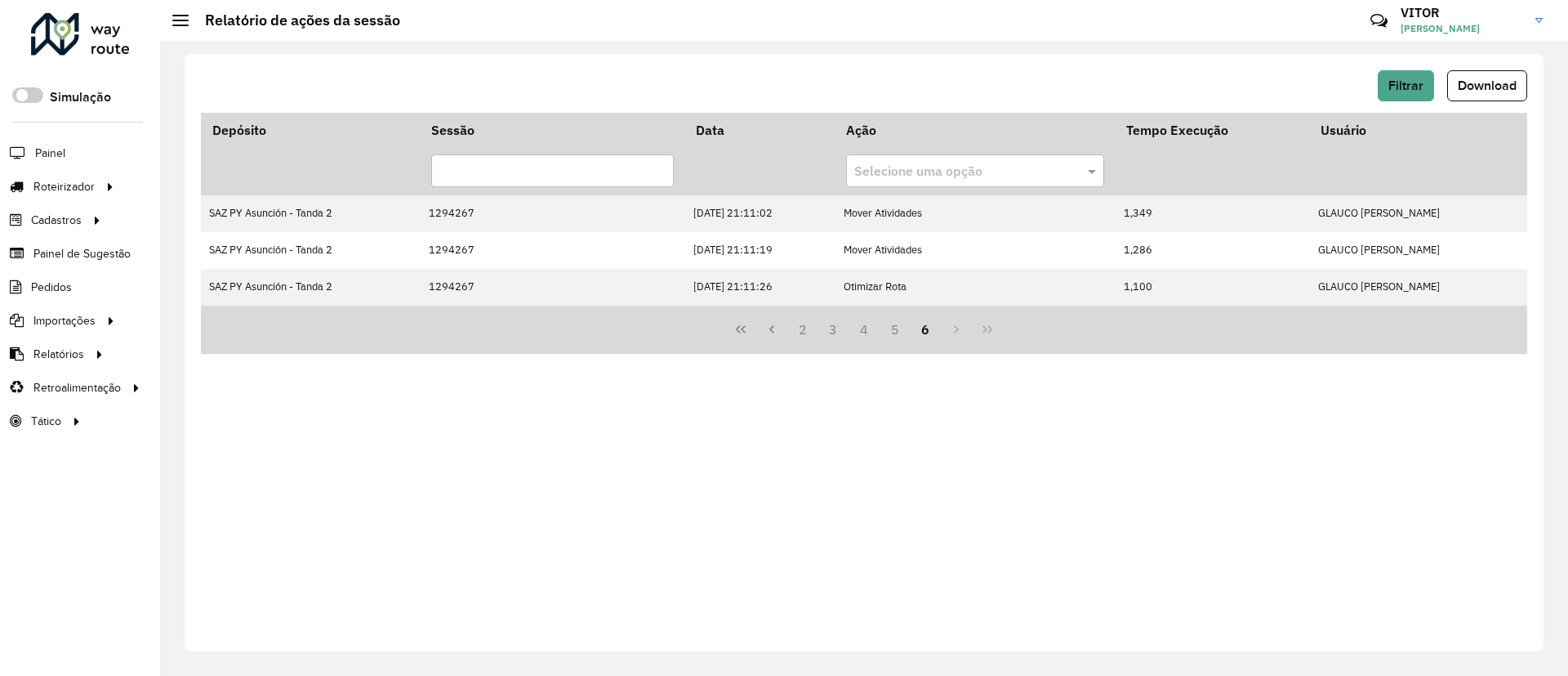
click at [94, 20] on div at bounding box center [80, 35] width 99 height 42
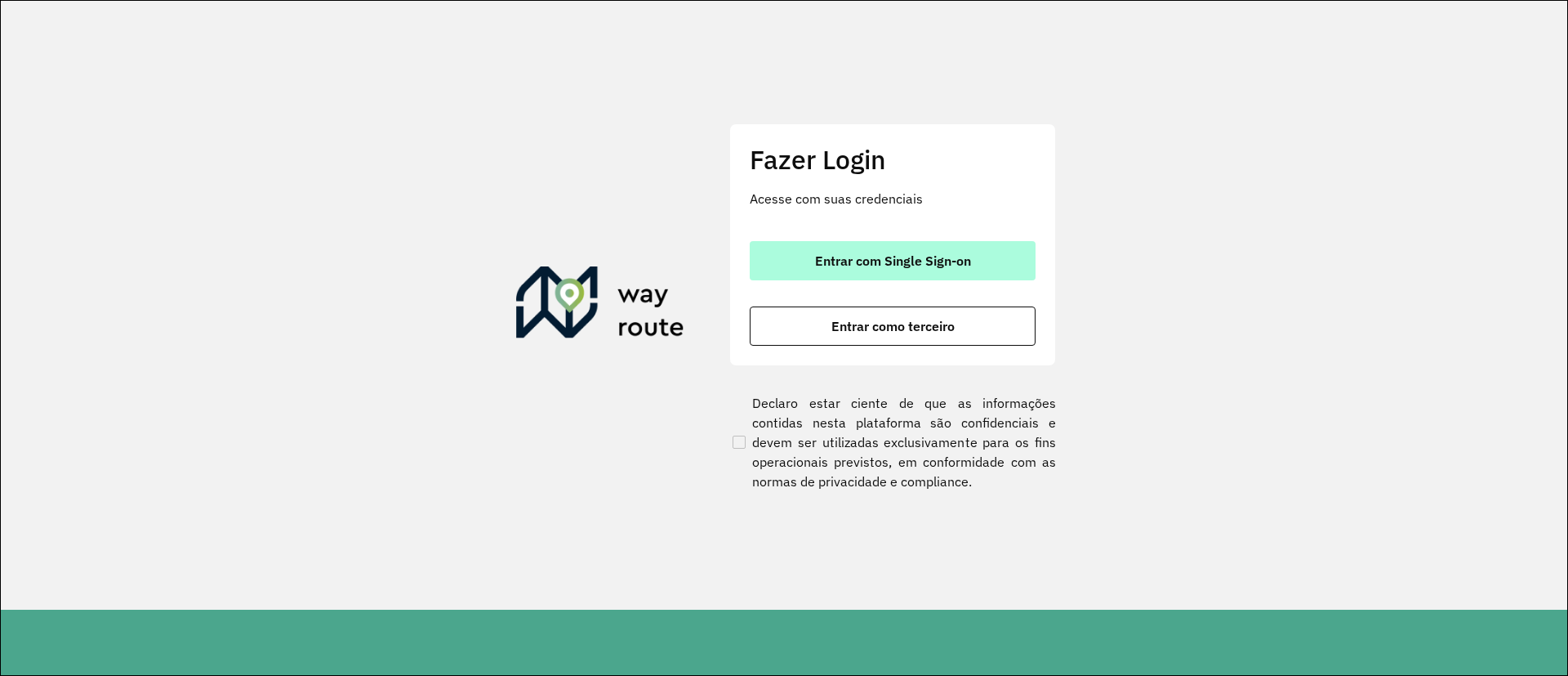
click at [821, 259] on span "Entrar com Single Sign-on" at bounding box center [893, 261] width 156 height 13
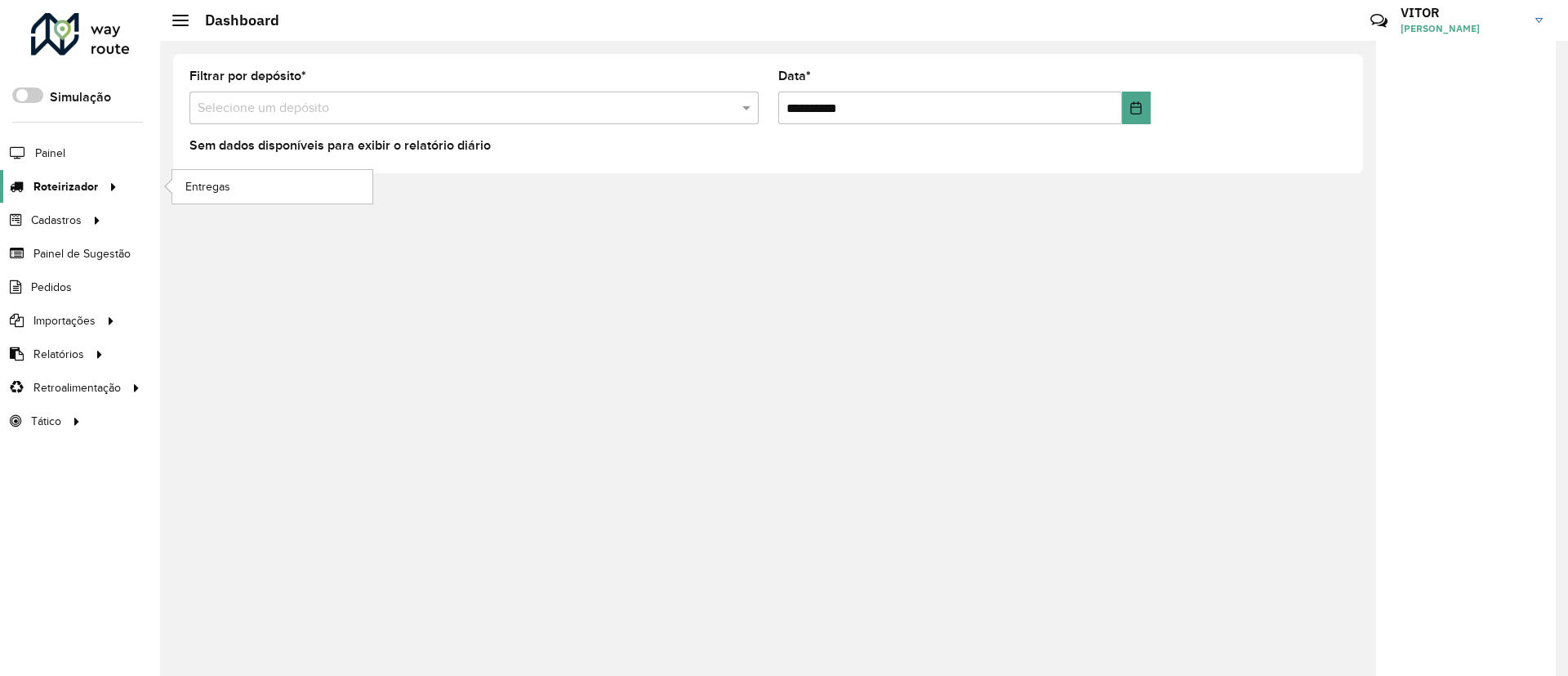
click at [107, 174] on icon at bounding box center [110, 185] width 13 height 24
click at [168, 176] on ul "Entregas" at bounding box center [257, 187] width 204 height 34
click at [179, 175] on link "Entregas" at bounding box center [273, 186] width 201 height 33
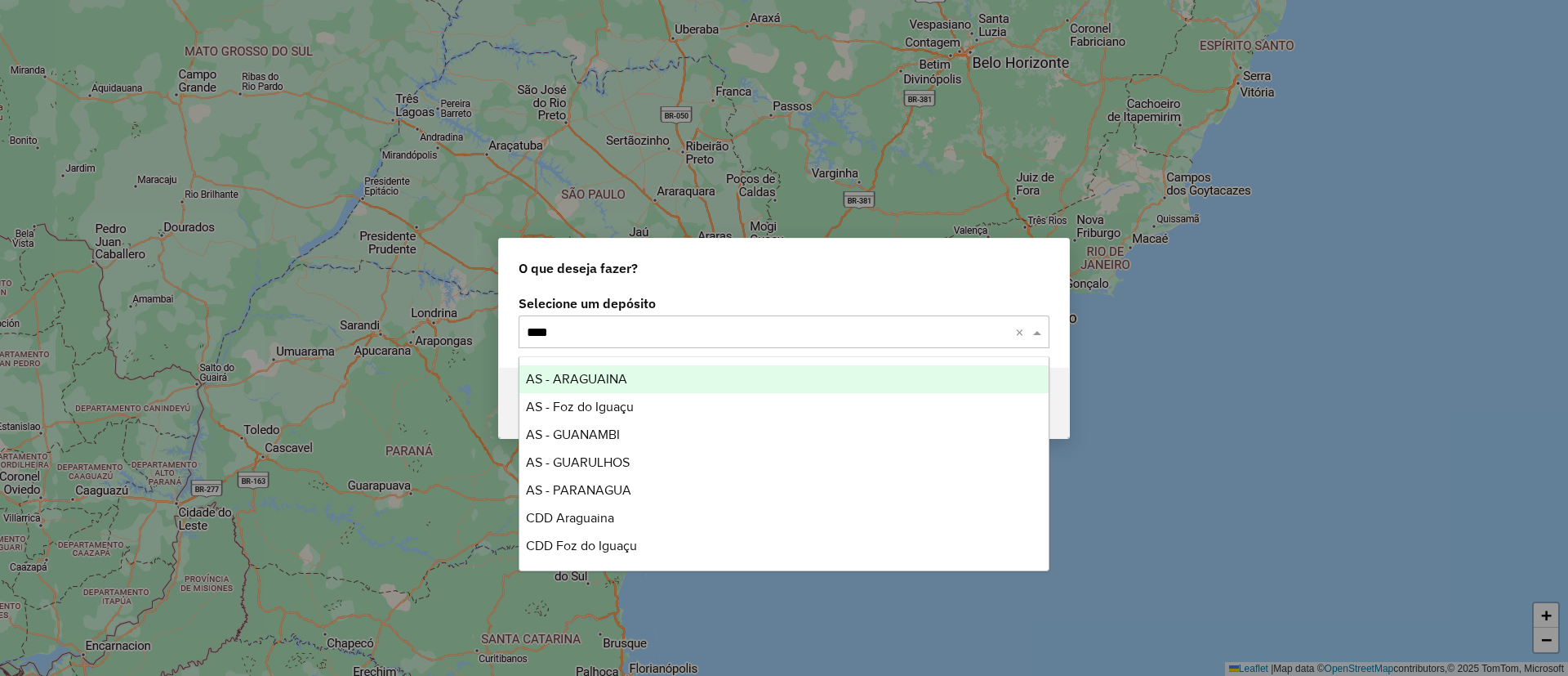
type input "*****"
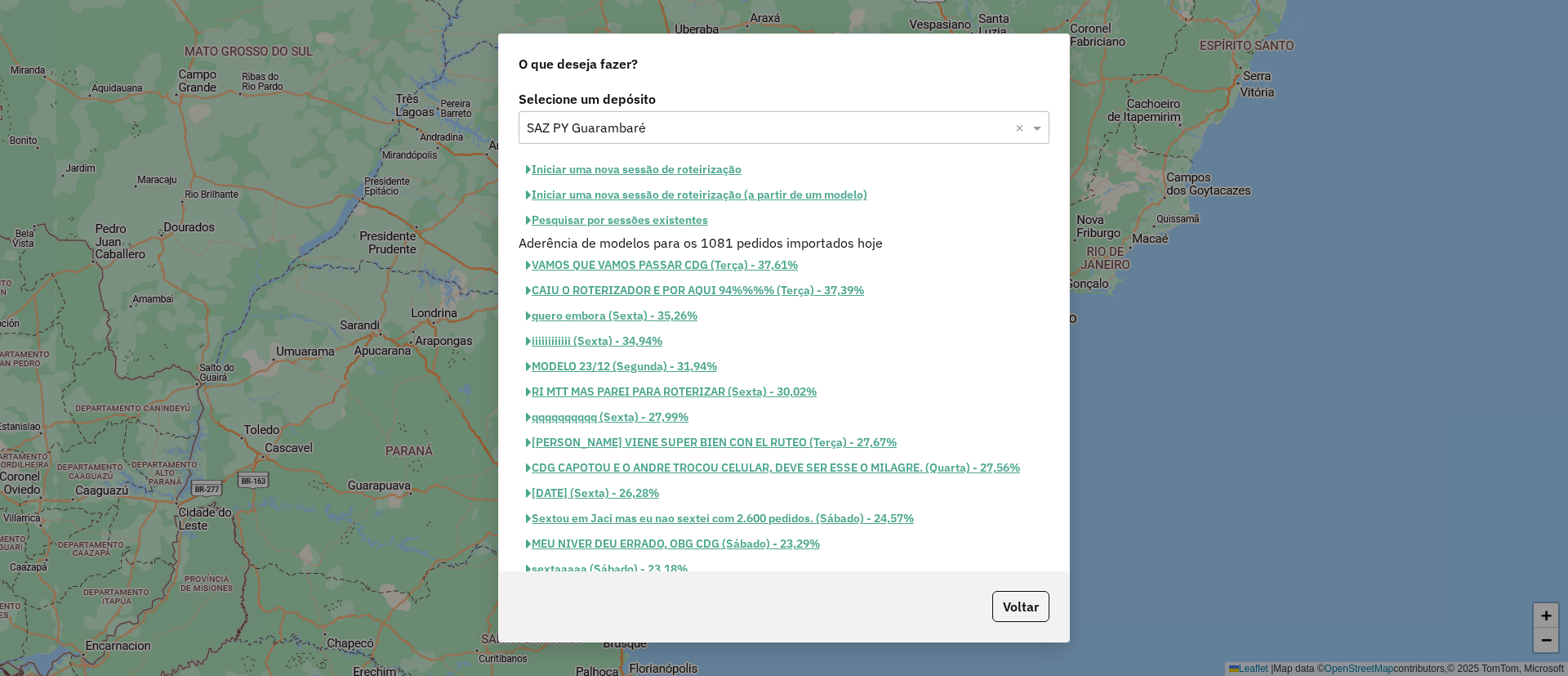
click at [673, 227] on button "Pesquisar por sessões existentes" at bounding box center [618, 220] width 197 height 25
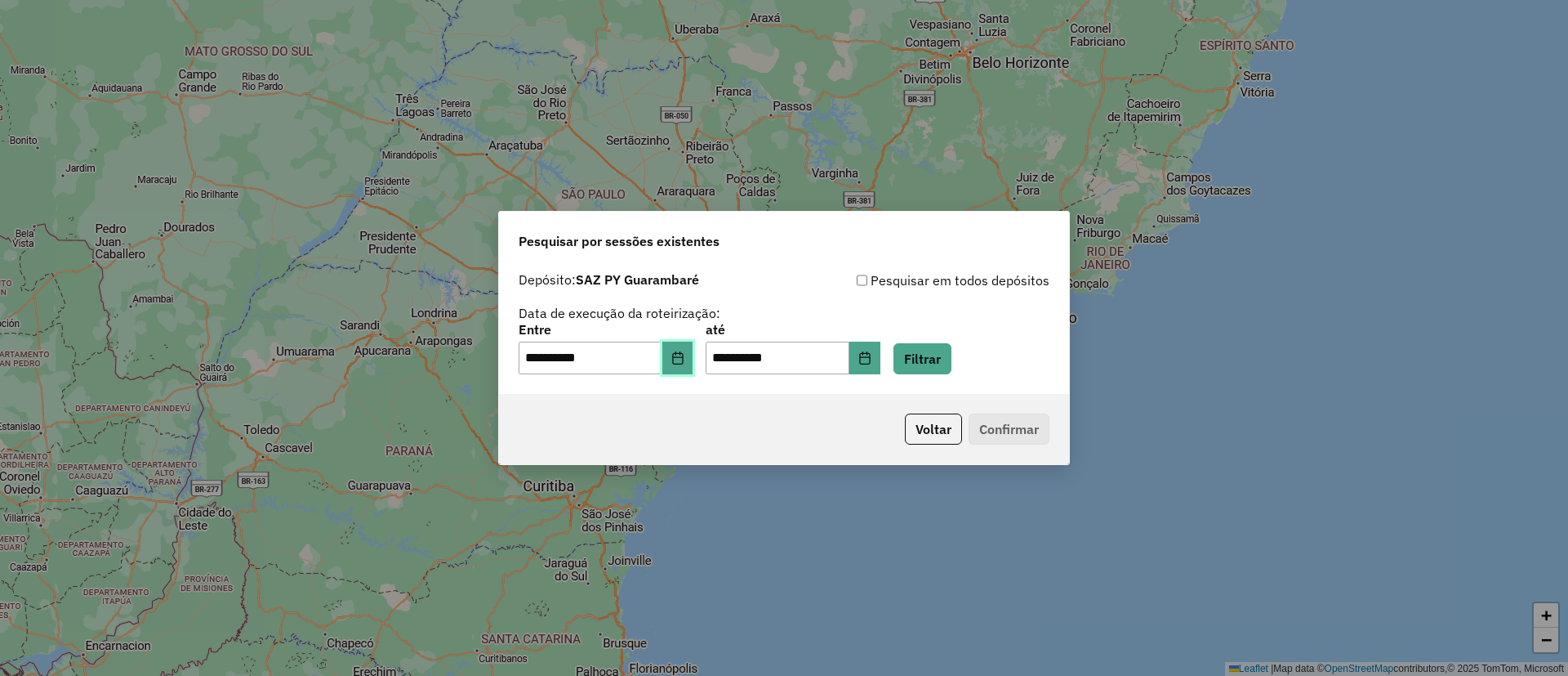
click at [684, 362] on icon "Choose Date" at bounding box center [678, 358] width 13 height 13
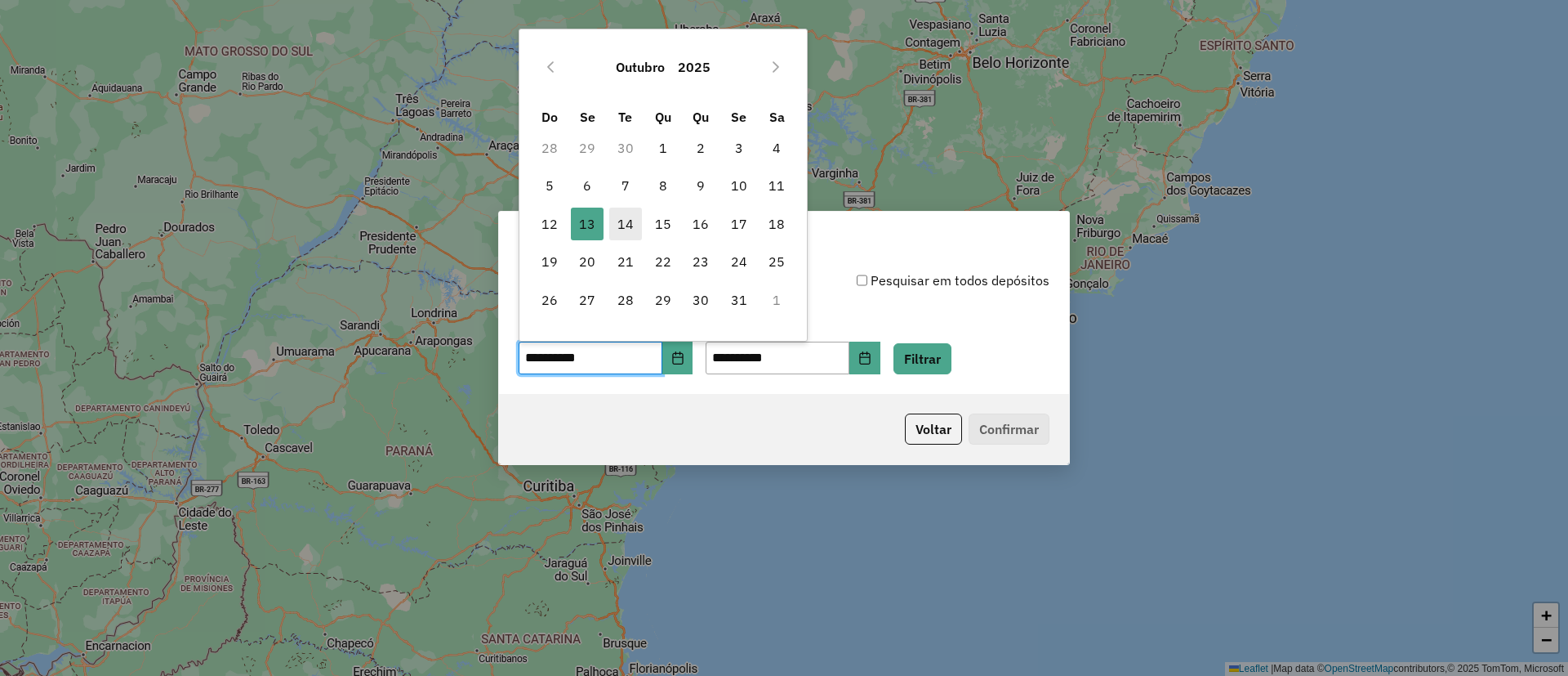
click at [615, 225] on span "14" at bounding box center [625, 223] width 33 height 33
type input "**********"
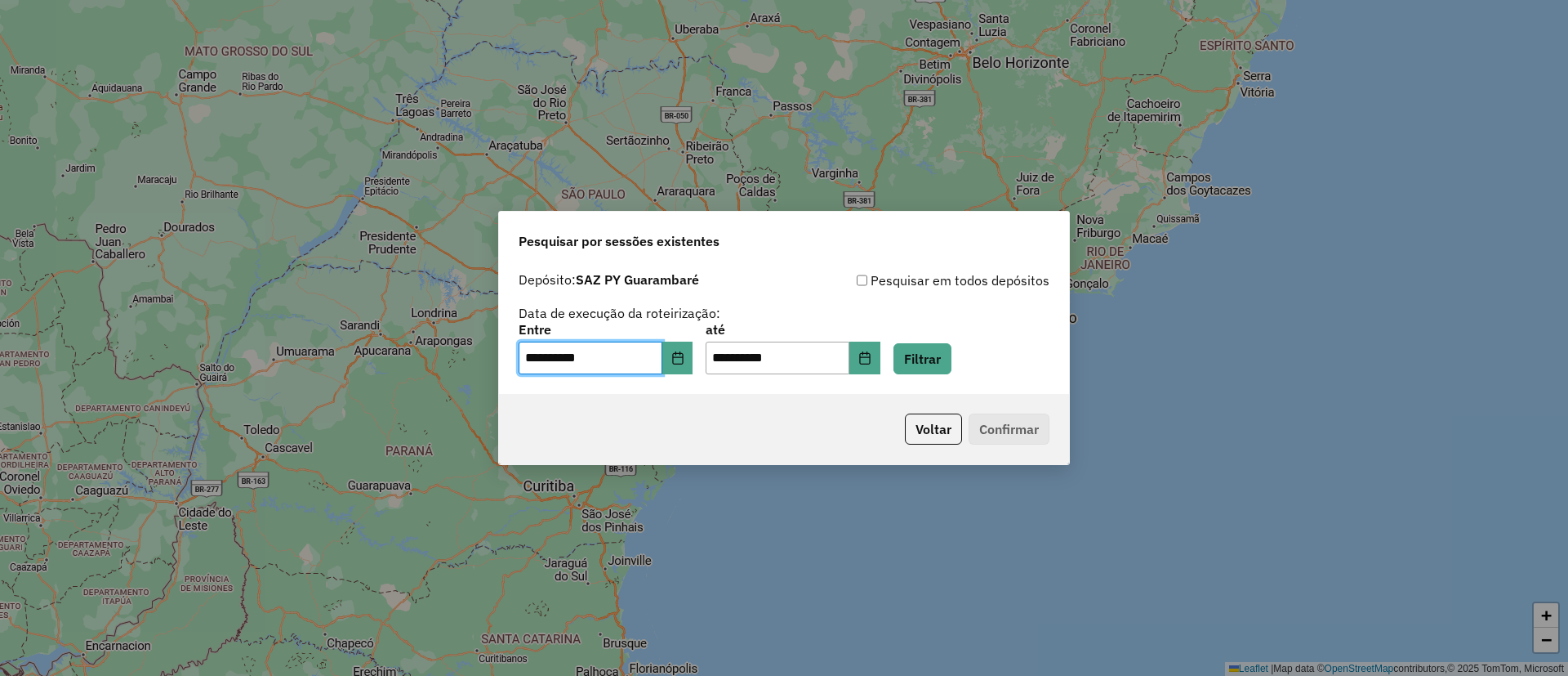
click at [933, 375] on div "**********" at bounding box center [784, 329] width 570 height 130
click at [928, 368] on button "Filtrar" at bounding box center [923, 358] width 58 height 31
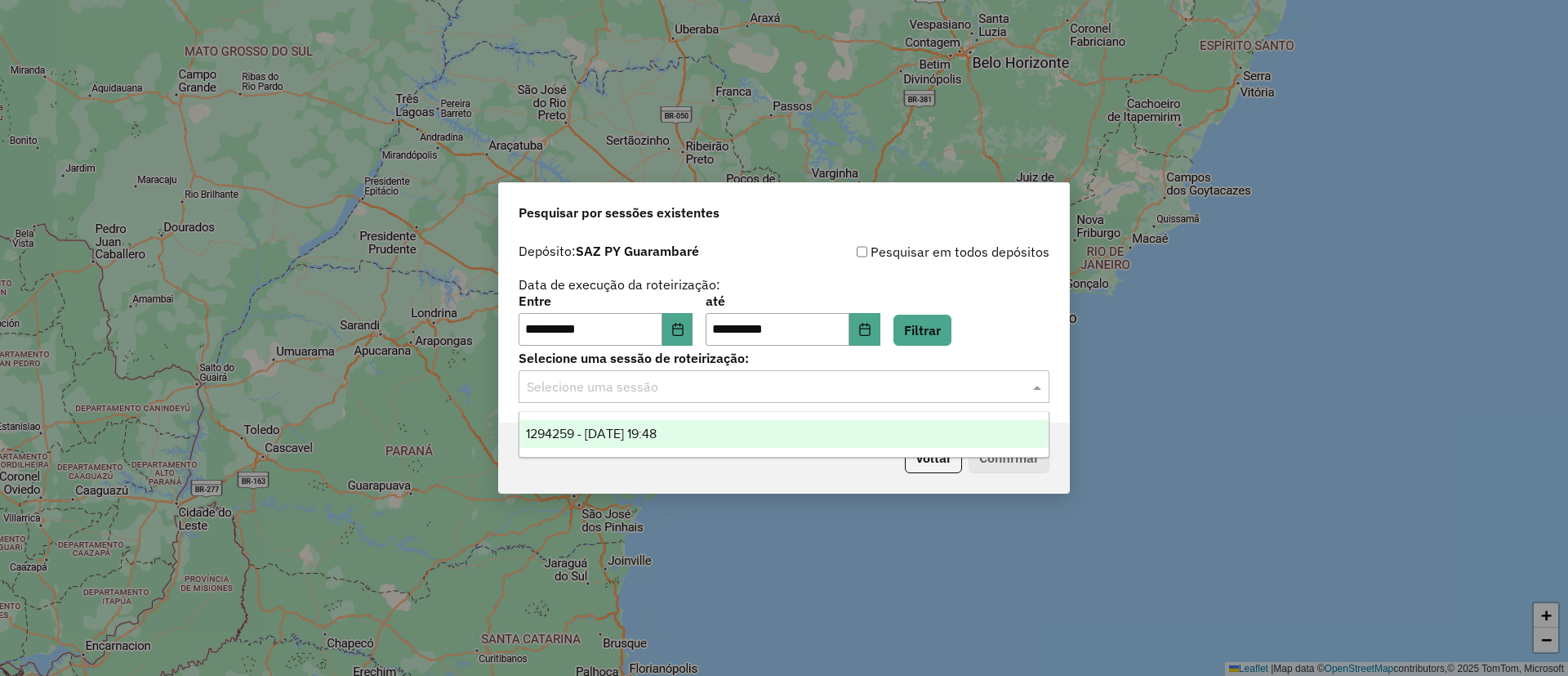
click at [844, 378] on input "text" at bounding box center [768, 387] width 482 height 19
click at [762, 429] on div "1294259 - 14/10/2025 19:48" at bounding box center [784, 433] width 529 height 28
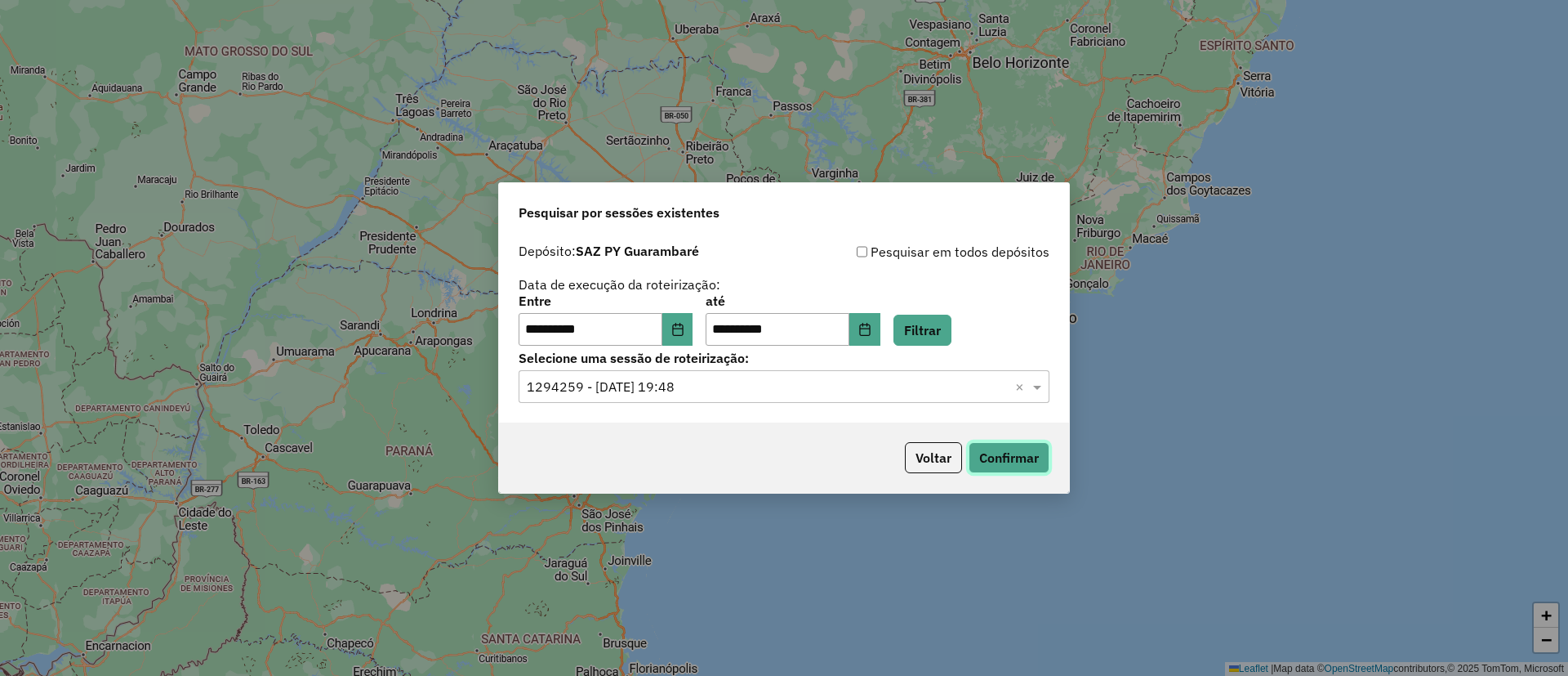
click at [1013, 443] on button "Confirmar" at bounding box center [1009, 458] width 81 height 31
click at [993, 469] on button "Confirmar" at bounding box center [1009, 458] width 81 height 31
click at [918, 446] on button "Voltar" at bounding box center [934, 458] width 57 height 31
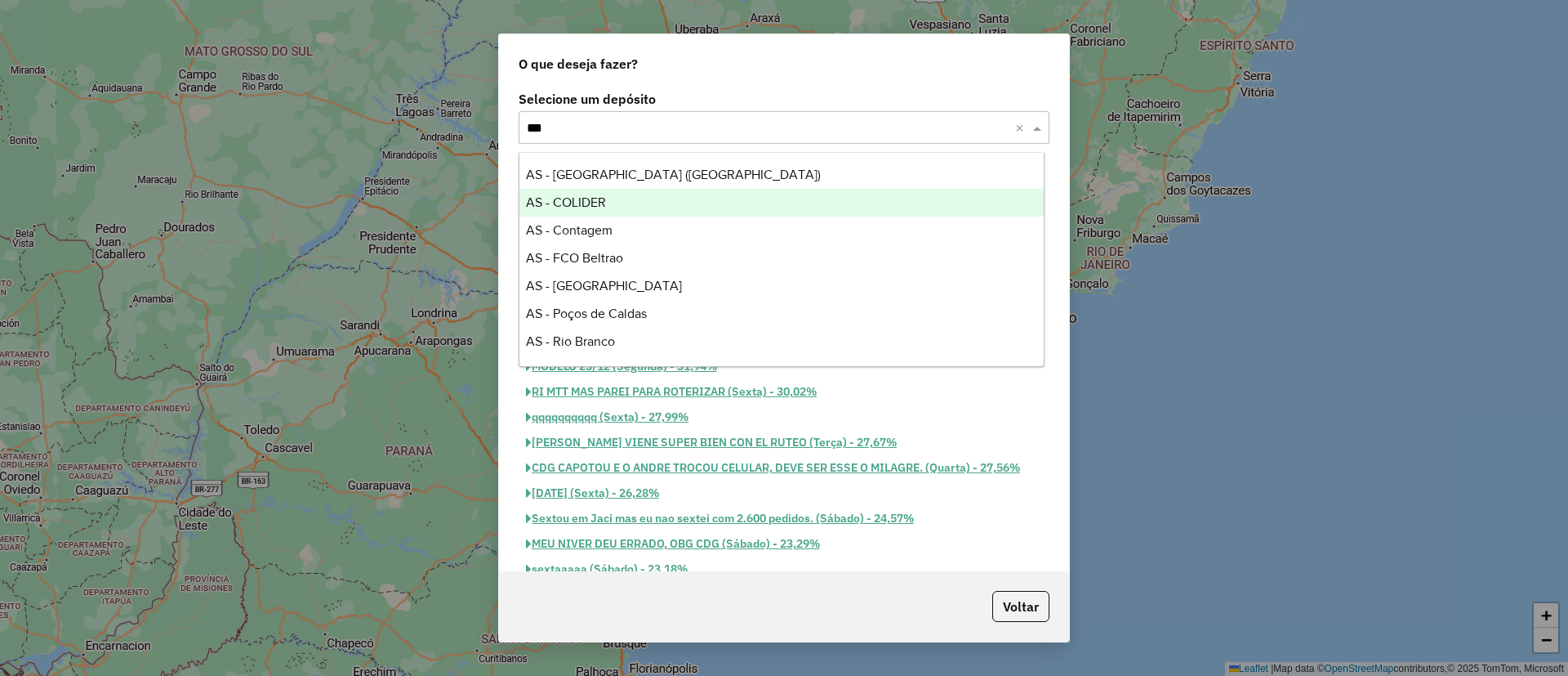
type input "****"
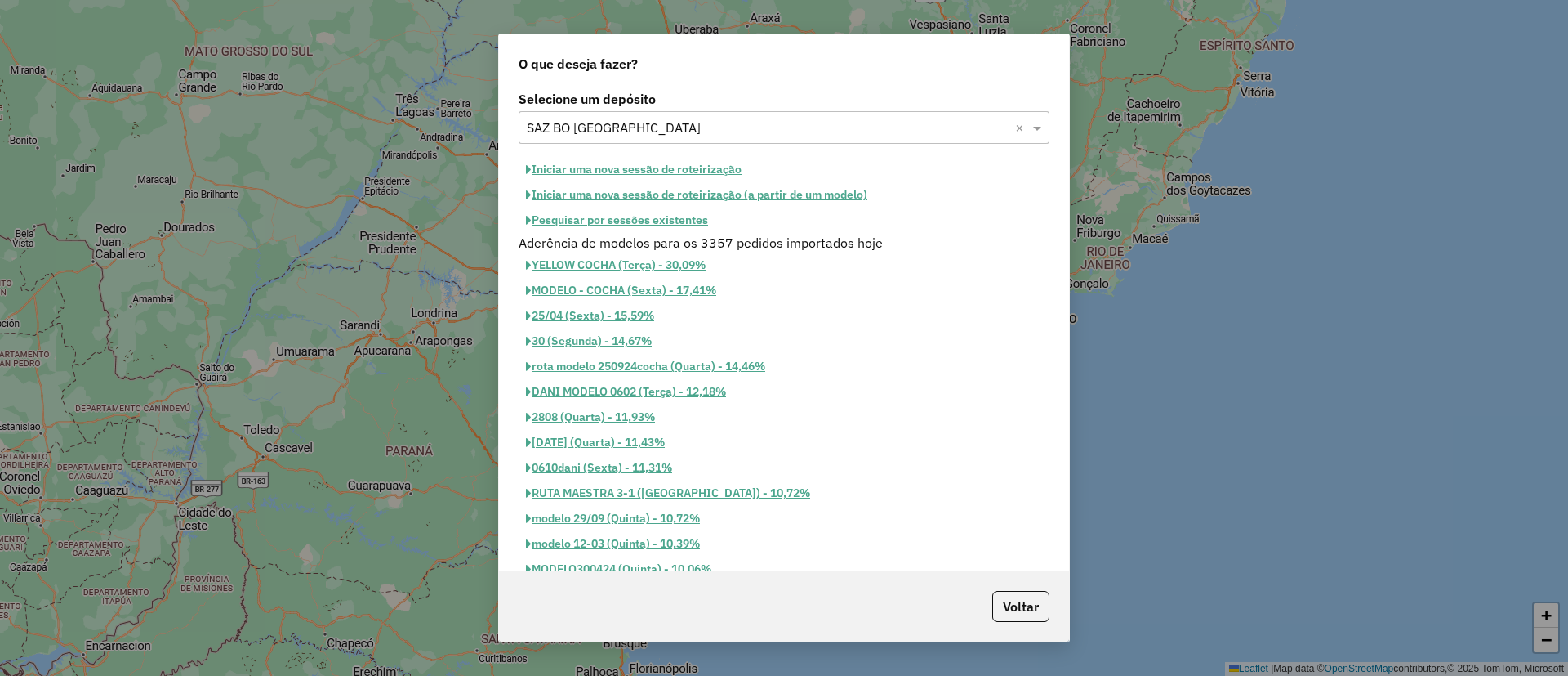
click at [683, 224] on button "Pesquisar por sessões existentes" at bounding box center [618, 220] width 197 height 25
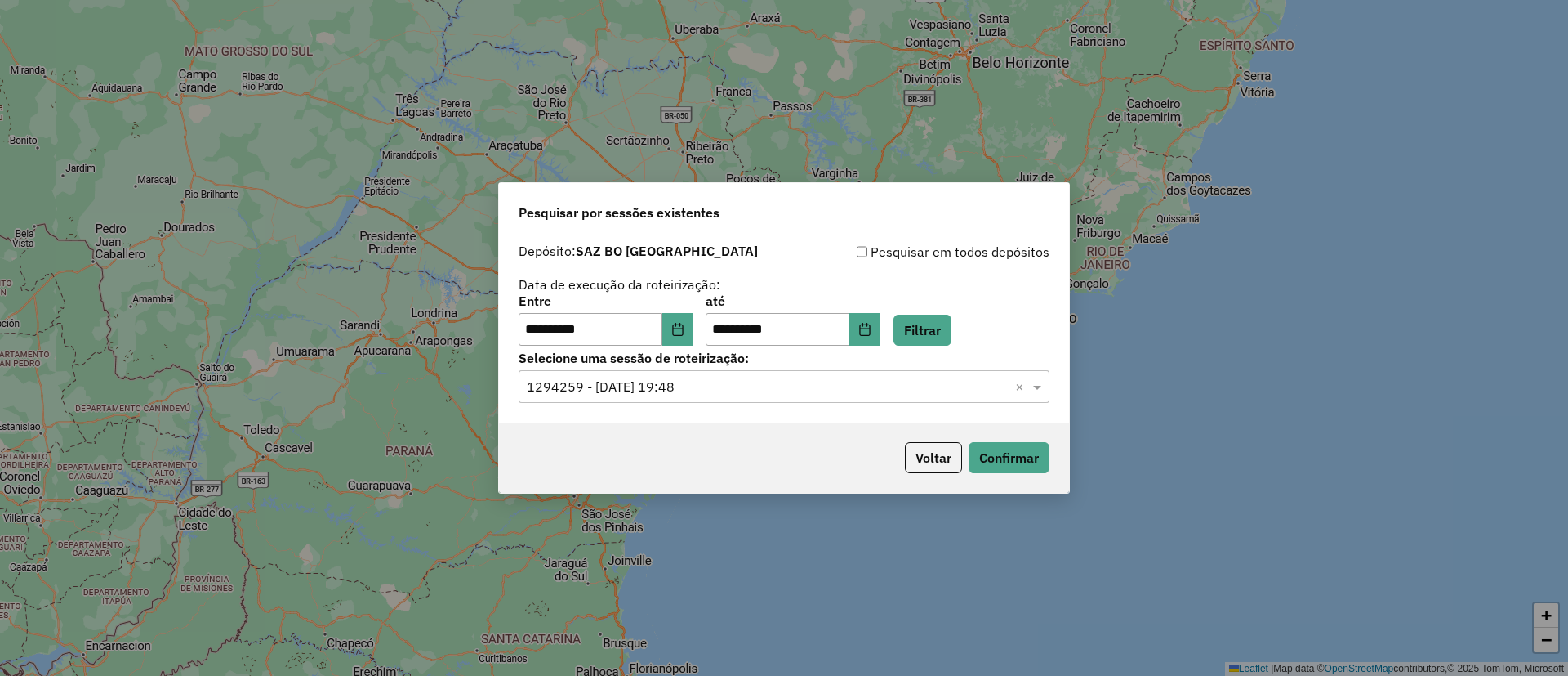
click at [973, 345] on div "**********" at bounding box center [784, 320] width 531 height 51
click at [951, 330] on button "Filtrar" at bounding box center [923, 330] width 58 height 31
click at [829, 386] on input "text" at bounding box center [768, 387] width 482 height 19
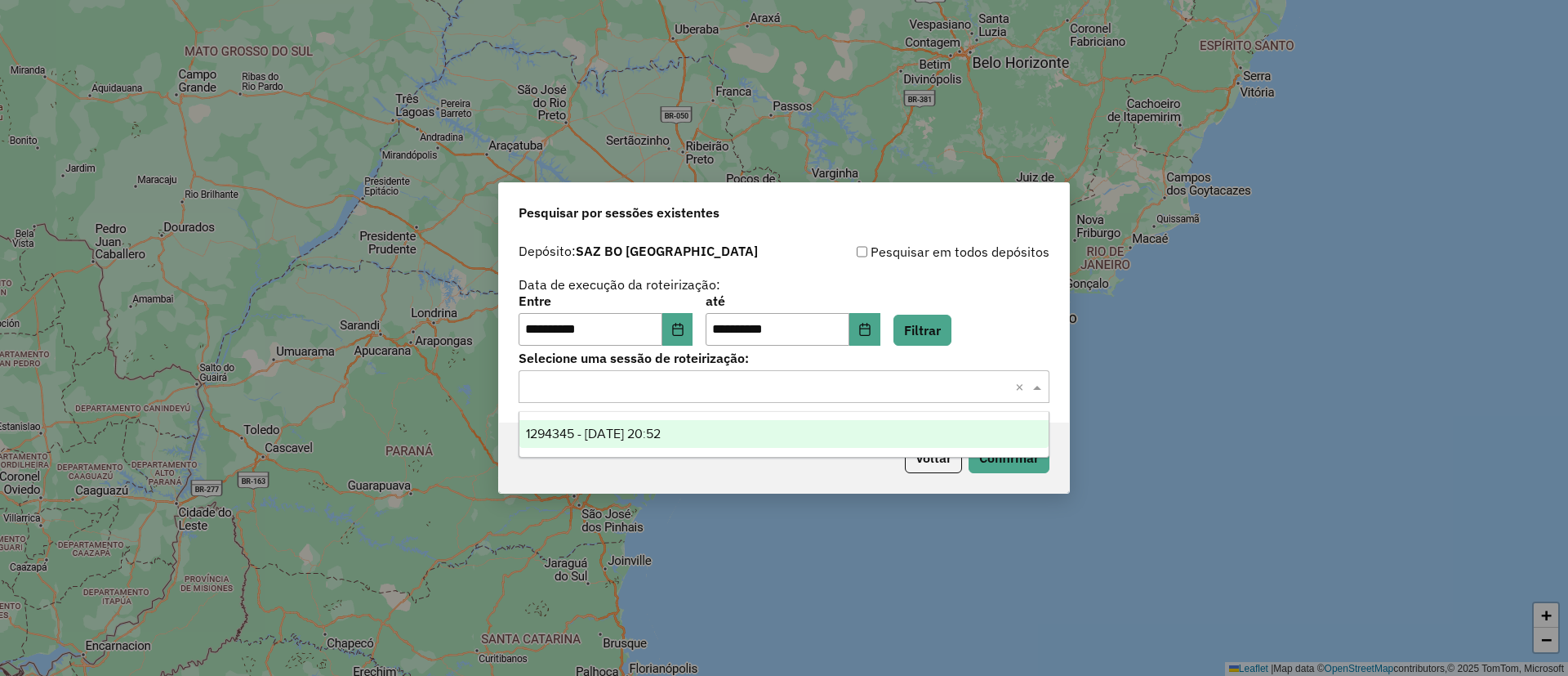
click at [690, 436] on div "1294345 - 14/10/2025 20:52" at bounding box center [784, 433] width 529 height 28
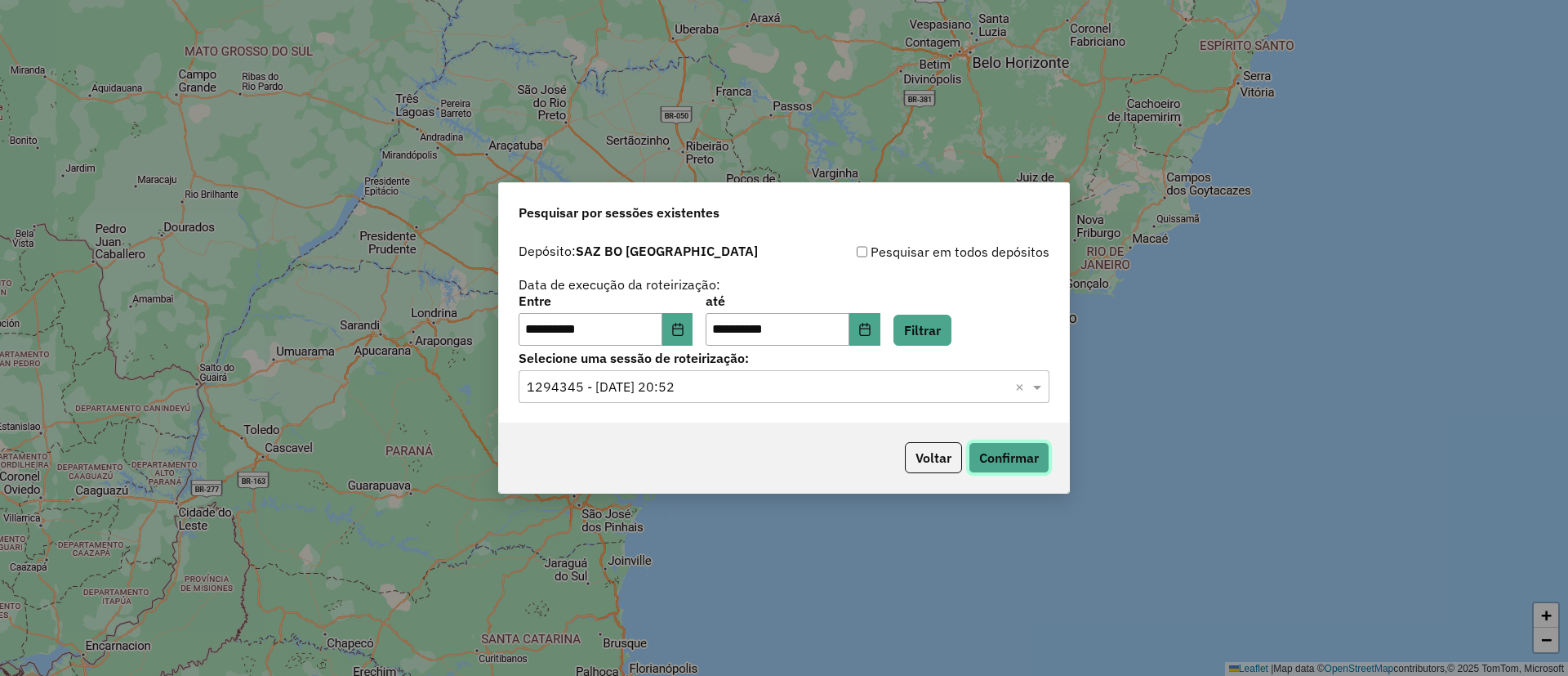
click at [1005, 469] on button "Confirmar" at bounding box center [1009, 458] width 81 height 31
click at [917, 453] on button "Voltar" at bounding box center [934, 458] width 57 height 31
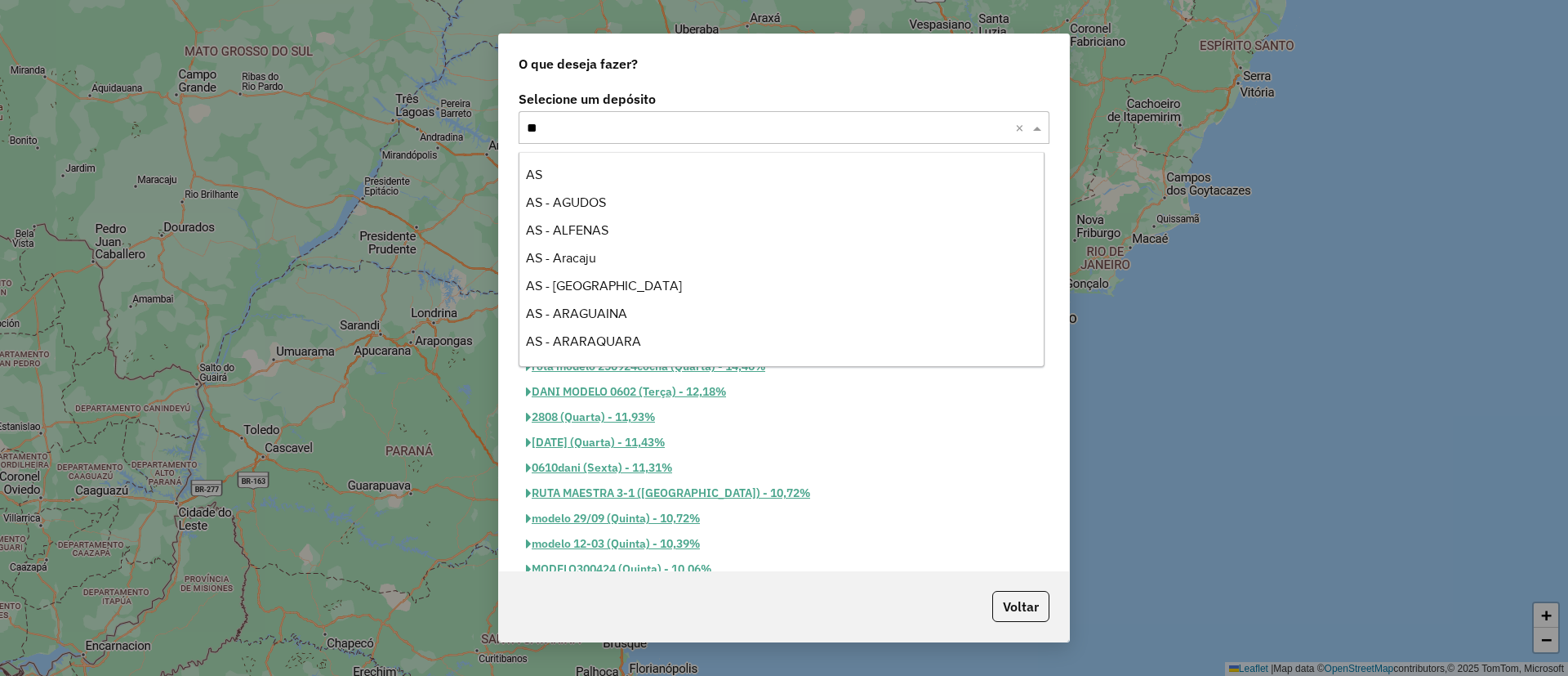
scroll to position [2916, 0]
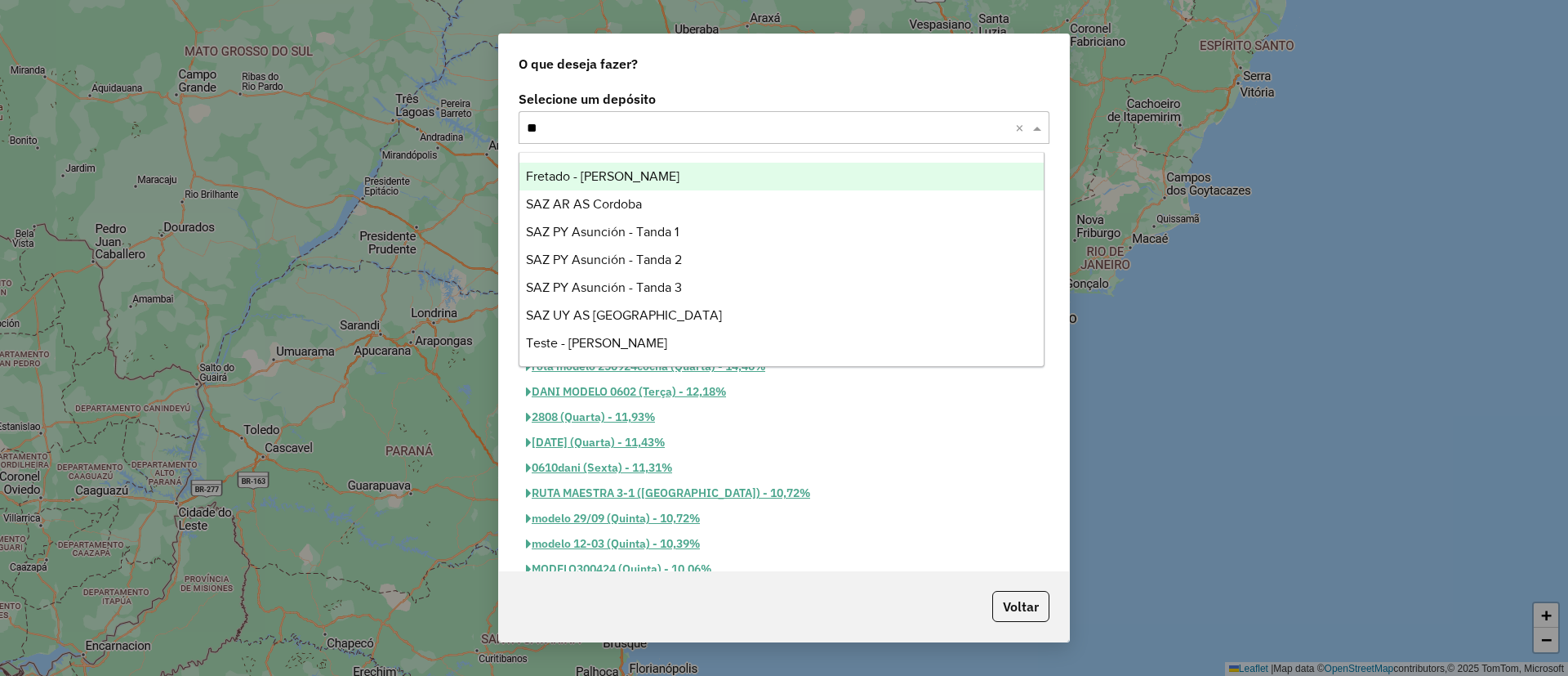
type input "***"
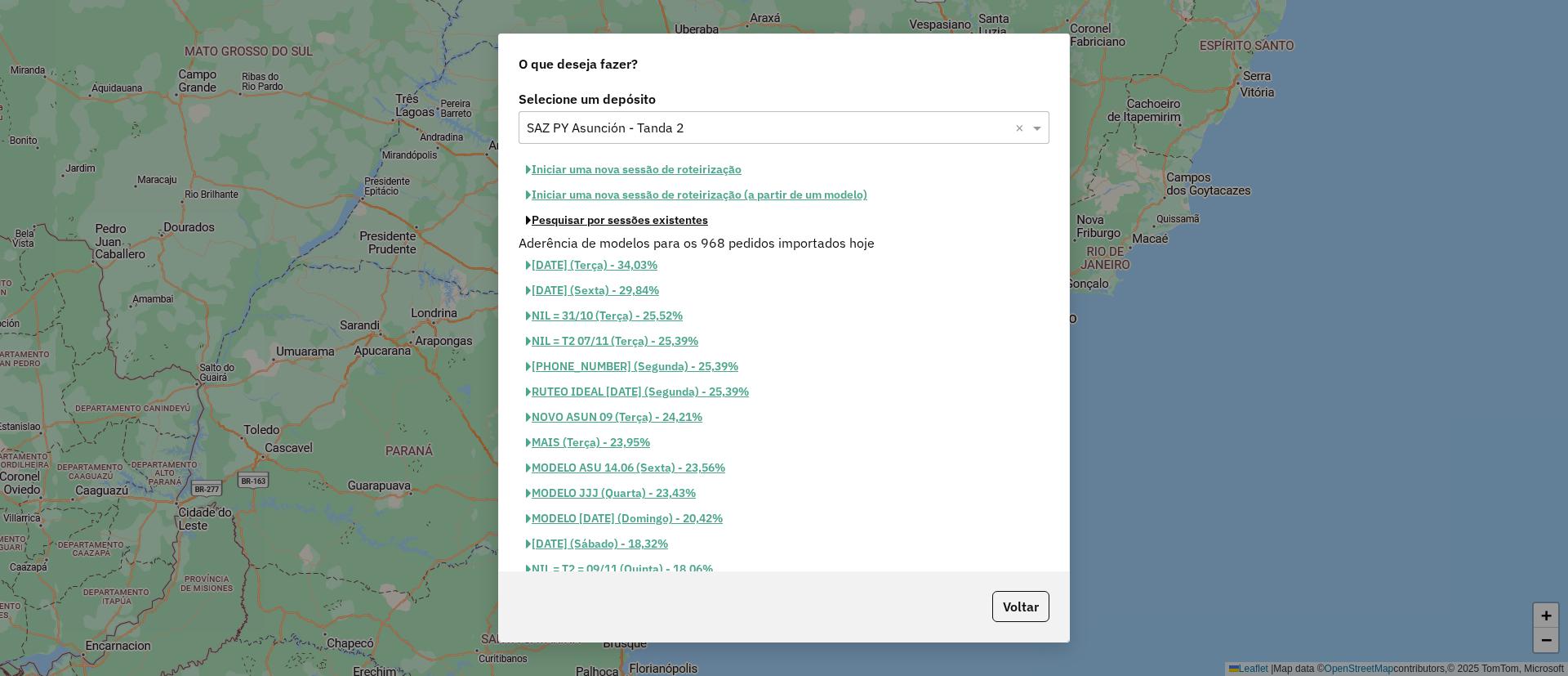
click at [667, 221] on button "Pesquisar por sessões existentes" at bounding box center [618, 220] width 197 height 25
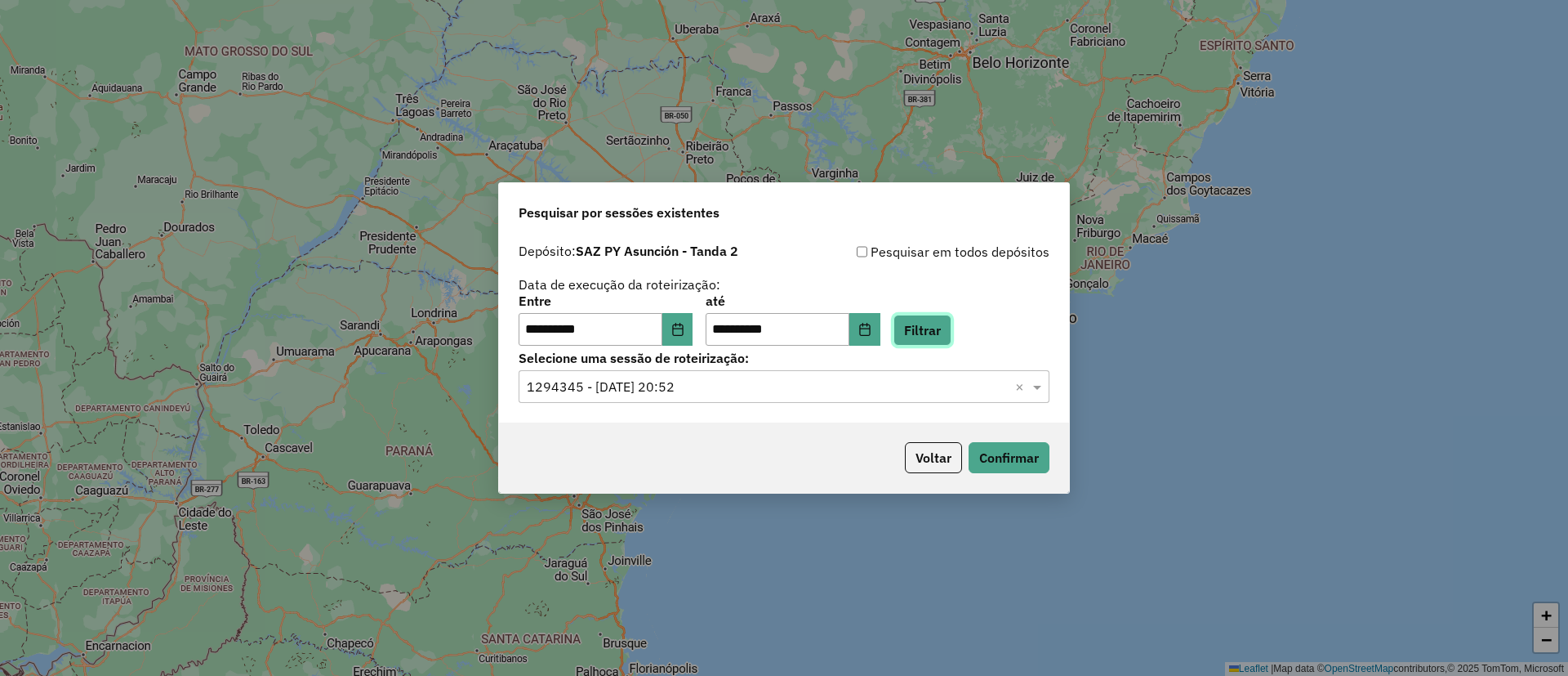
click at [927, 344] on button "Filtrar" at bounding box center [923, 330] width 58 height 31
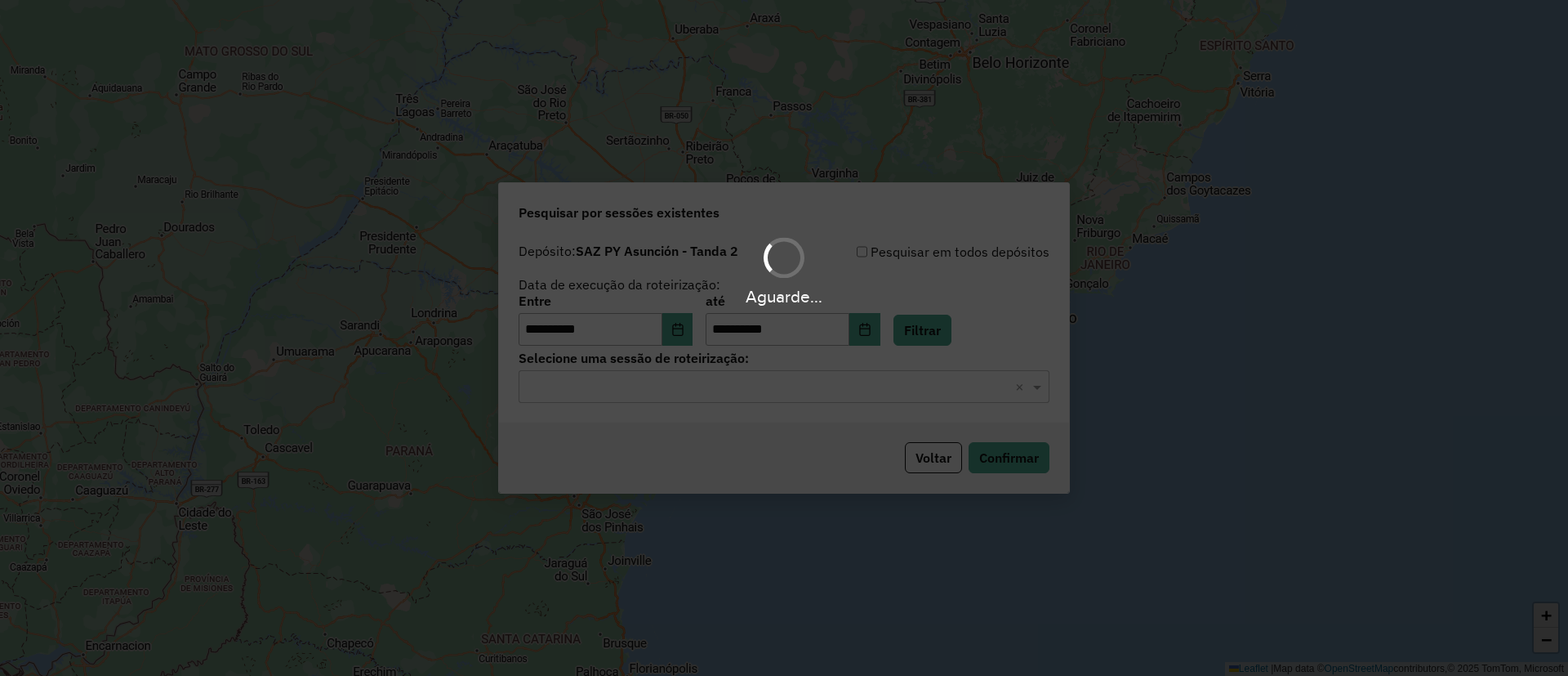
click at [754, 394] on div "Aguarde..." at bounding box center [784, 338] width 1568 height 676
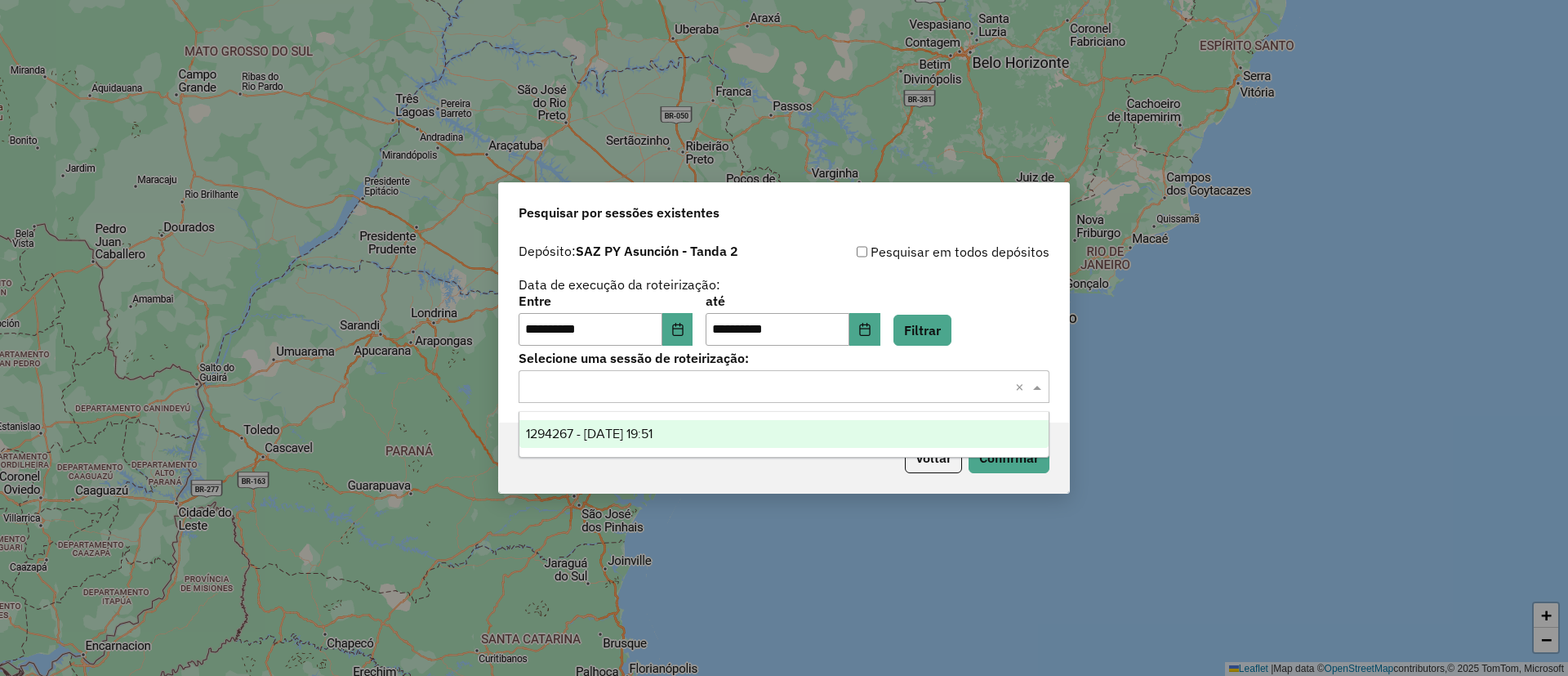
click at [754, 394] on input "text" at bounding box center [768, 387] width 482 height 19
click at [741, 445] on div "1294267 - 14/10/2025 19:51" at bounding box center [784, 433] width 529 height 28
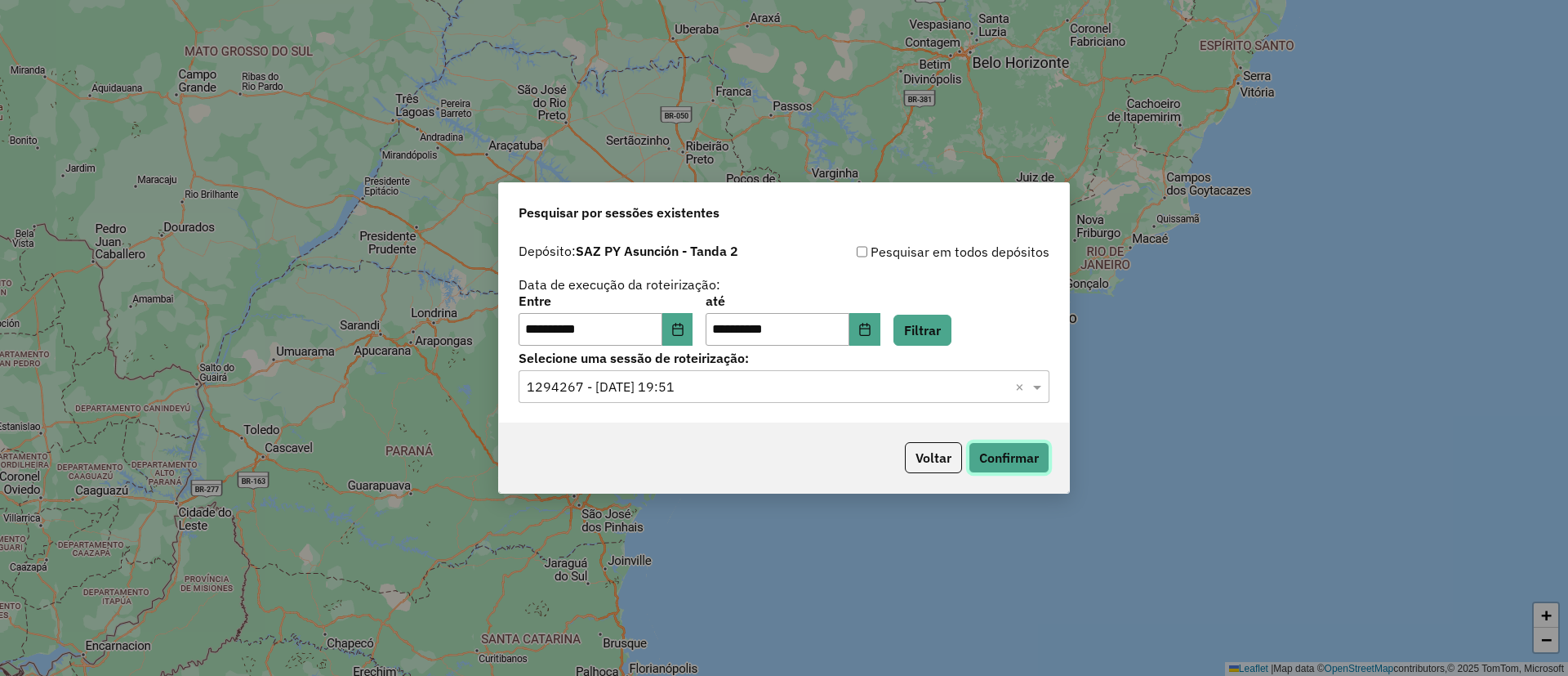
click at [999, 453] on button "Confirmar" at bounding box center [1009, 458] width 81 height 31
click at [1022, 464] on button "Confirmar" at bounding box center [1009, 458] width 81 height 31
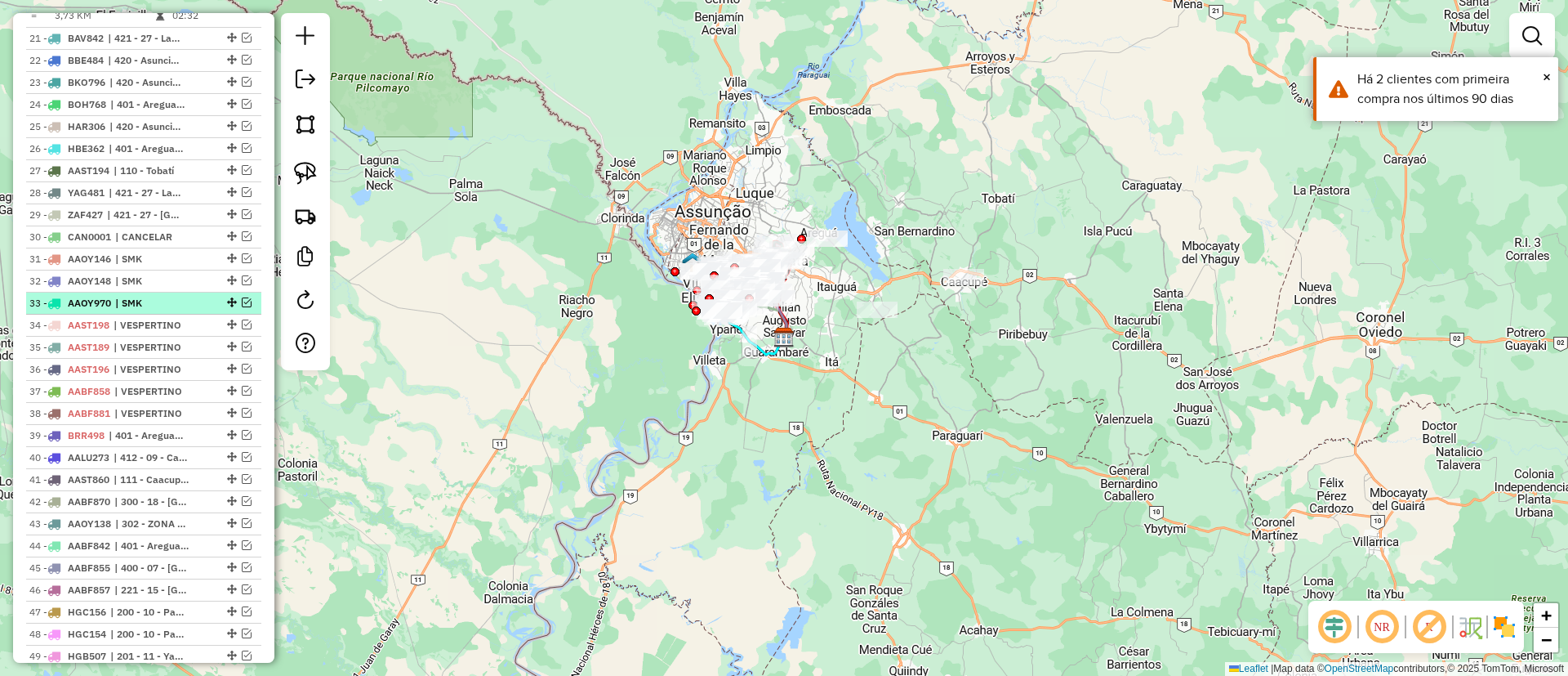
scroll to position [1226, 0]
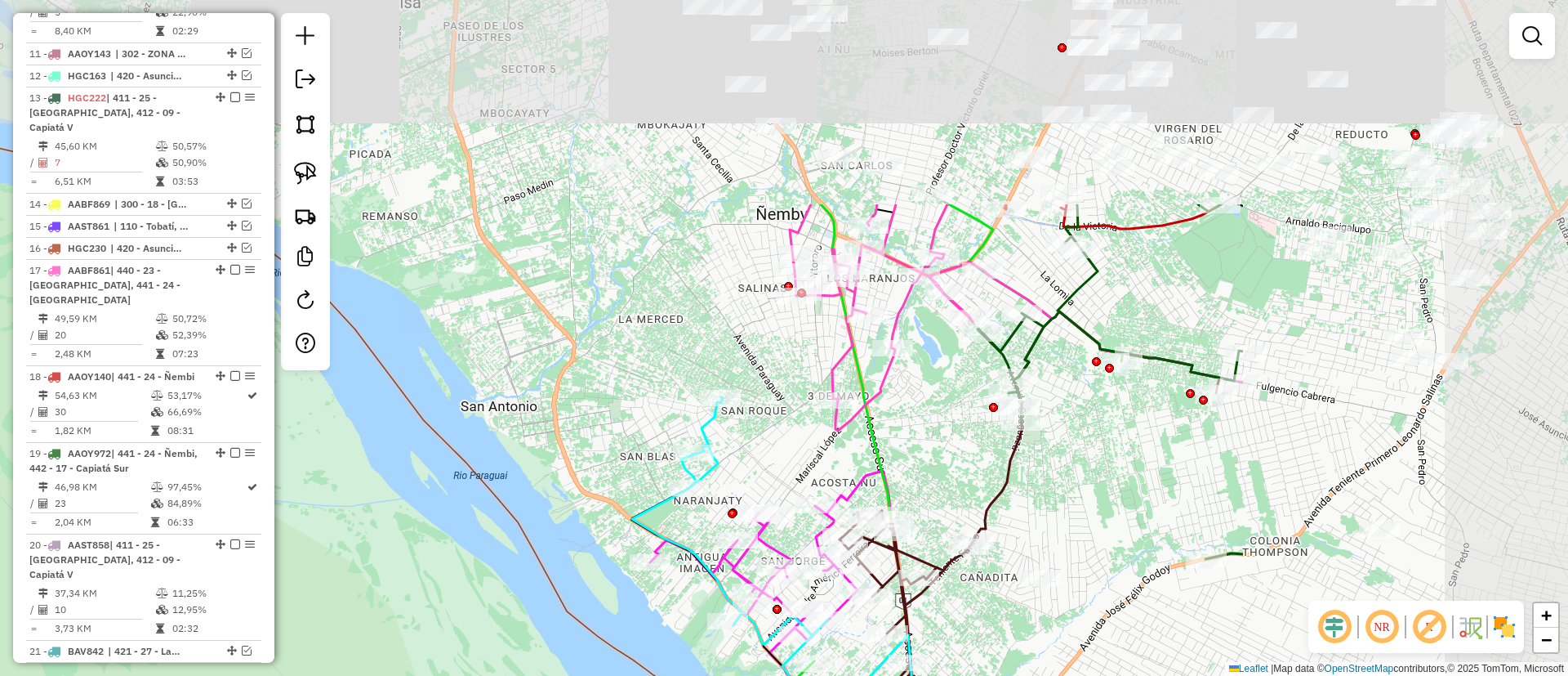
drag, startPoint x: 843, startPoint y: 155, endPoint x: 383, endPoint y: 432, distance: 537.0
click at [379, 433] on div "Janela de atendimento Grade de atendimento Capacidade Transportadoras Veículos …" at bounding box center [784, 338] width 1568 height 676
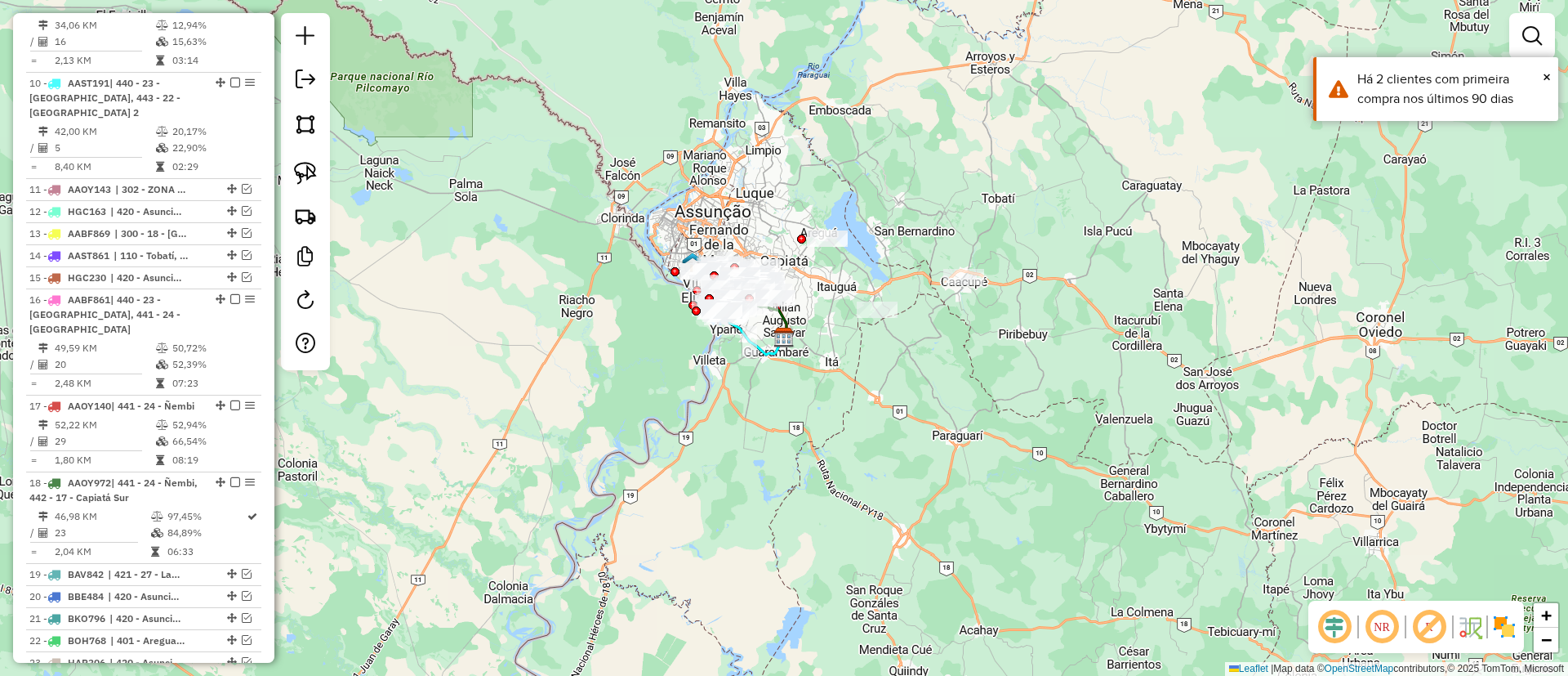
scroll to position [1103, 0]
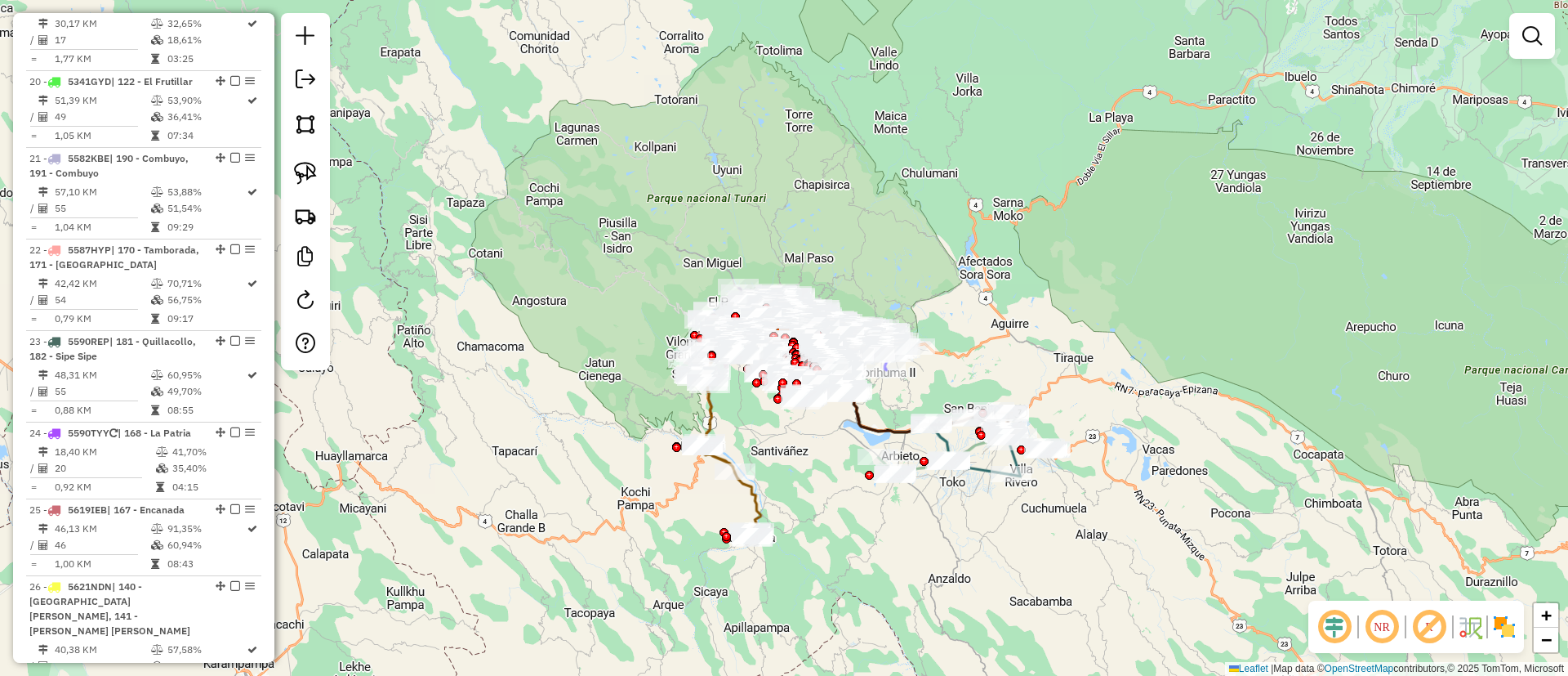
scroll to position [4757, 0]
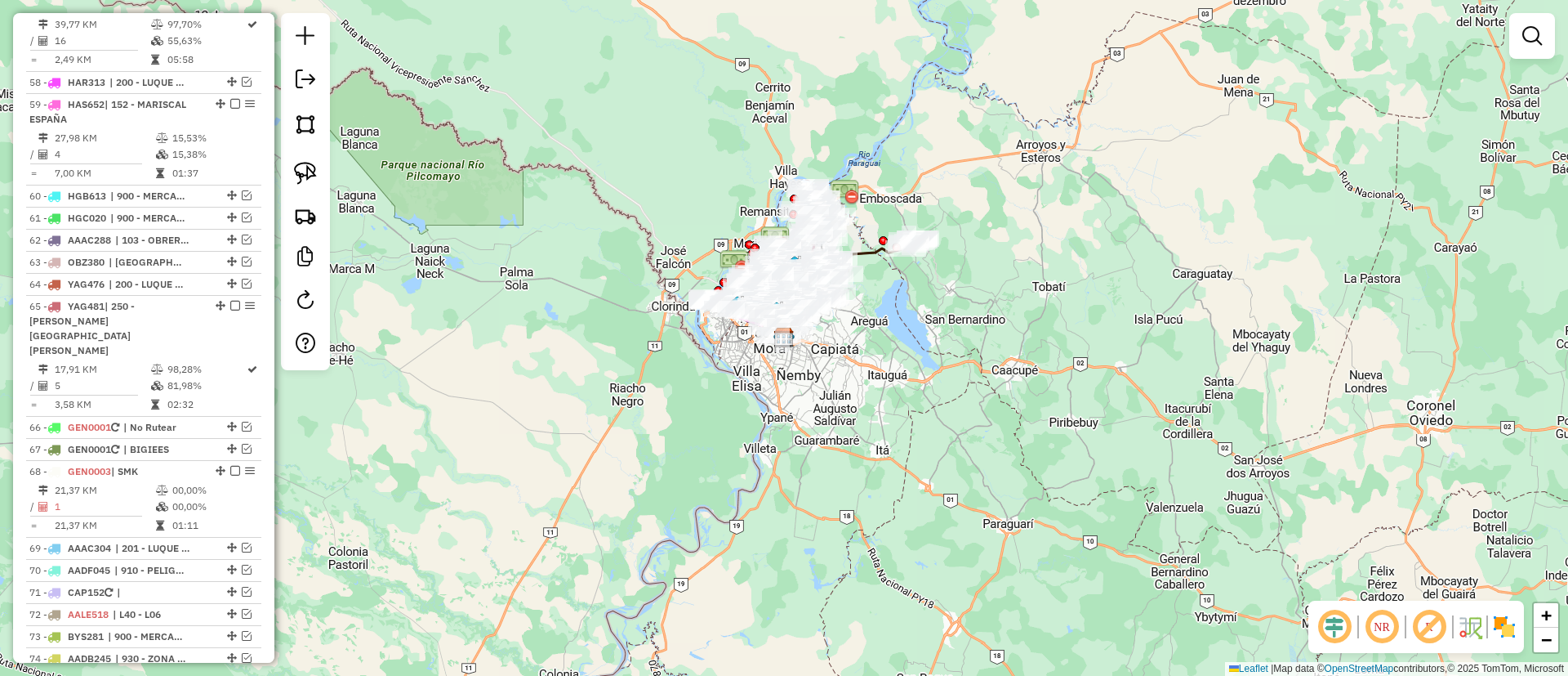
scroll to position [4429, 0]
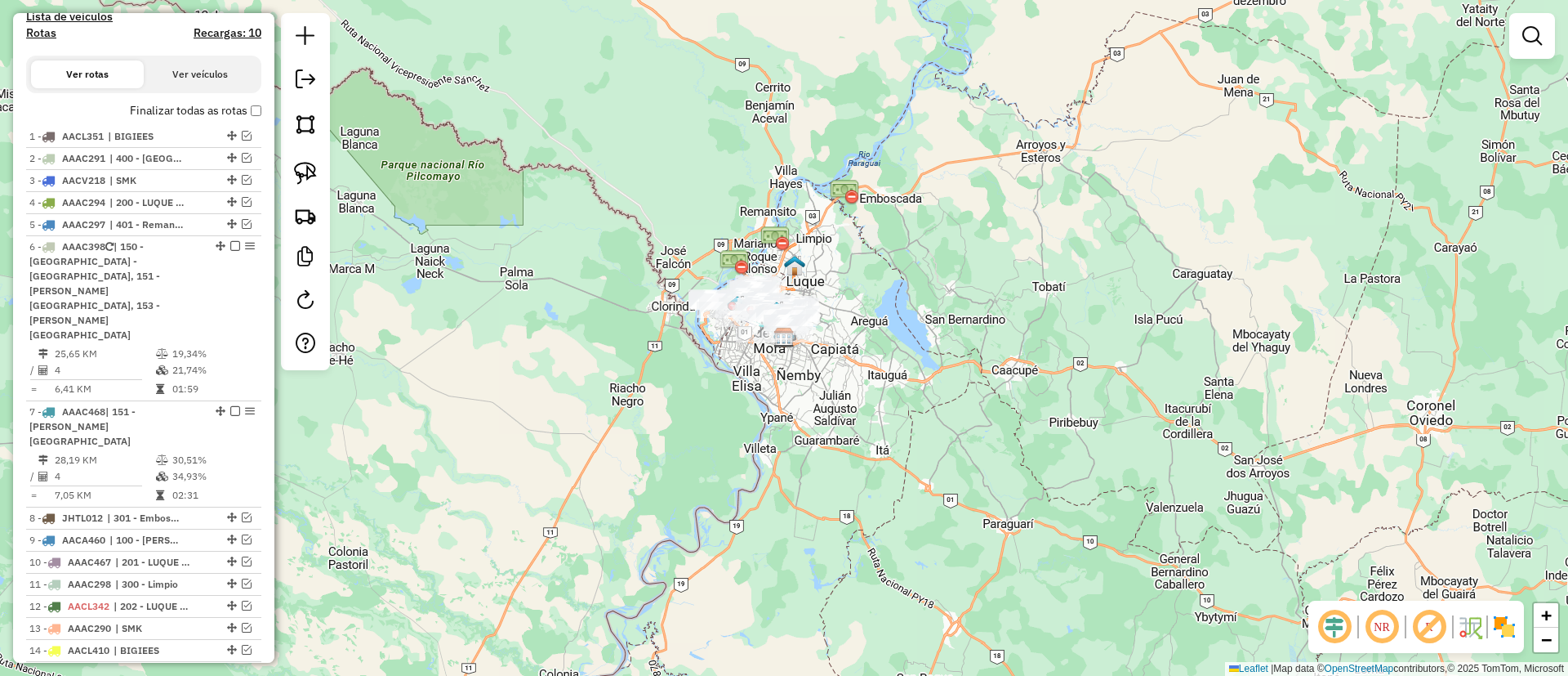
scroll to position [613, 0]
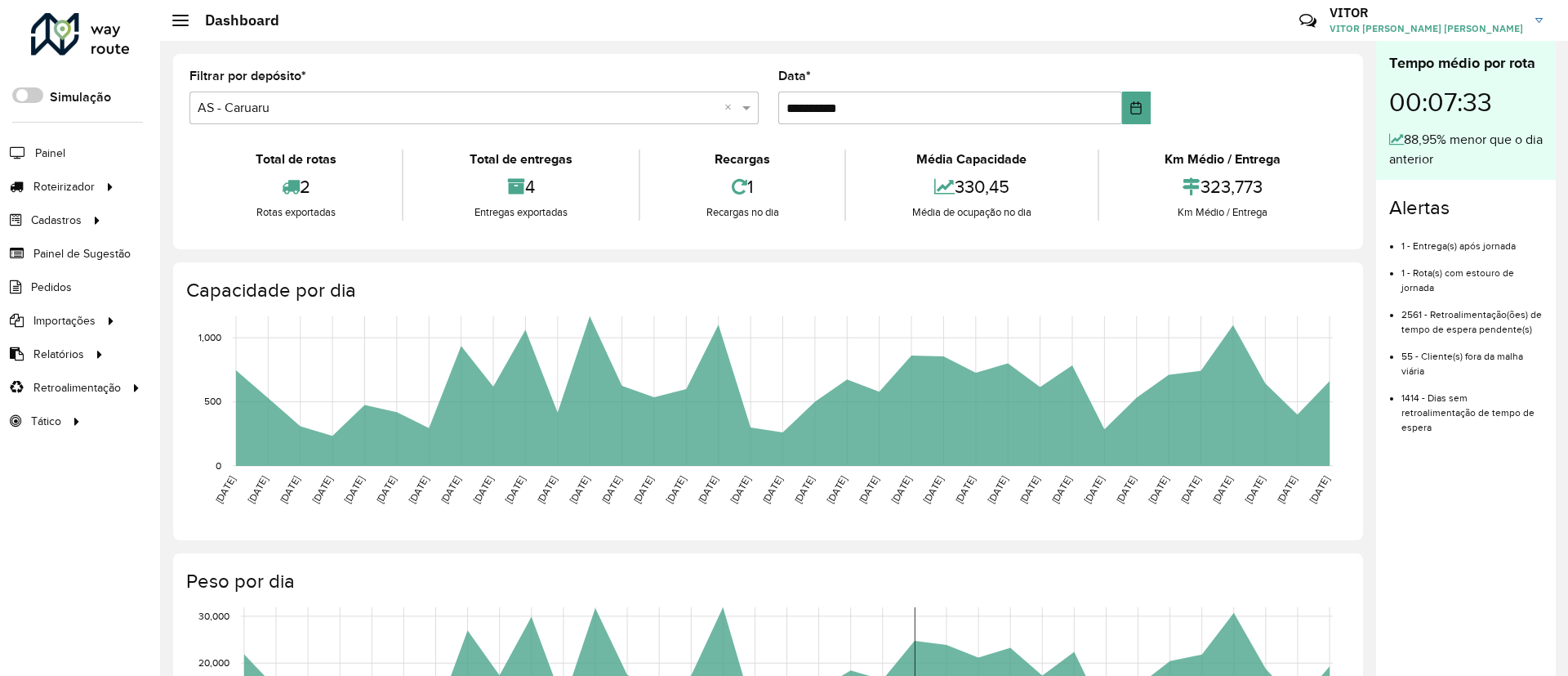
click at [954, 668] on rect at bounding box center [787, 681] width 1092 height 149
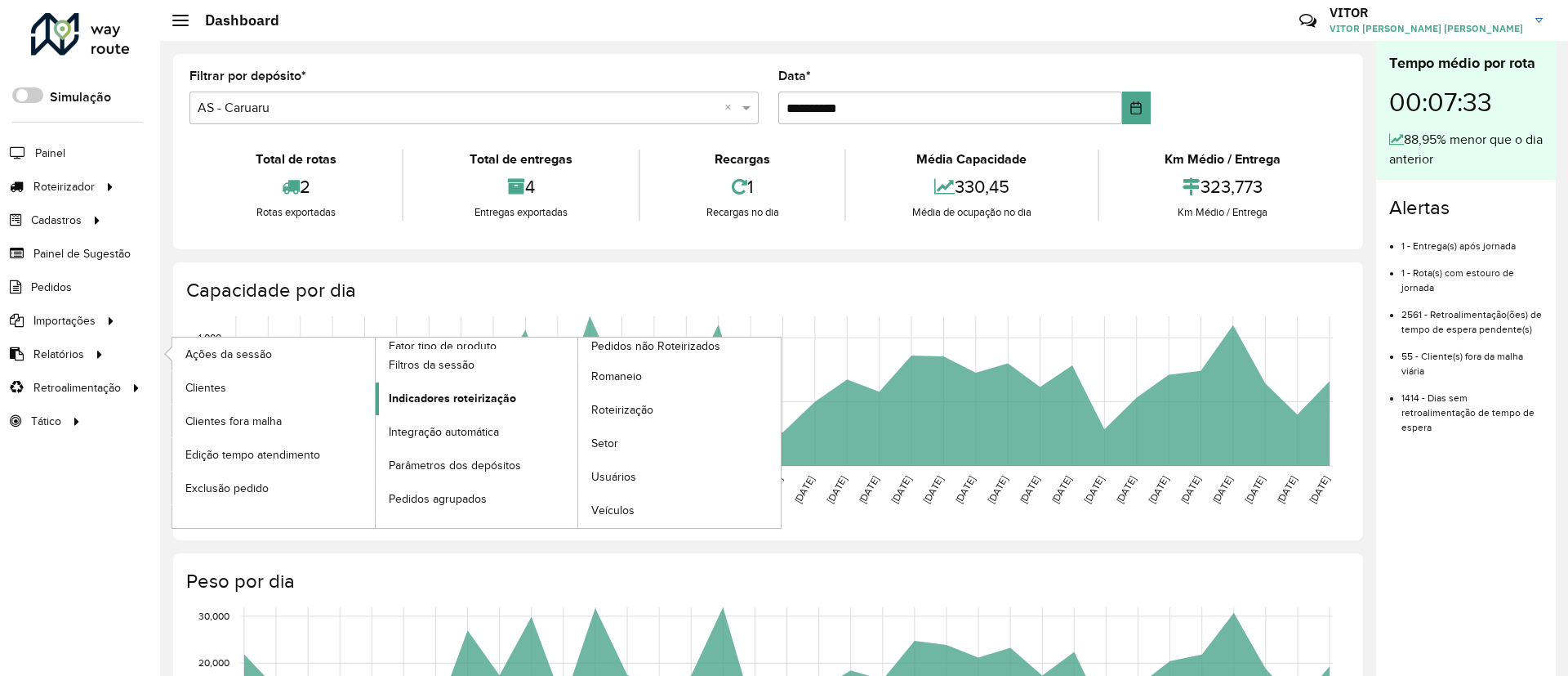
click at [549, 394] on link "Indicadores roteirização" at bounding box center [477, 399] width 202 height 33
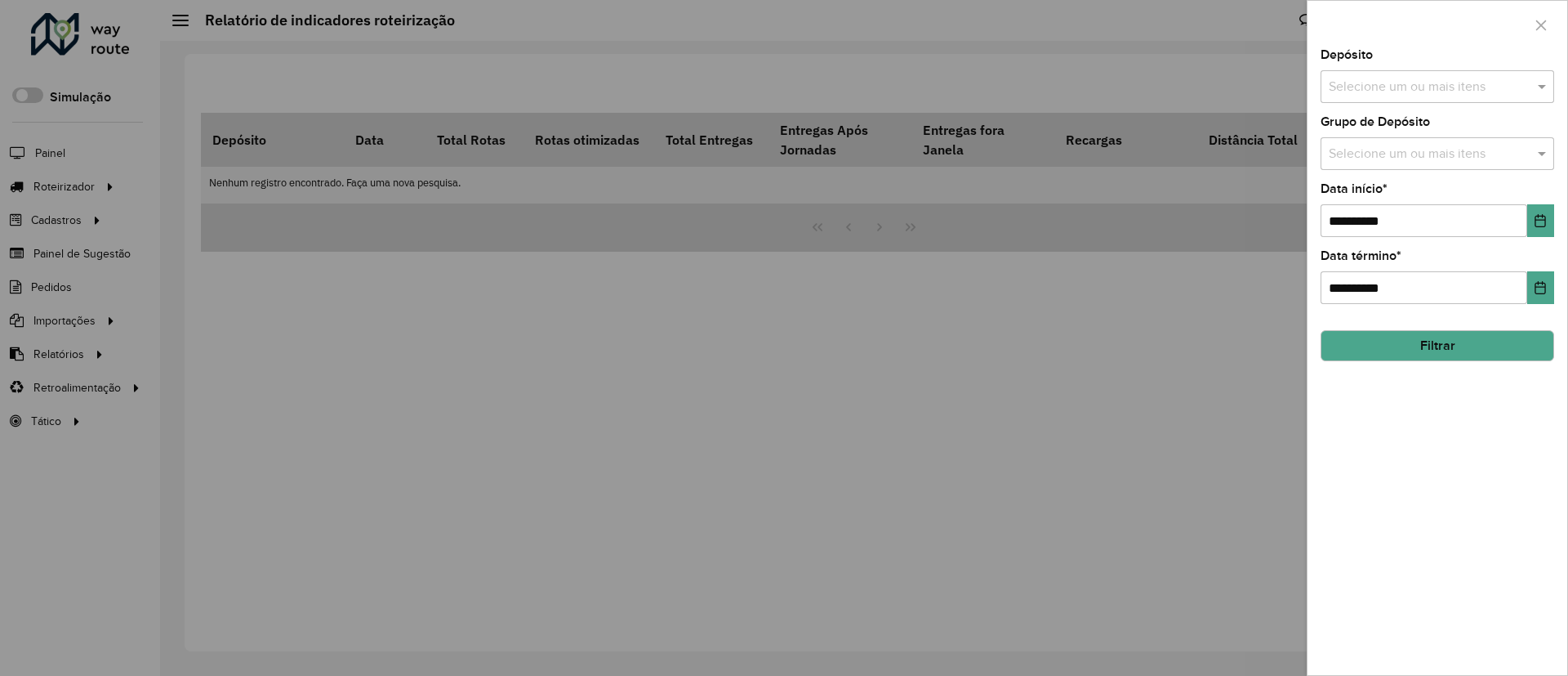
click at [1478, 87] on input "text" at bounding box center [1430, 87] width 209 height 19
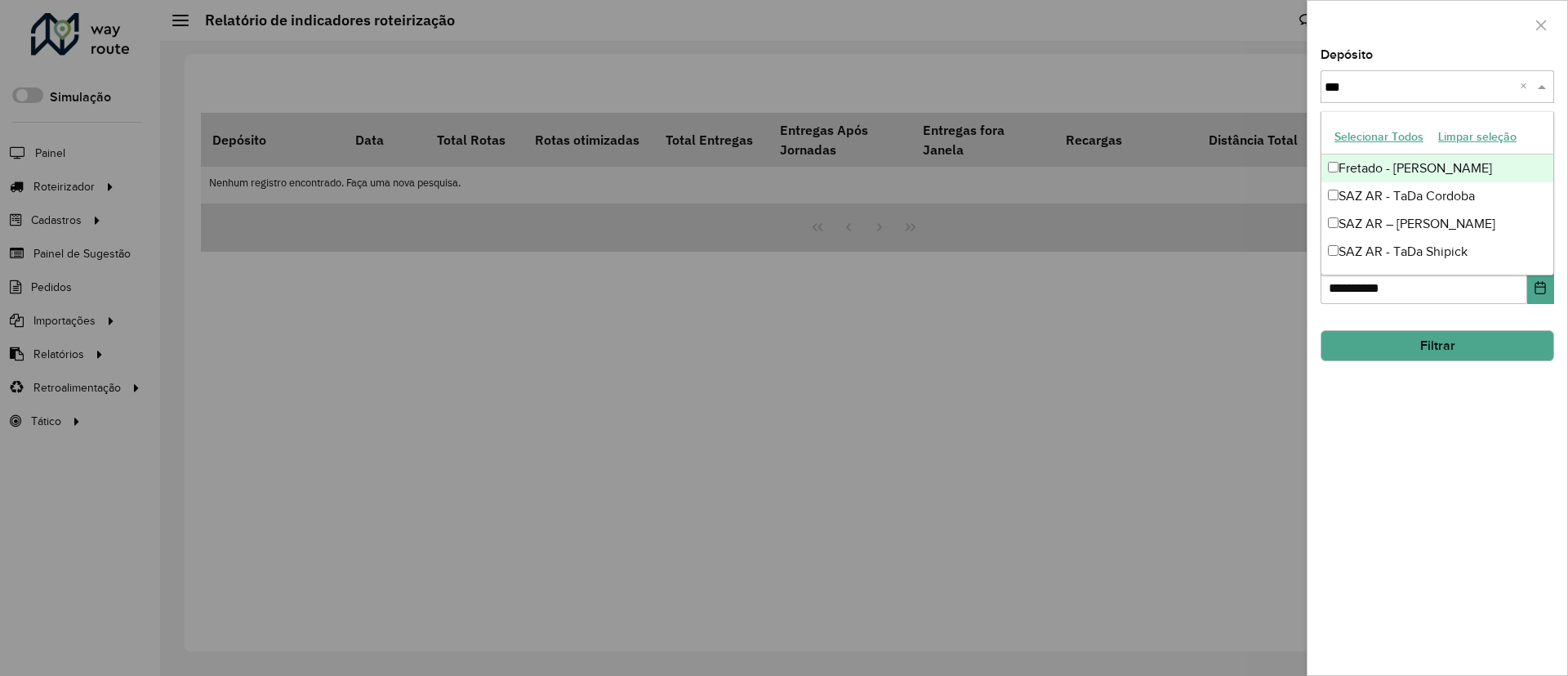
type input "****"
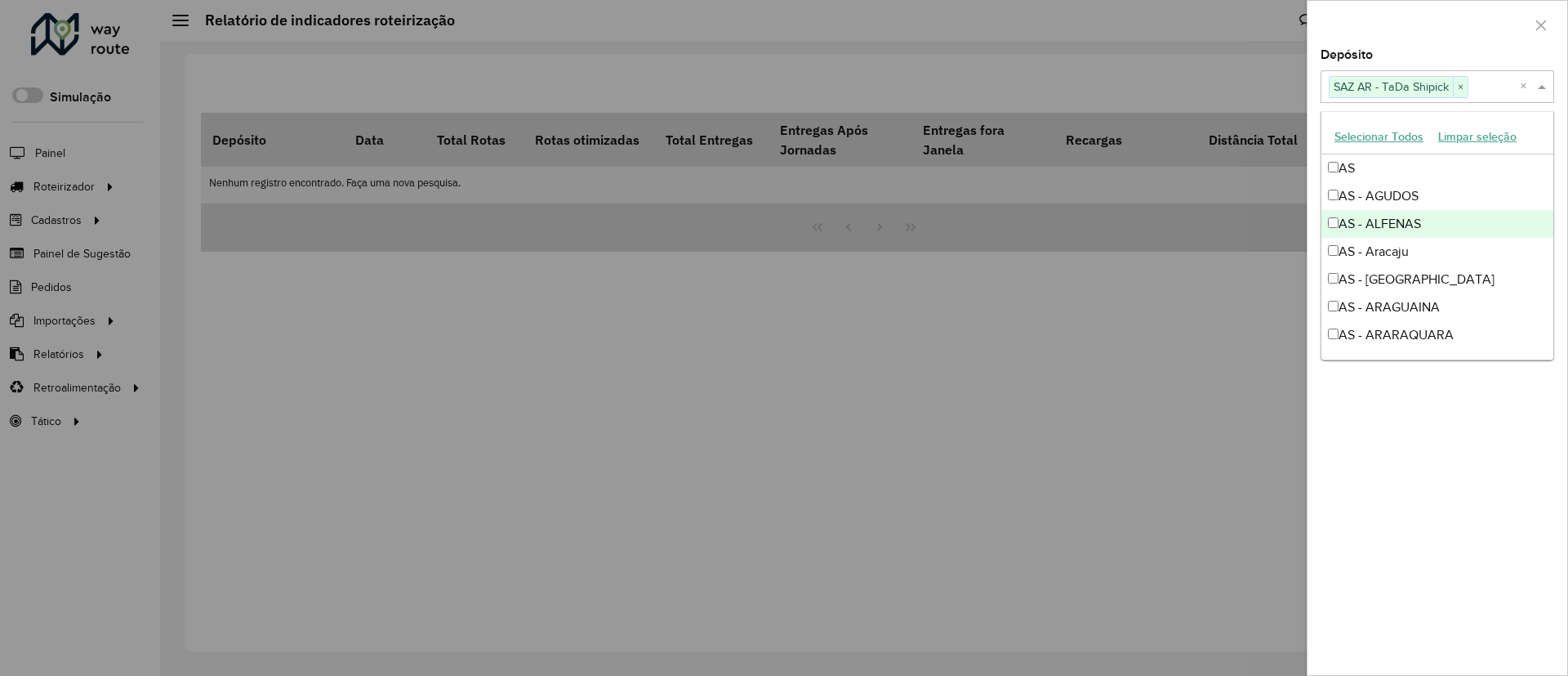
click at [1433, 10] on div at bounding box center [1437, 24] width 260 height 48
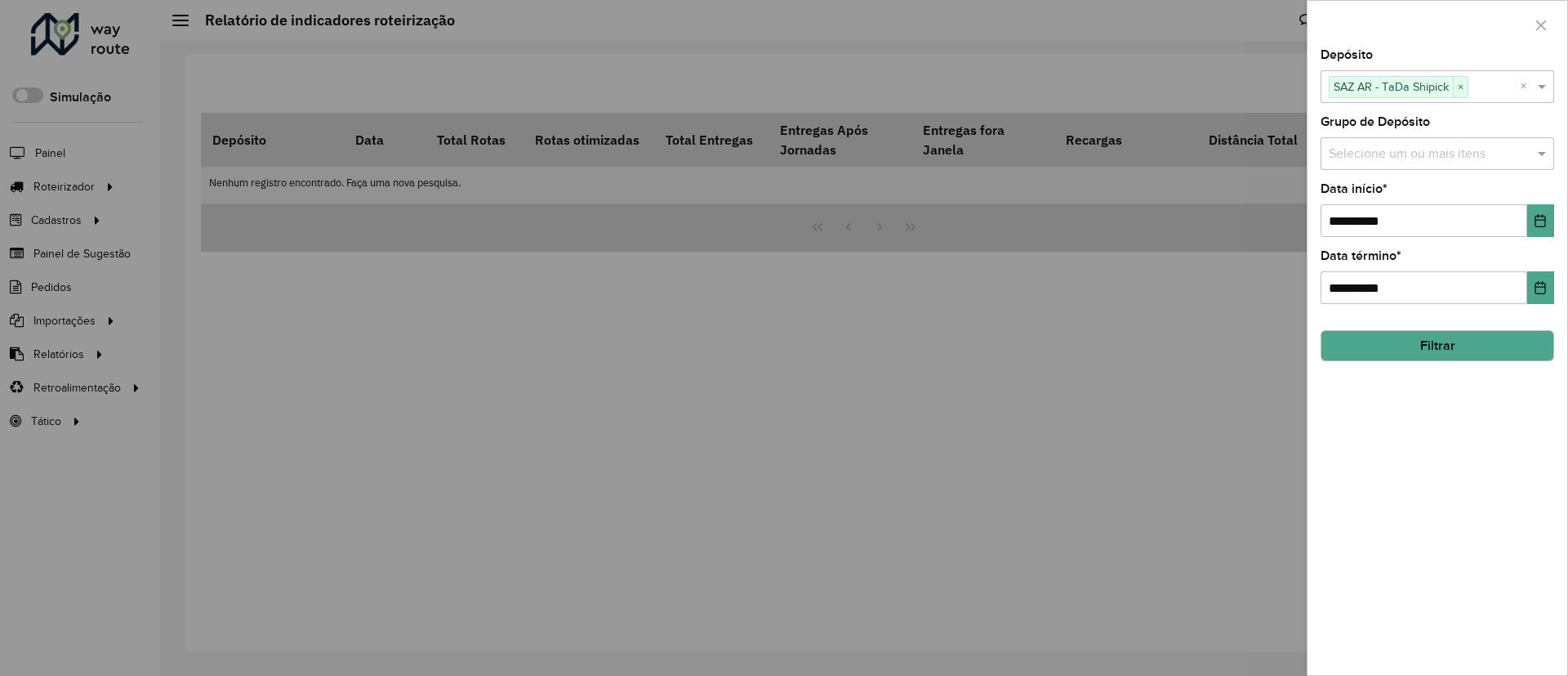
click at [1441, 156] on input "text" at bounding box center [1430, 154] width 209 height 19
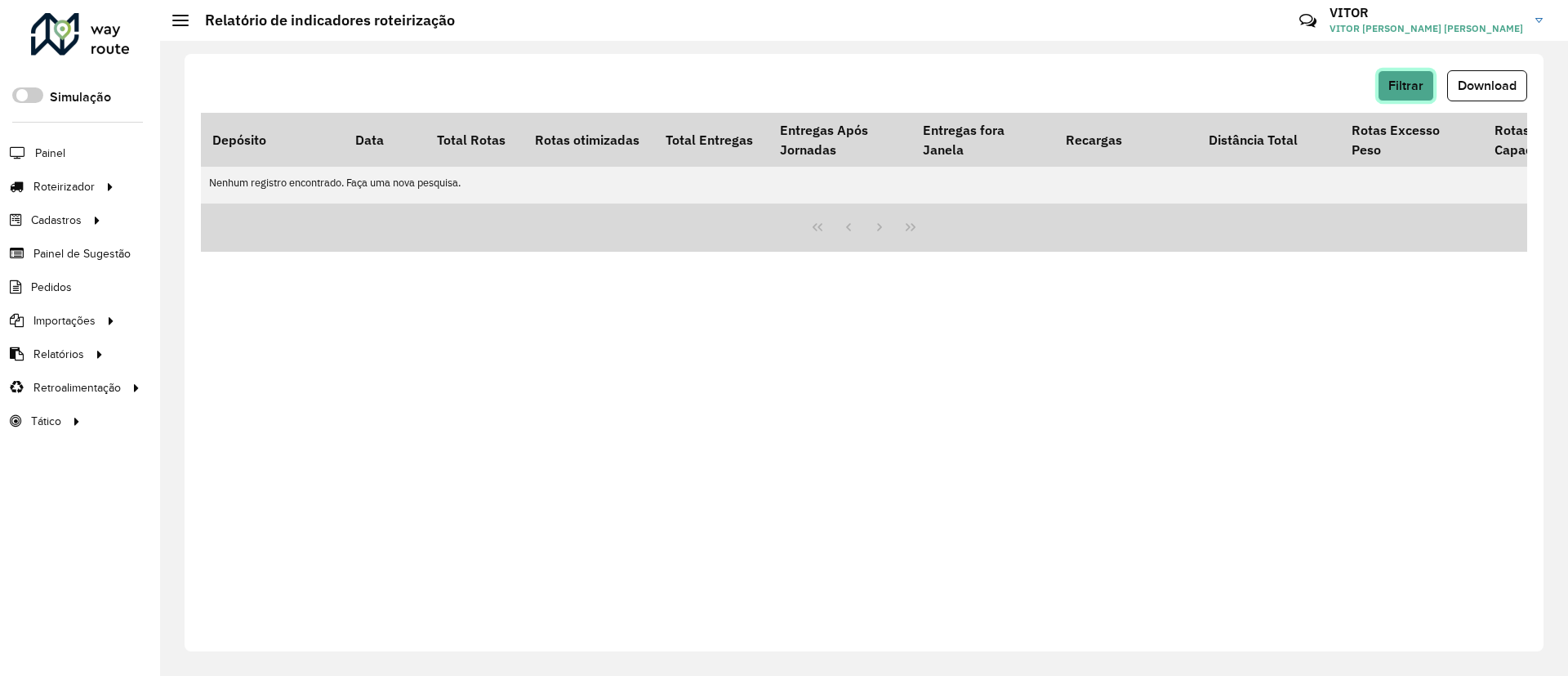
click at [1416, 94] on button "Filtrar" at bounding box center [1406, 85] width 56 height 31
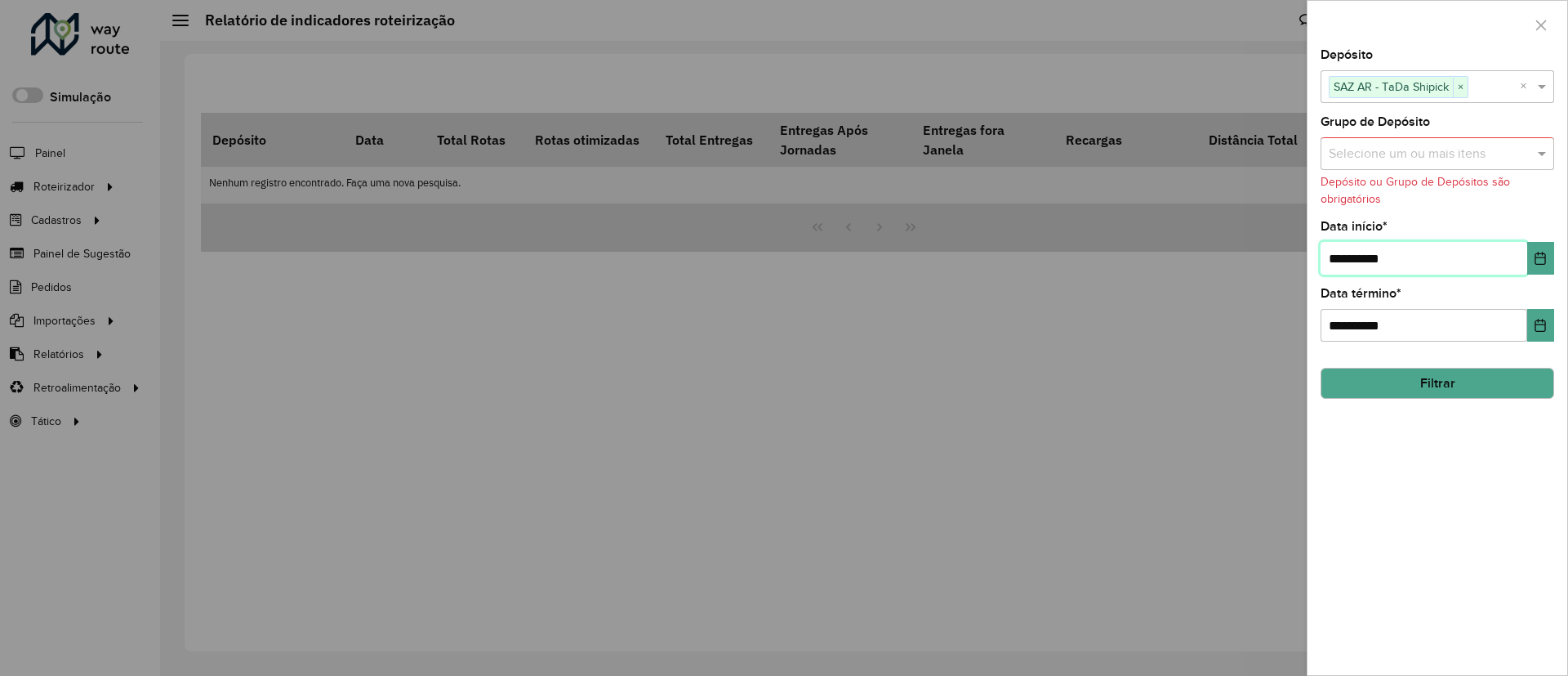
click at [1512, 261] on input "**********" at bounding box center [1424, 258] width 206 height 33
click at [1528, 261] on button "Choose Date" at bounding box center [1541, 258] width 27 height 33
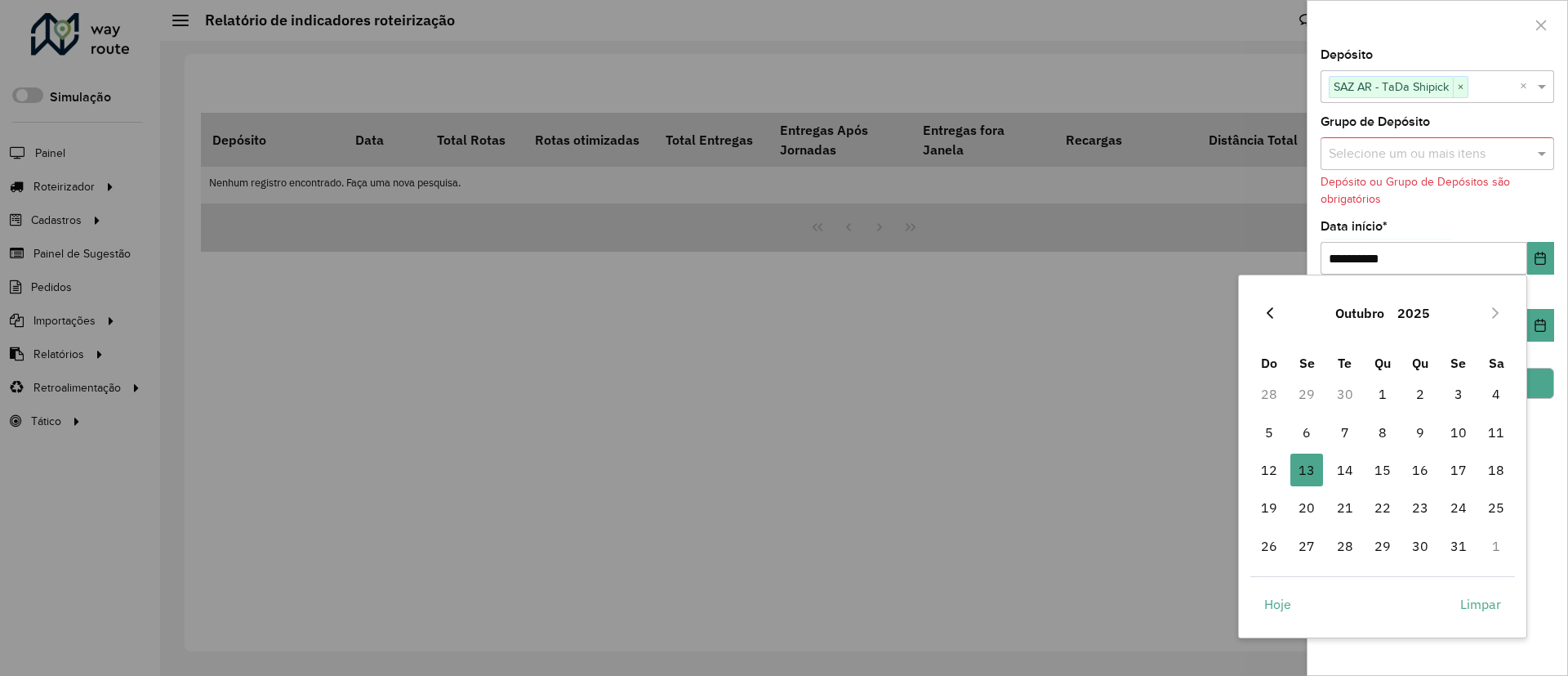
click at [1262, 307] on button "Previous Month" at bounding box center [1270, 313] width 26 height 26
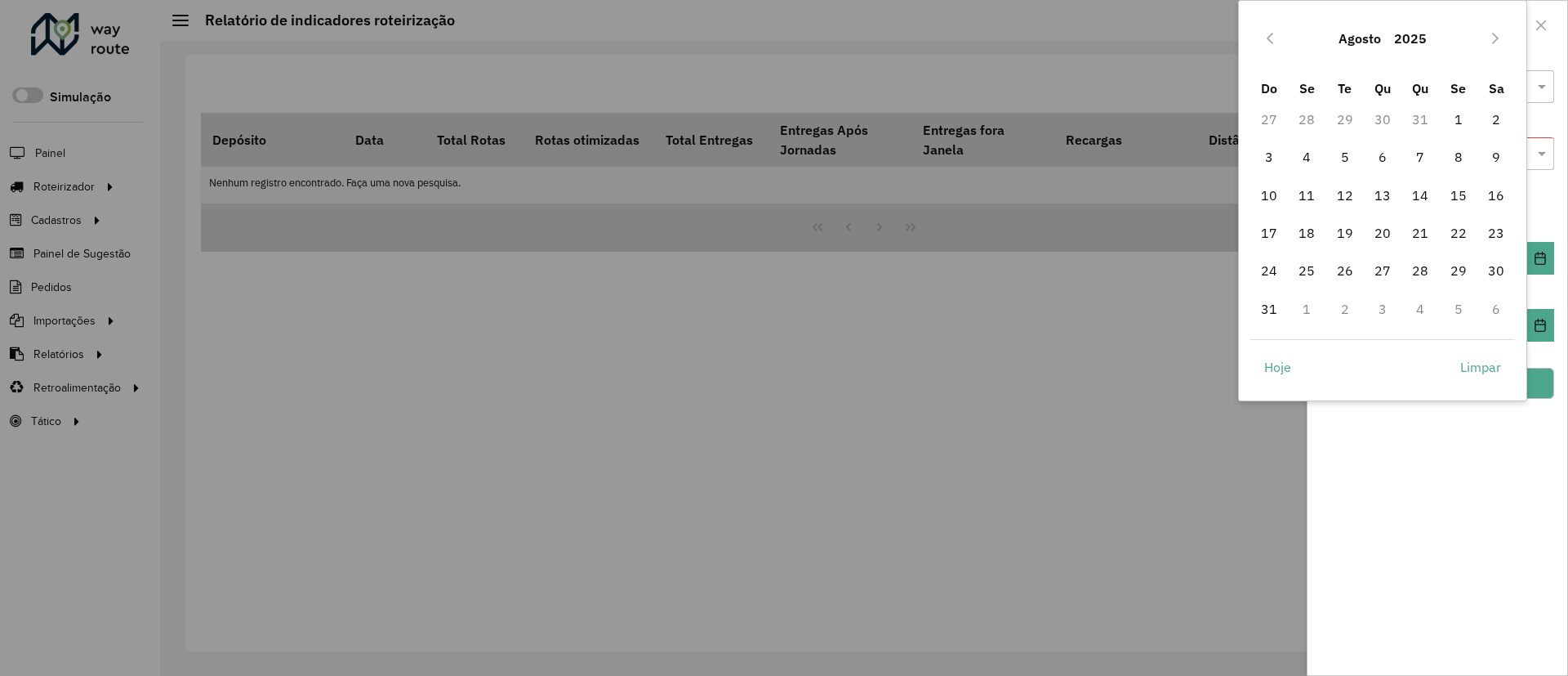
click at [1374, 43] on button "Agosto" at bounding box center [1360, 38] width 56 height 40
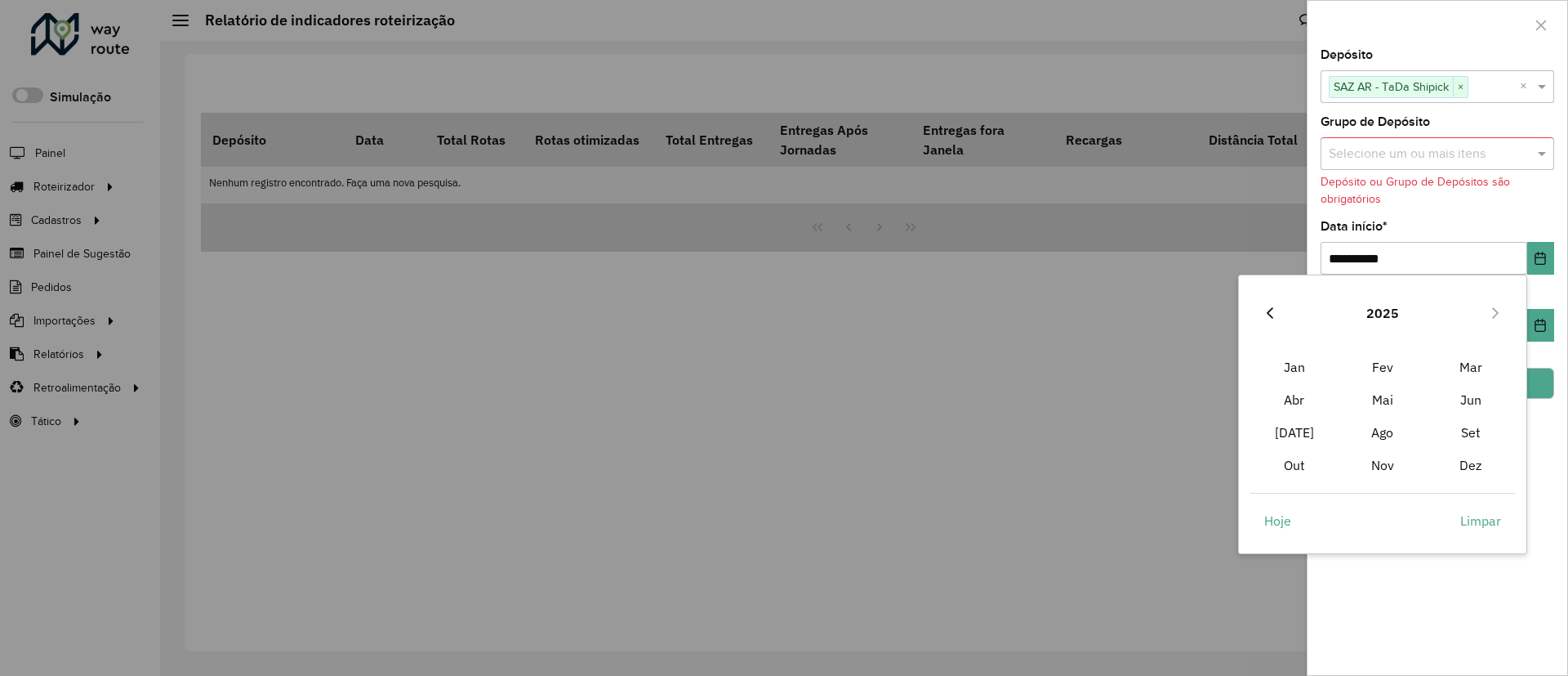
click at [1278, 311] on button "Previous Year" at bounding box center [1270, 313] width 26 height 26
click at [1314, 458] on span "Out" at bounding box center [1294, 464] width 88 height 33
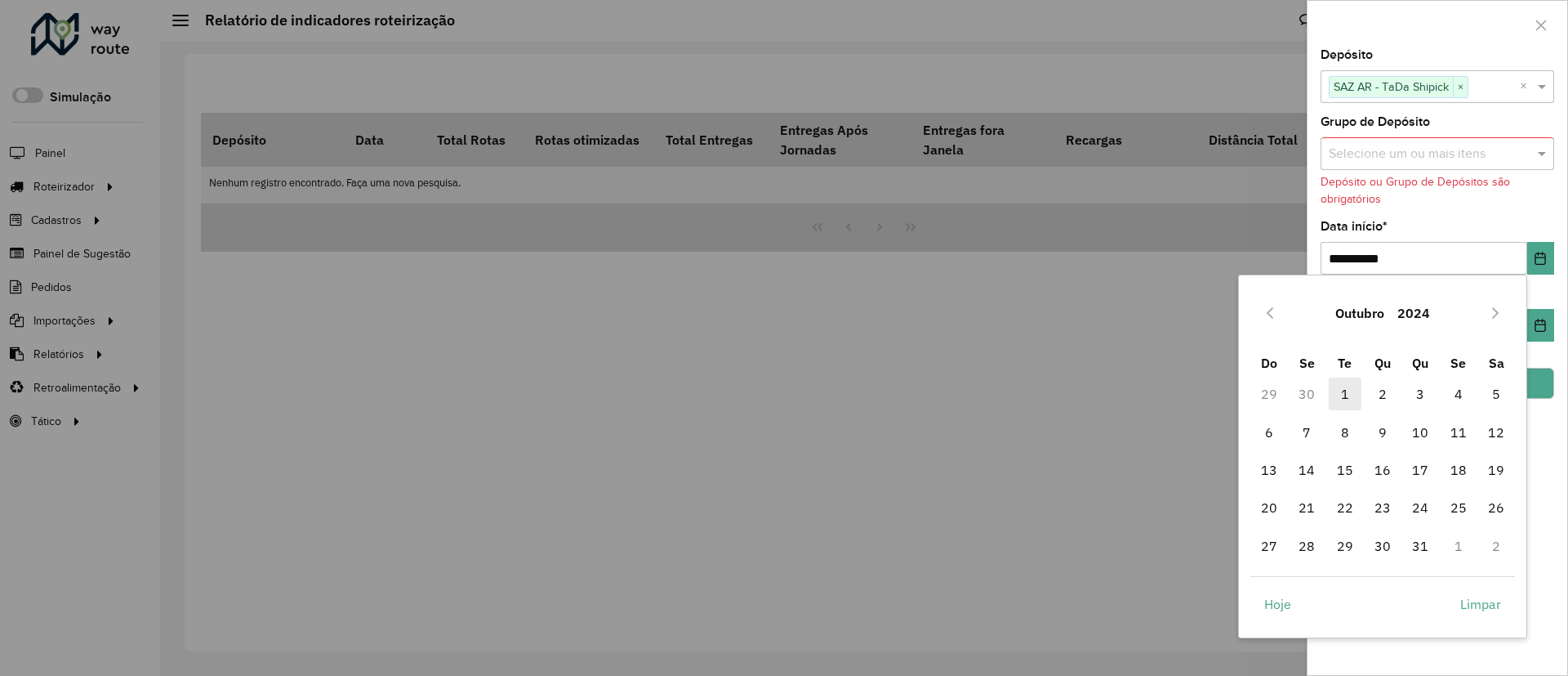
click at [1330, 389] on span "1" at bounding box center [1345, 394] width 33 height 33
type input "**********"
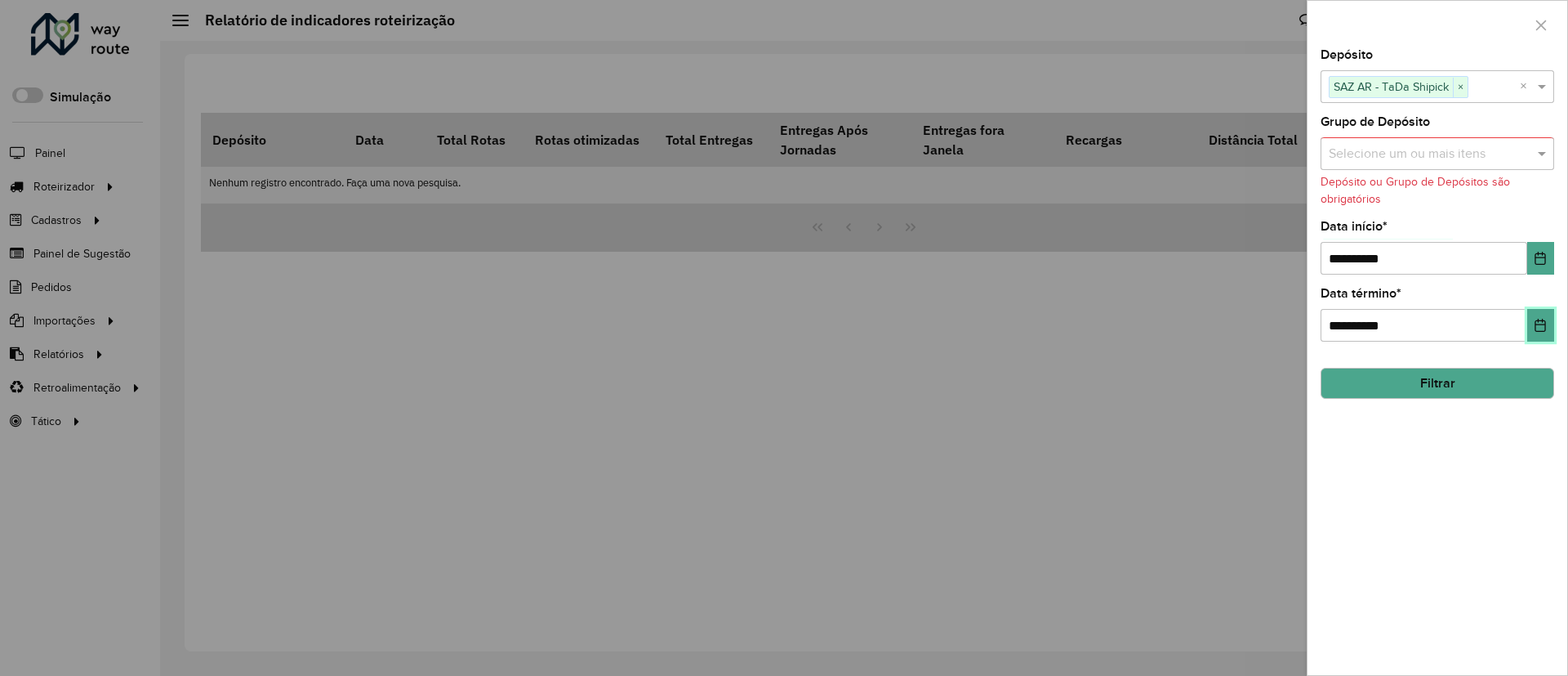
click at [1543, 336] on button "Choose Date" at bounding box center [1541, 325] width 27 height 33
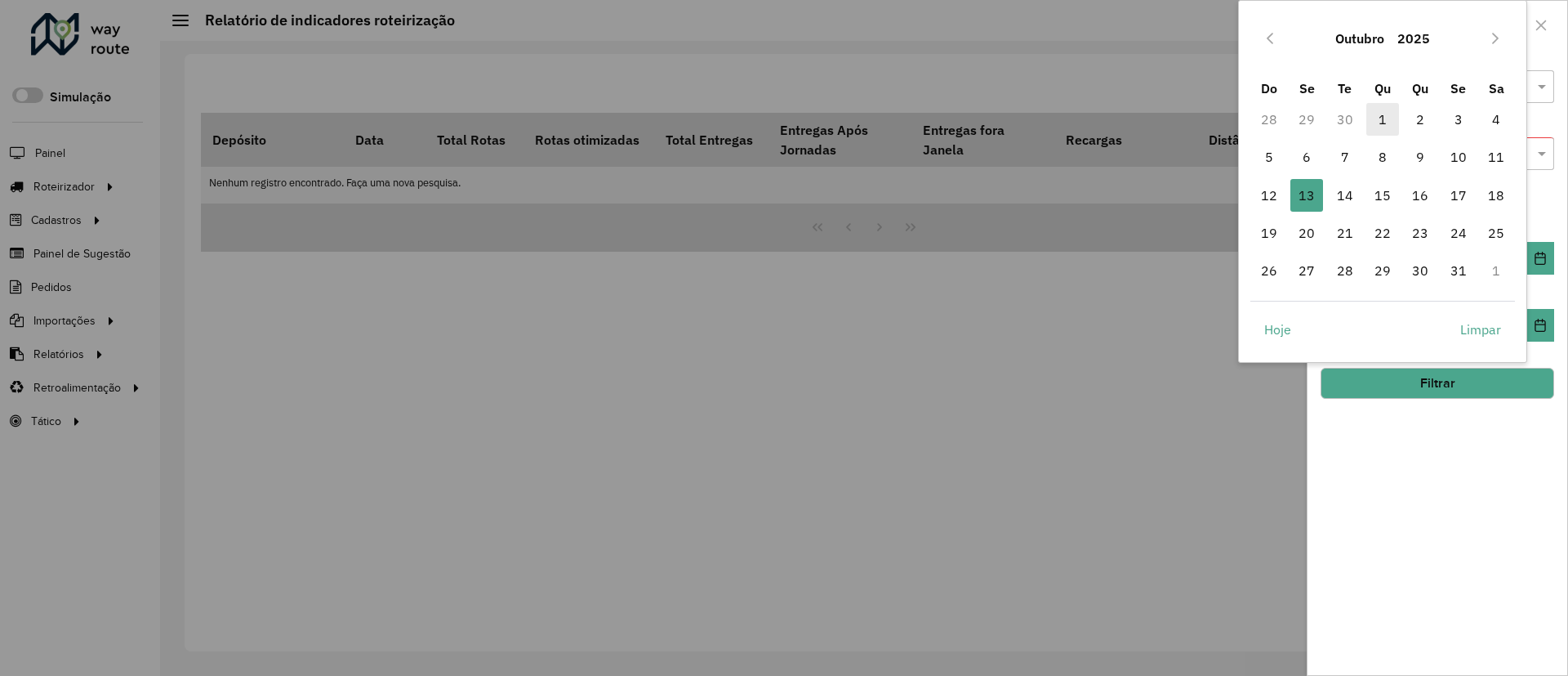
click at [1379, 125] on span "1" at bounding box center [1383, 119] width 33 height 33
type input "**********"
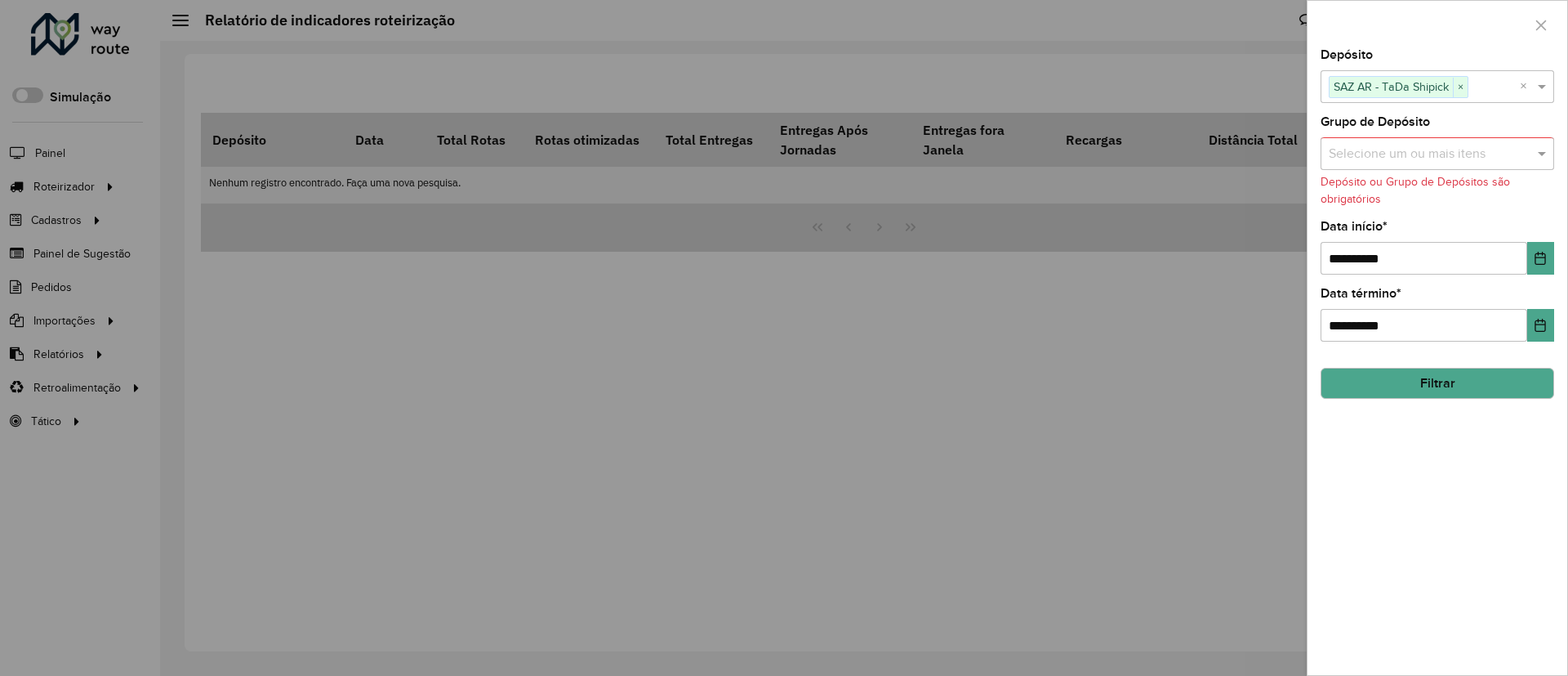
click at [1491, 374] on button "Filtrar" at bounding box center [1437, 383] width 233 height 31
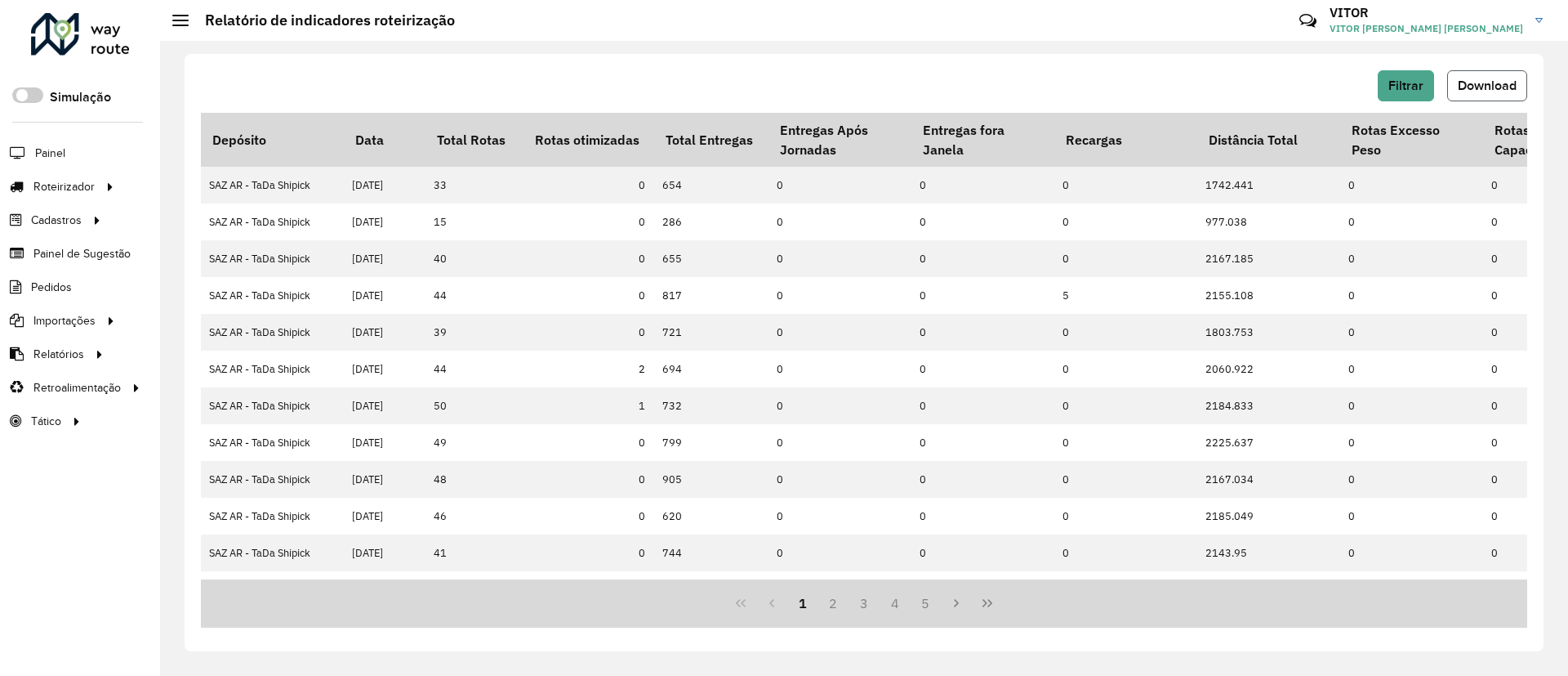
click at [1466, 94] on button "Download" at bounding box center [1487, 85] width 80 height 31
click at [318, 174] on link "Entregas" at bounding box center [273, 186] width 201 height 33
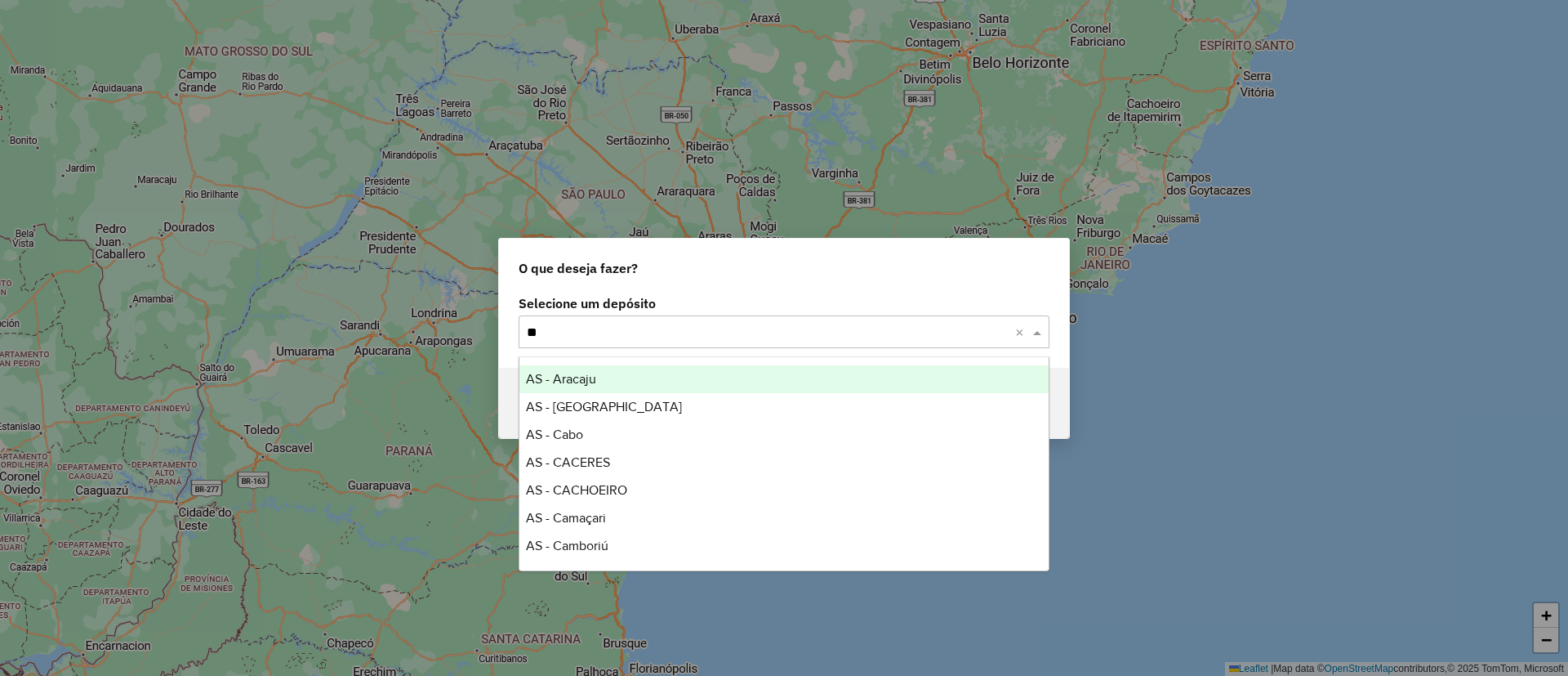
type input "***"
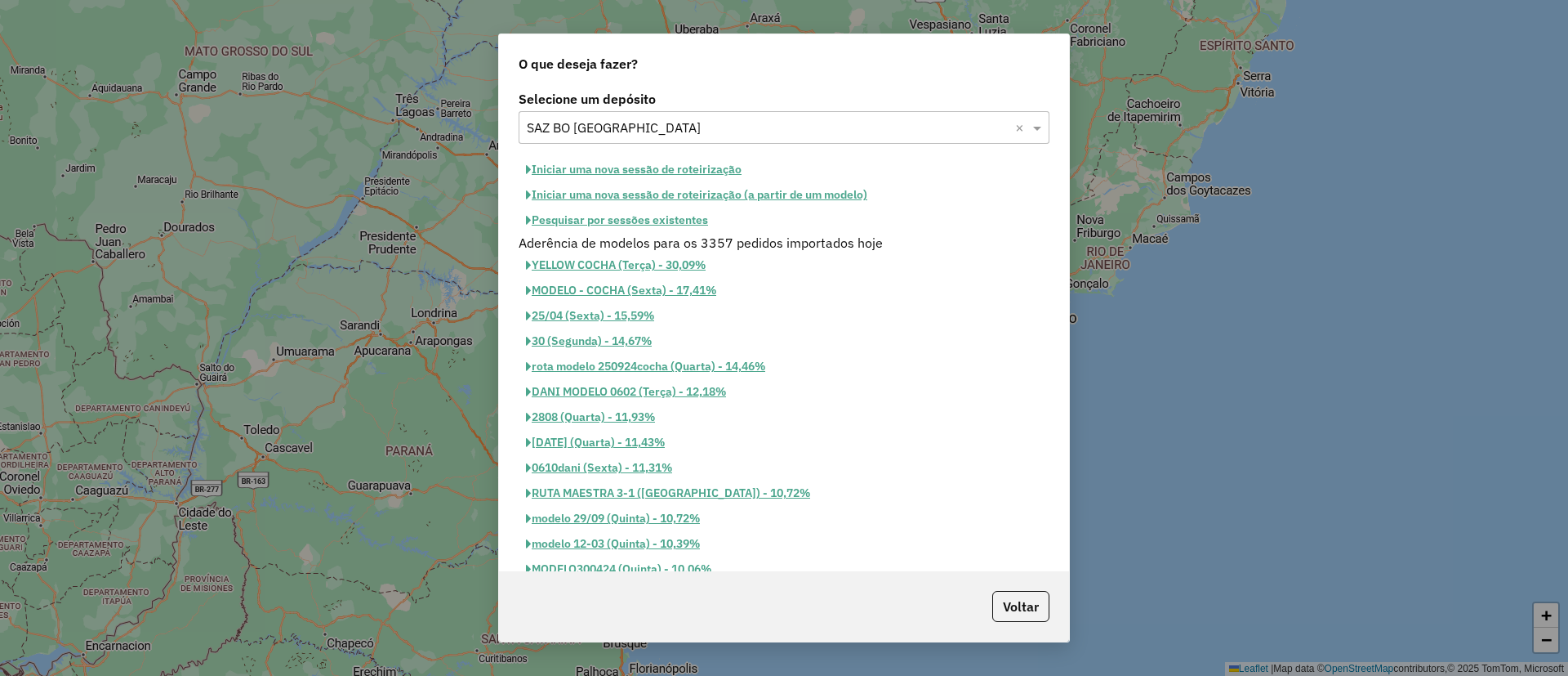
click at [624, 227] on button "Pesquisar por sessões existentes" at bounding box center [618, 220] width 197 height 25
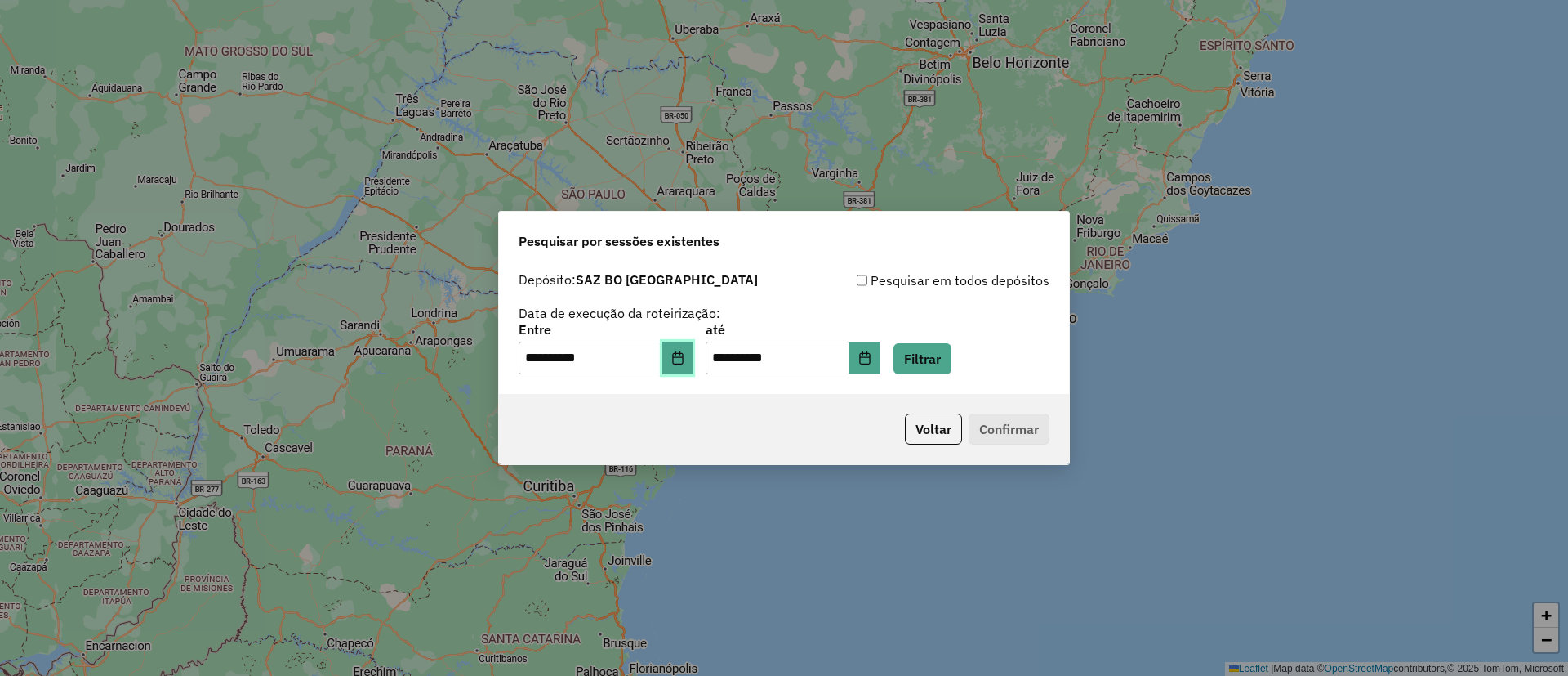
click at [684, 351] on icon "Choose Date" at bounding box center [678, 358] width 13 height 13
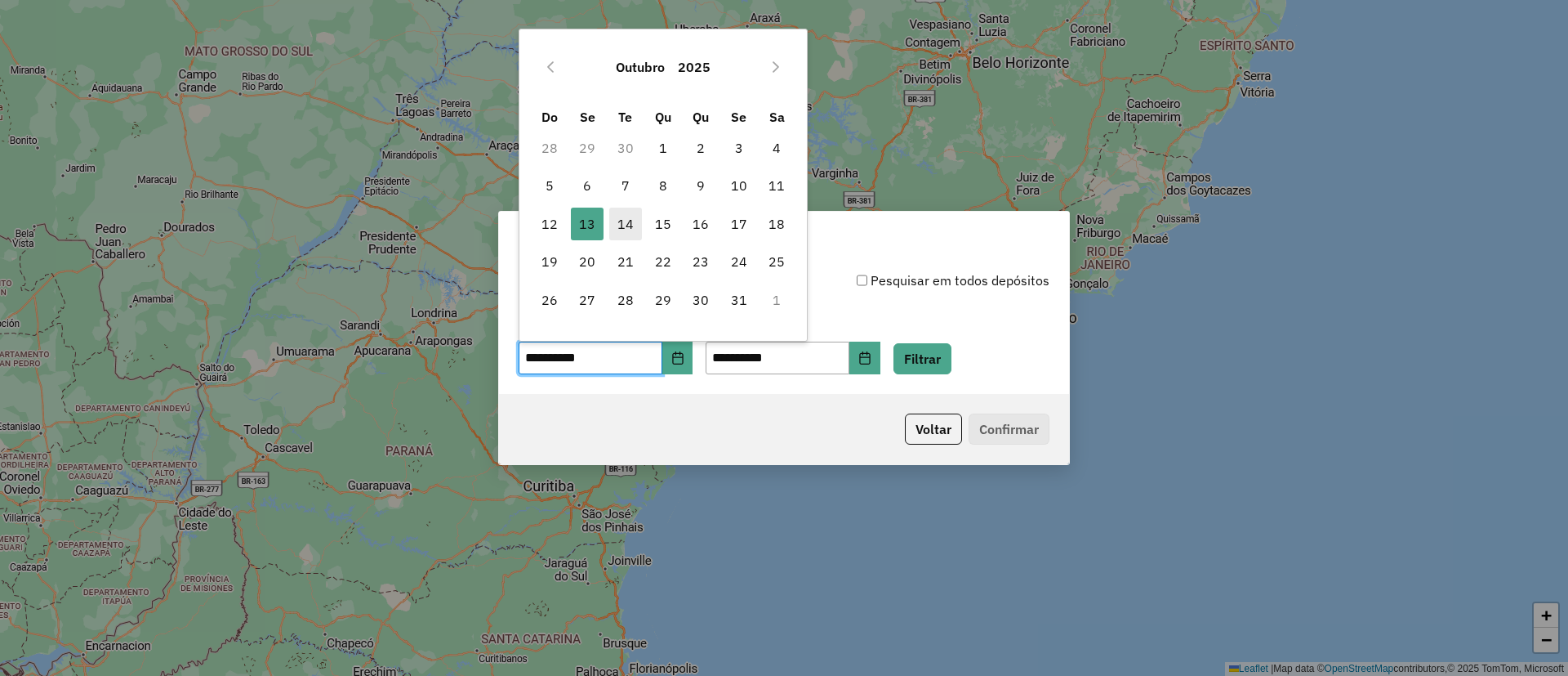
click at [634, 234] on span "14" at bounding box center [625, 223] width 33 height 33
type input "**********"
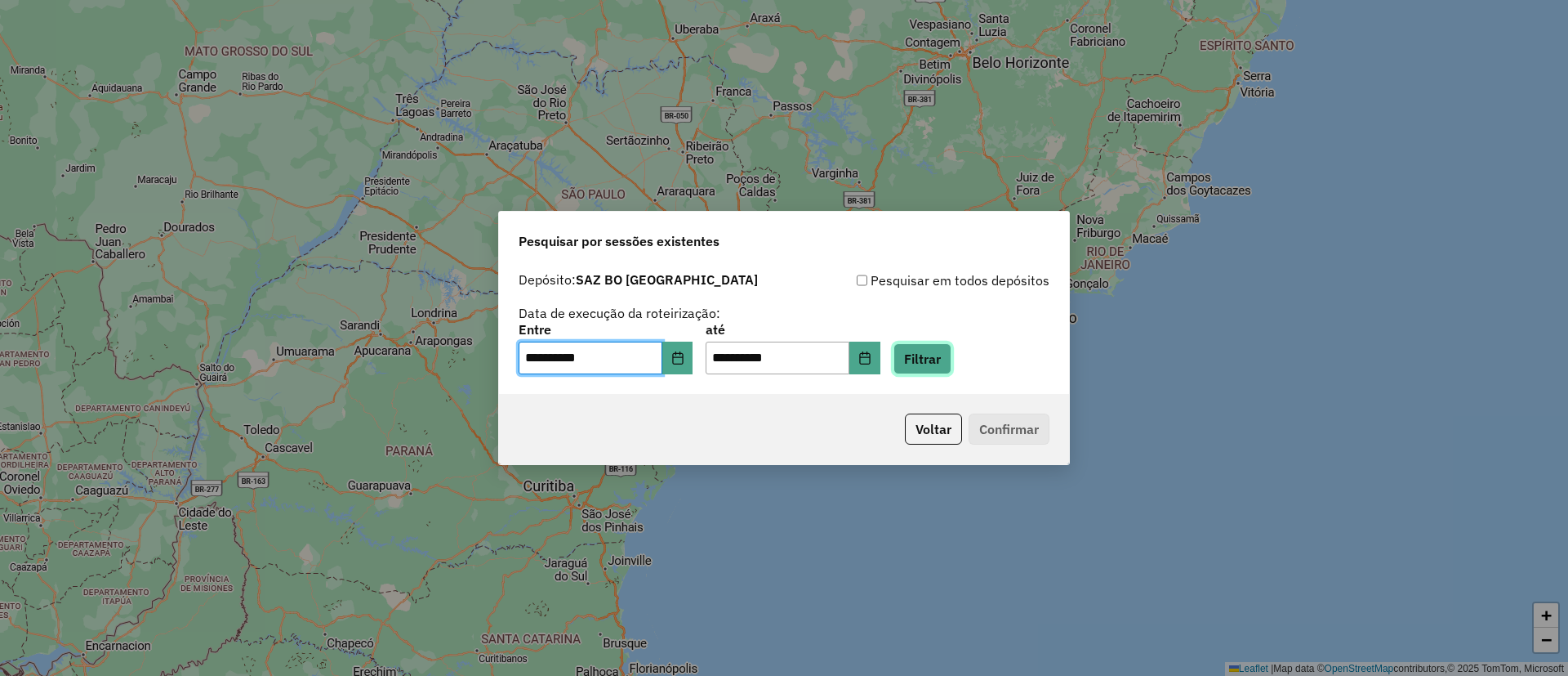
click at [951, 343] on button "Filtrar" at bounding box center [923, 358] width 58 height 31
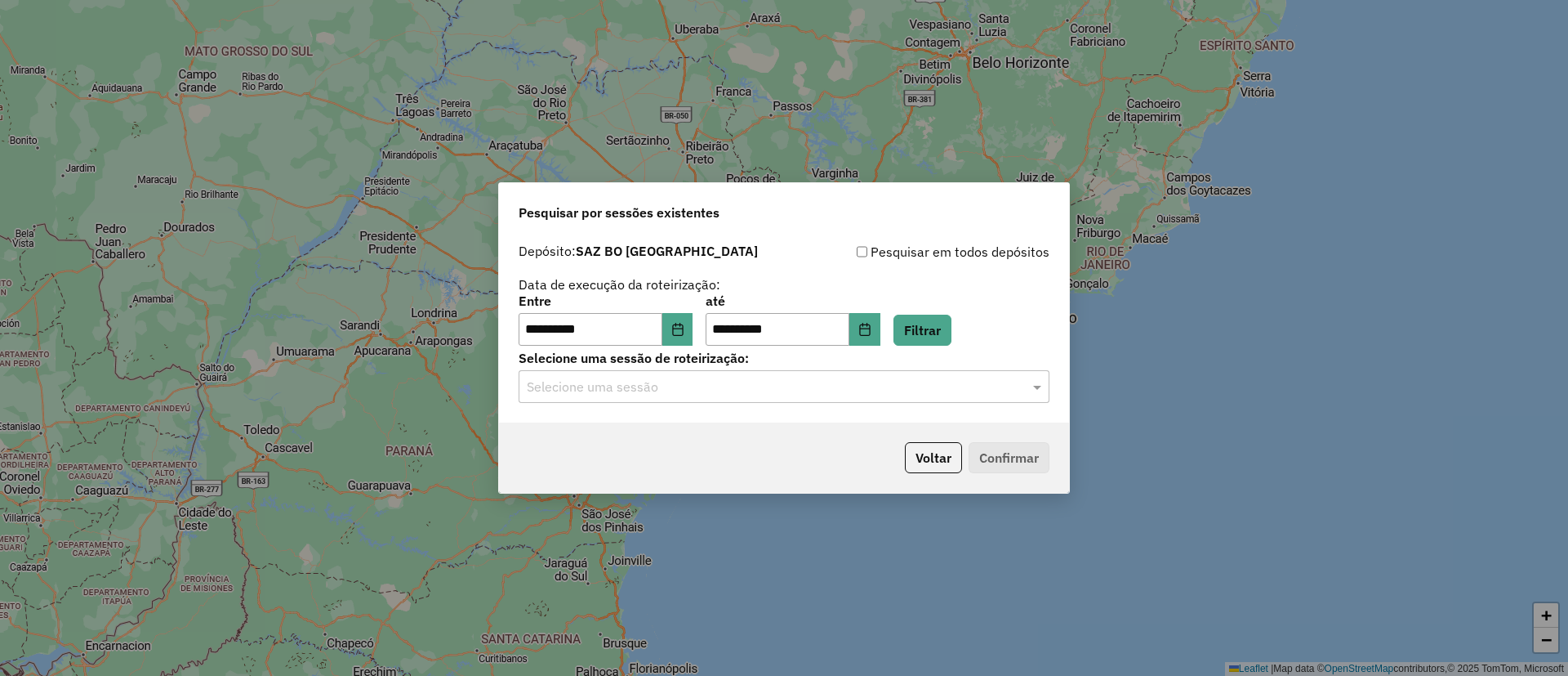
drag, startPoint x: 778, startPoint y: 384, endPoint x: 774, endPoint y: 393, distance: 9.8
click at [777, 384] on input "text" at bounding box center [768, 387] width 482 height 19
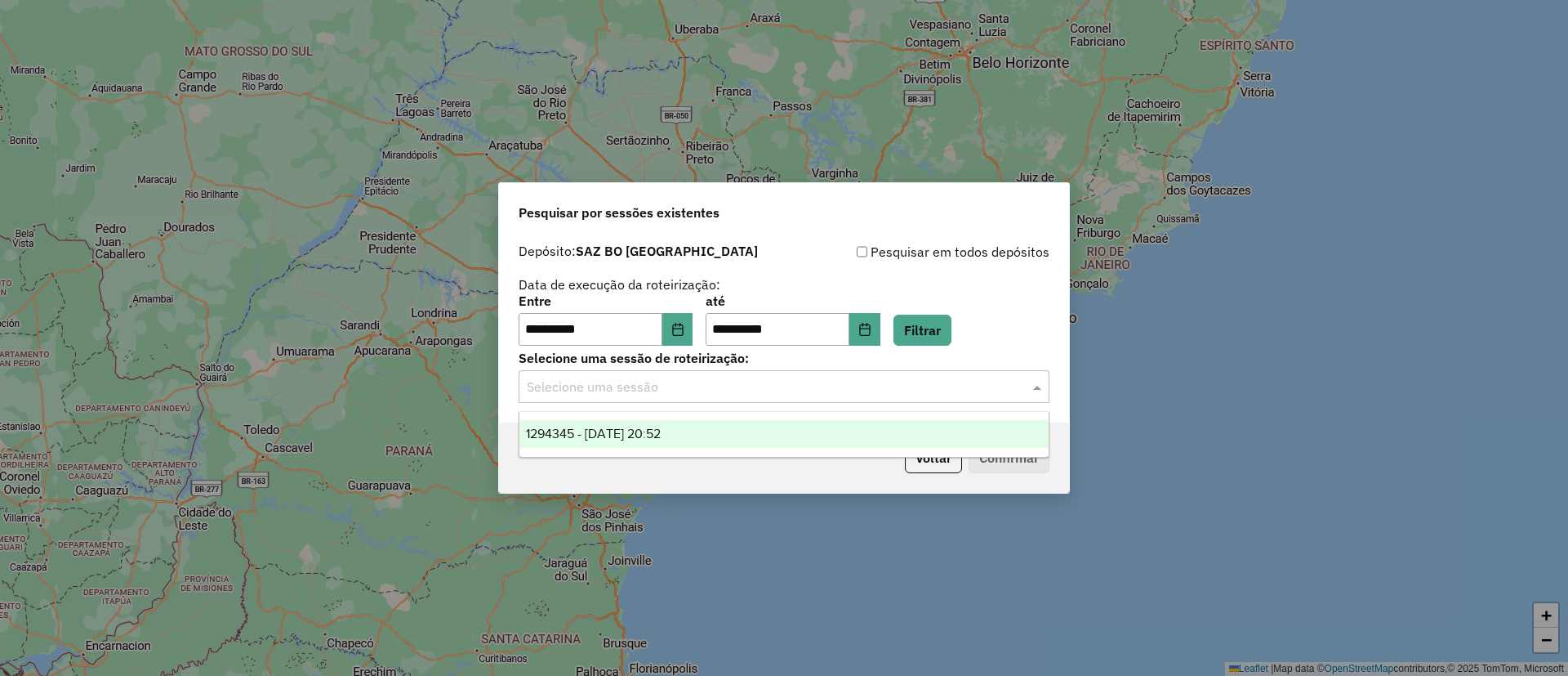
click at [774, 433] on div "1294345 - 14/10/2025 20:52" at bounding box center [784, 433] width 529 height 28
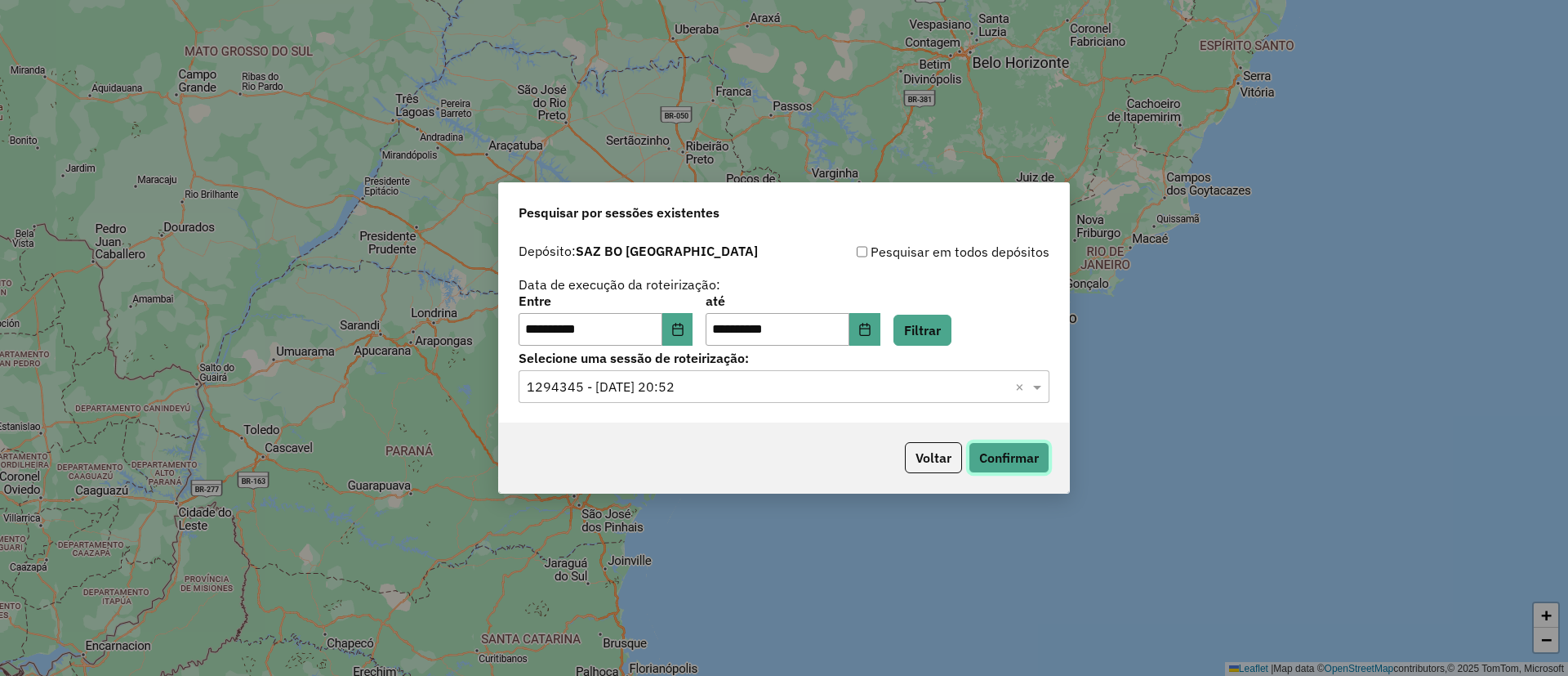
click at [994, 465] on button "Confirmar" at bounding box center [1009, 458] width 81 height 31
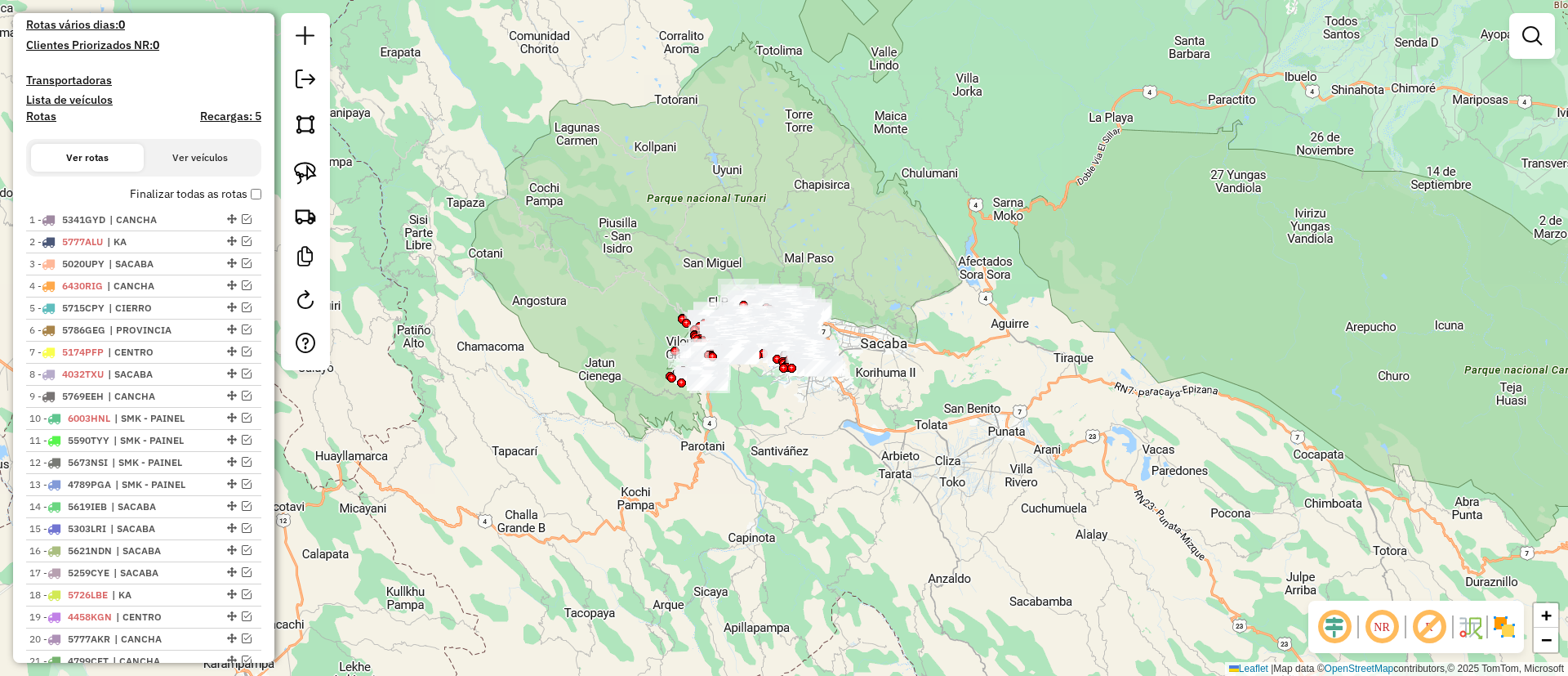
scroll to position [446, 0]
